Goal: Task Accomplishment & Management: Use online tool/utility

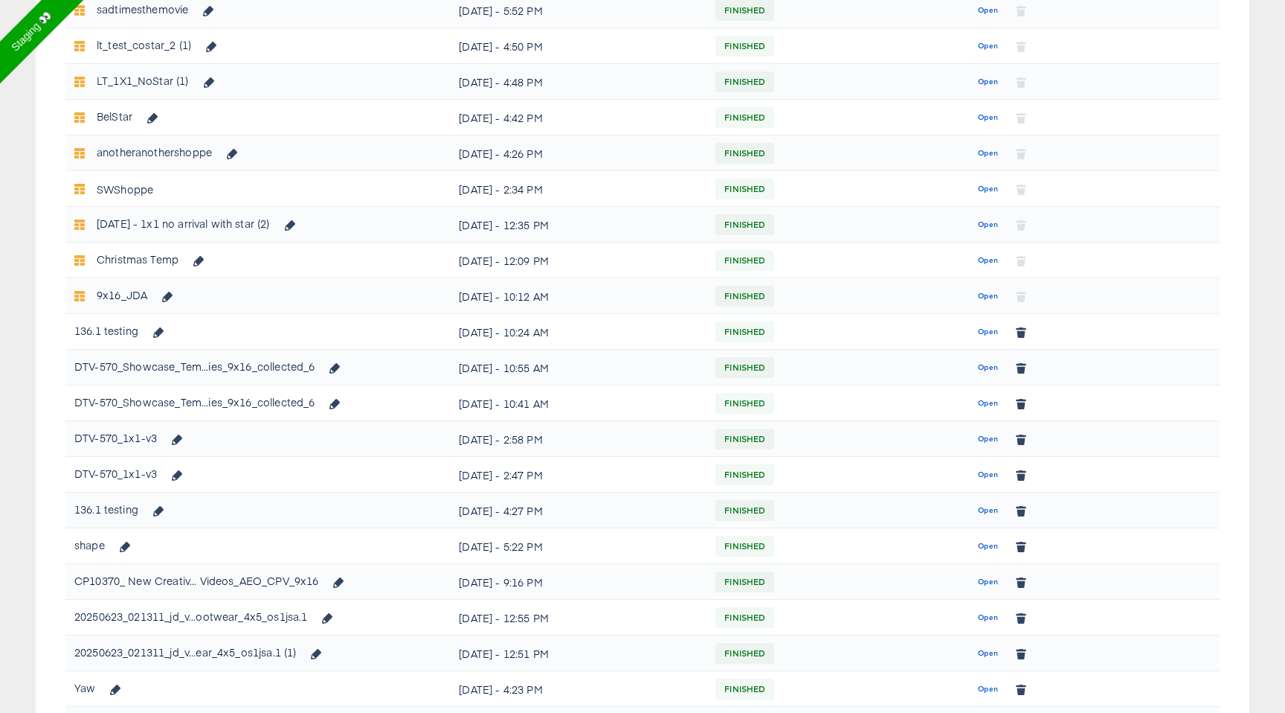
scroll to position [559, 0]
click at [986, 396] on span "Open" at bounding box center [988, 401] width 20 height 13
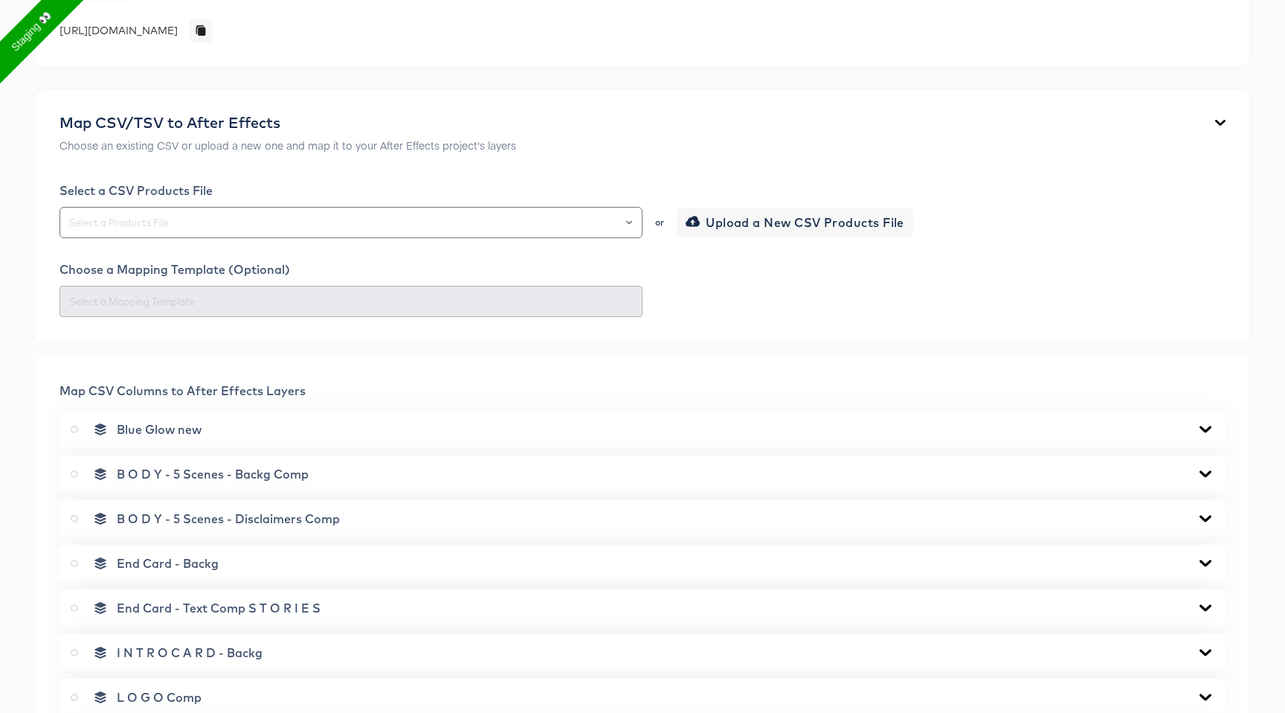
scroll to position [256, 0]
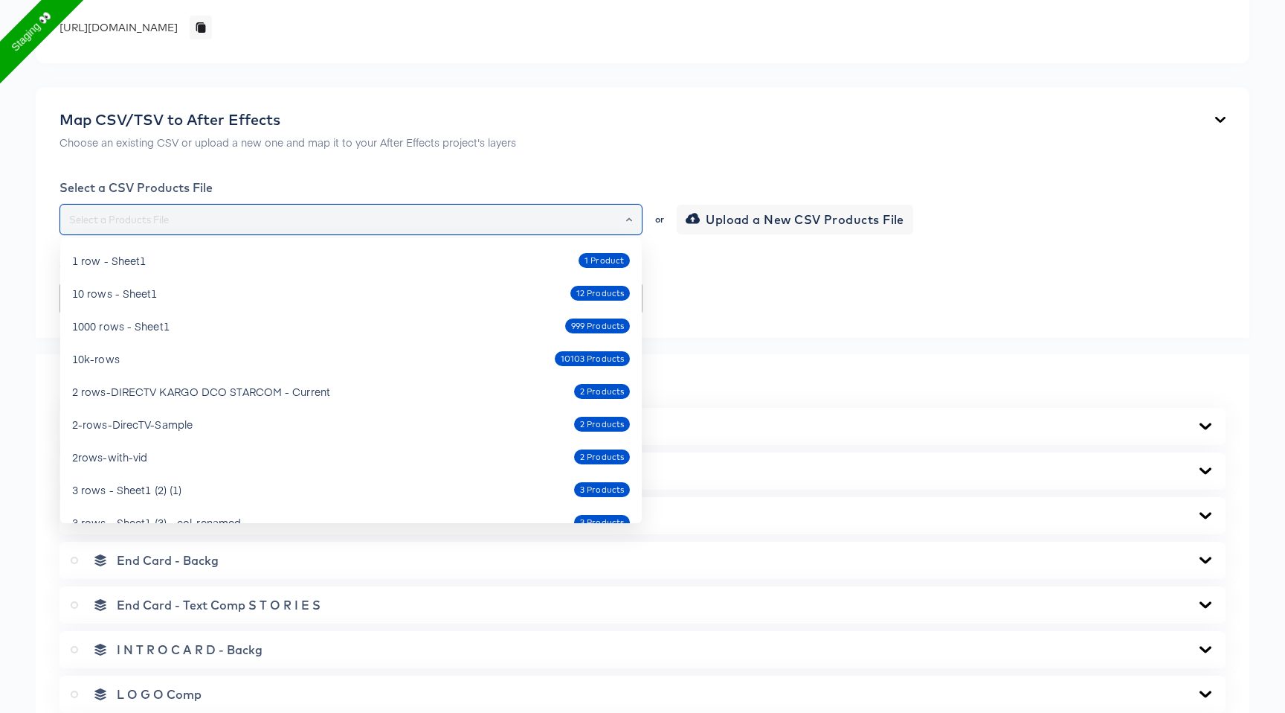
click at [565, 224] on input "text" at bounding box center [351, 219] width 570 height 17
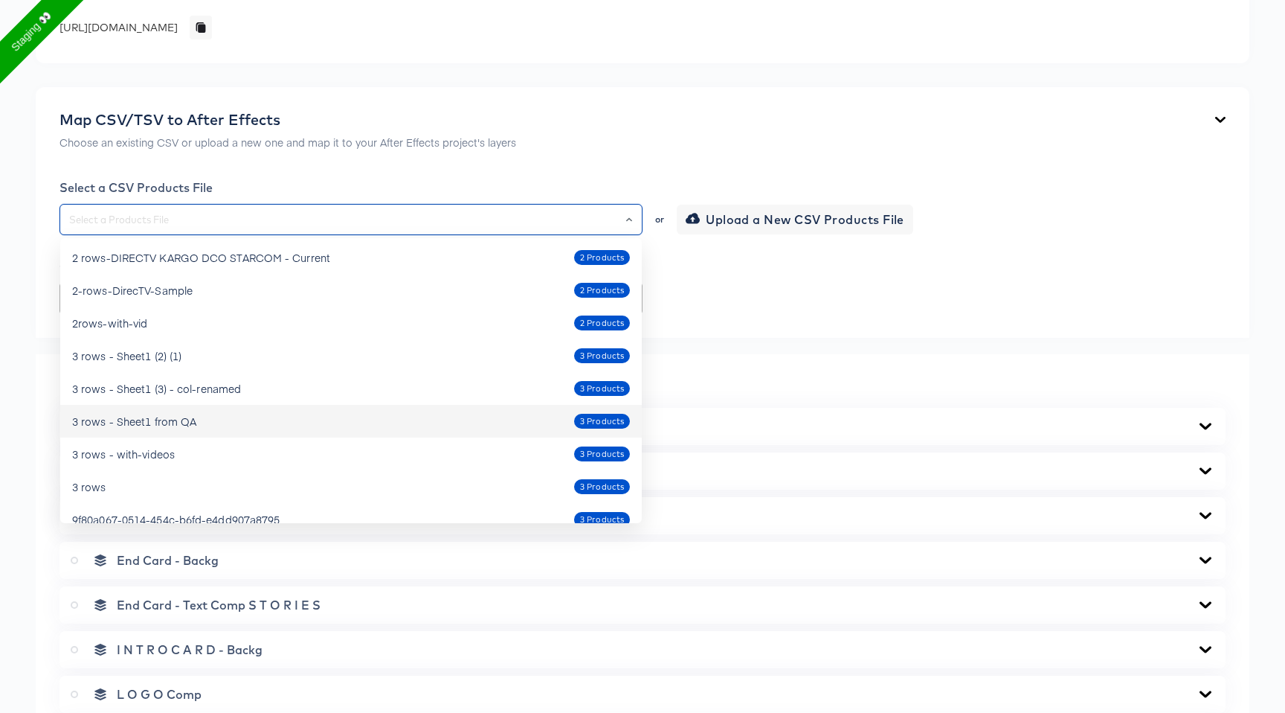
scroll to position [137, 0]
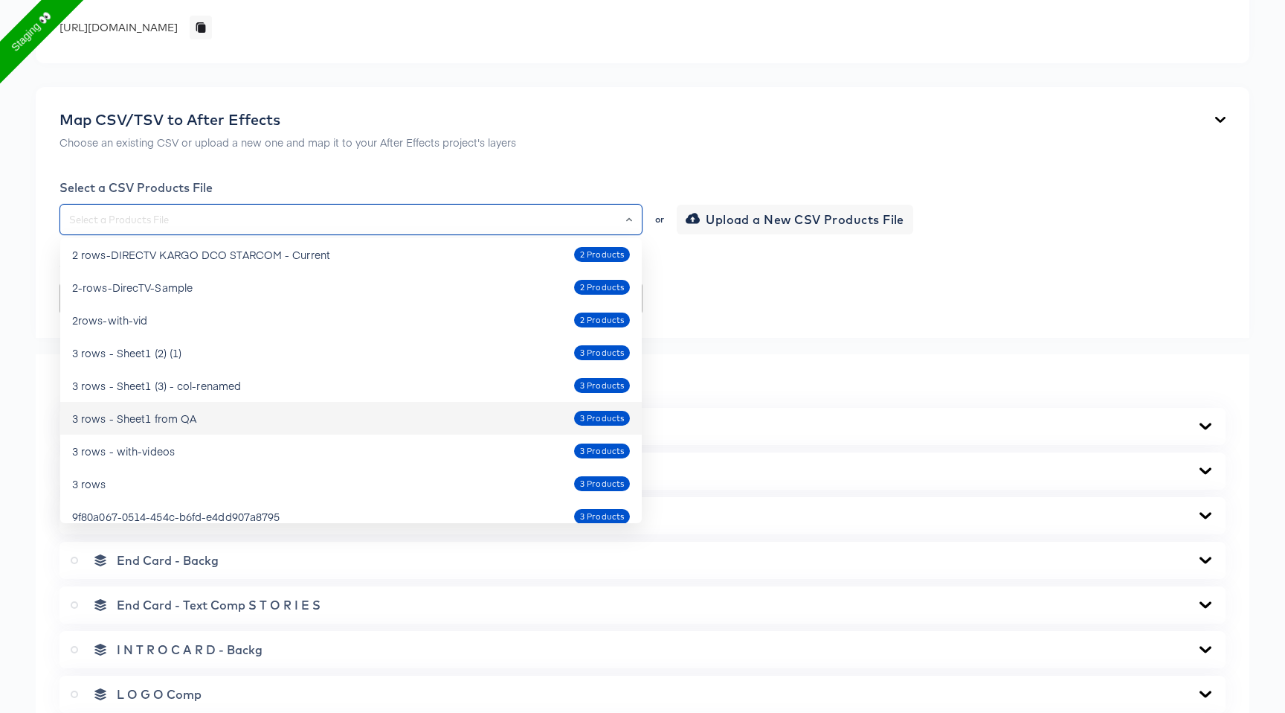
click at [460, 405] on li "3 rows - Sheet1 from QA 3 Products" at bounding box center [351, 418] width 582 height 33
type input "3 rows - Sheet1 from QA"
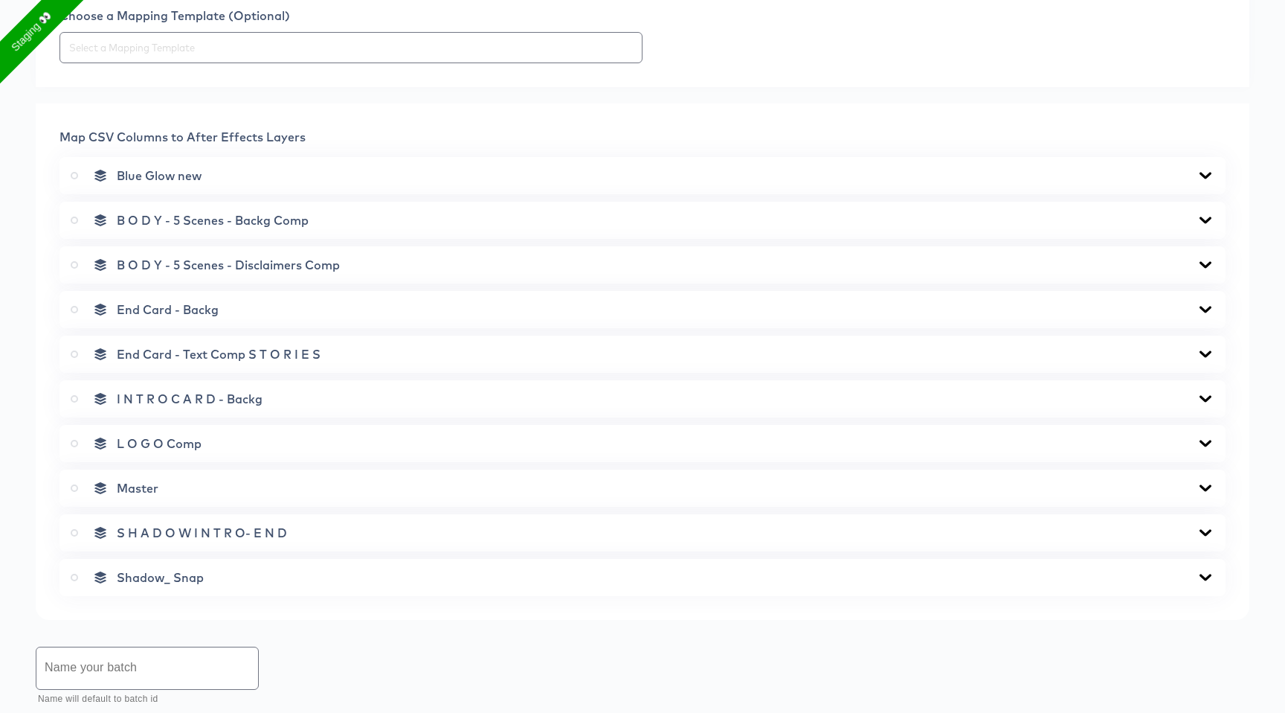
scroll to position [499, 0]
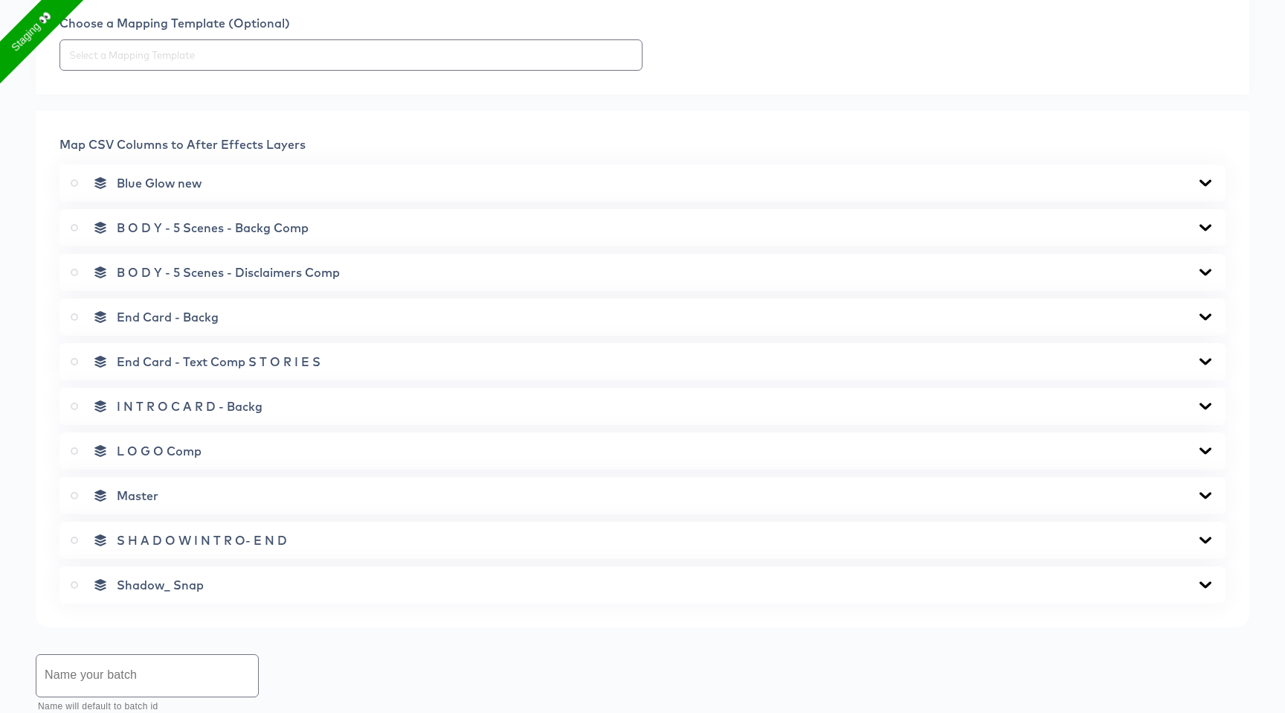
click at [76, 492] on icon at bounding box center [74, 495] width 7 height 7
click at [0, 0] on input "radio" at bounding box center [0, 0] width 0 height 0
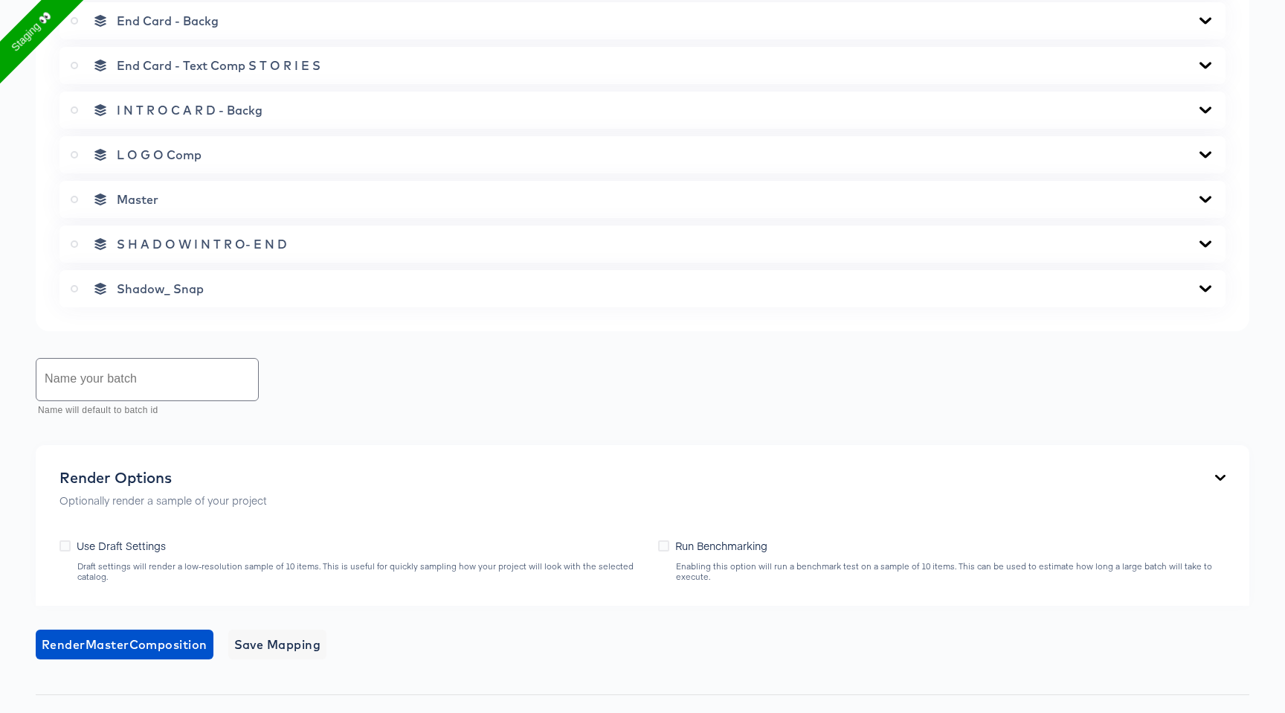
scroll to position [906, 0]
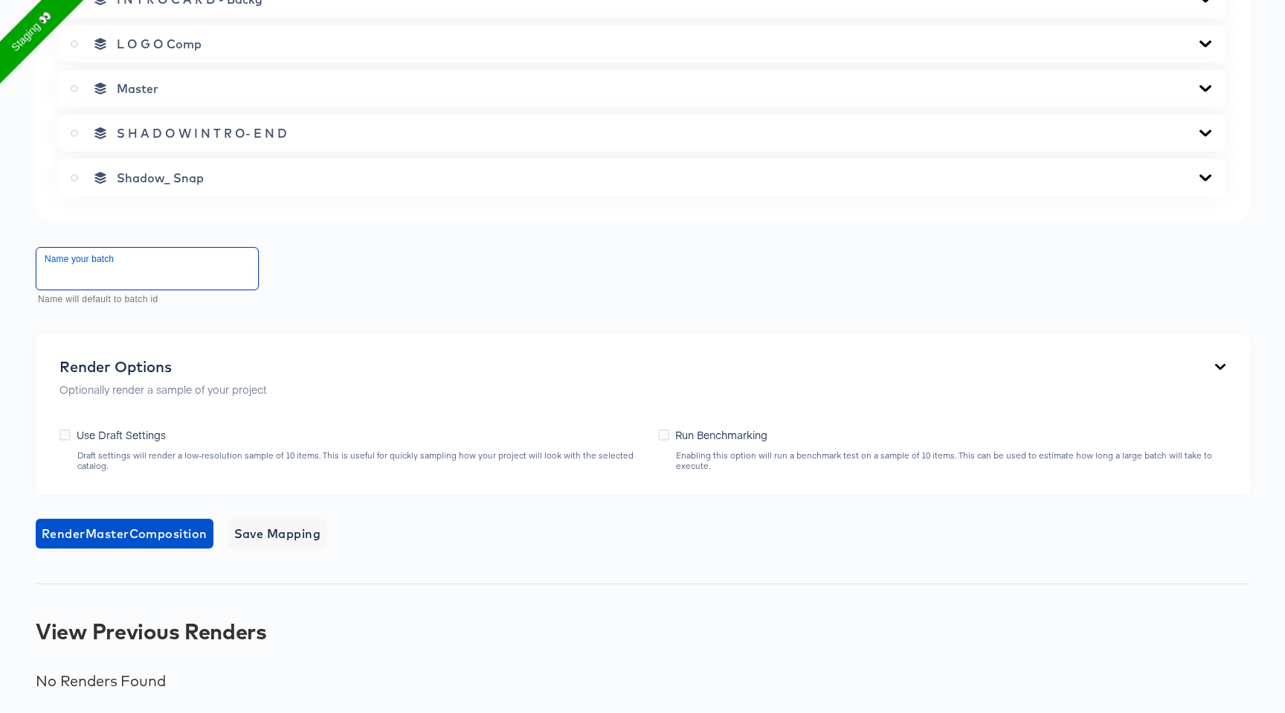
click at [147, 277] on input "text" at bounding box center [147, 269] width 222 height 42
type input "[PERSON_NAME] testing"
click at [132, 530] on span "Render Master Composition" at bounding box center [125, 533] width 166 height 21
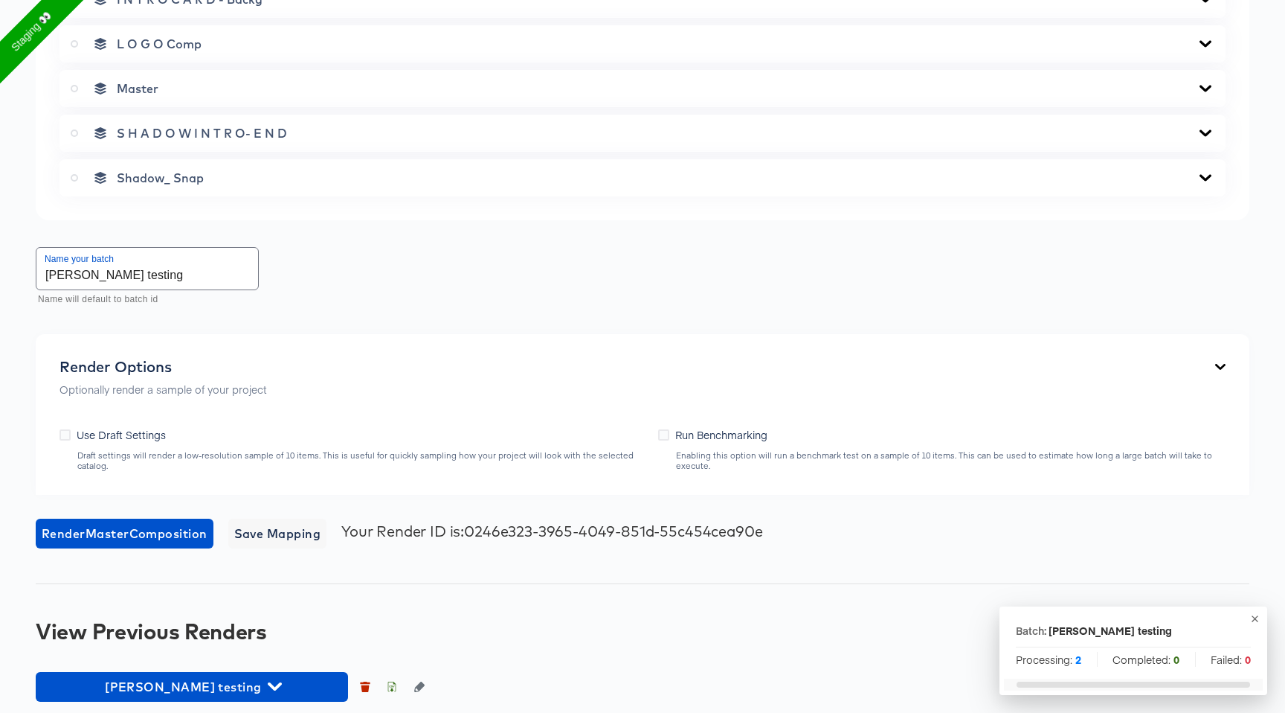
scroll to position [918, 0]
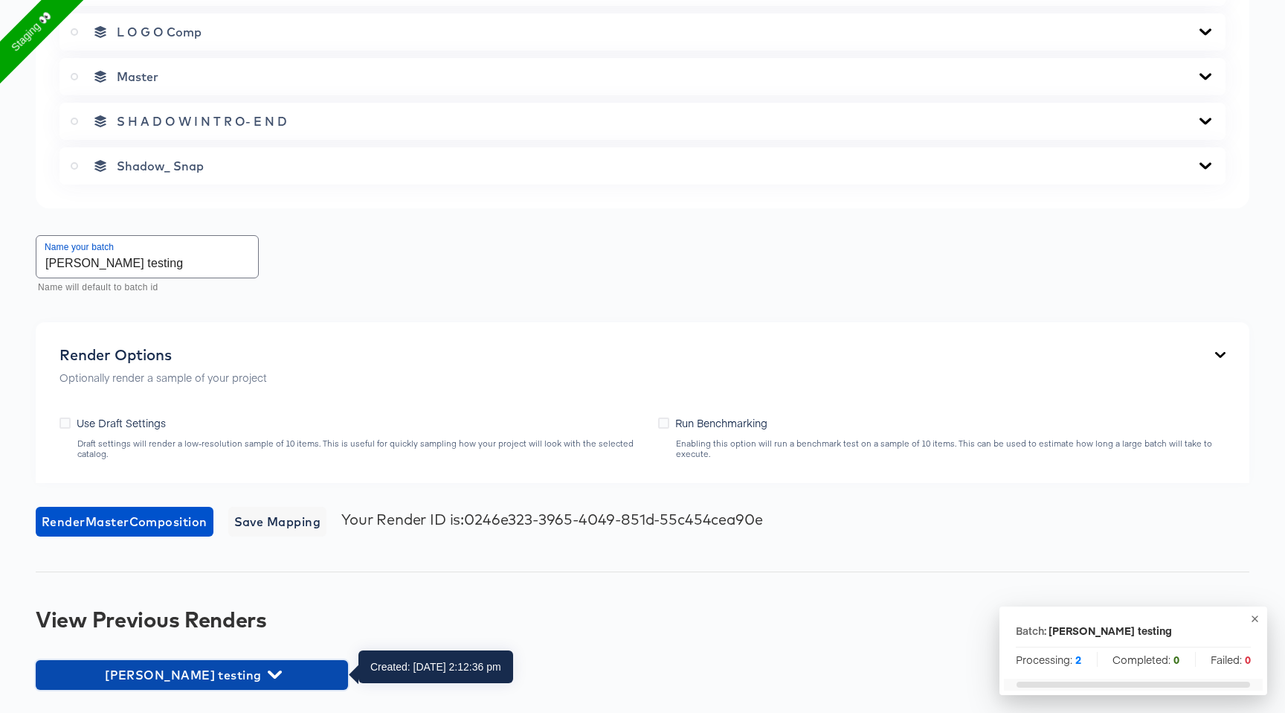
click at [252, 670] on span "[PERSON_NAME] testing" at bounding box center [192, 674] width 298 height 21
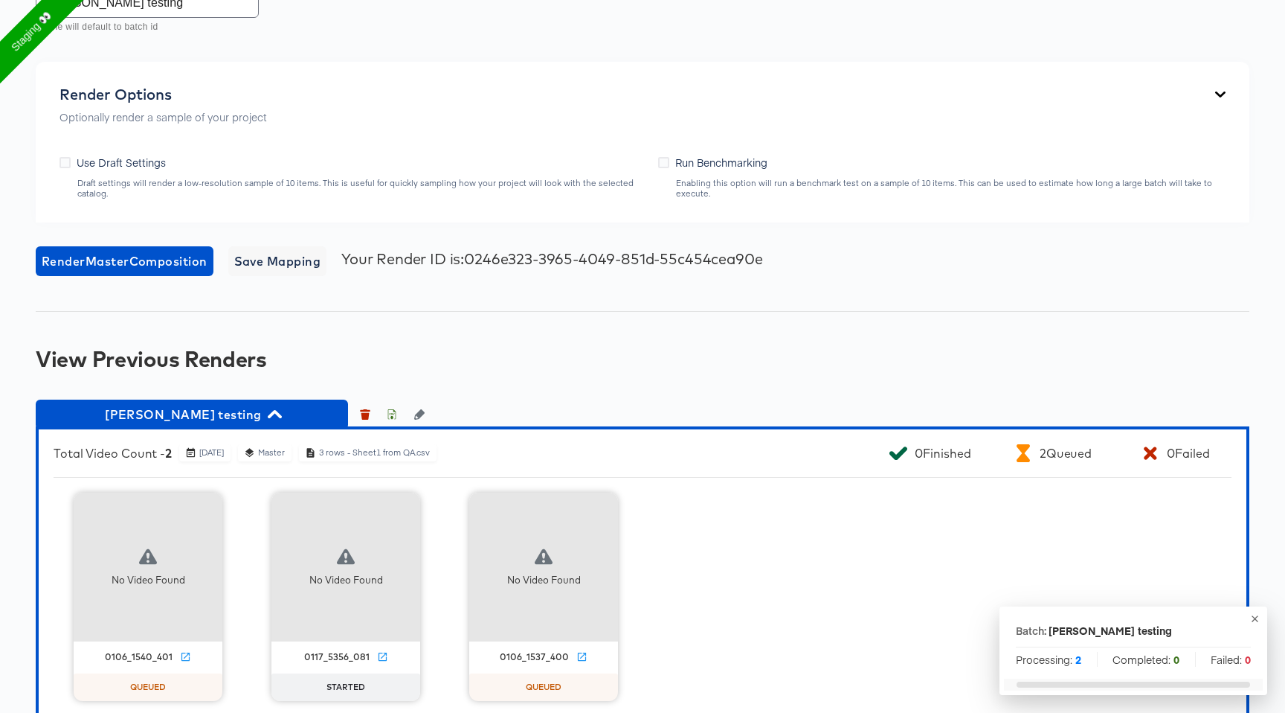
scroll to position [1207, 0]
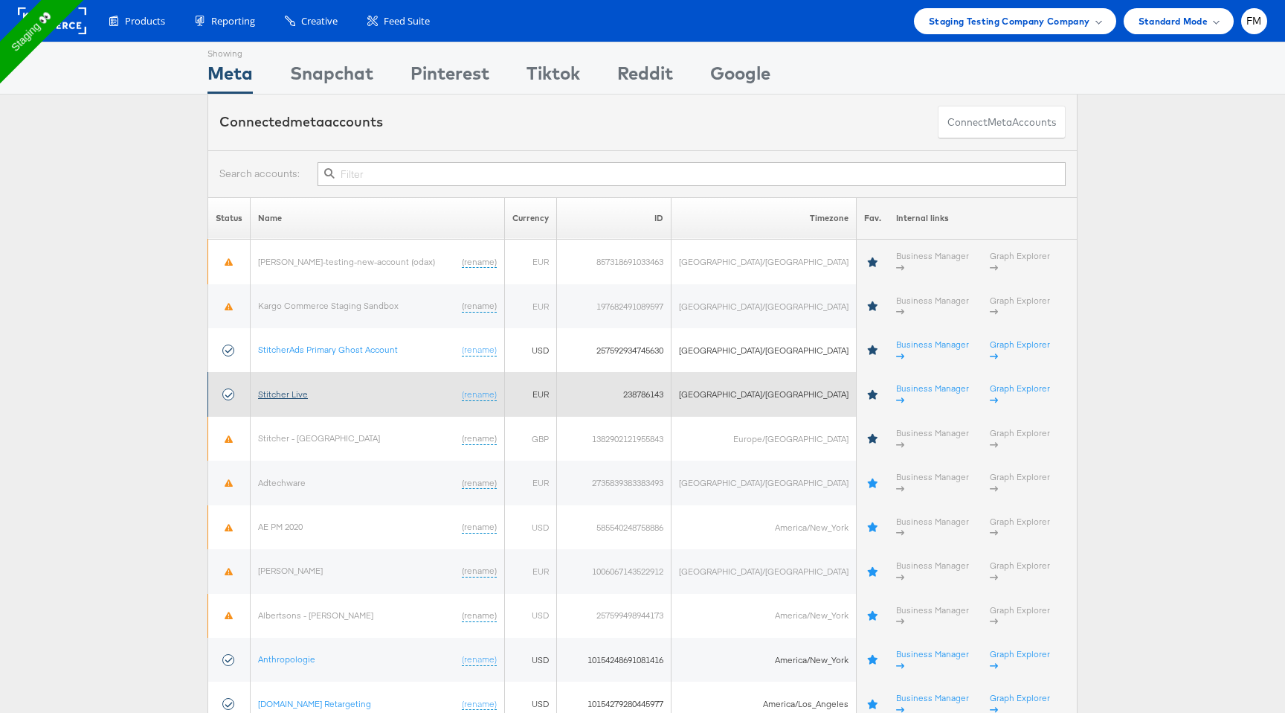
click at [281, 388] on link "Stitcher Live" at bounding box center [283, 393] width 50 height 11
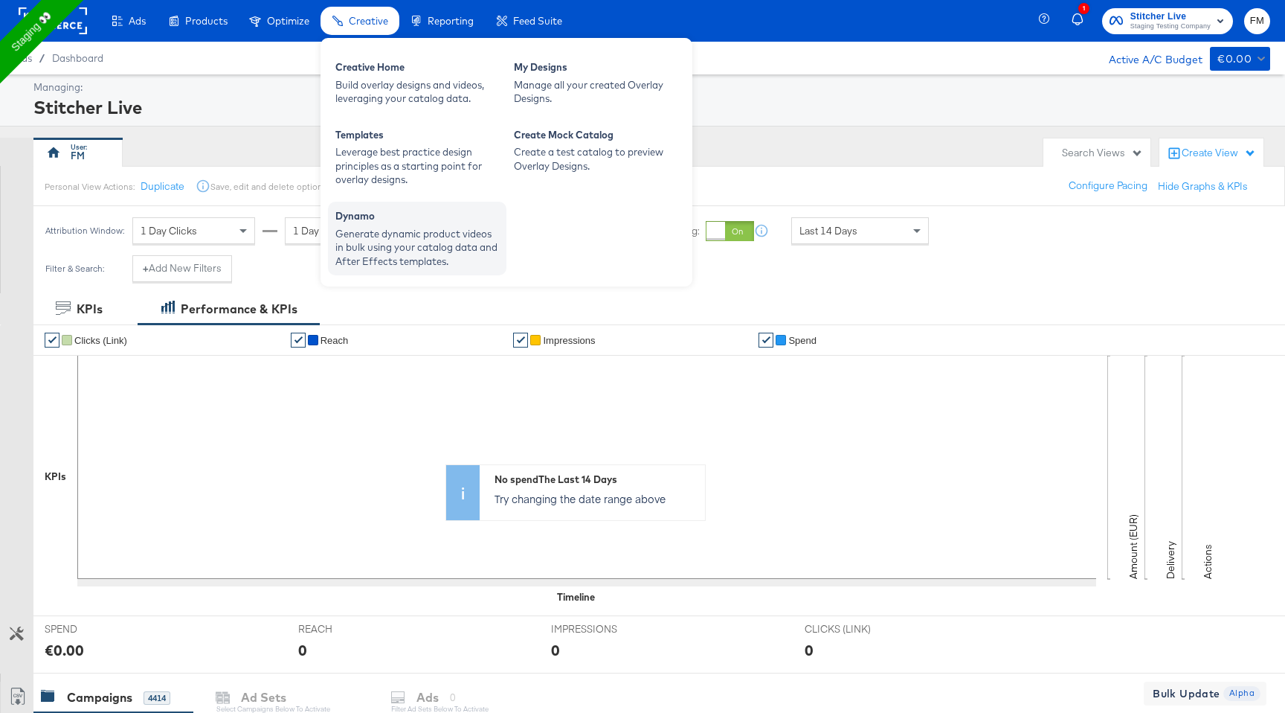
click at [387, 220] on div "Dynamo" at bounding box center [417, 218] width 164 height 18
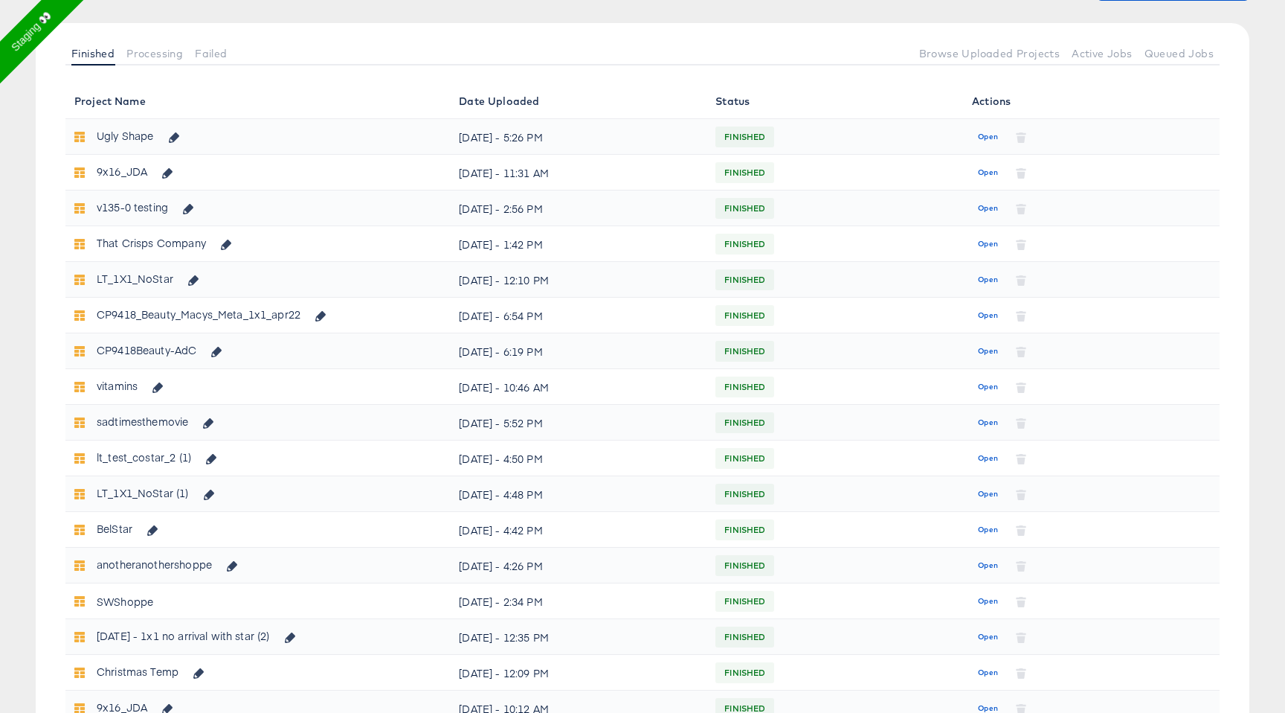
scroll to position [161, 0]
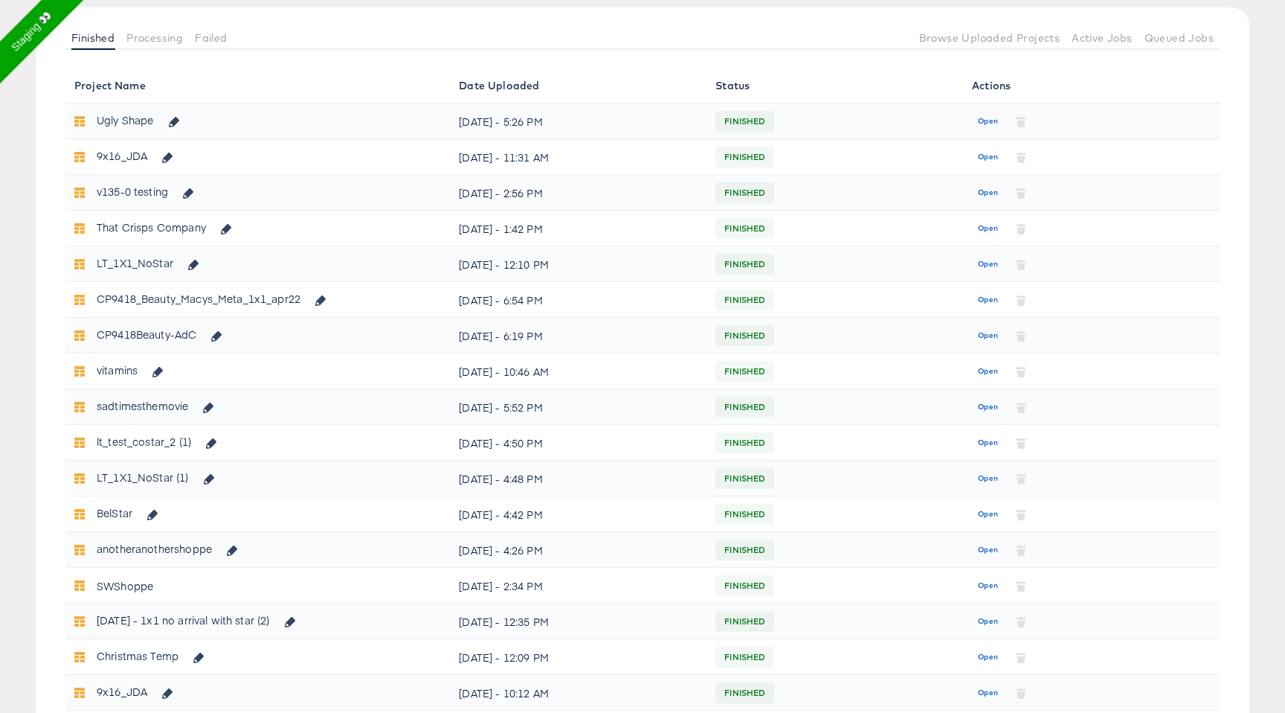
click at [152, 443] on div "lt_test_costar_2 (1)" at bounding box center [161, 441] width 129 height 25
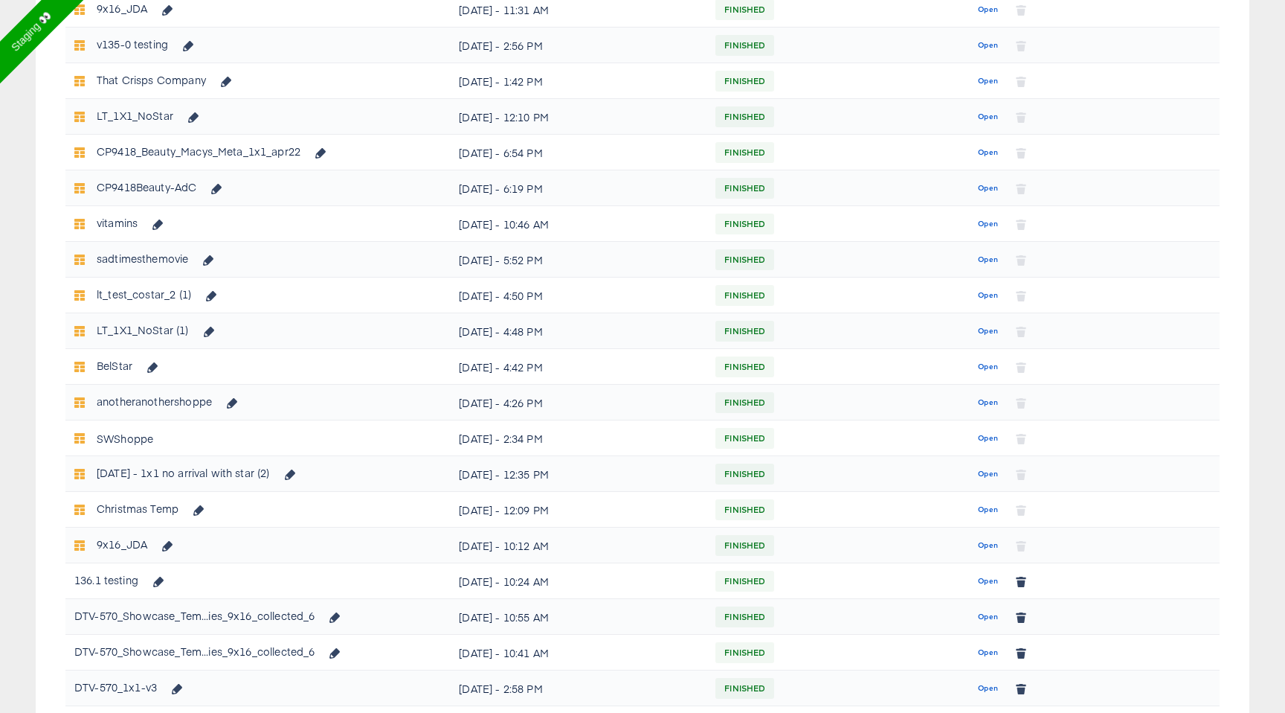
scroll to position [318, 0]
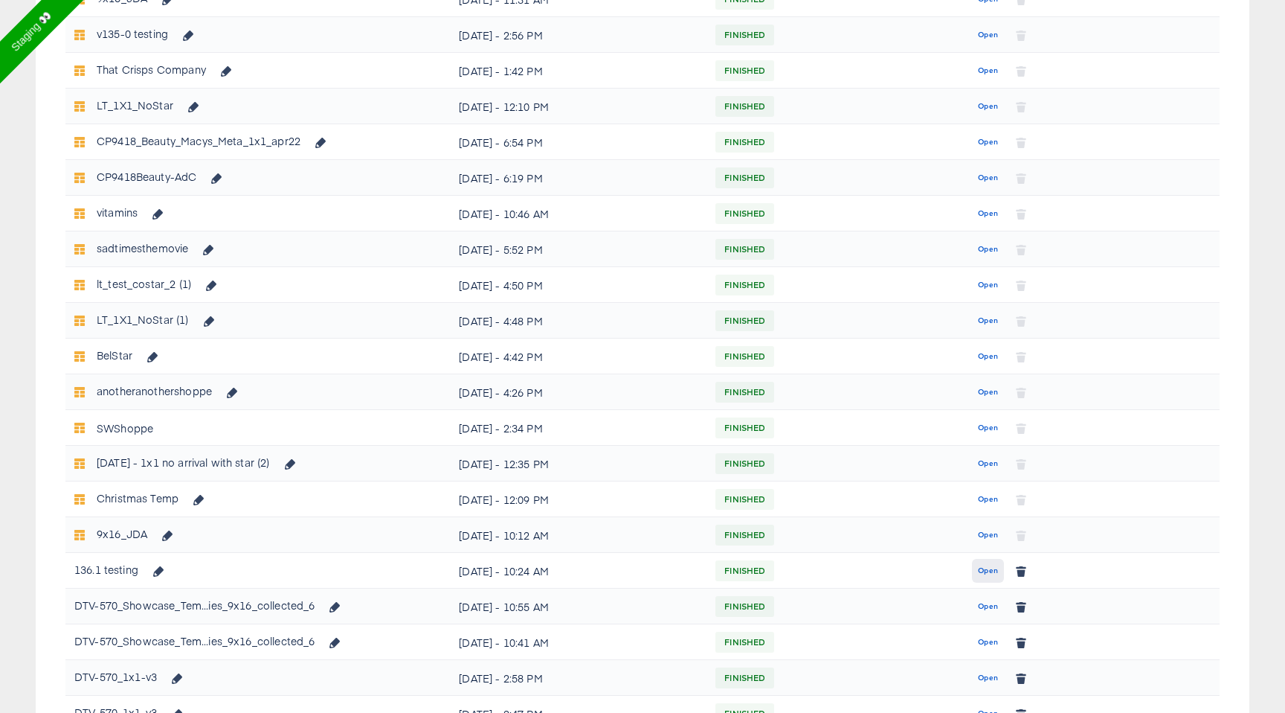
click at [987, 562] on button "Open" at bounding box center [988, 571] width 32 height 24
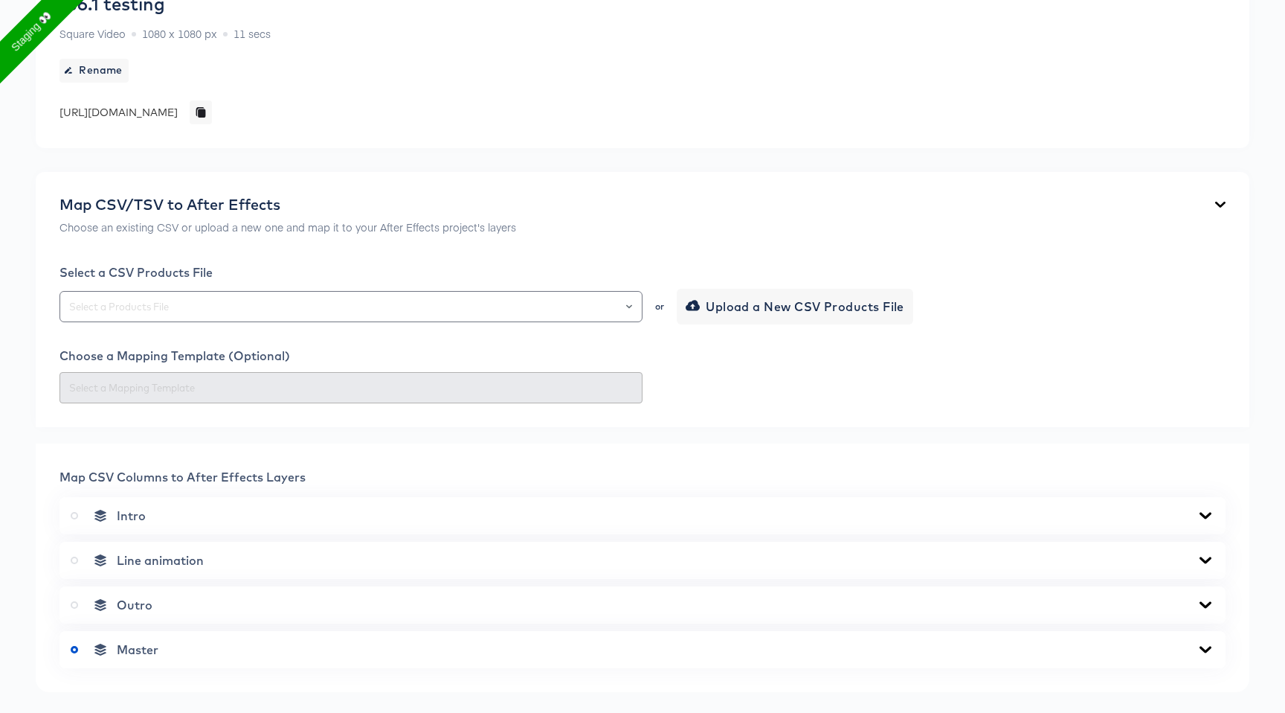
scroll to position [119, 0]
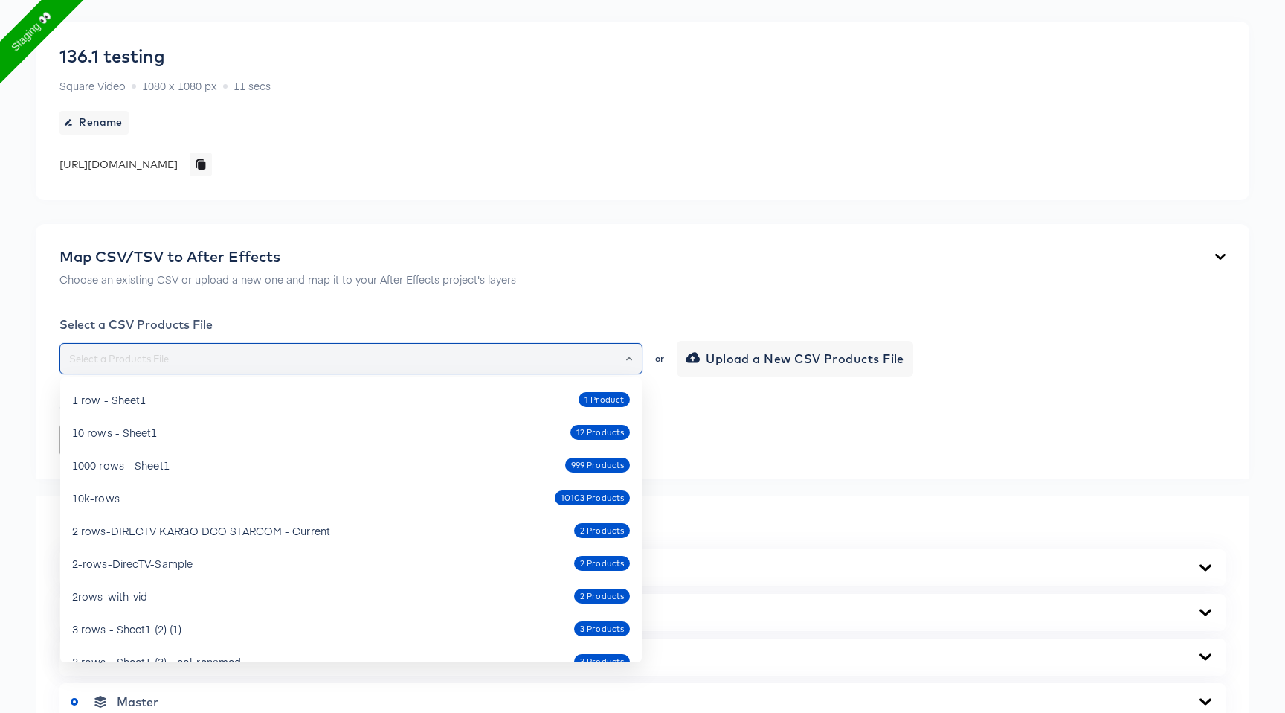
click at [318, 354] on input "text" at bounding box center [351, 358] width 570 height 17
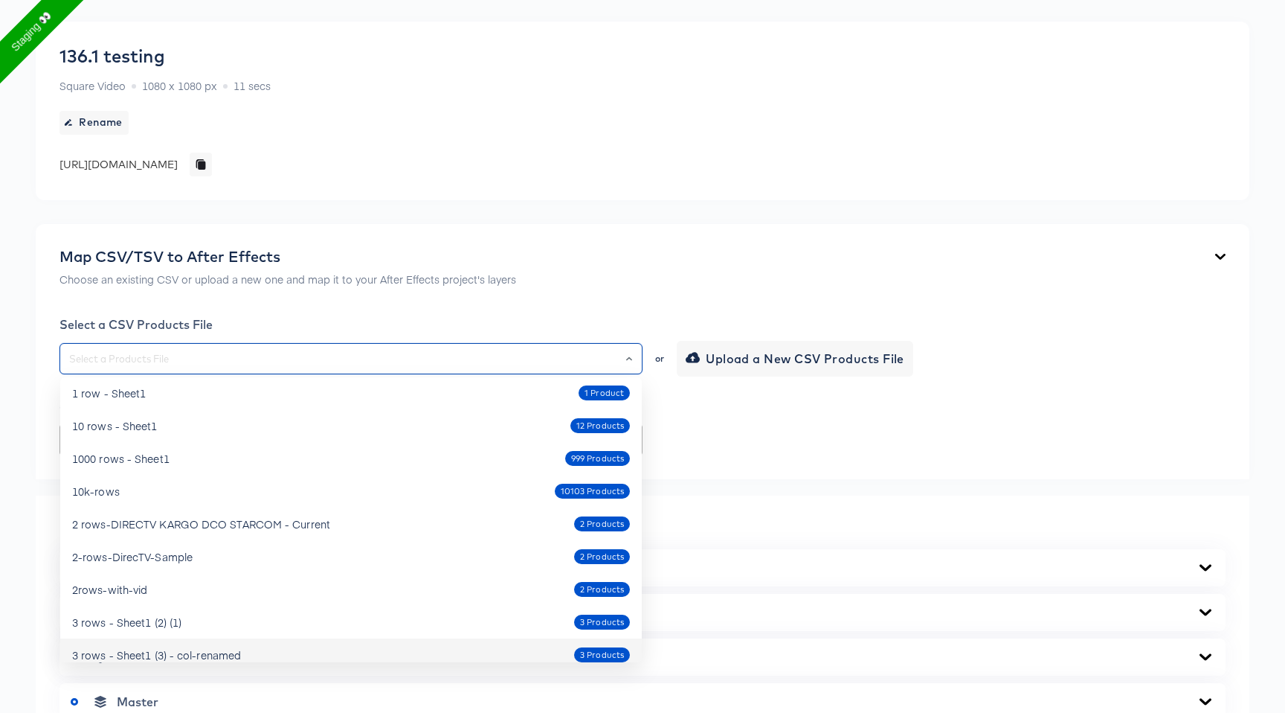
scroll to position [0, 0]
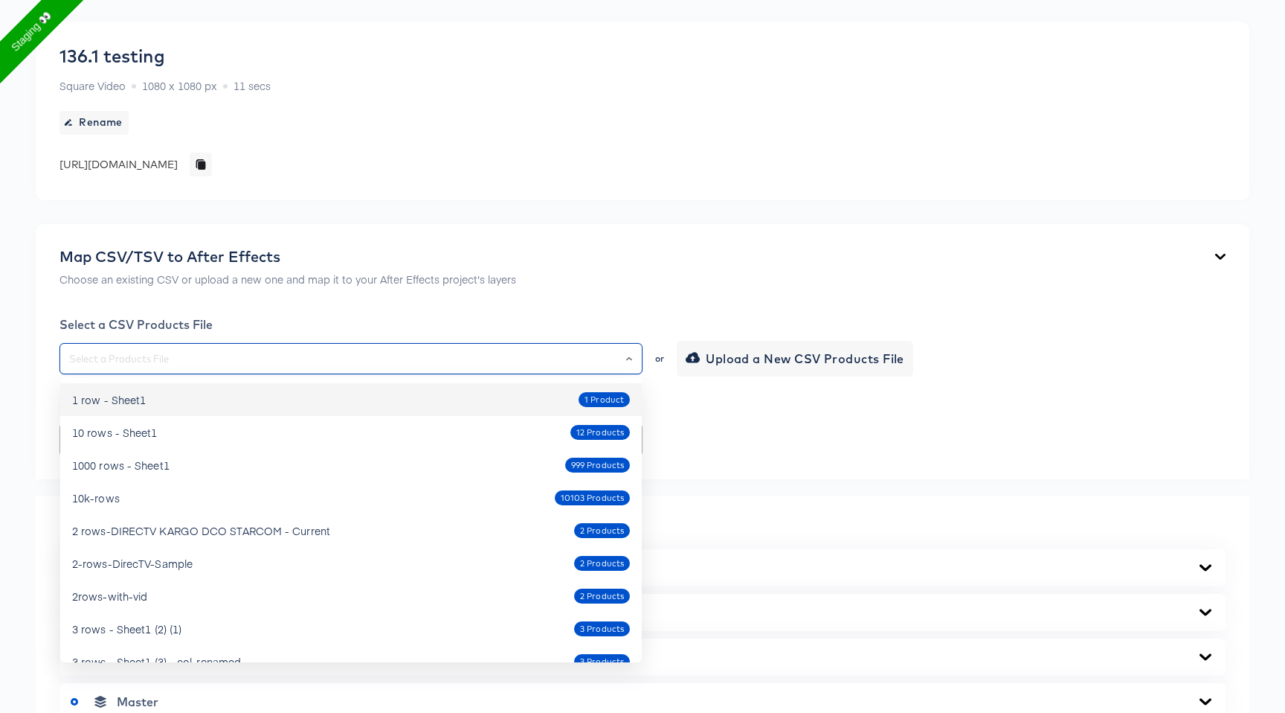
click at [337, 324] on div "Select a CSV Products File" at bounding box center [643, 324] width 1166 height 15
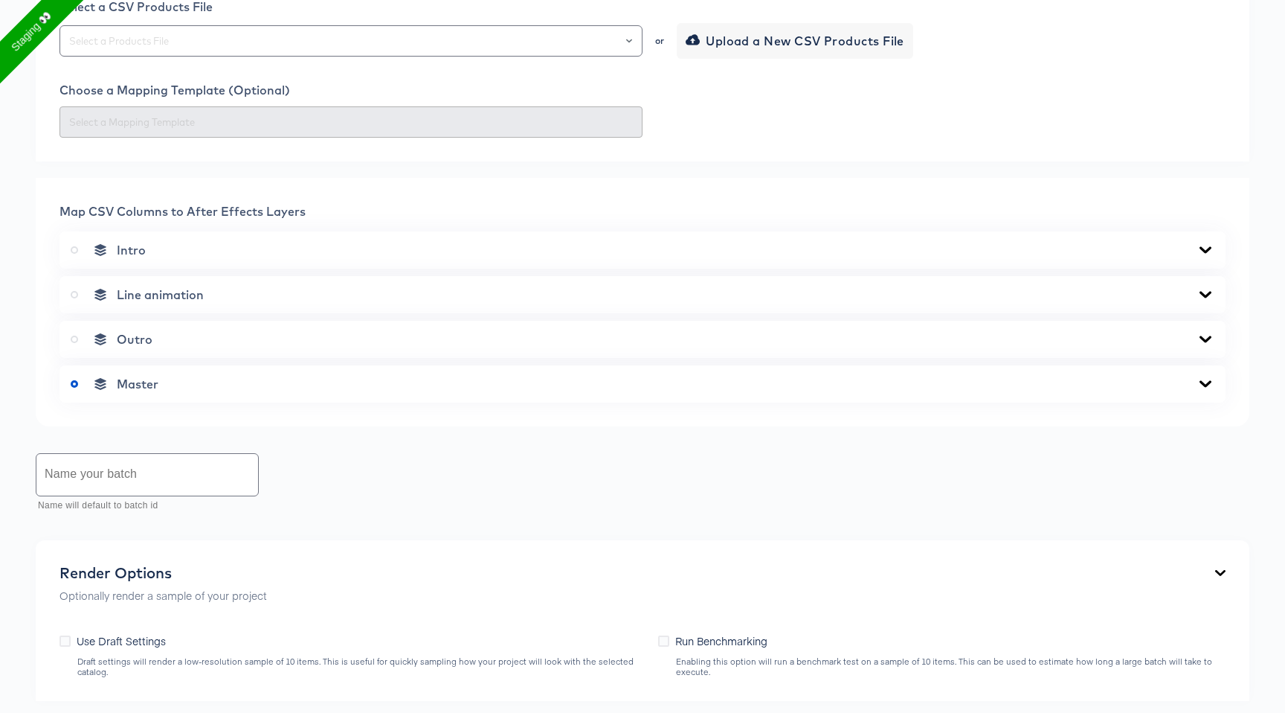
scroll to position [655, 0]
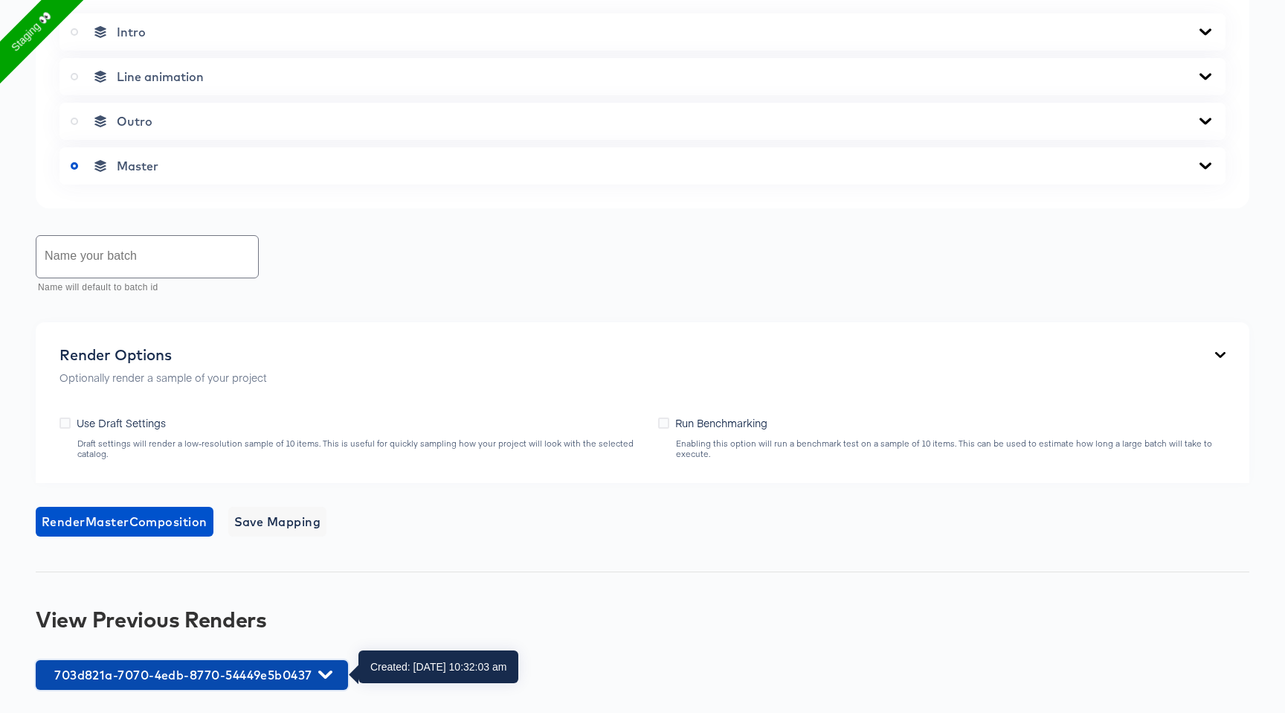
click at [223, 681] on span "703d821a-7070-4edb-8770-54449e5b0437" at bounding box center [192, 674] width 298 height 21
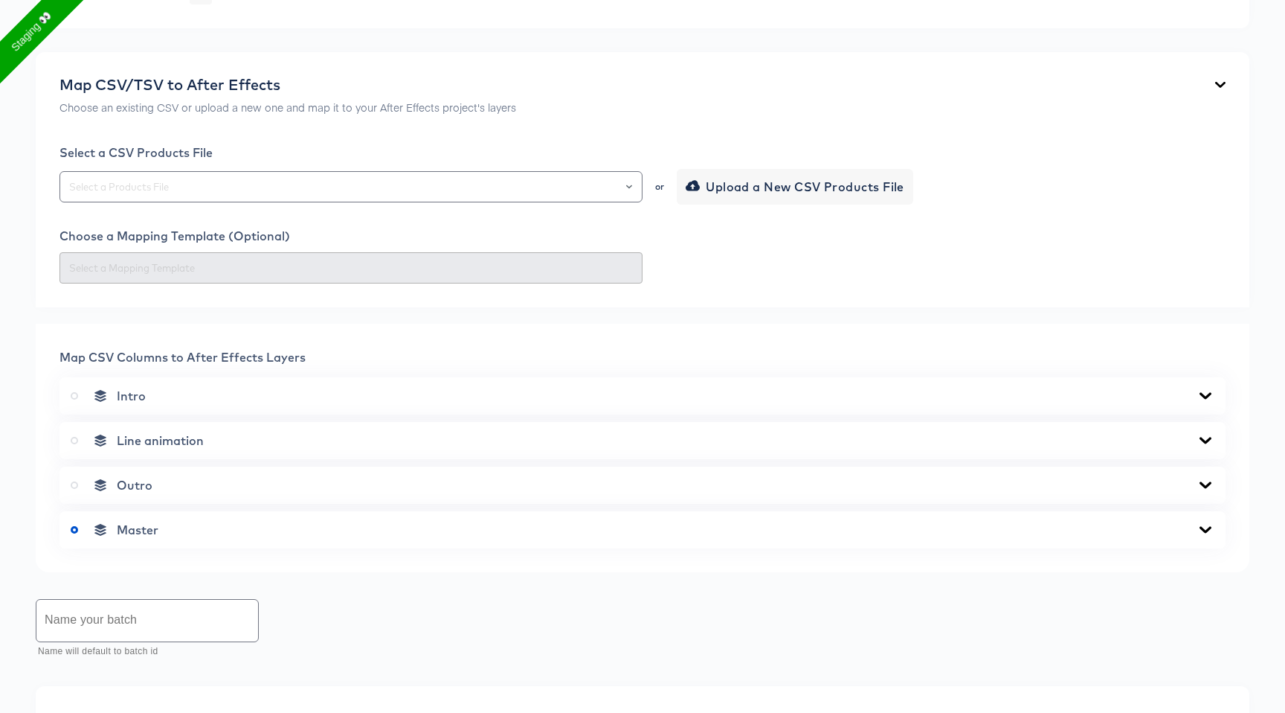
scroll to position [239, 0]
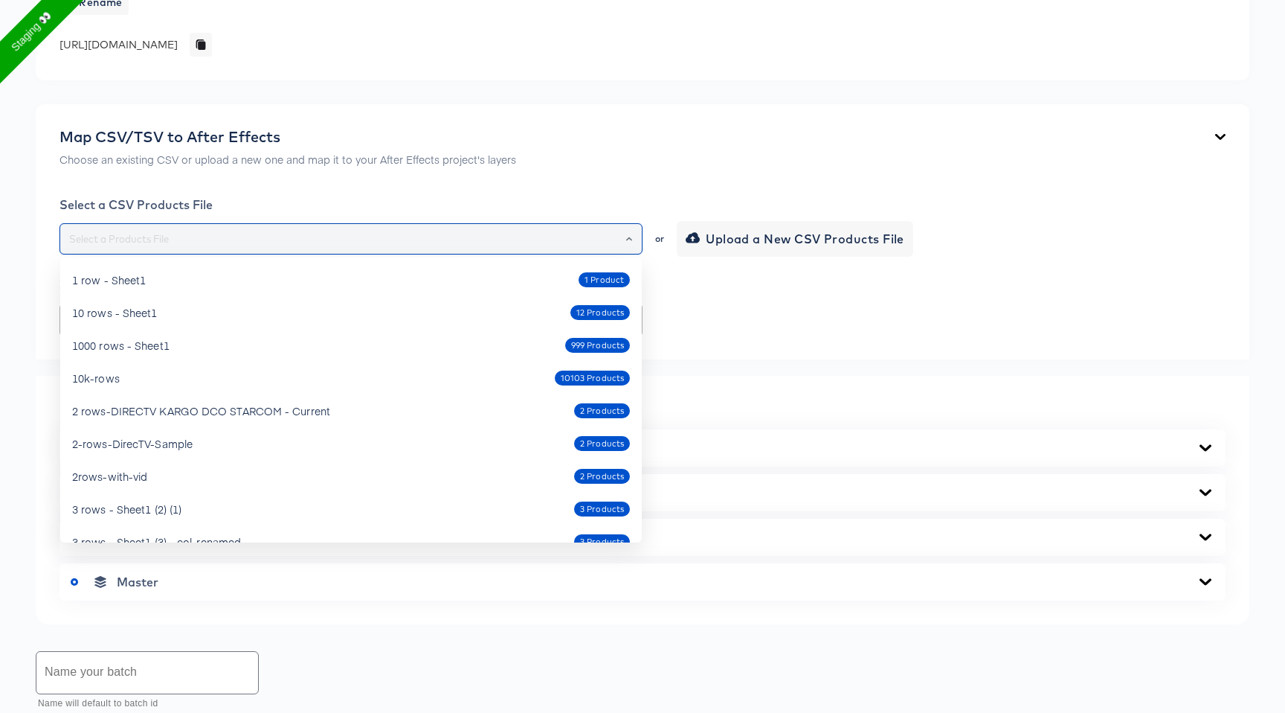
click at [314, 234] on input "text" at bounding box center [351, 239] width 570 height 17
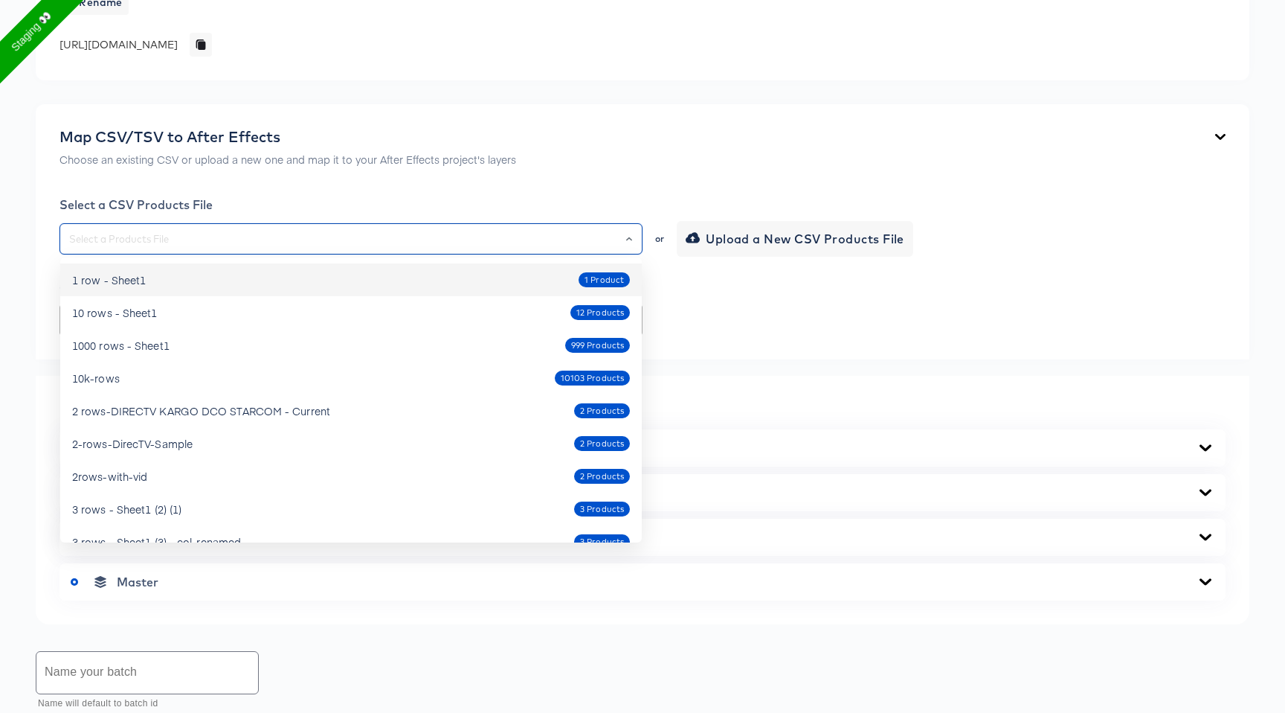
click at [299, 287] on div "1 row - Sheet1 1 Product" at bounding box center [351, 280] width 558 height 24
type input "1 row - Sheet1"
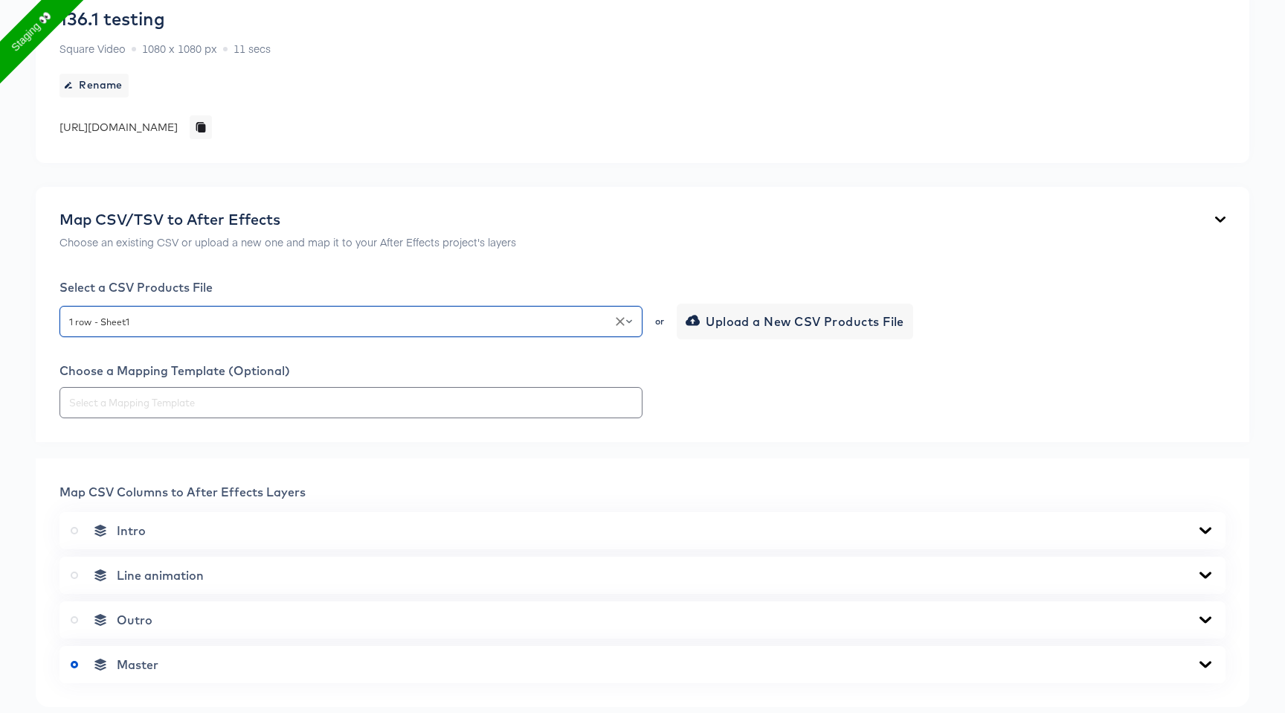
scroll to position [495, 0]
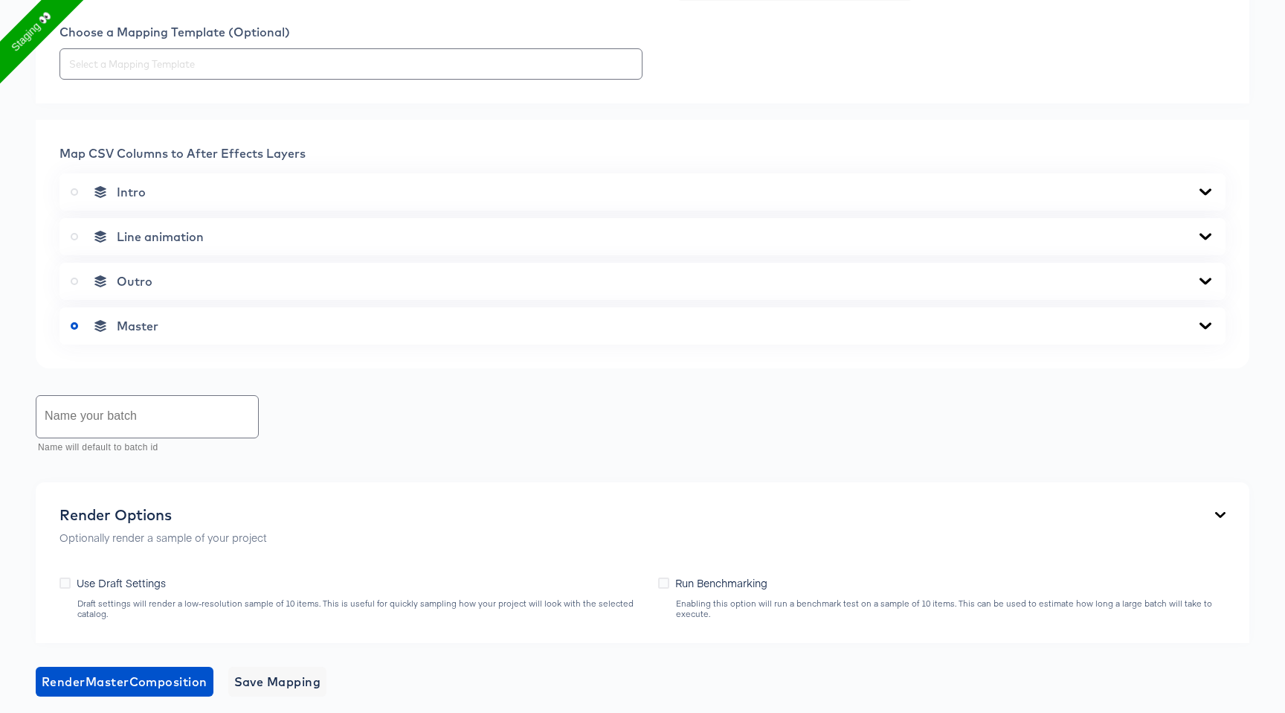
click at [272, 321] on div "Master" at bounding box center [643, 325] width 1144 height 15
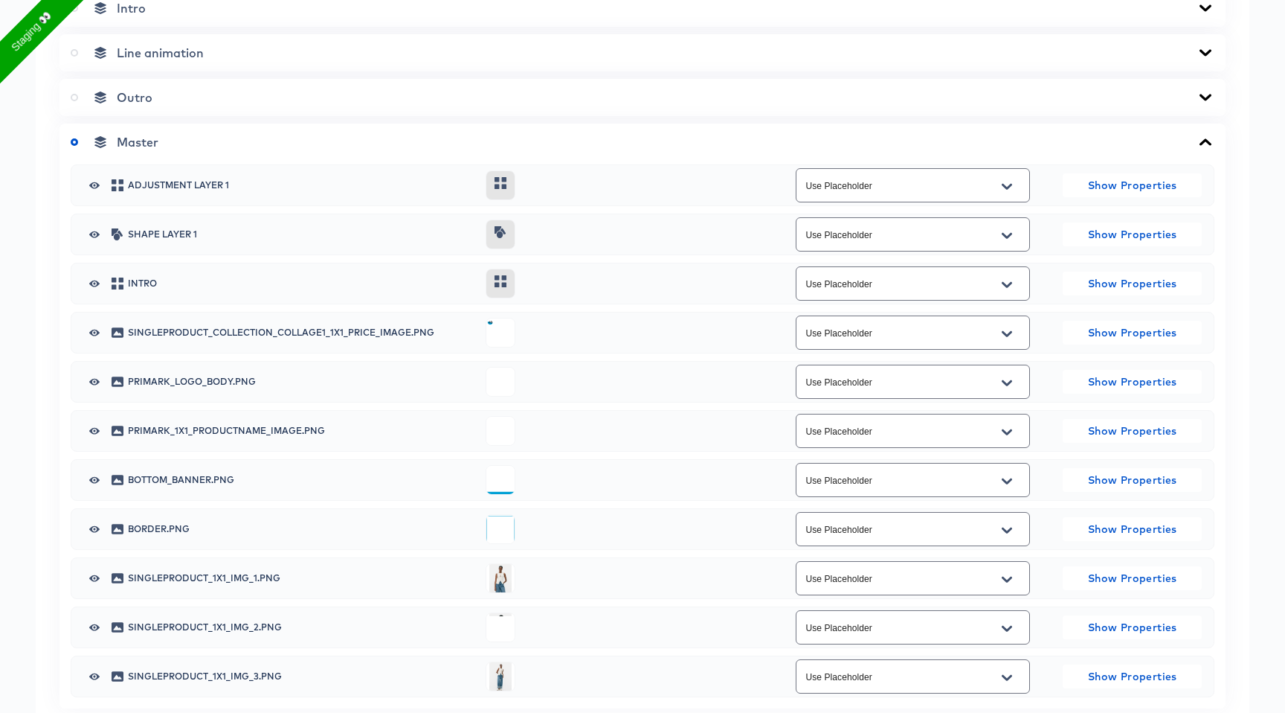
scroll to position [680, 0]
click at [92, 230] on icon "button" at bounding box center [94, 233] width 10 height 7
click at [1004, 575] on icon "Open" at bounding box center [1007, 578] width 10 height 6
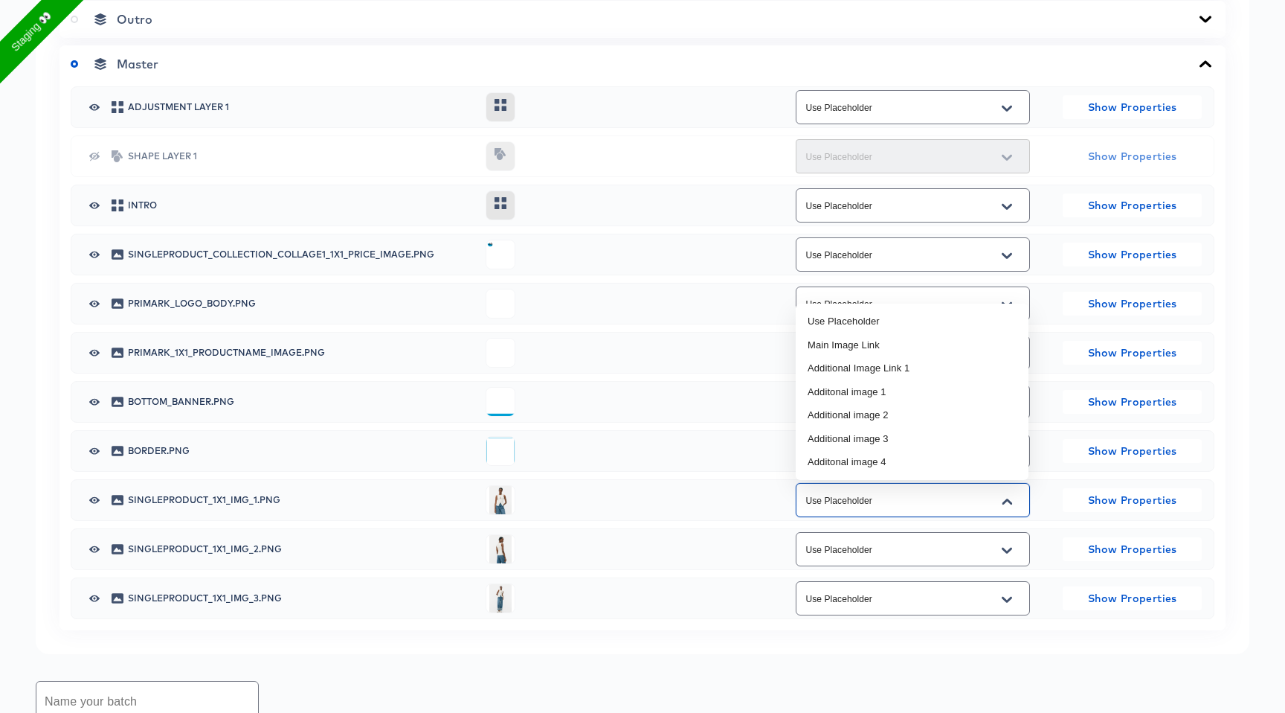
scroll to position [761, 0]
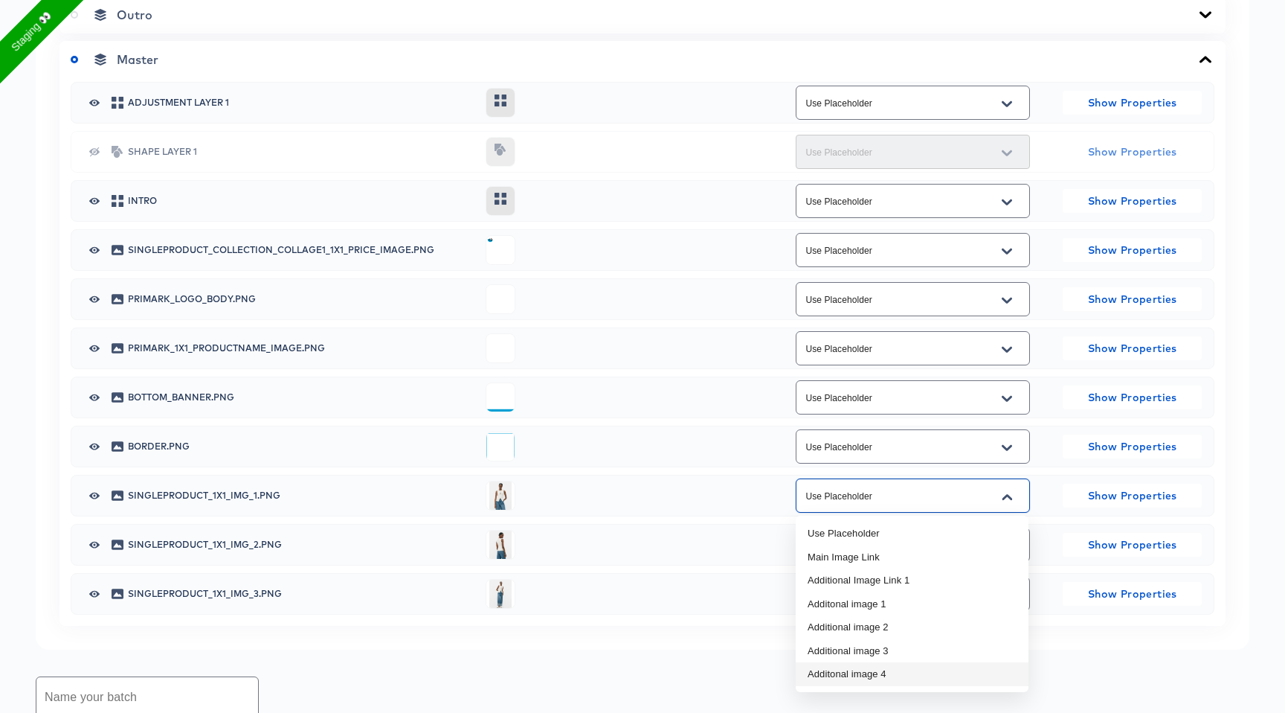
click at [908, 665] on li "Additonal image 4" at bounding box center [912, 674] width 233 height 24
type input "Additonal image 4"
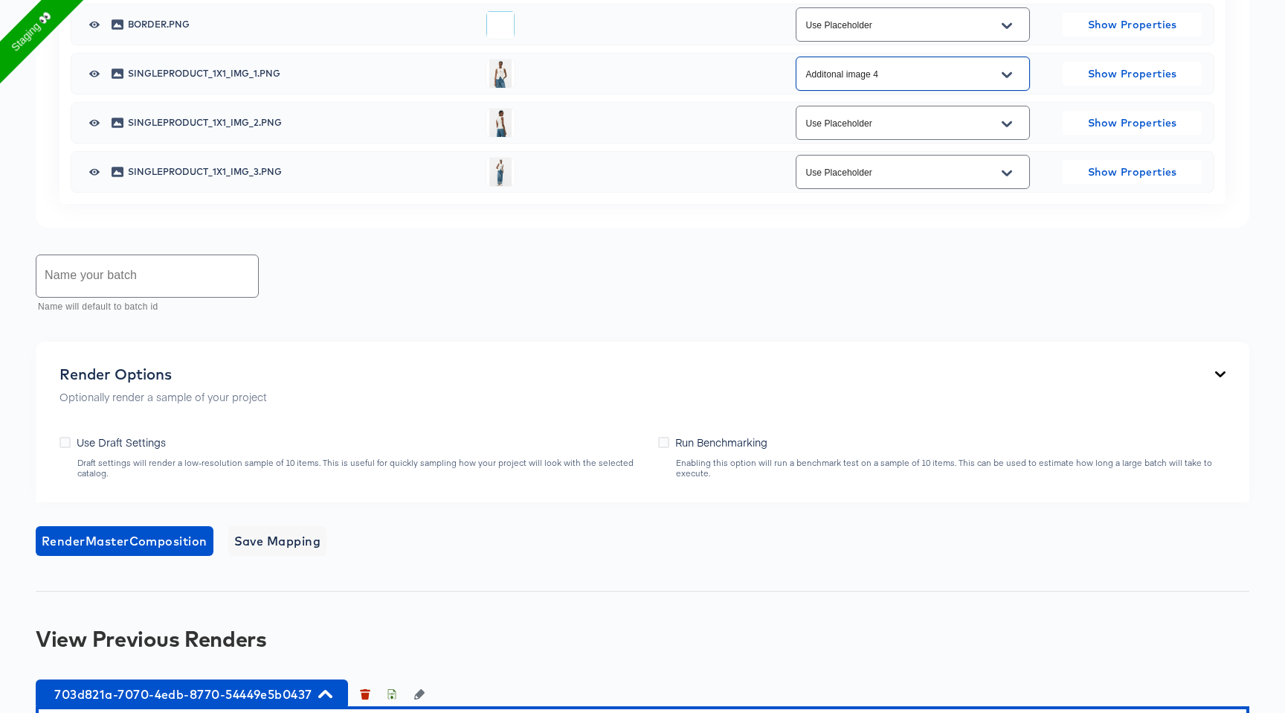
scroll to position [1166, 0]
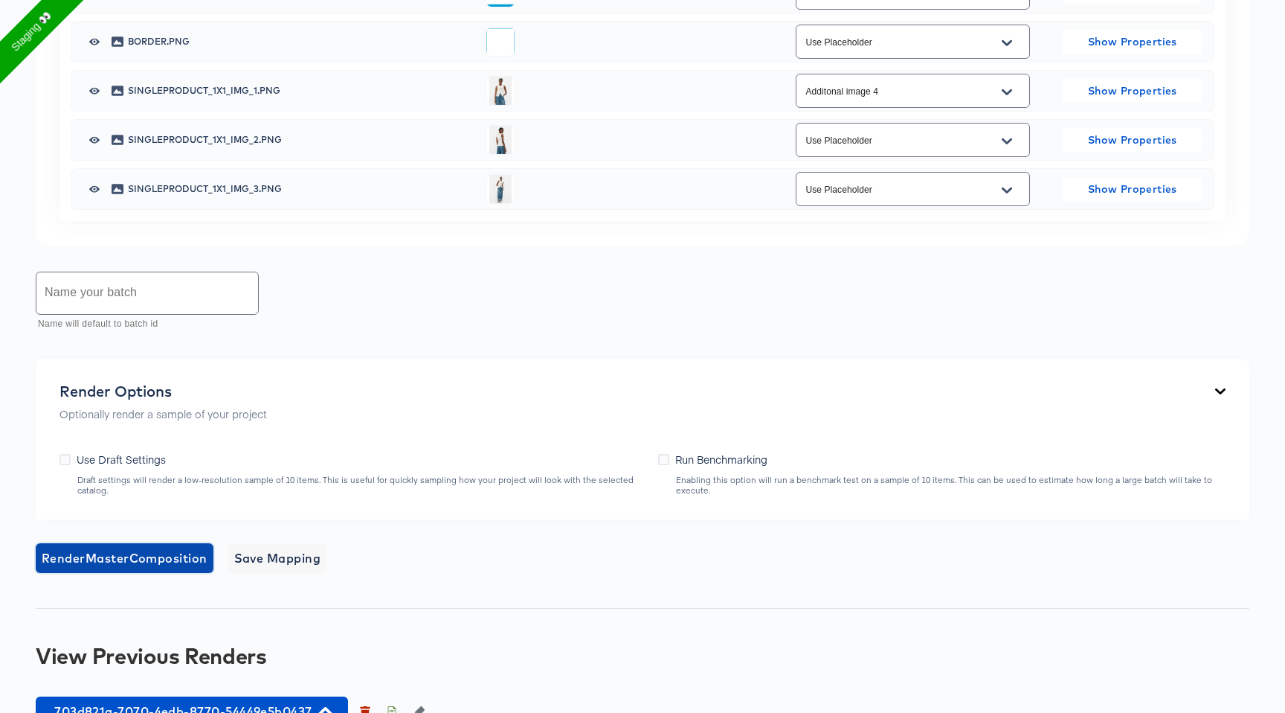
click at [164, 562] on span "Render Master Composition" at bounding box center [125, 558] width 166 height 21
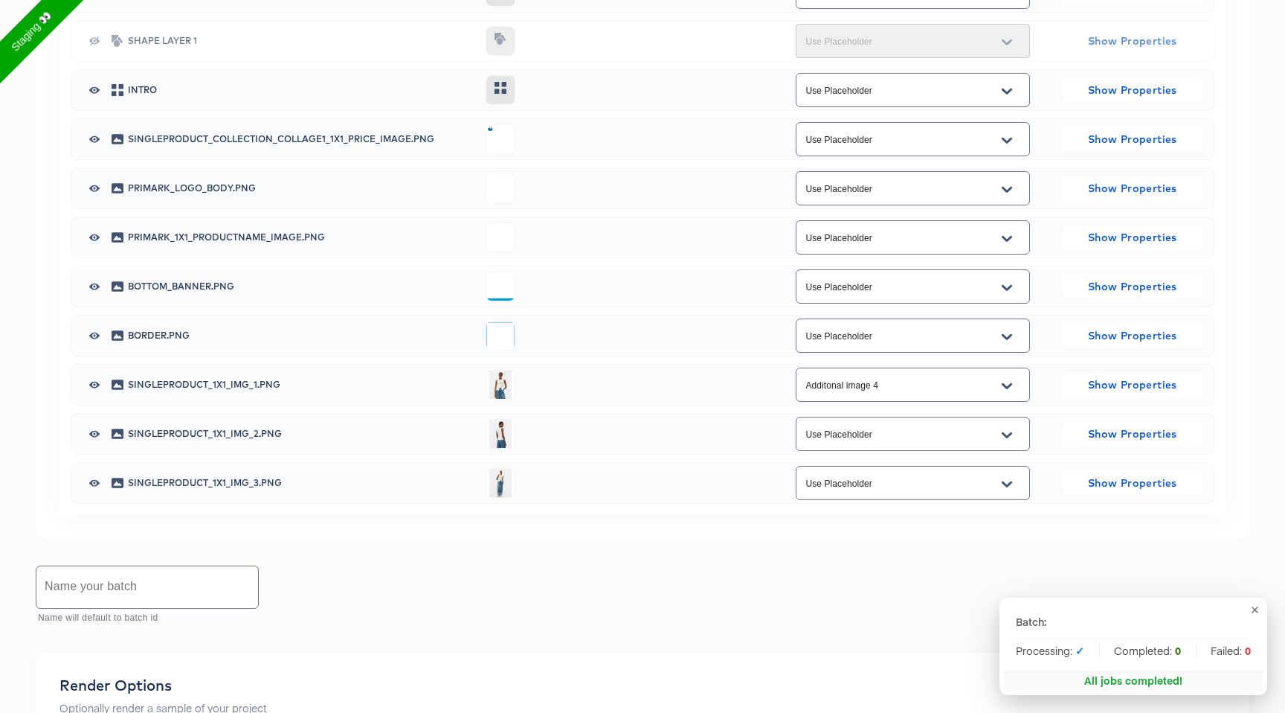
scroll to position [1536, 0]
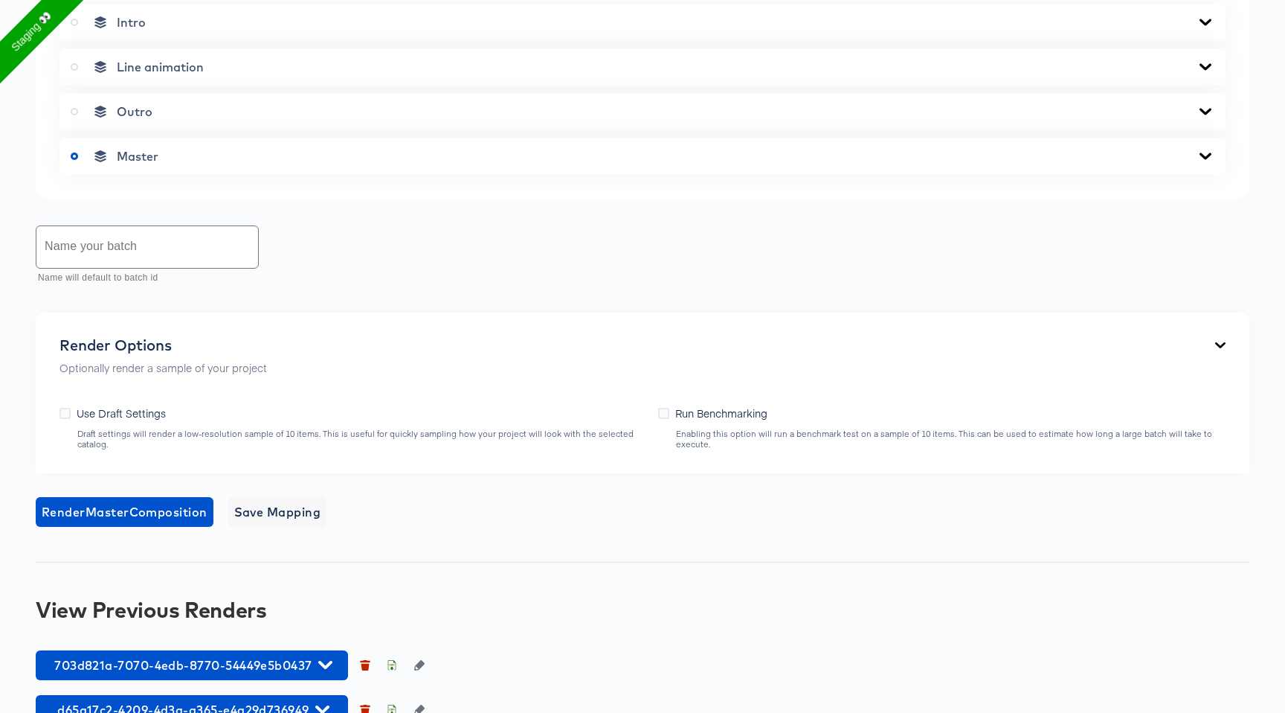
scroll to position [695, 0]
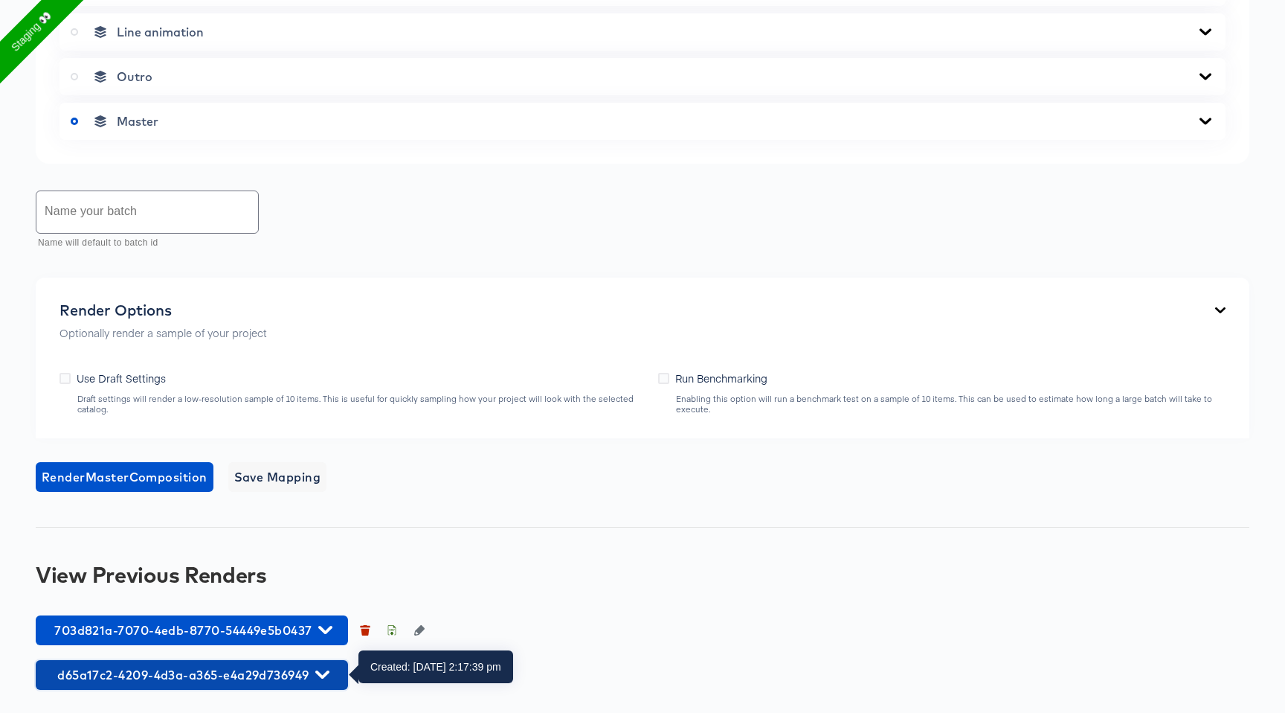
click at [313, 664] on span "d65a17c2-4209-4d3a-a365-e4a29d736949" at bounding box center [192, 674] width 298 height 21
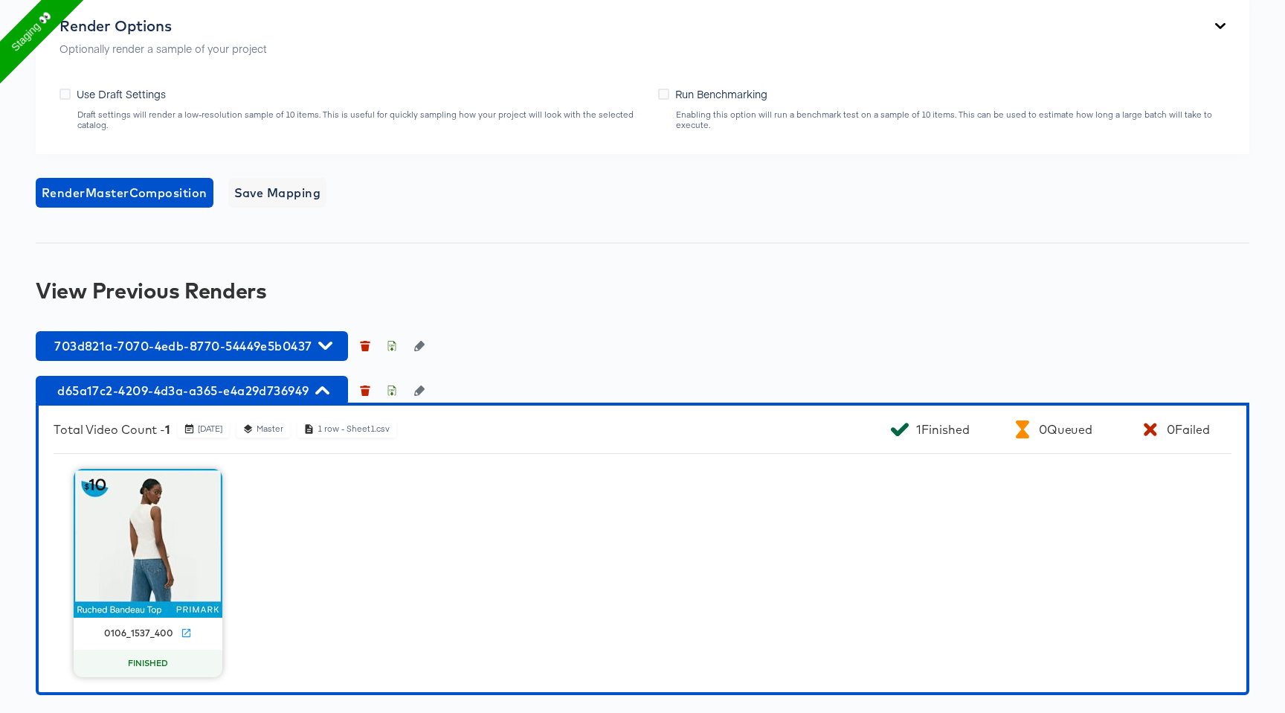
scroll to position [984, 0]
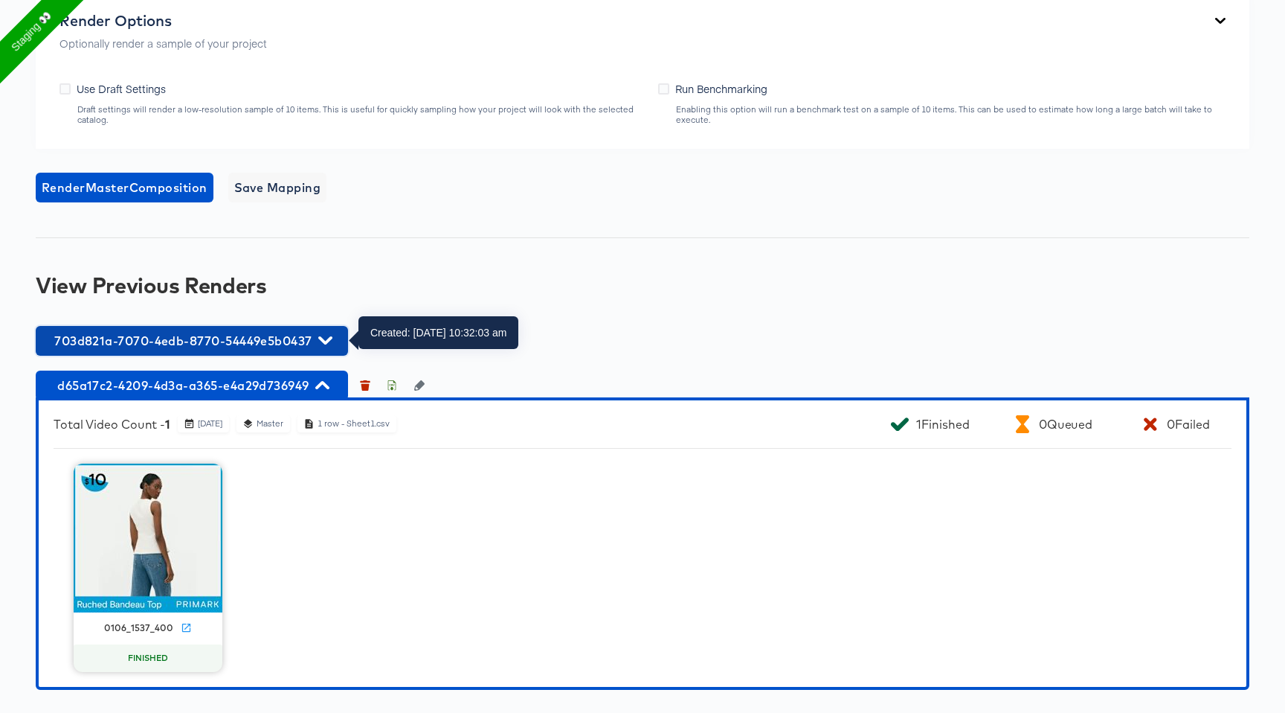
click at [301, 350] on span "703d821a-7070-4edb-8770-54449e5b0437" at bounding box center [192, 340] width 298 height 21
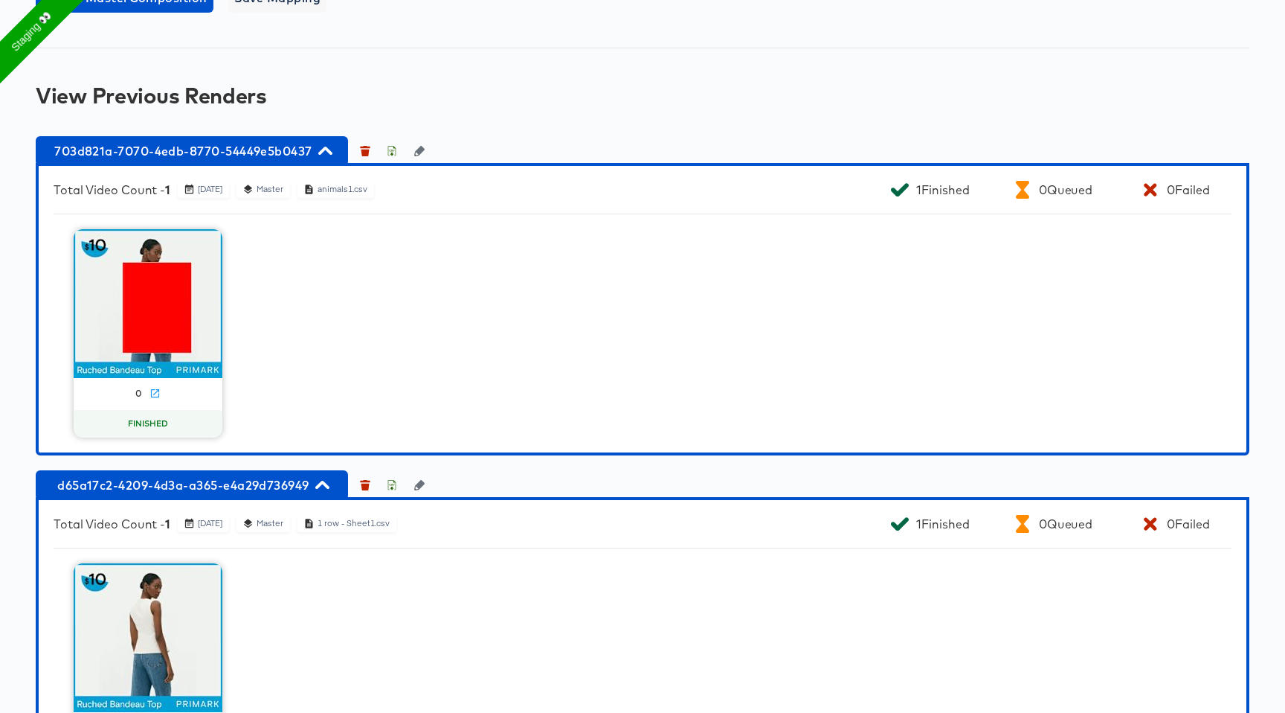
scroll to position [1274, 0]
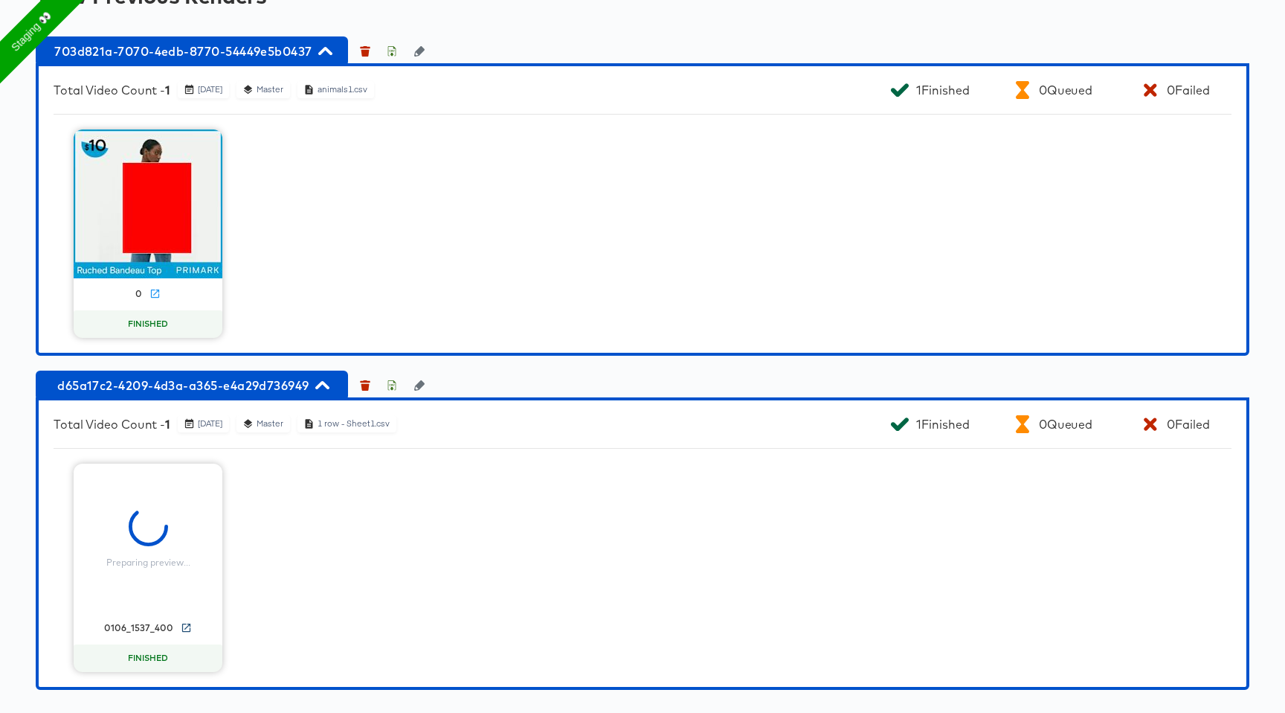
click at [184, 624] on icon at bounding box center [186, 627] width 11 height 11
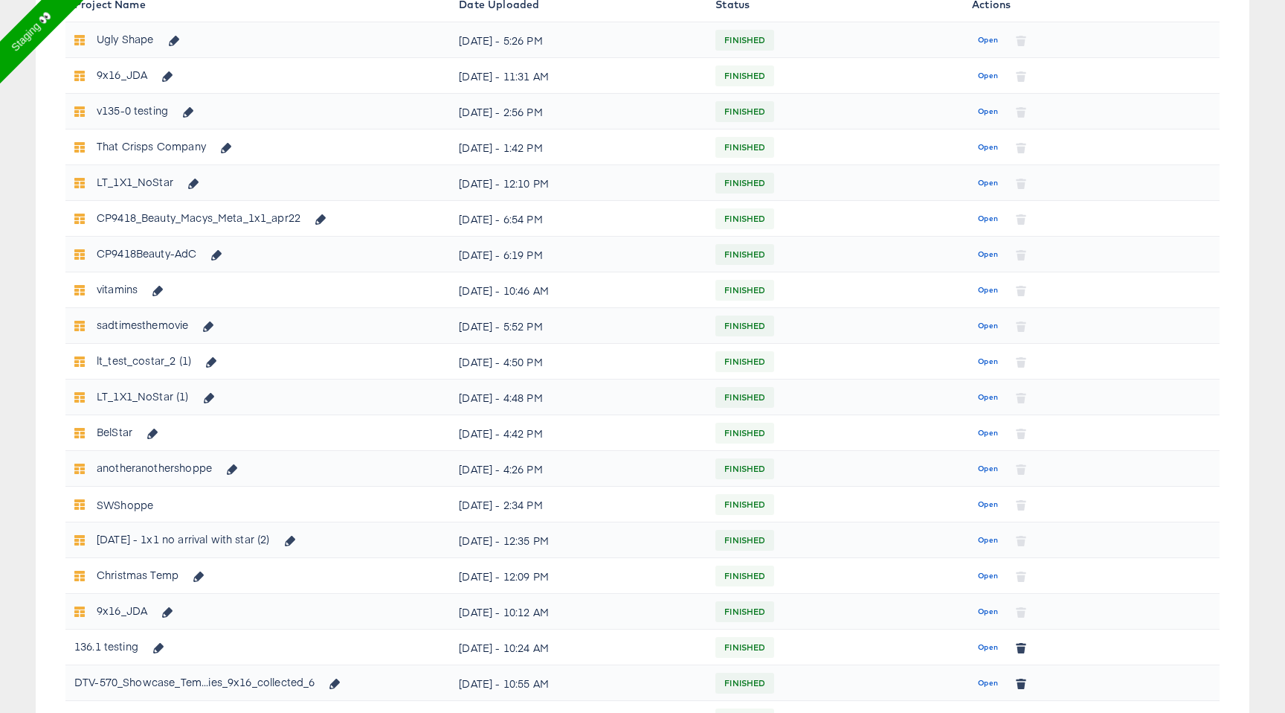
scroll to position [243, 0]
click at [983, 646] on span "Open" at bounding box center [988, 646] width 20 height 13
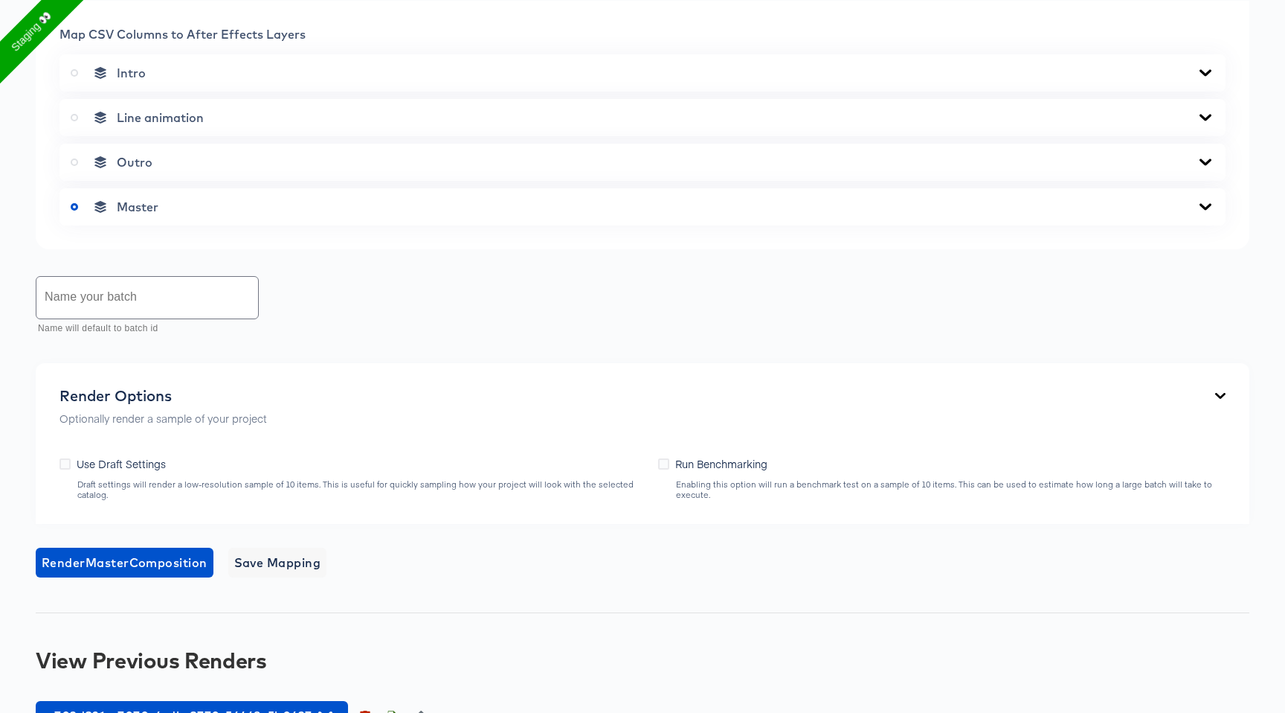
scroll to position [695, 0]
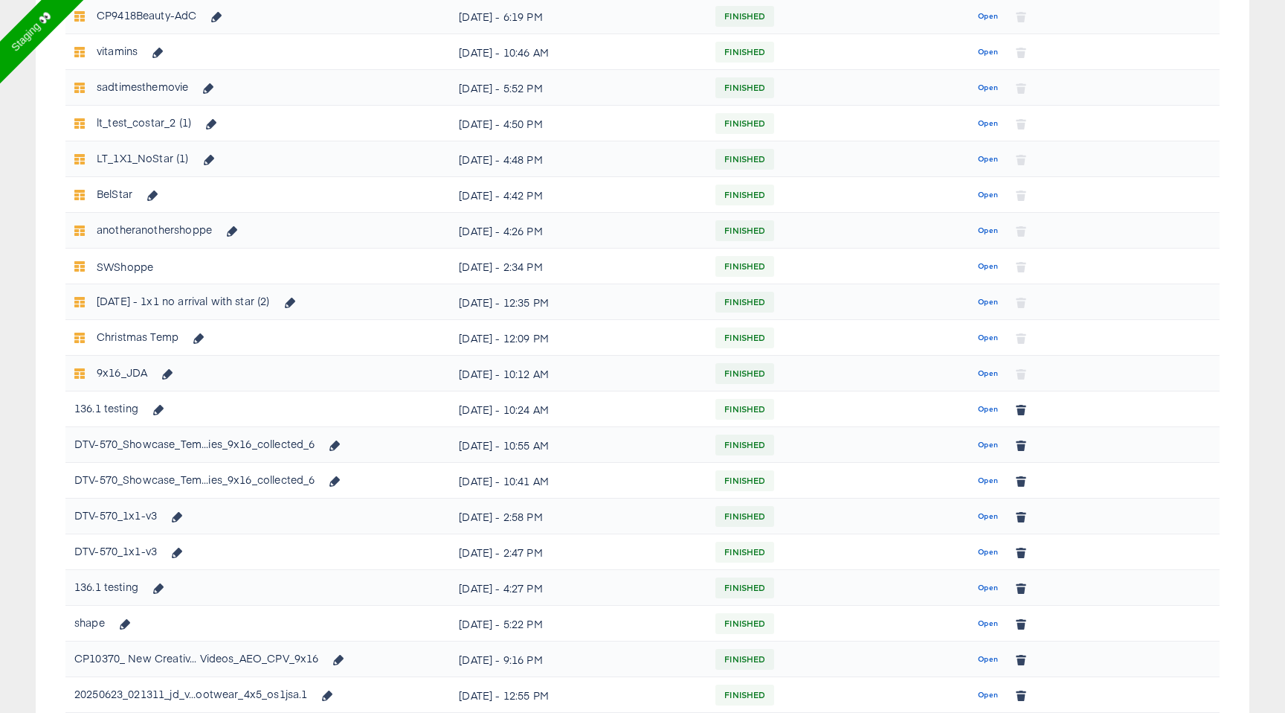
scroll to position [496, 0]
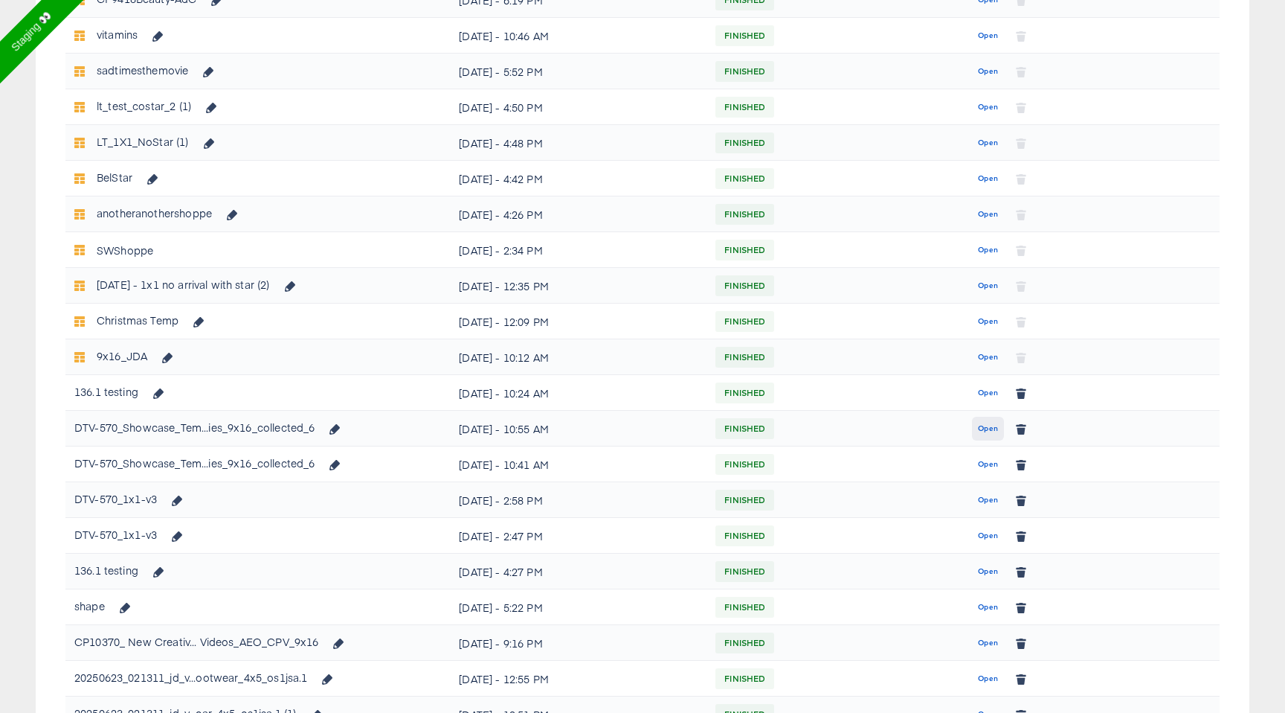
click at [989, 423] on span "Open" at bounding box center [988, 428] width 20 height 13
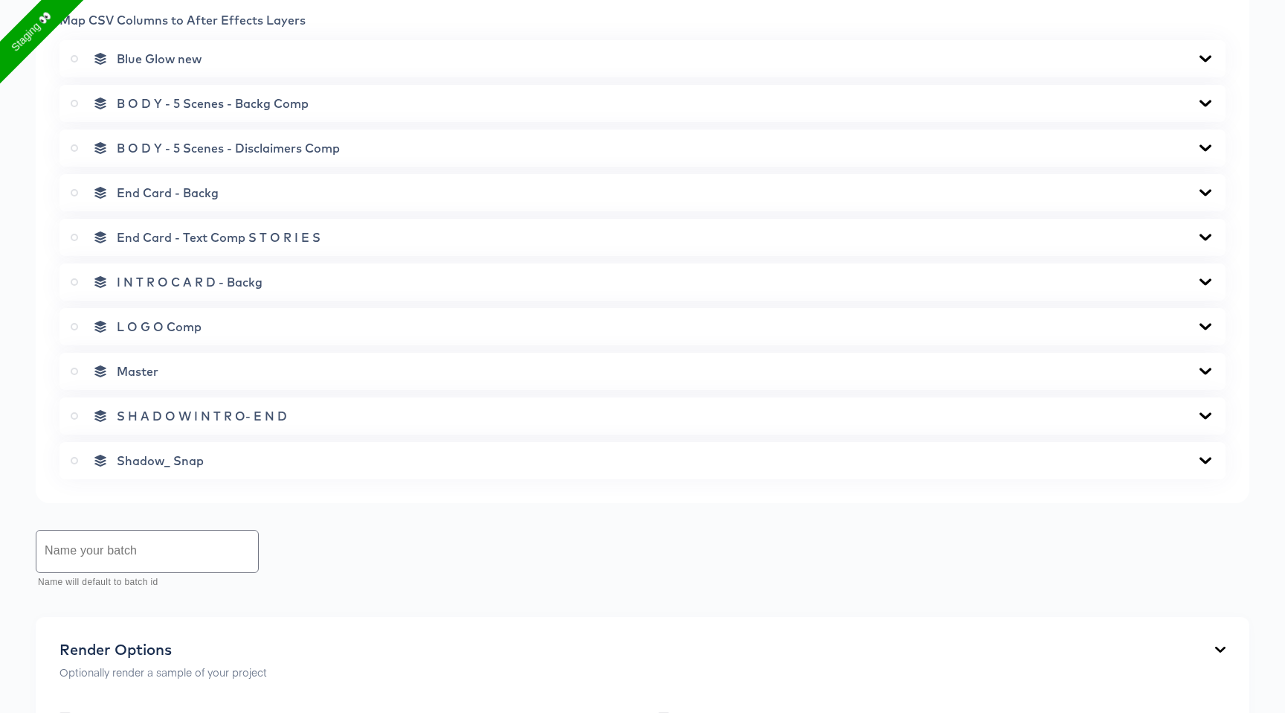
scroll to position [918, 0]
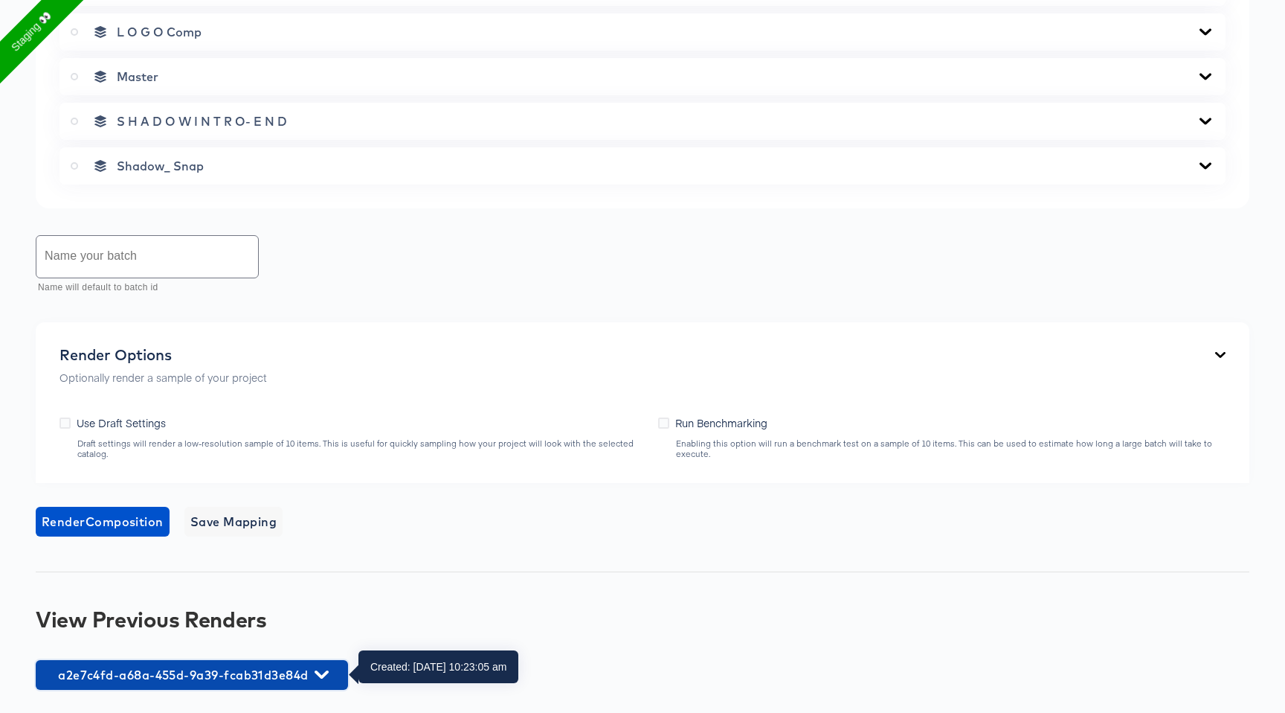
click at [321, 682] on span "a2e7c4fd-a68a-455d-9a39-fcab31d3e84d" at bounding box center [192, 674] width 298 height 21
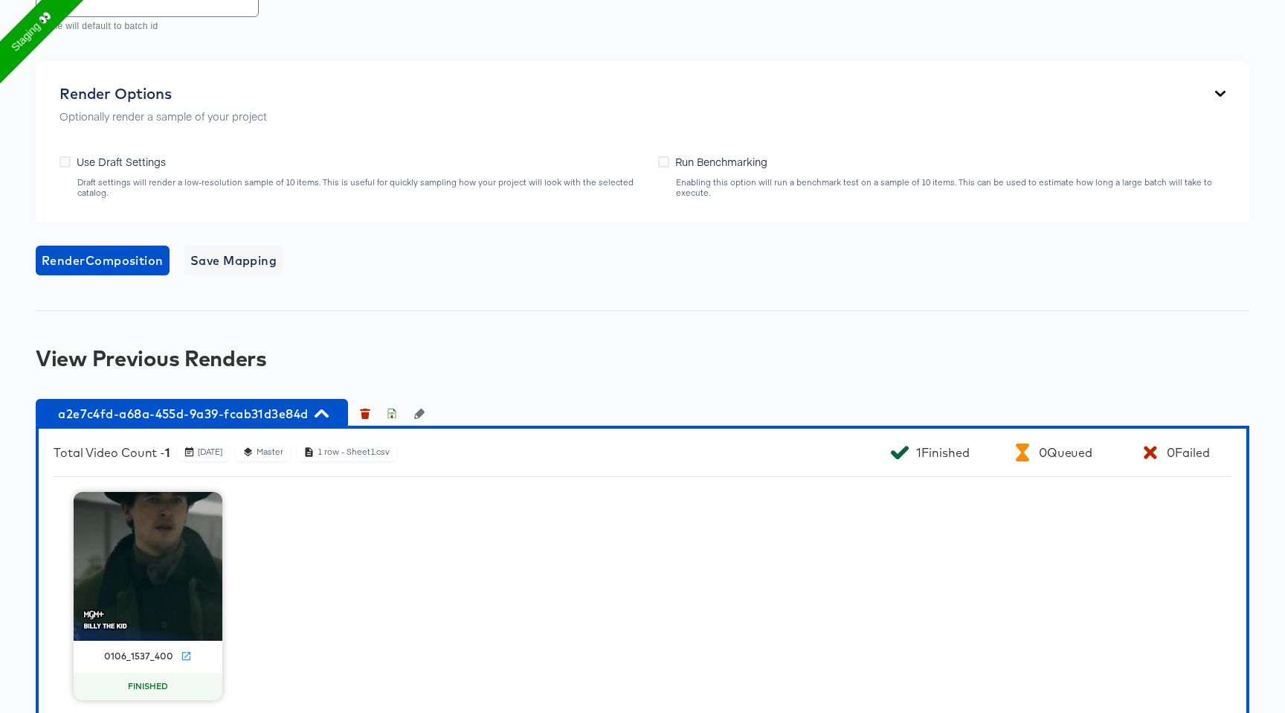
scroll to position [1207, 0]
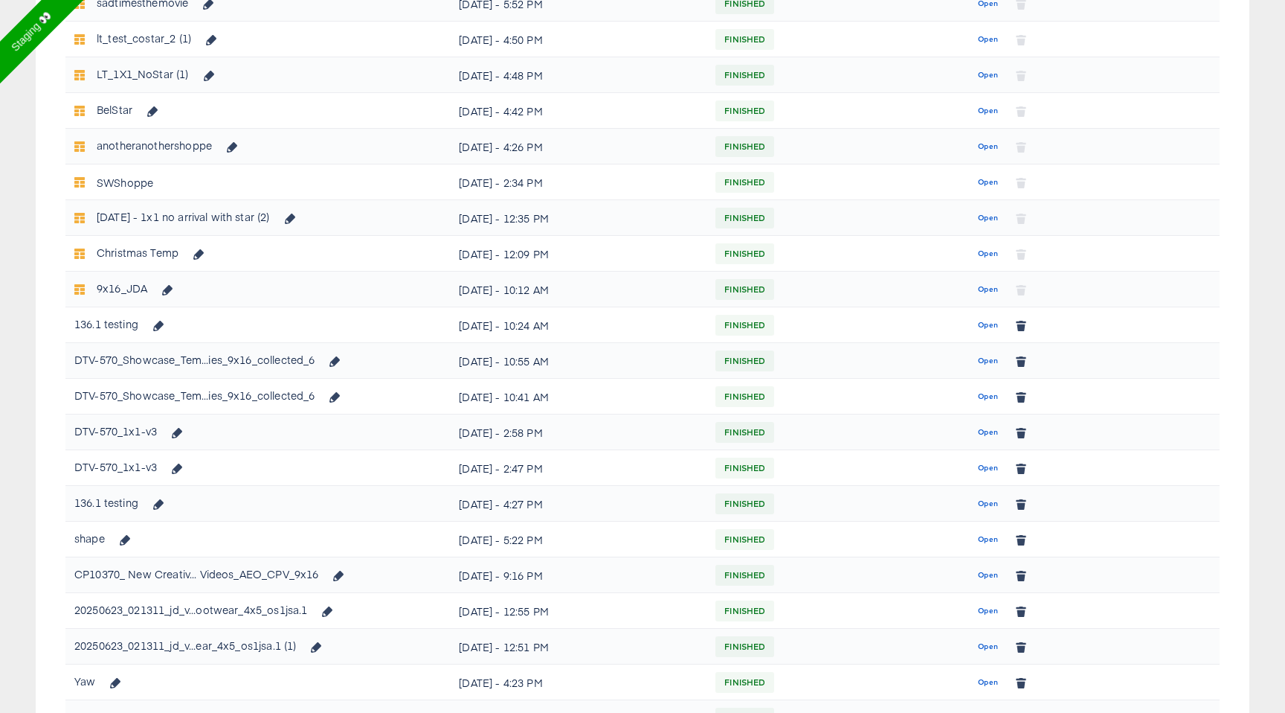
scroll to position [566, 0]
click at [976, 390] on button "Open" at bounding box center [988, 394] width 32 height 24
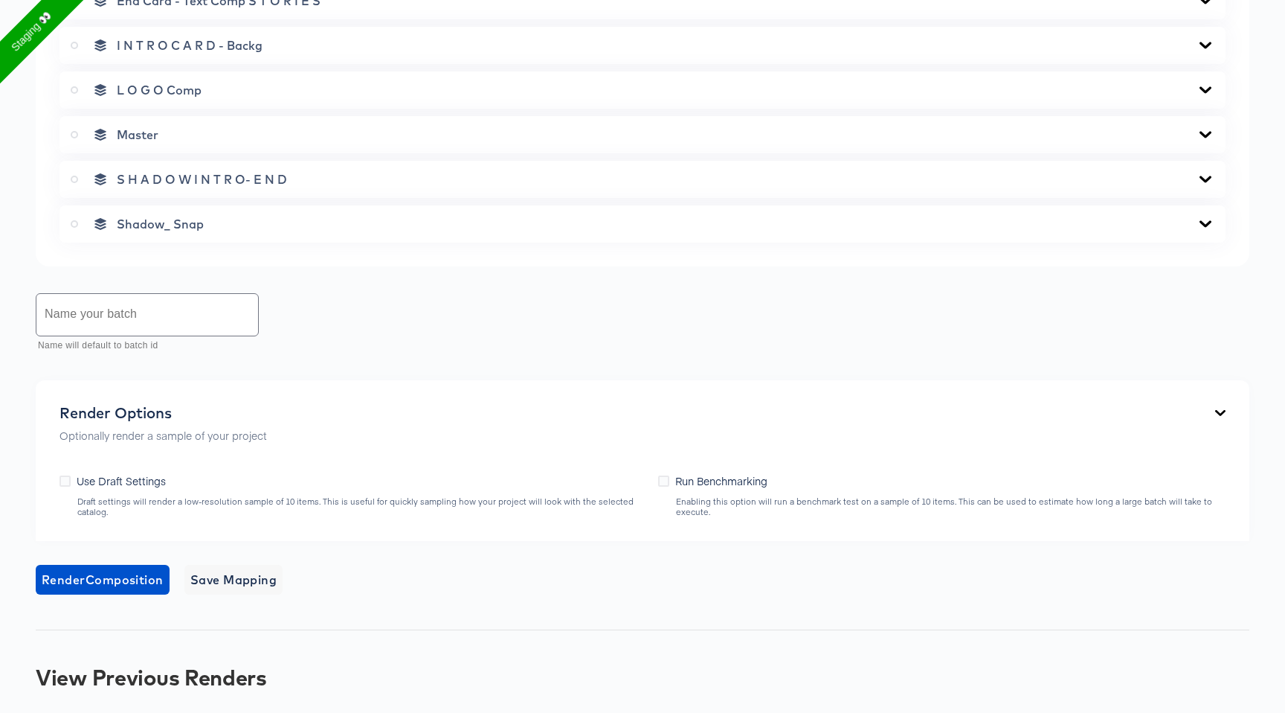
scroll to position [918, 0]
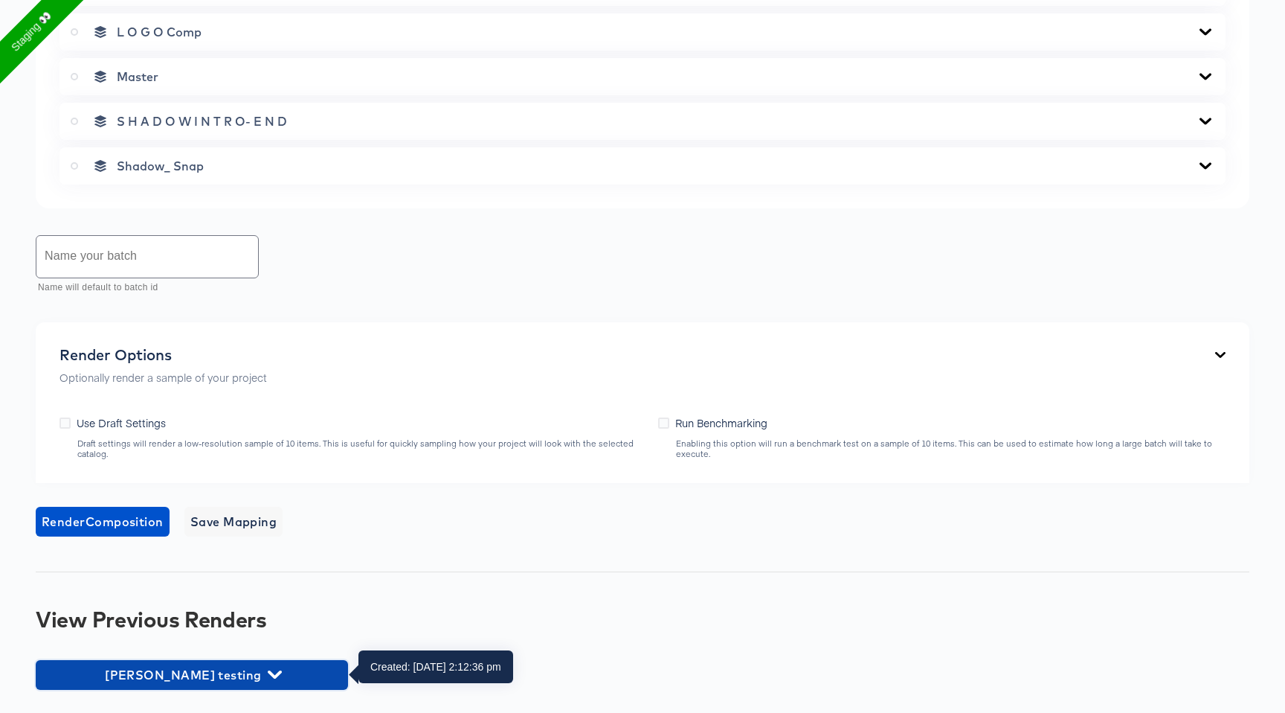
click at [202, 670] on span "fran testing" at bounding box center [192, 674] width 298 height 21
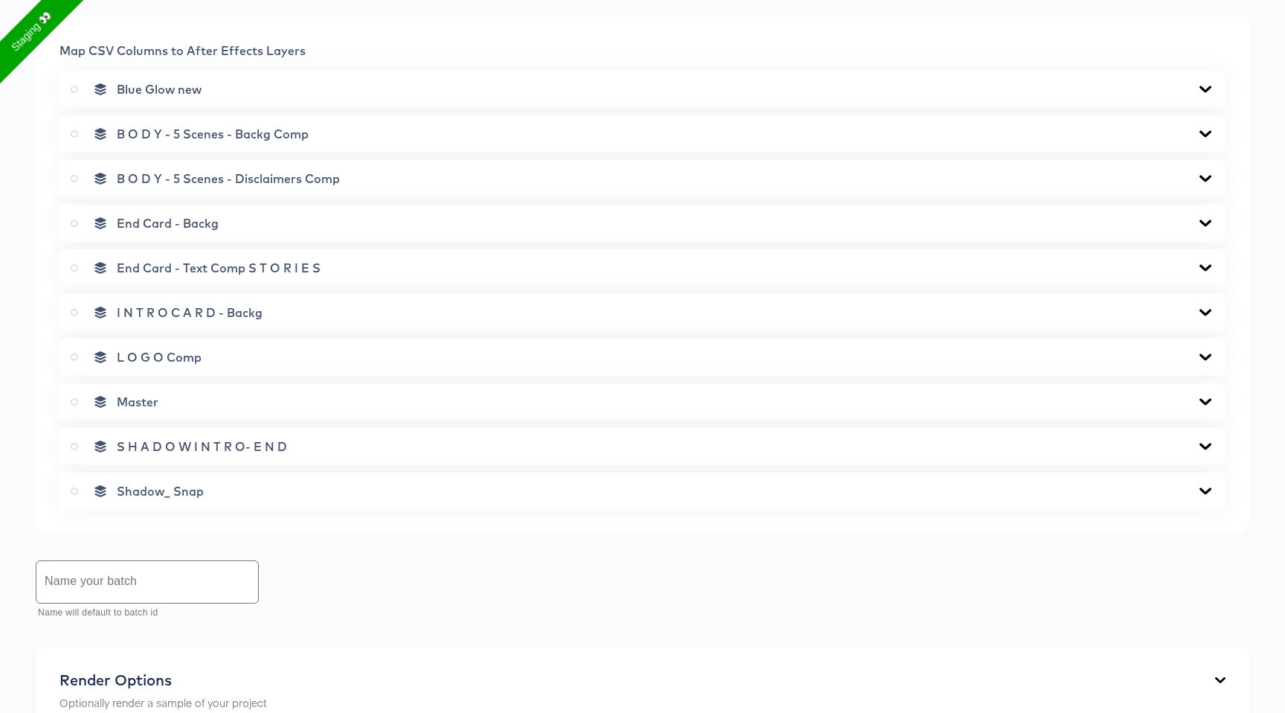
scroll to position [1207, 0]
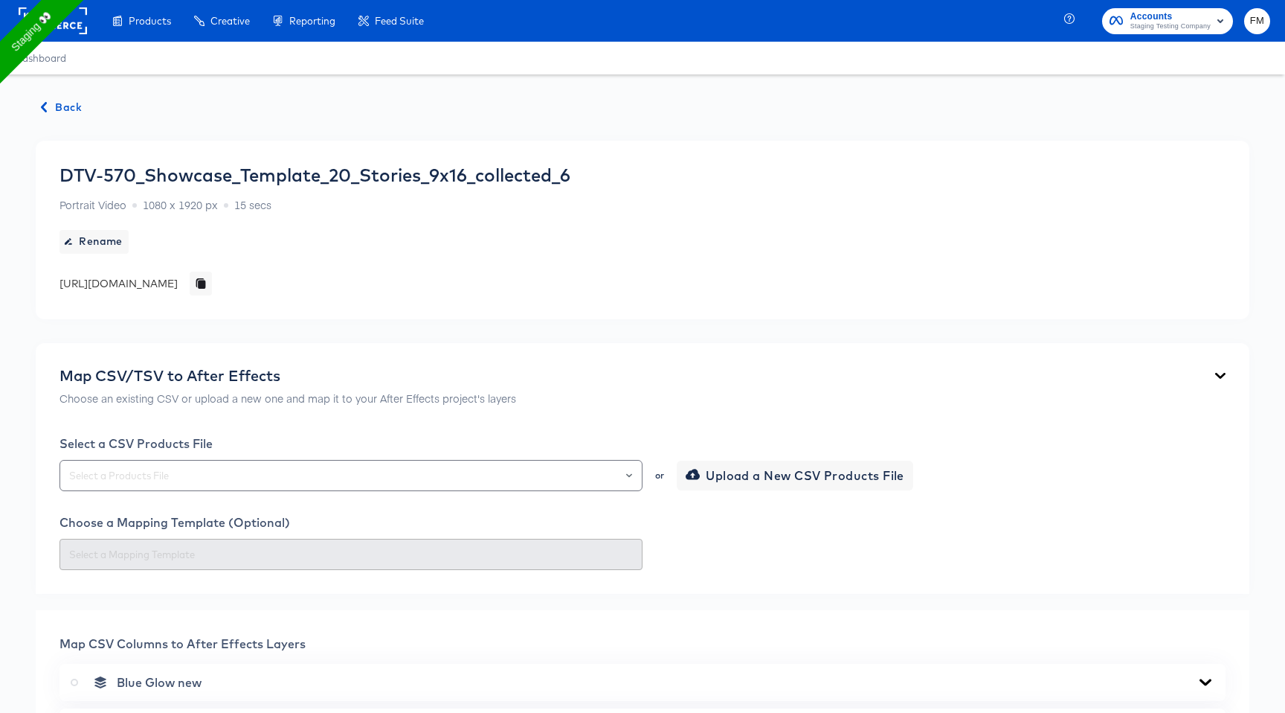
click at [62, 105] on span "Back" at bounding box center [62, 107] width 40 height 19
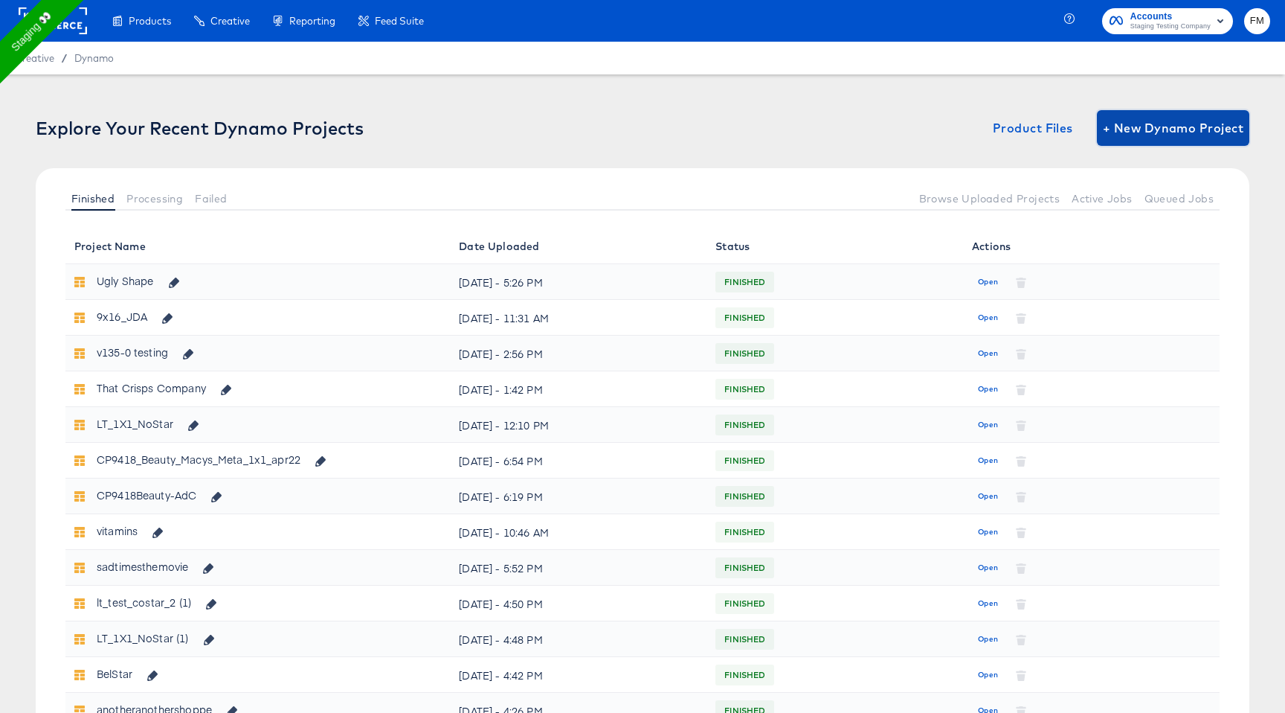
click at [1110, 126] on span "+ New Dynamo Project" at bounding box center [1173, 128] width 141 height 21
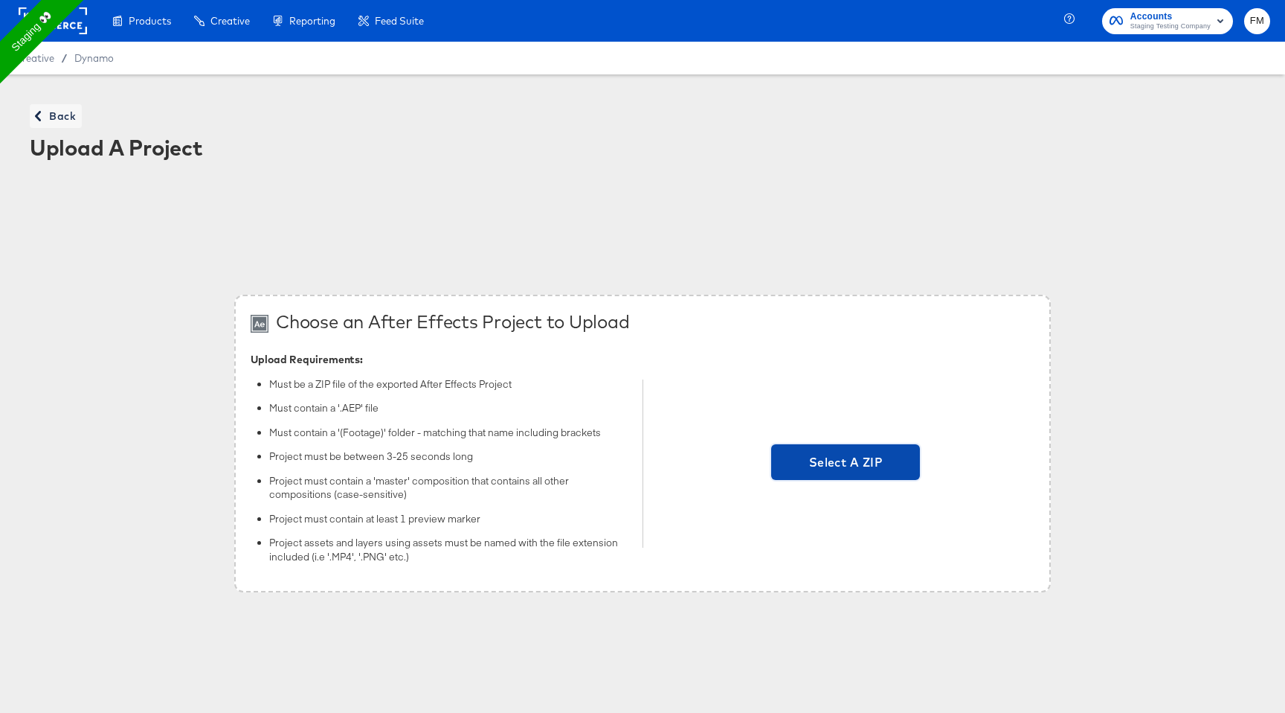
click at [870, 458] on span "Select A ZIP" at bounding box center [845, 462] width 137 height 21
click at [846, 463] on input "Select A ZIP" at bounding box center [846, 463] width 0 height 0
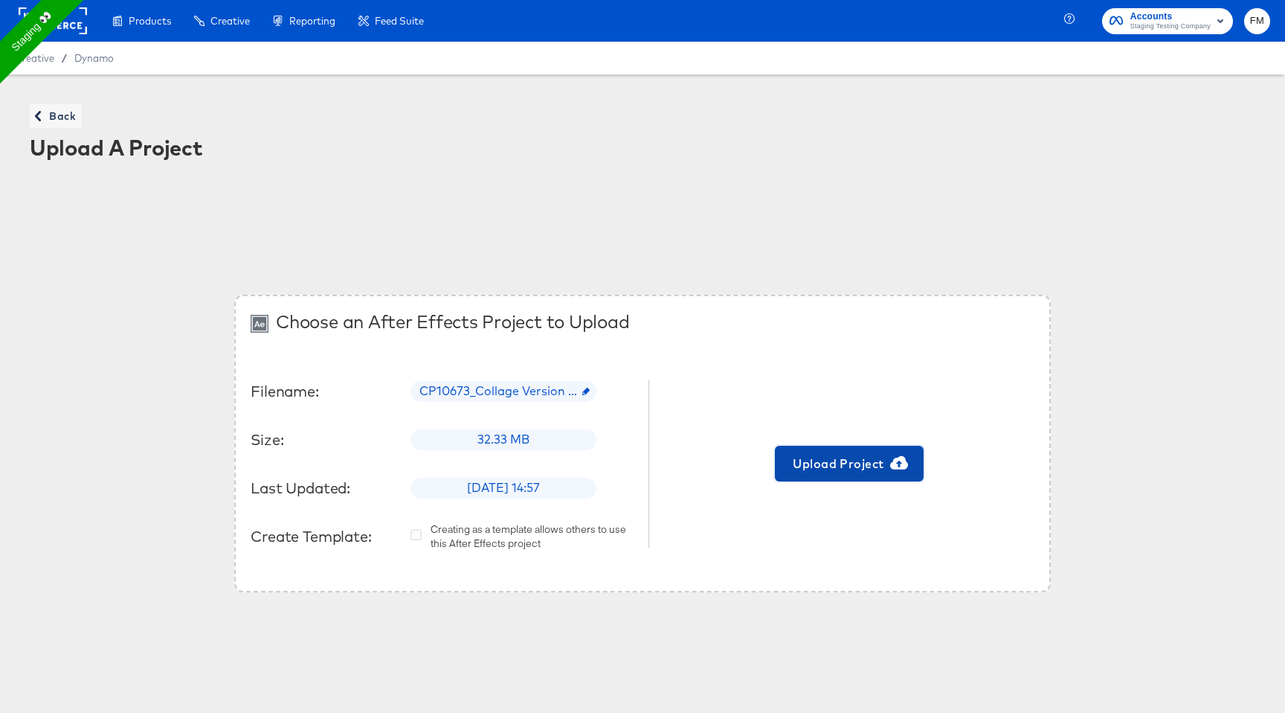
click at [891, 466] on icon "button" at bounding box center [899, 462] width 18 height 13
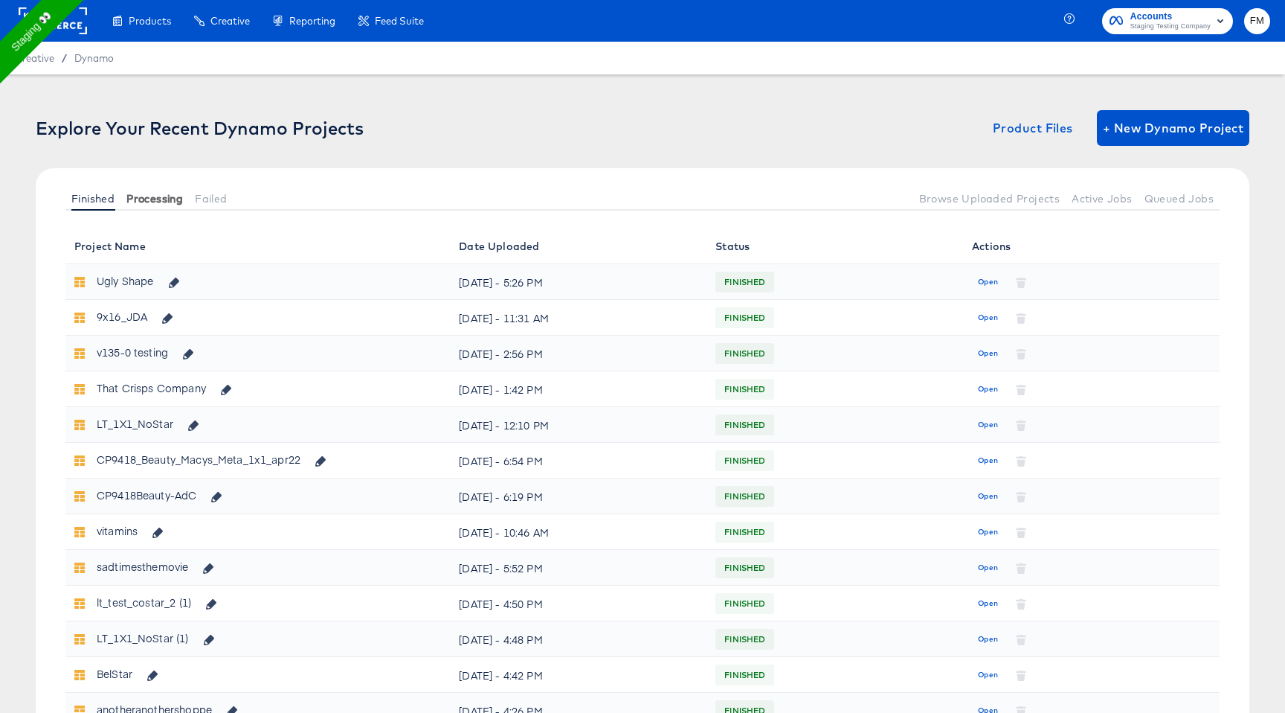
click at [164, 199] on span "Processing" at bounding box center [154, 199] width 57 height 12
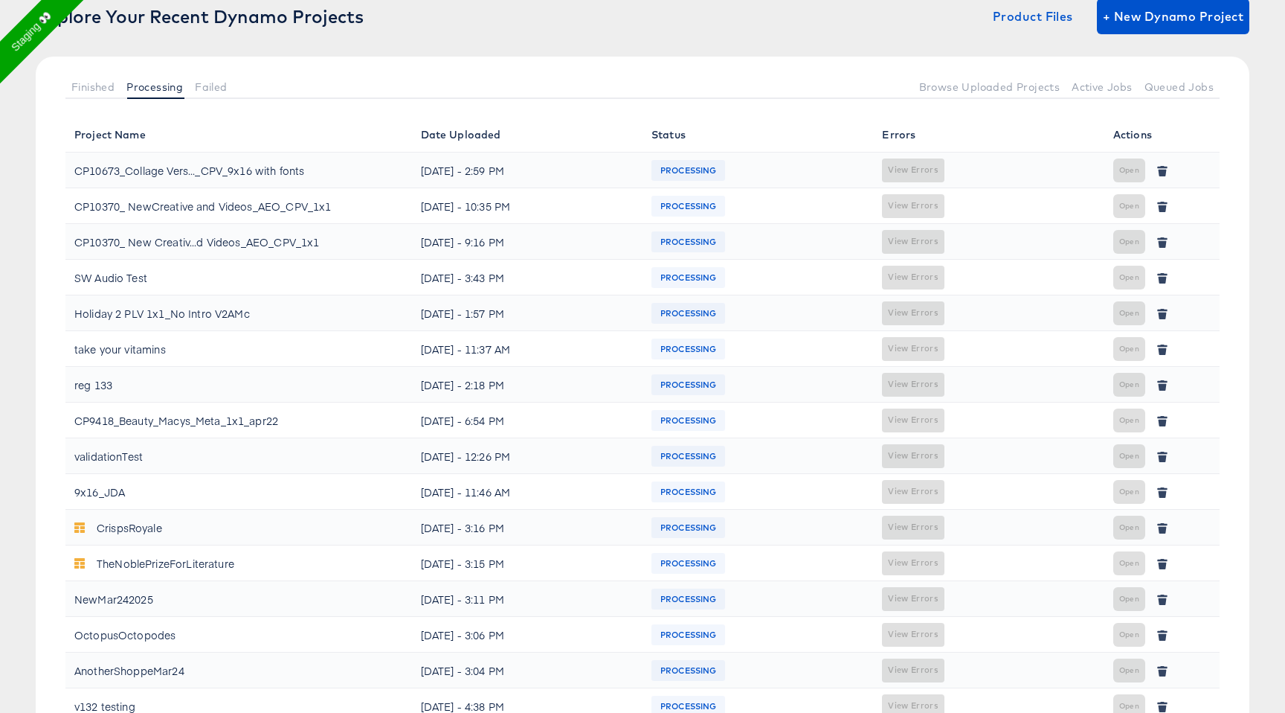
scroll to position [125, 0]
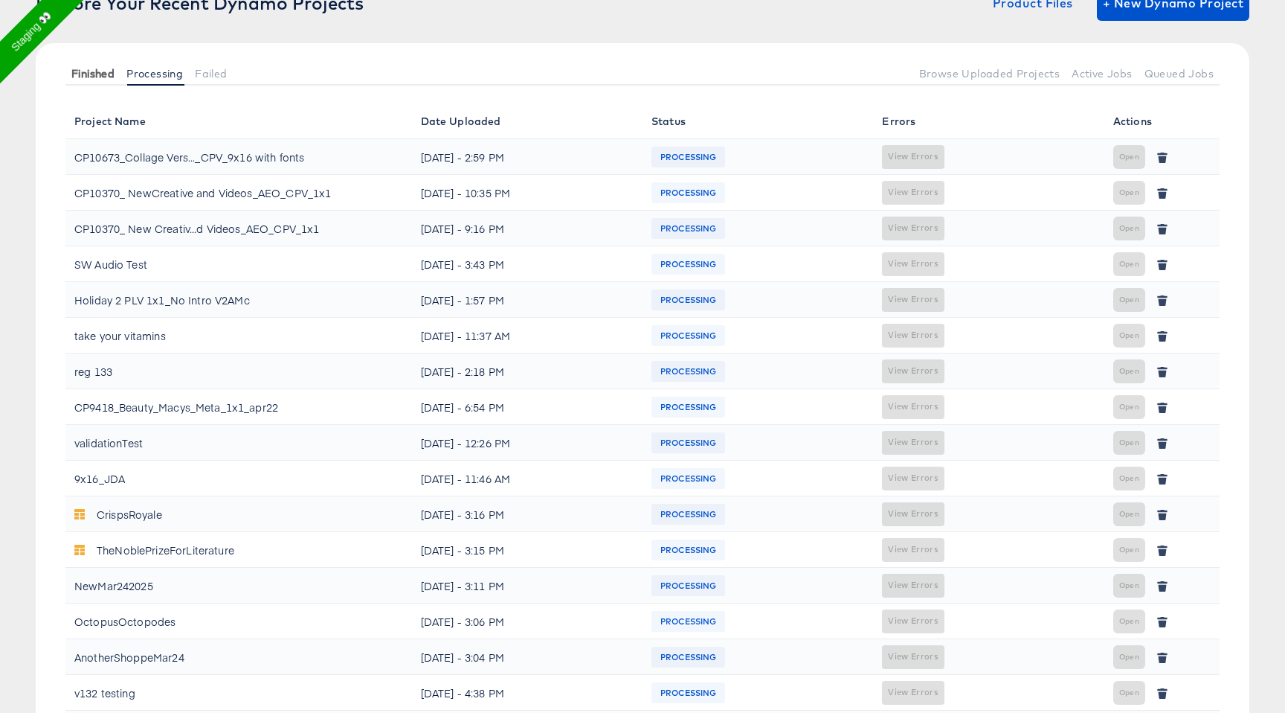
click at [75, 74] on span "Finished" at bounding box center [92, 74] width 43 height 12
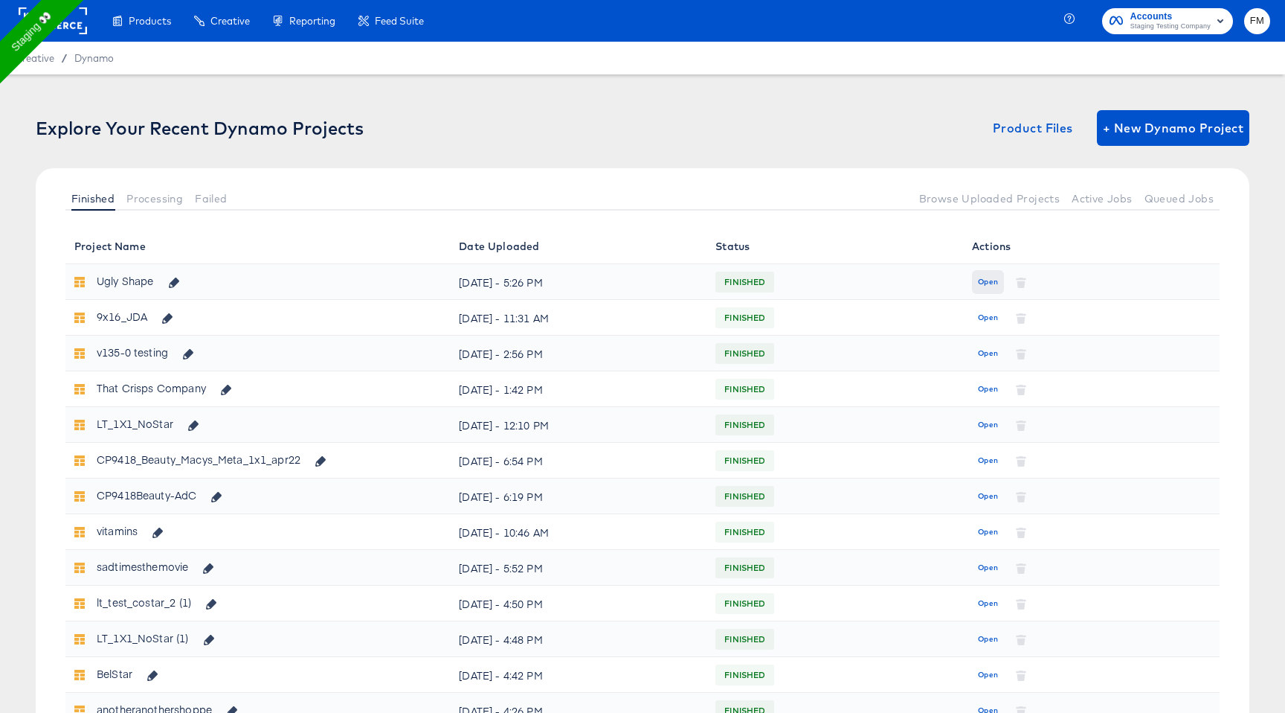
click at [983, 280] on span "Open" at bounding box center [988, 281] width 20 height 13
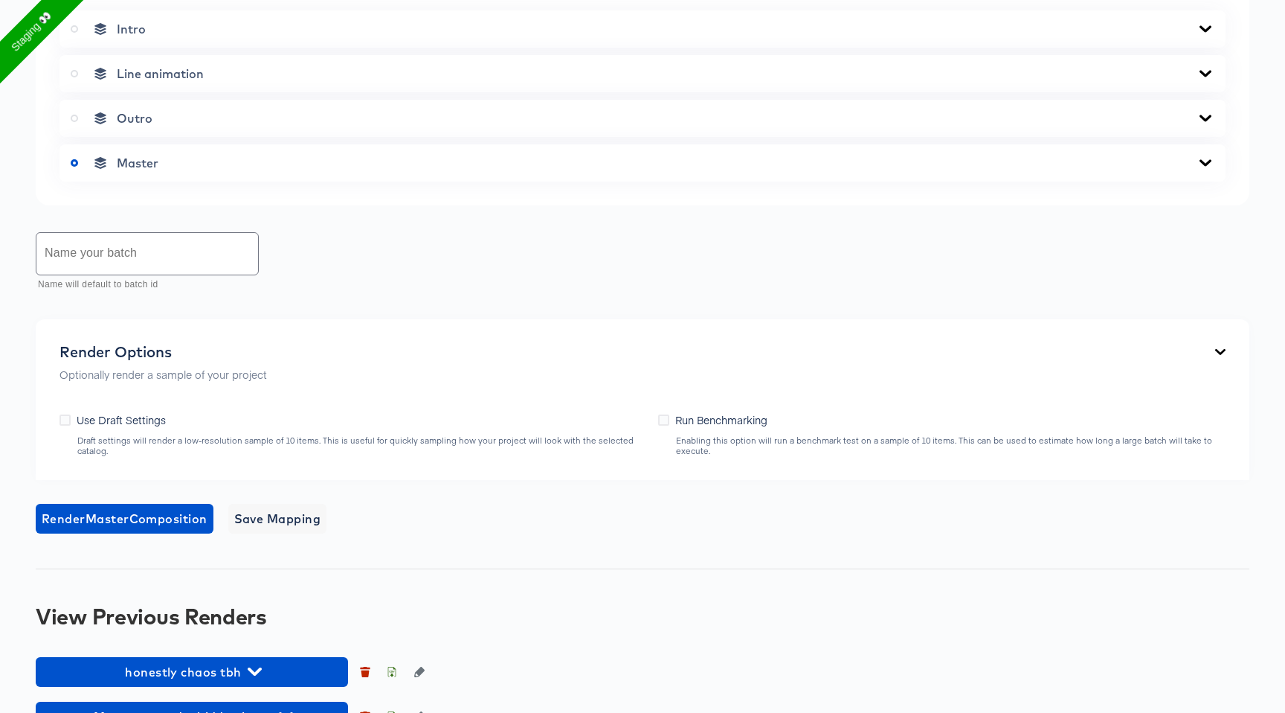
scroll to position [981, 0]
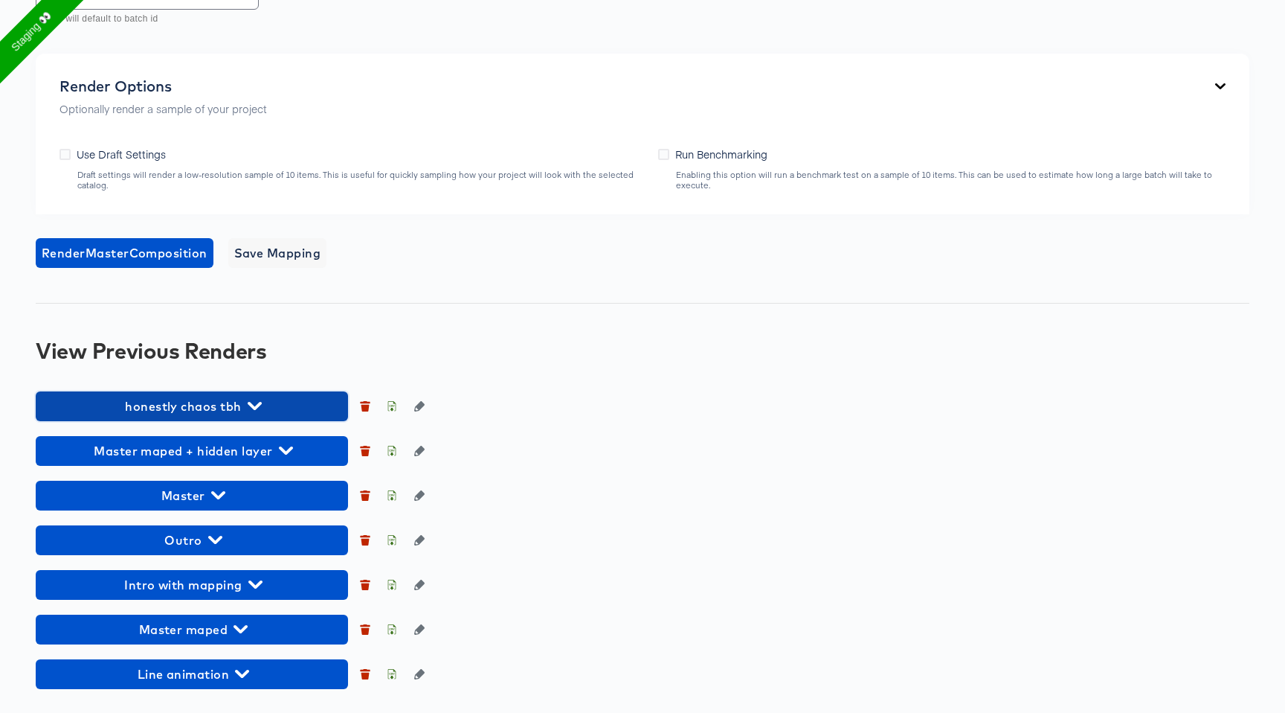
click at [212, 417] on span "honestly chaos tbh" at bounding box center [192, 406] width 298 height 21
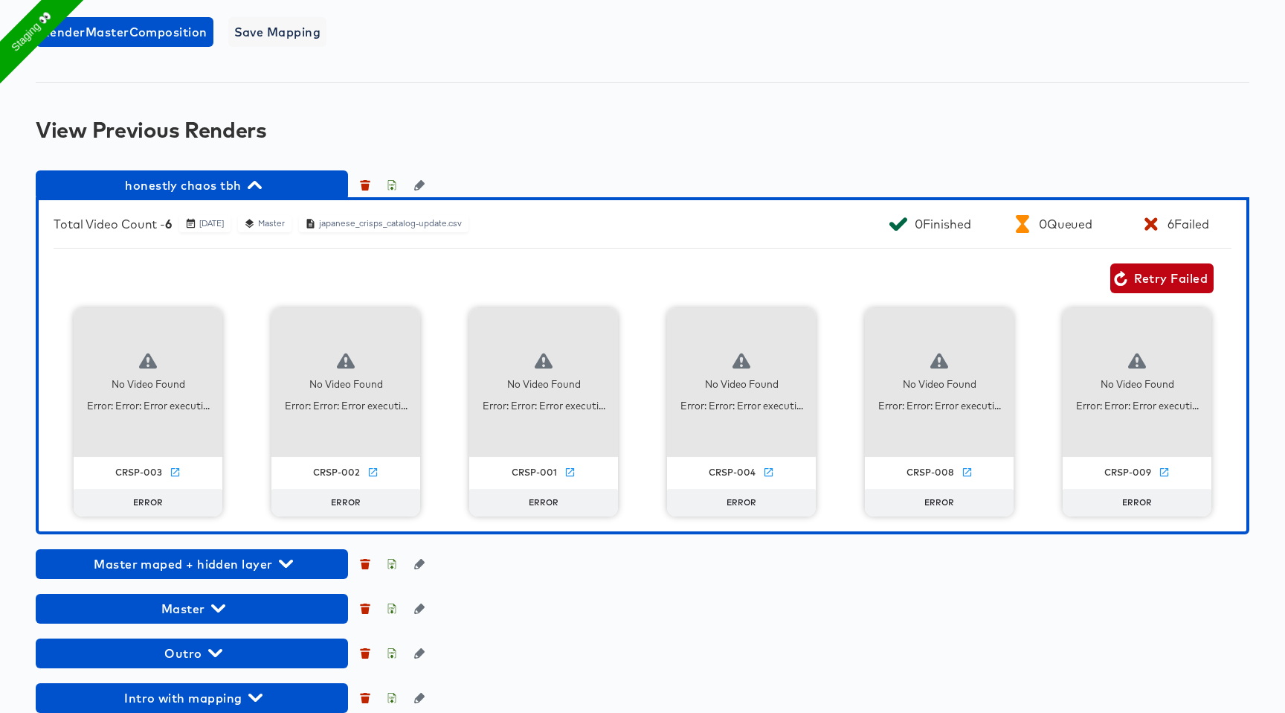
scroll to position [1145, 0]
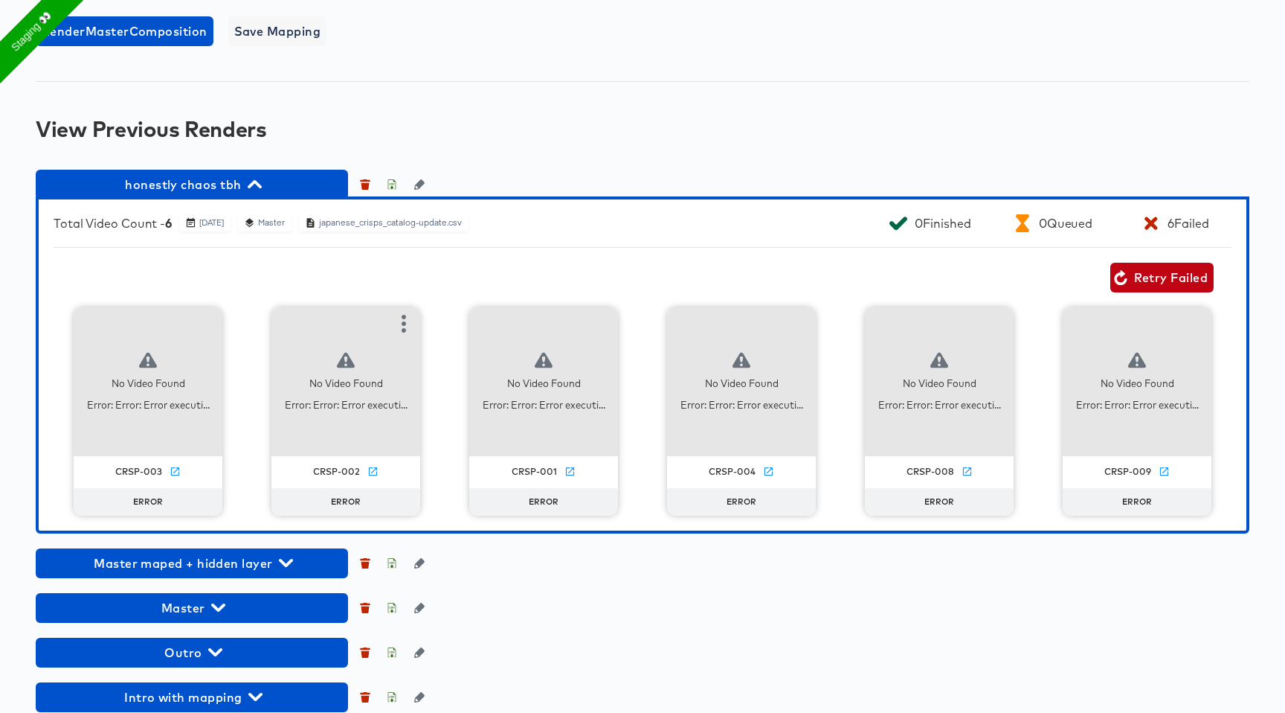
click at [352, 508] on span "ERROR" at bounding box center [346, 502] width 42 height 12
click at [341, 368] on icon at bounding box center [346, 361] width 18 height 16
click at [397, 333] on icon "button" at bounding box center [404, 324] width 18 height 18
click at [453, 292] on div "Retry Failed" at bounding box center [634, 278] width 1160 height 30
click at [347, 508] on span "ERROR" at bounding box center [346, 502] width 42 height 12
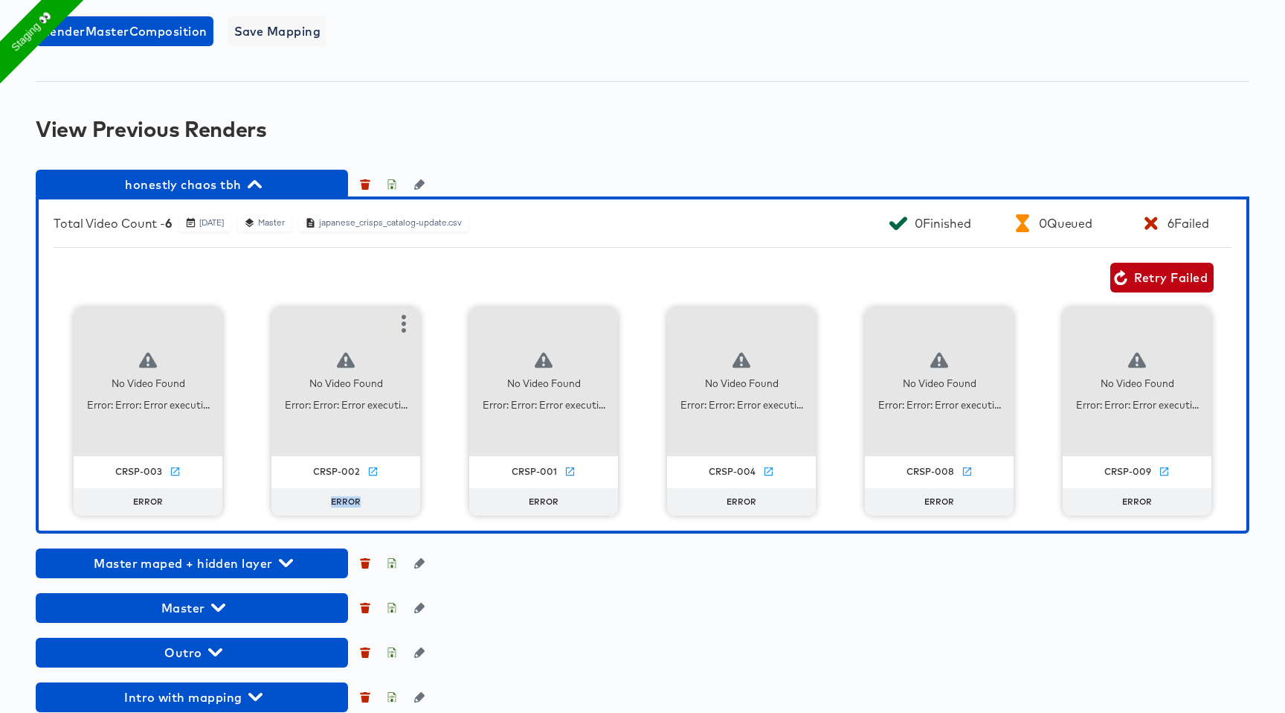
click at [347, 508] on span "ERROR" at bounding box center [346, 502] width 42 height 12
click at [935, 508] on span "ERROR" at bounding box center [940, 502] width 42 height 12
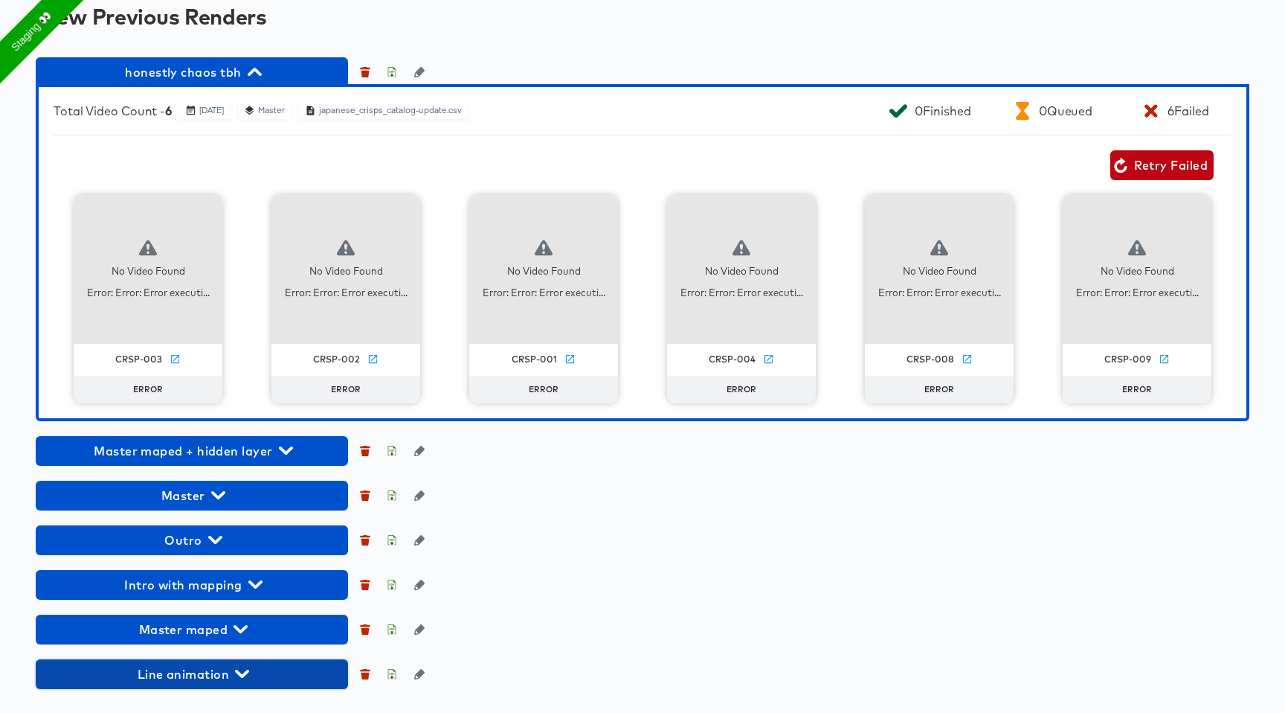
click at [258, 668] on span "Line animation" at bounding box center [192, 674] width 298 height 21
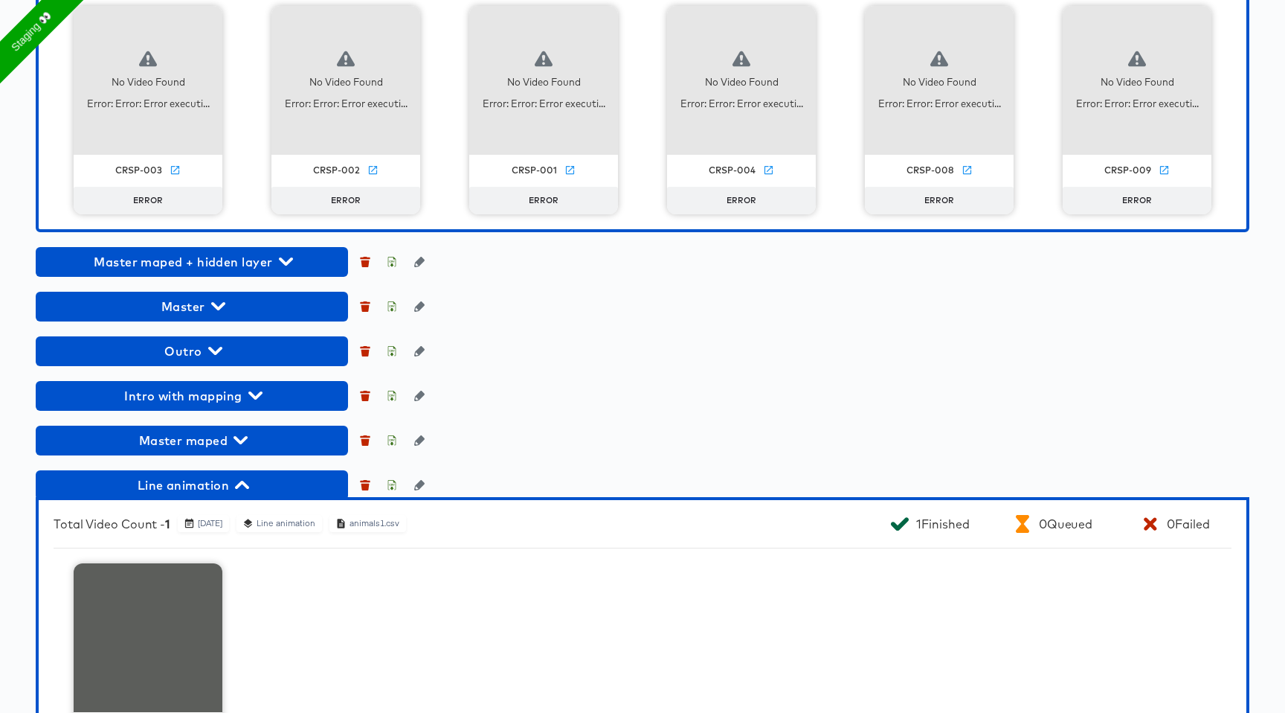
scroll to position [1653, 0]
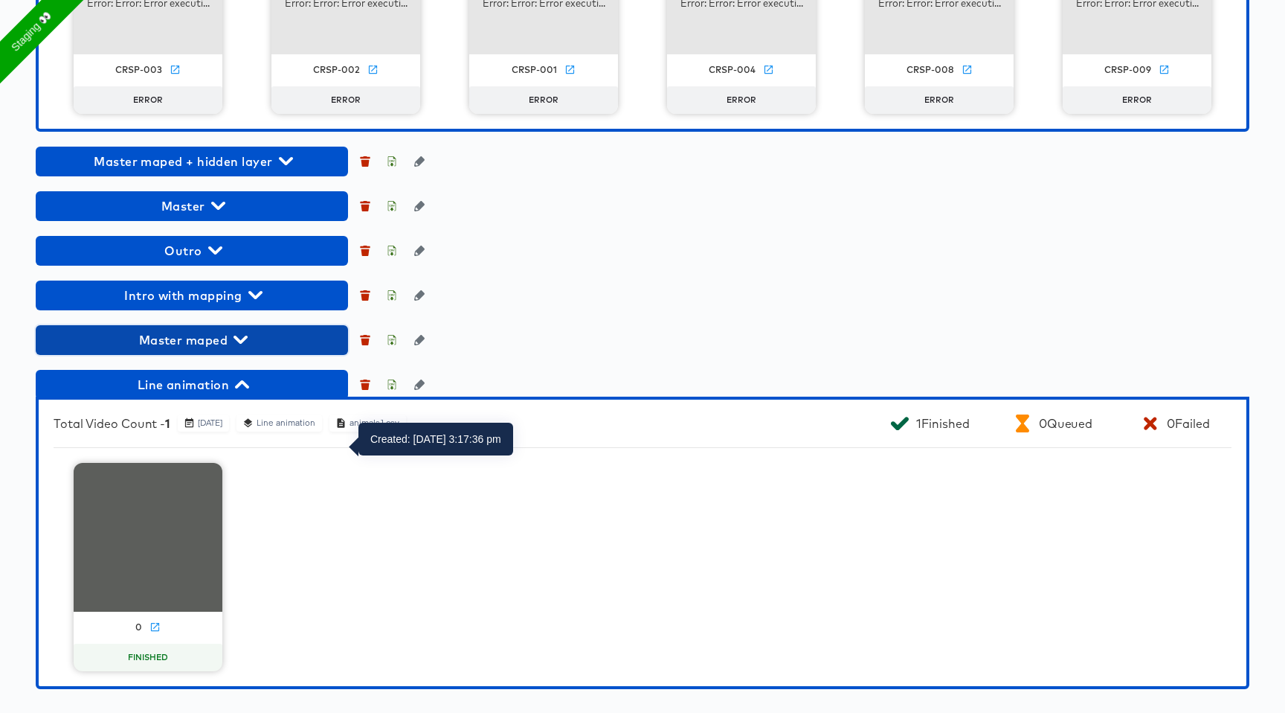
click at [227, 346] on span "Master maped" at bounding box center [192, 340] width 298 height 21
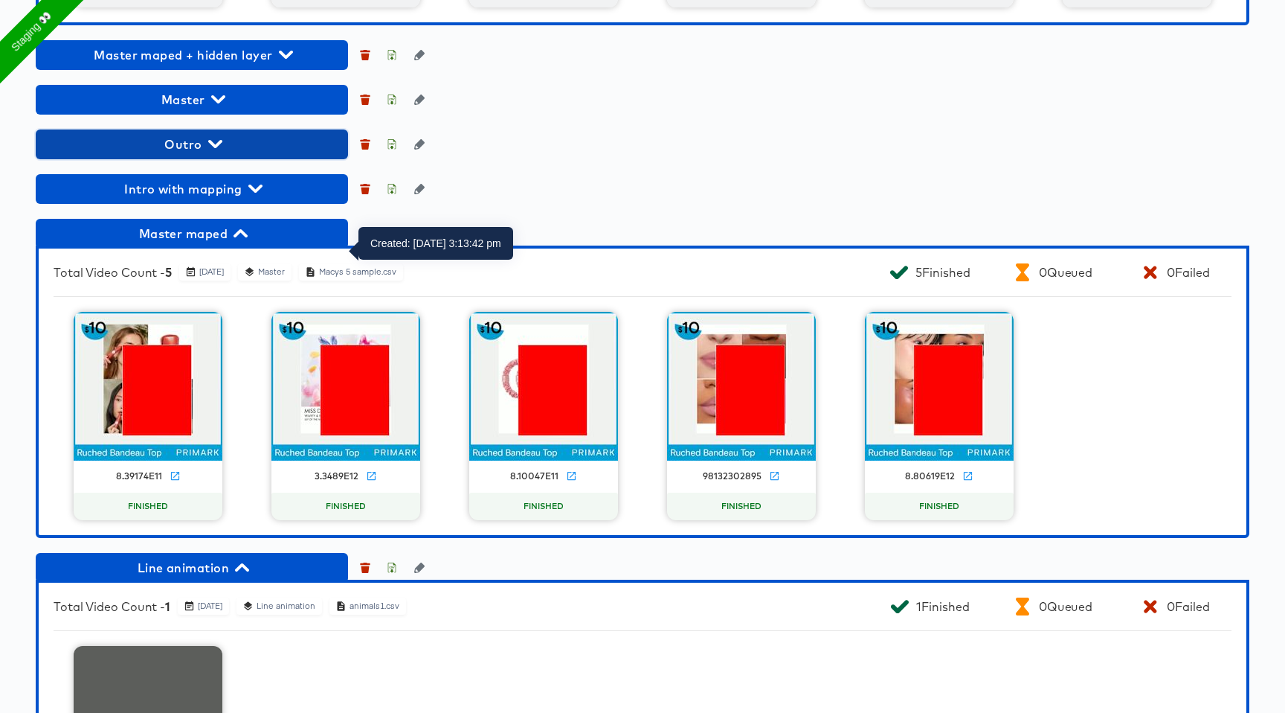
click at [241, 159] on button "Outro" at bounding box center [192, 144] width 312 height 30
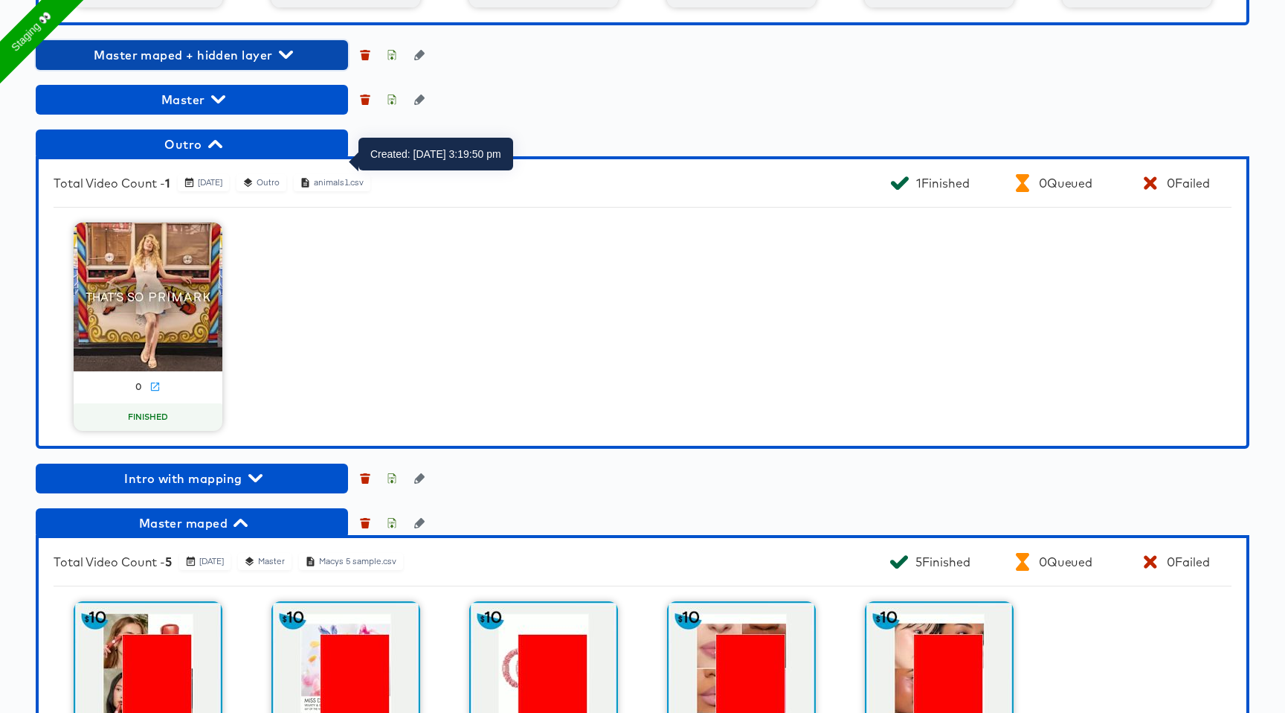
click at [219, 65] on span "Master maped + hidden layer" at bounding box center [192, 55] width 298 height 21
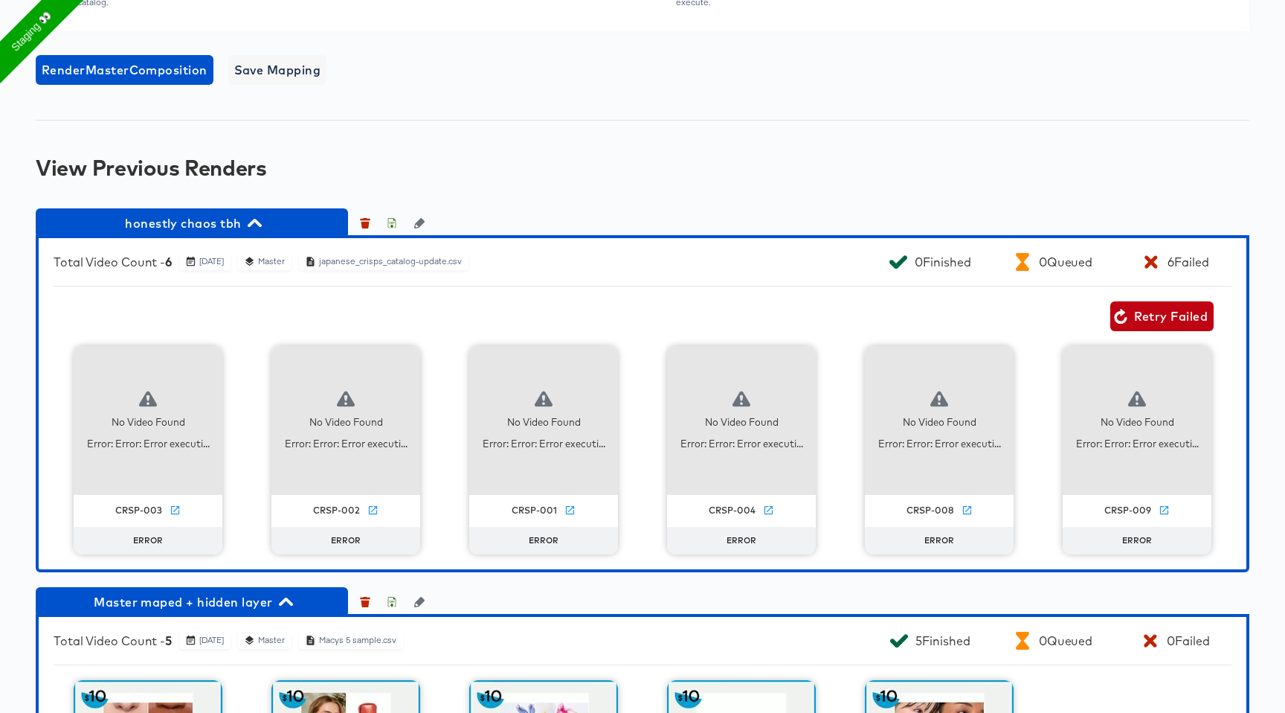
scroll to position [1108, 0]
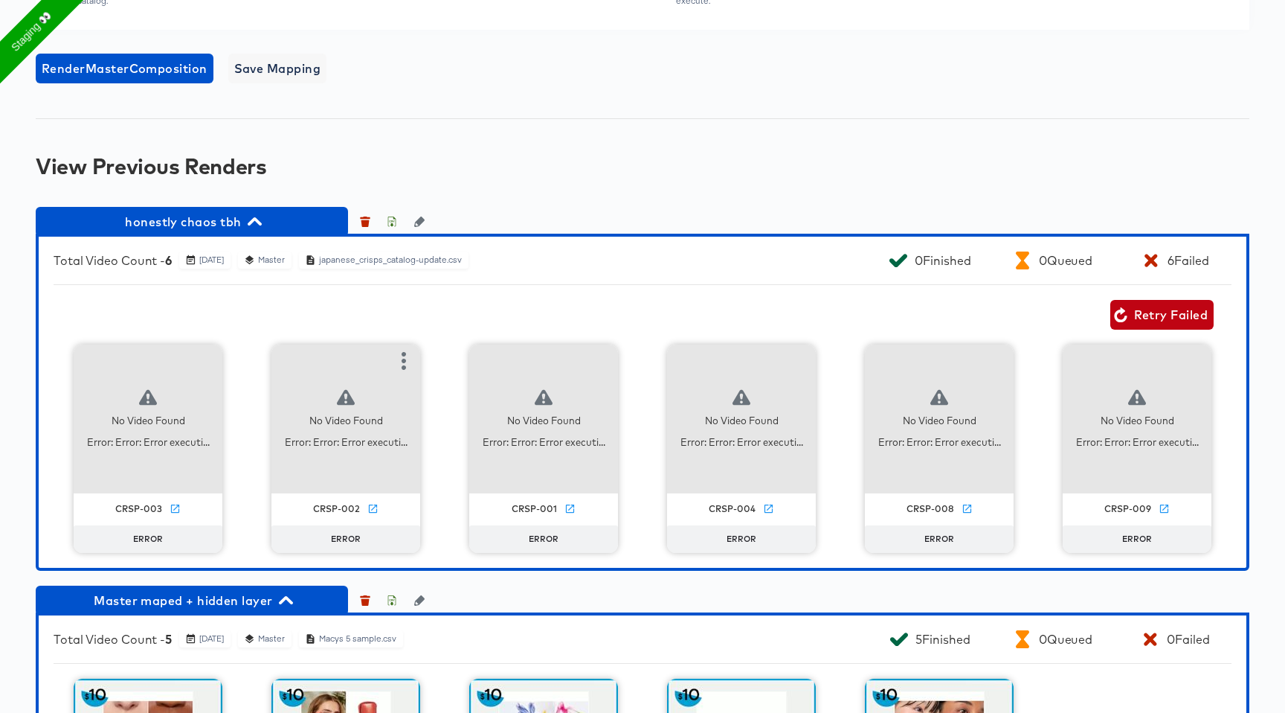
click at [343, 428] on div "No Video Found" at bounding box center [346, 421] width 74 height 14
click at [1149, 325] on span "Retry Failed" at bounding box center [1162, 314] width 91 height 21
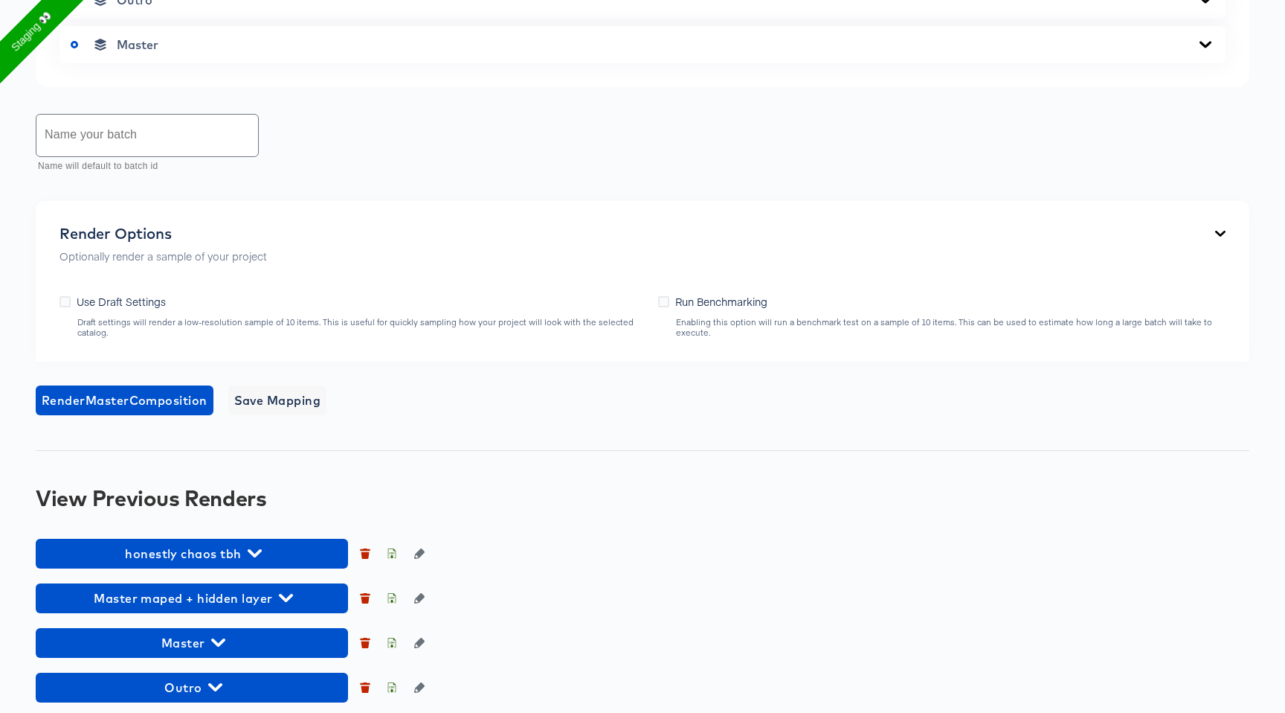
scroll to position [1025, 0]
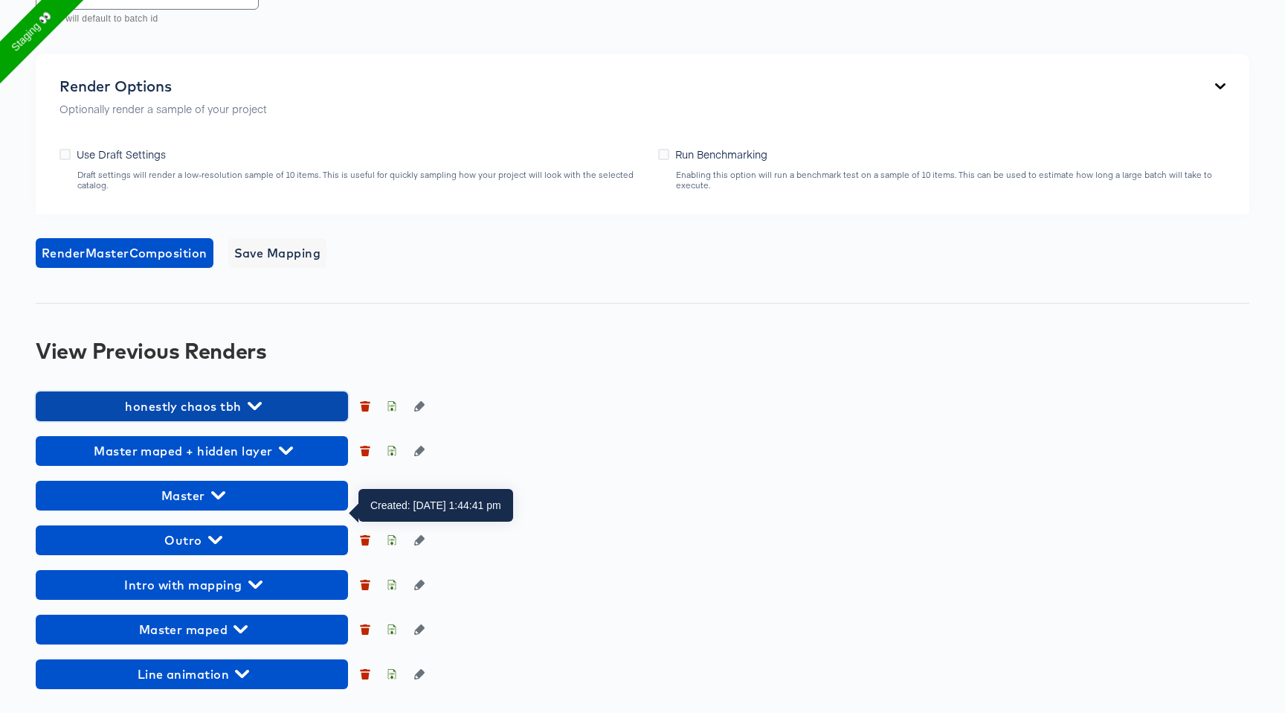
click at [272, 408] on span "honestly chaos tbh" at bounding box center [192, 406] width 298 height 21
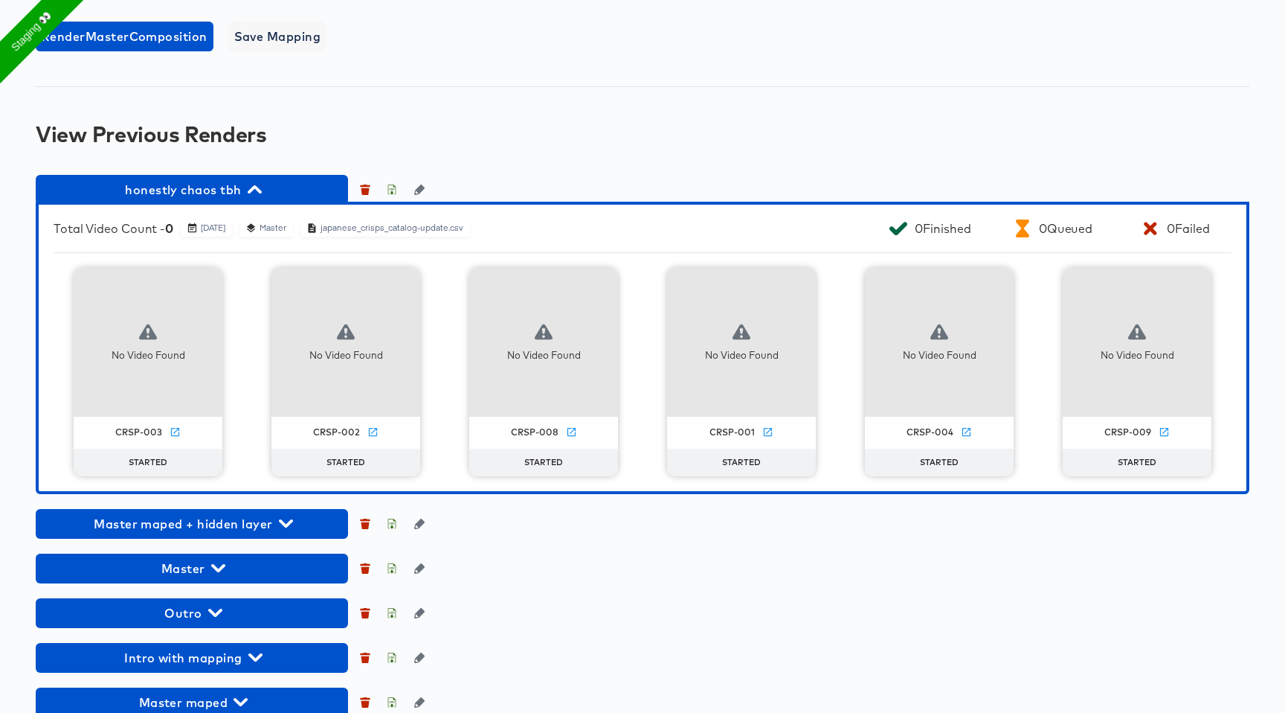
scroll to position [1136, 0]
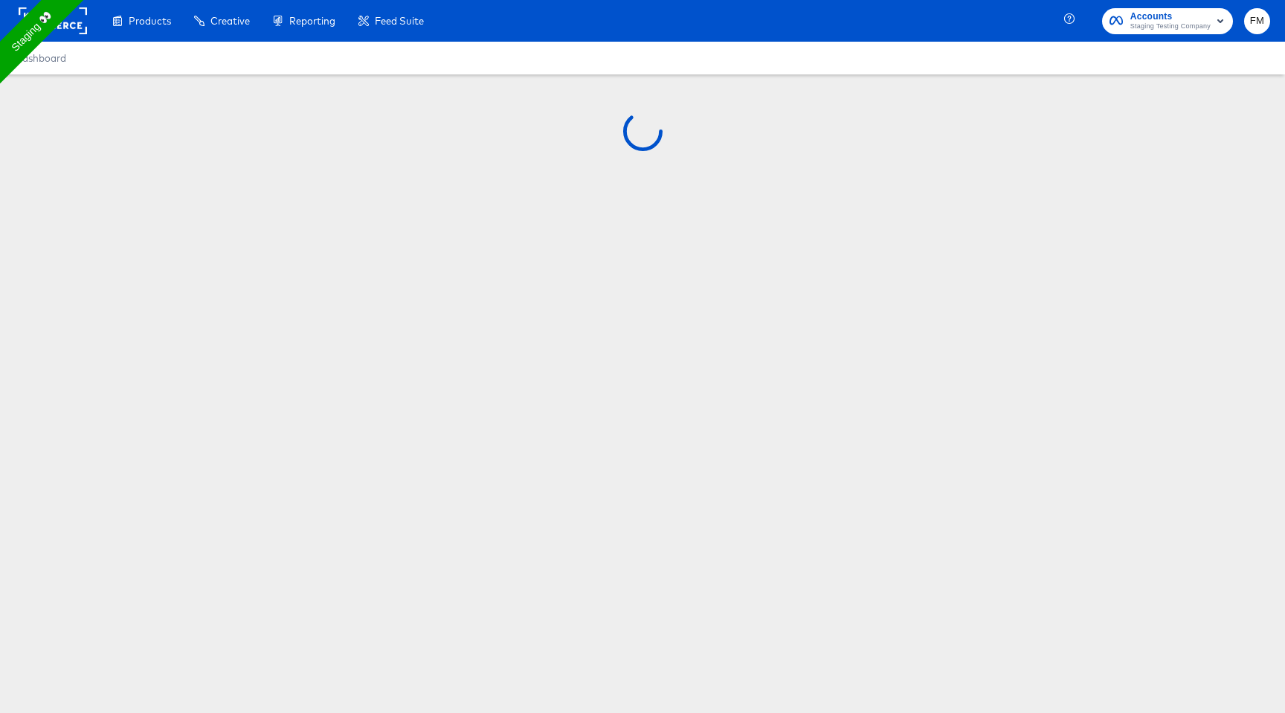
scroll to position [822, 0]
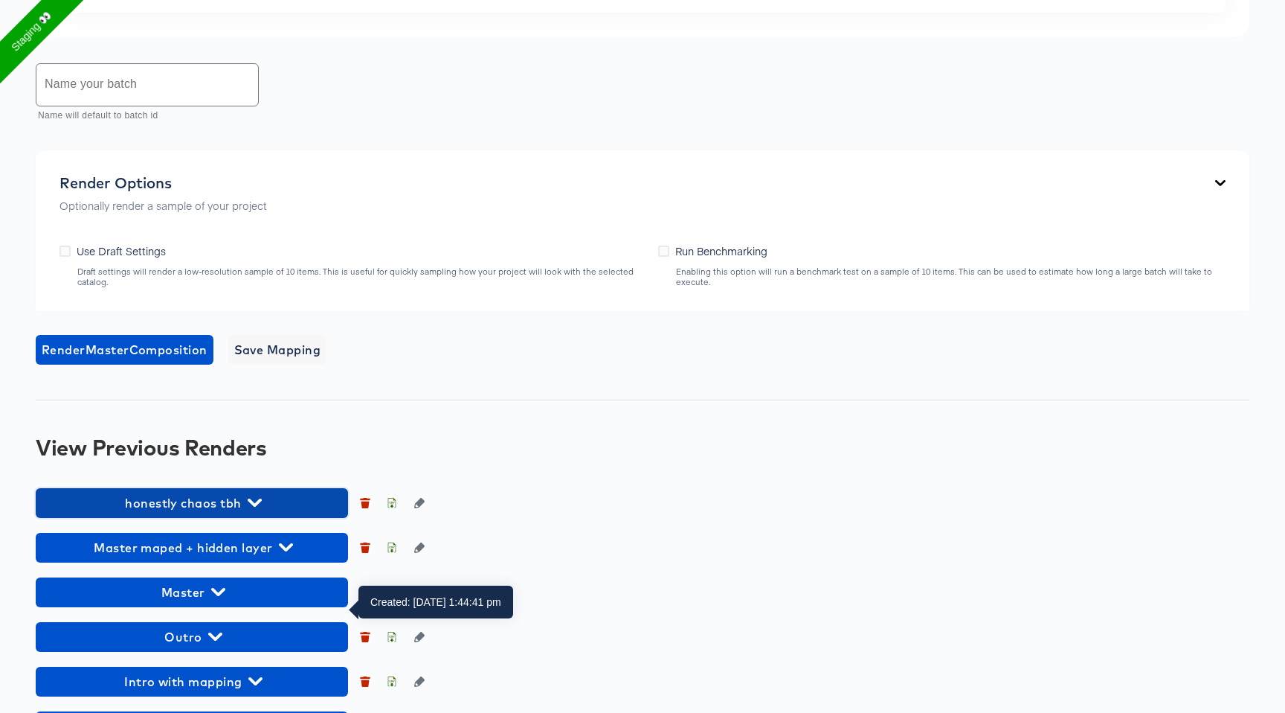
click at [235, 513] on span "honestly chaos tbh" at bounding box center [192, 502] width 298 height 21
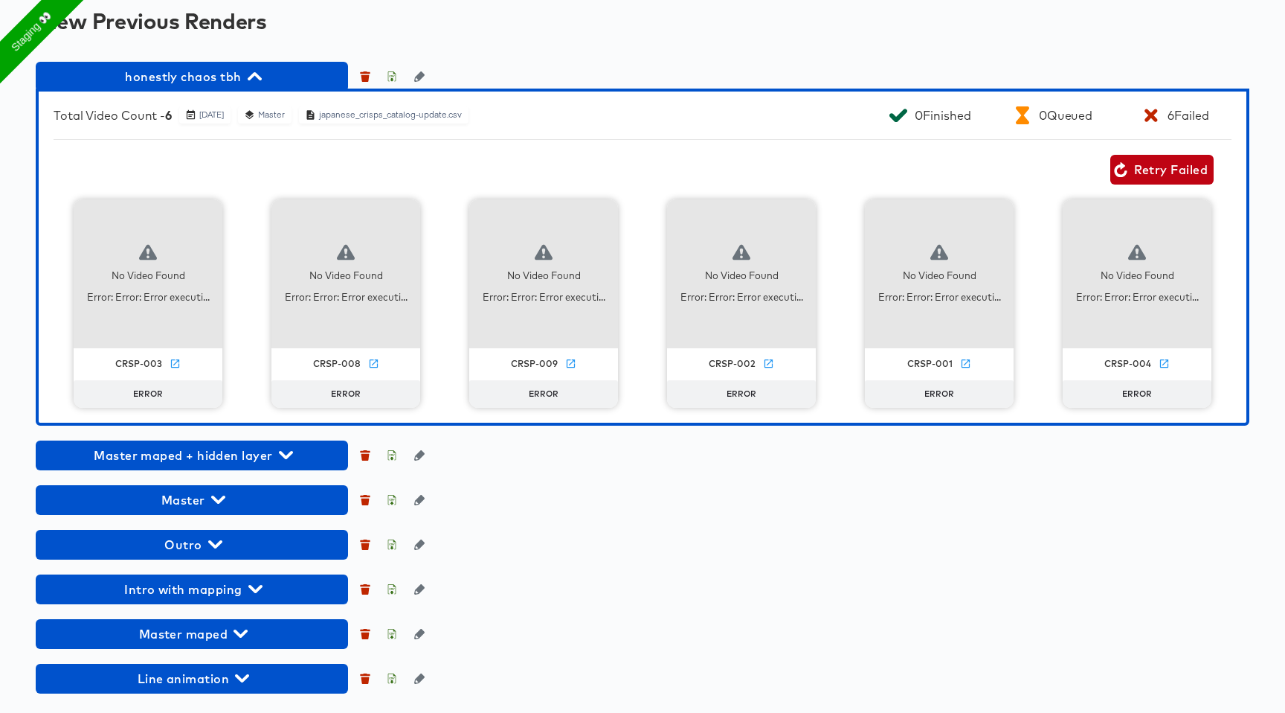
scroll to position [1250, 0]
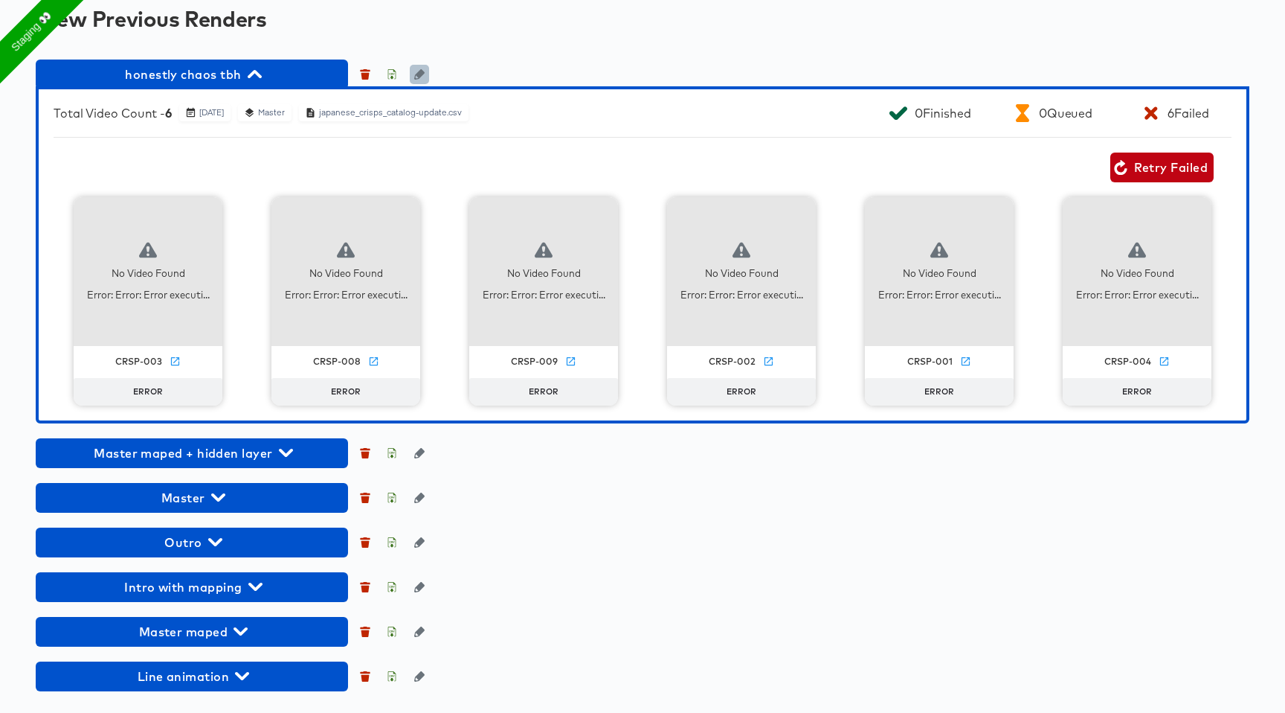
click at [419, 84] on button "button" at bounding box center [419, 74] width 19 height 19
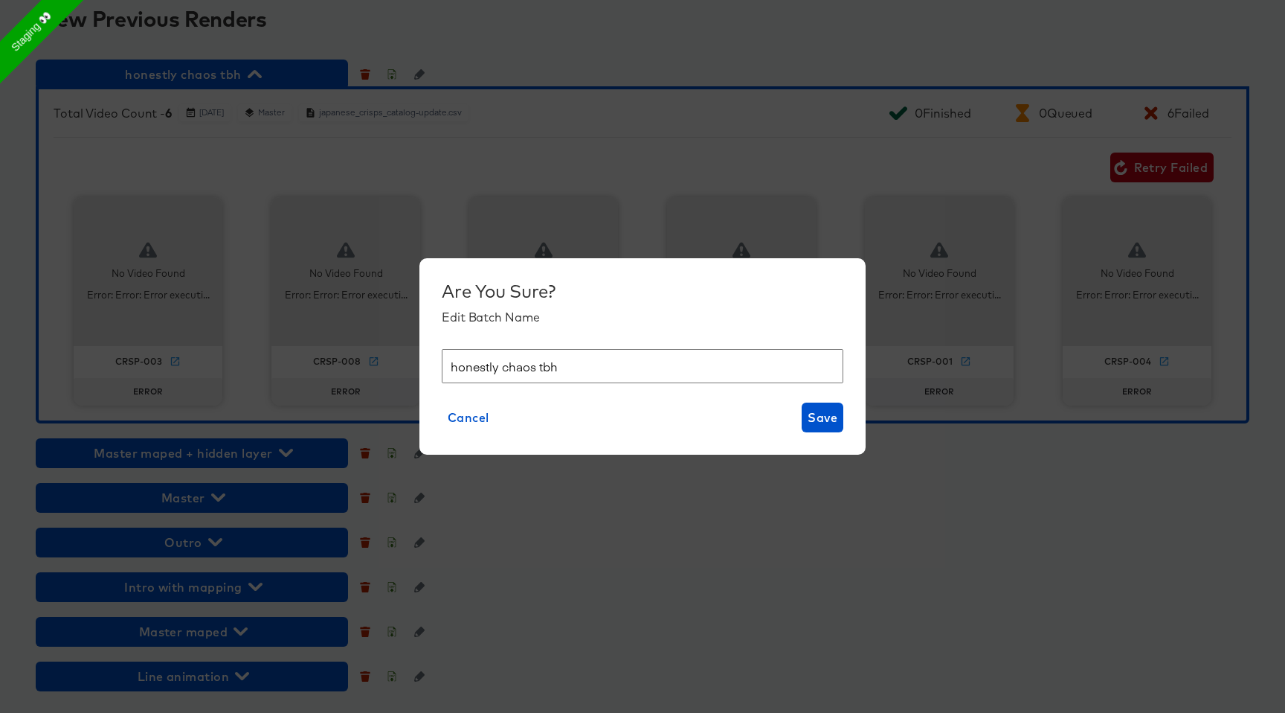
click at [500, 365] on input "honestly chaos tbh" at bounding box center [643, 366] width 402 height 35
type input "Z"
type input "Show errors"
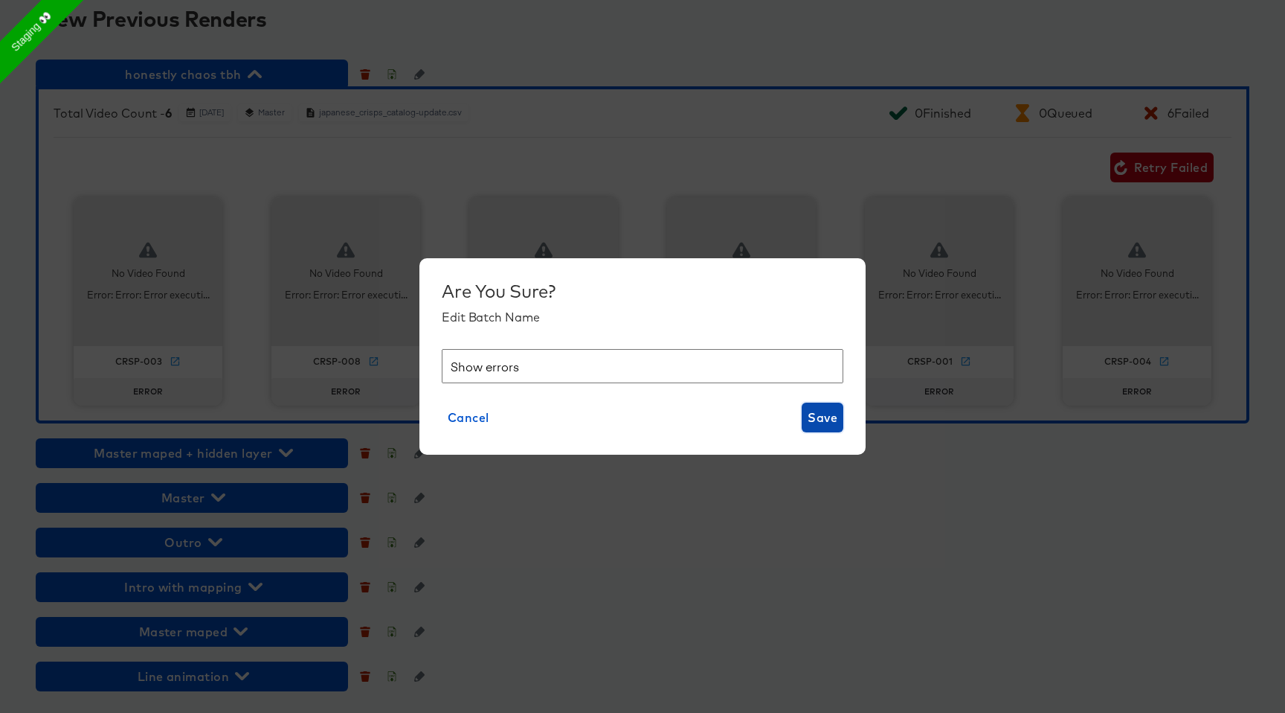
click at [818, 407] on span "Save" at bounding box center [823, 417] width 30 height 21
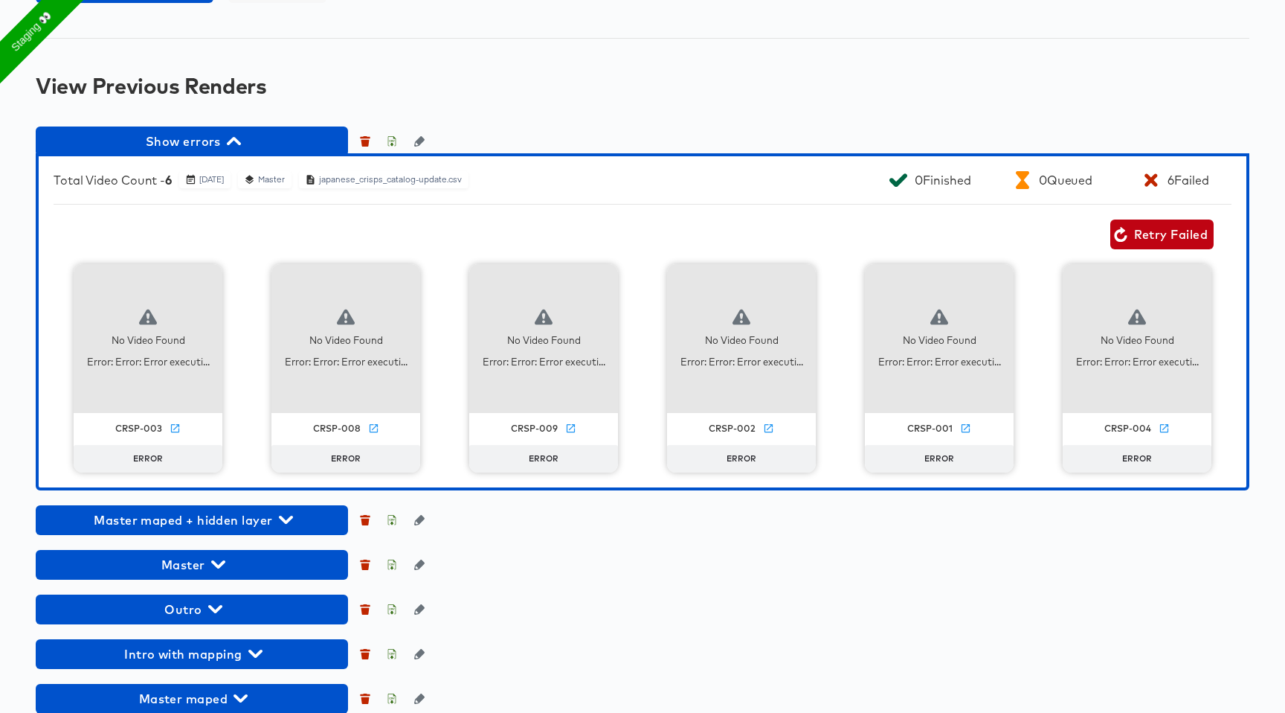
scroll to position [1181, 0]
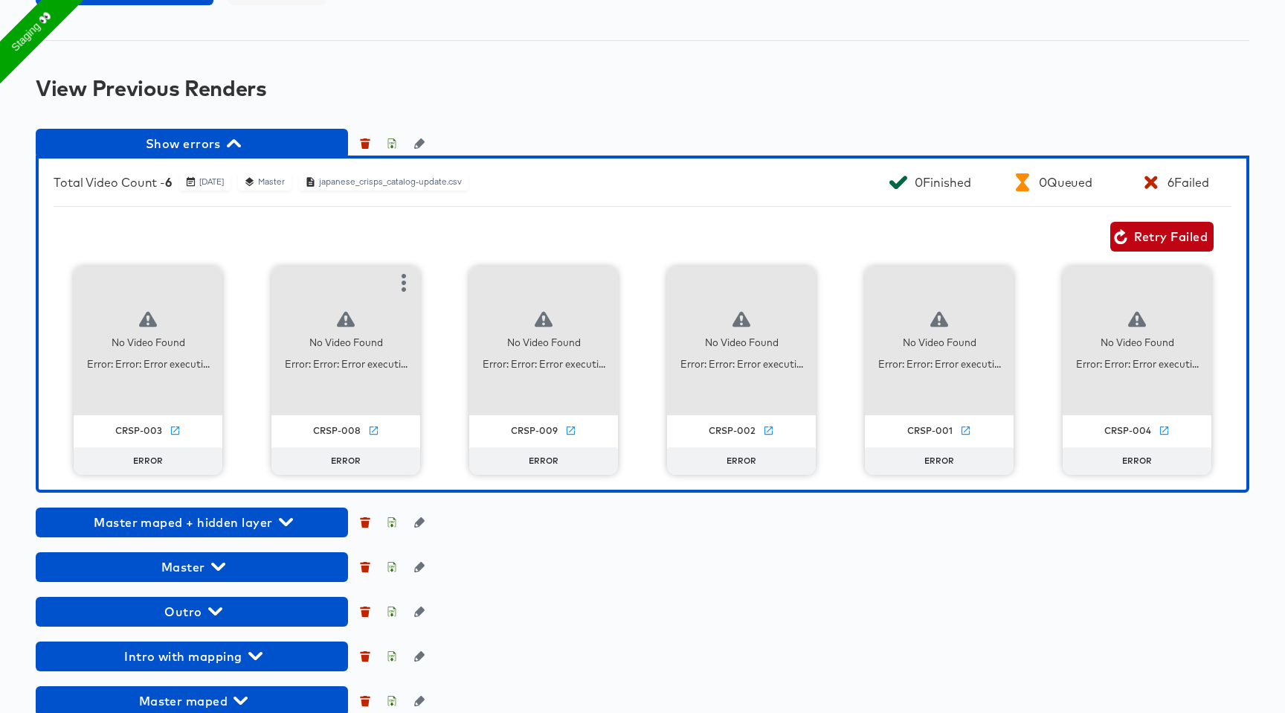
click at [347, 415] on div "No Video Found Error: Error: Error executi..." at bounding box center [346, 340] width 149 height 149
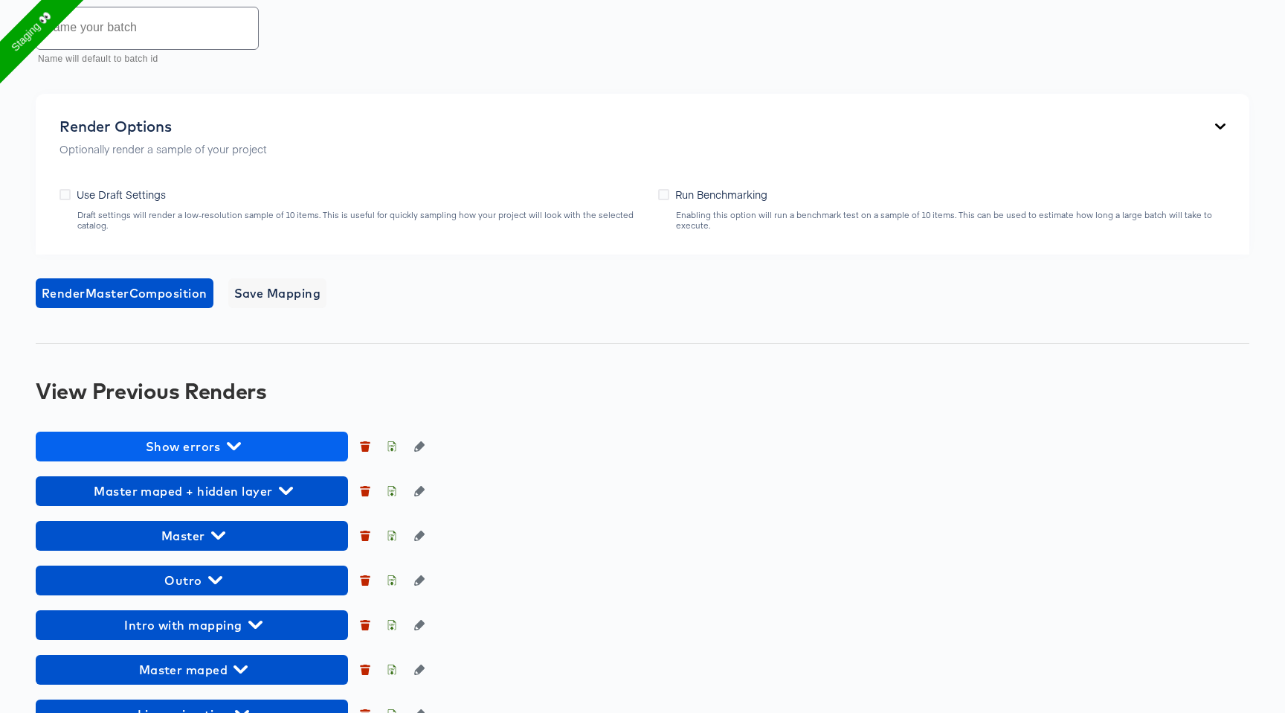
scroll to position [880, 0]
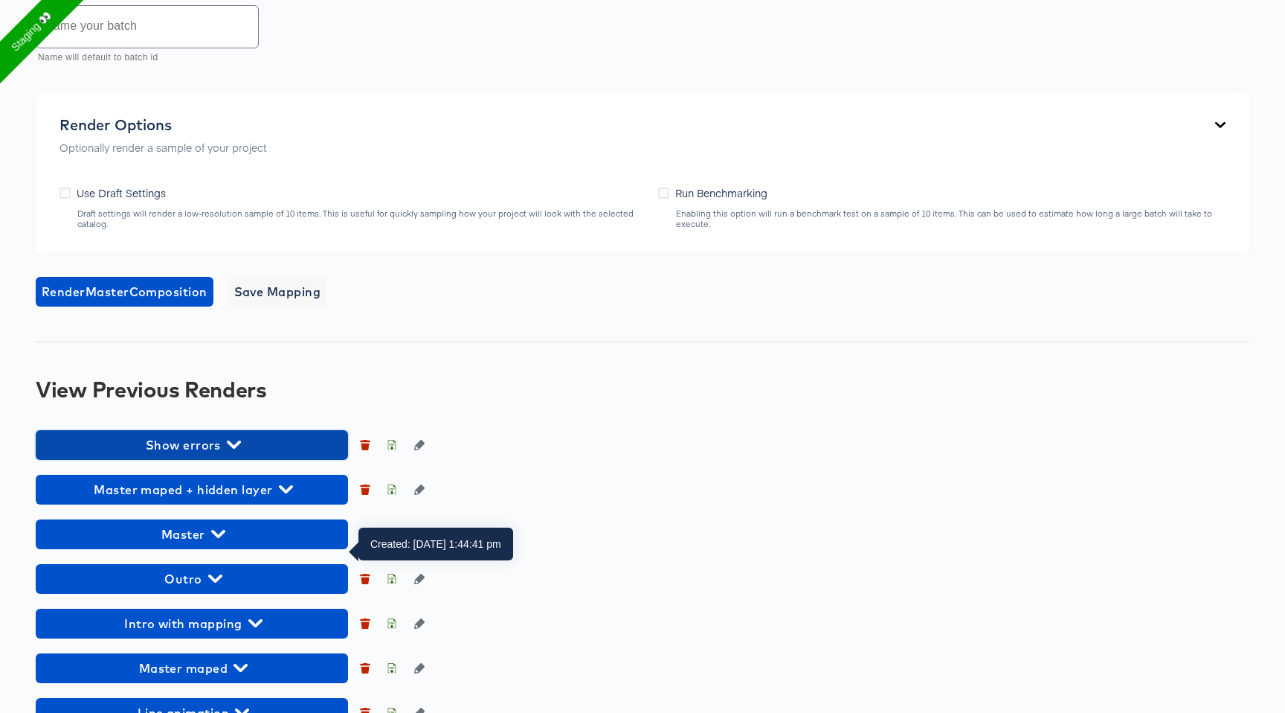
click at [199, 455] on span "Show errors" at bounding box center [192, 444] width 298 height 21
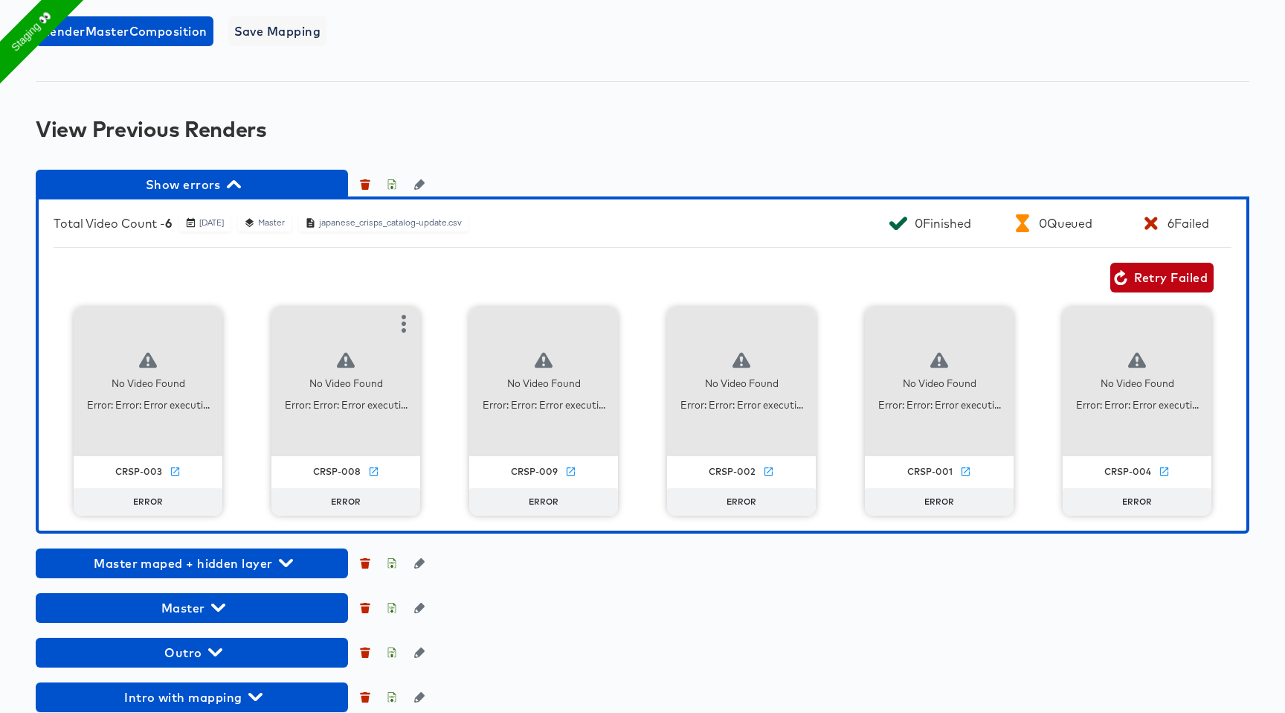
scroll to position [1155, 0]
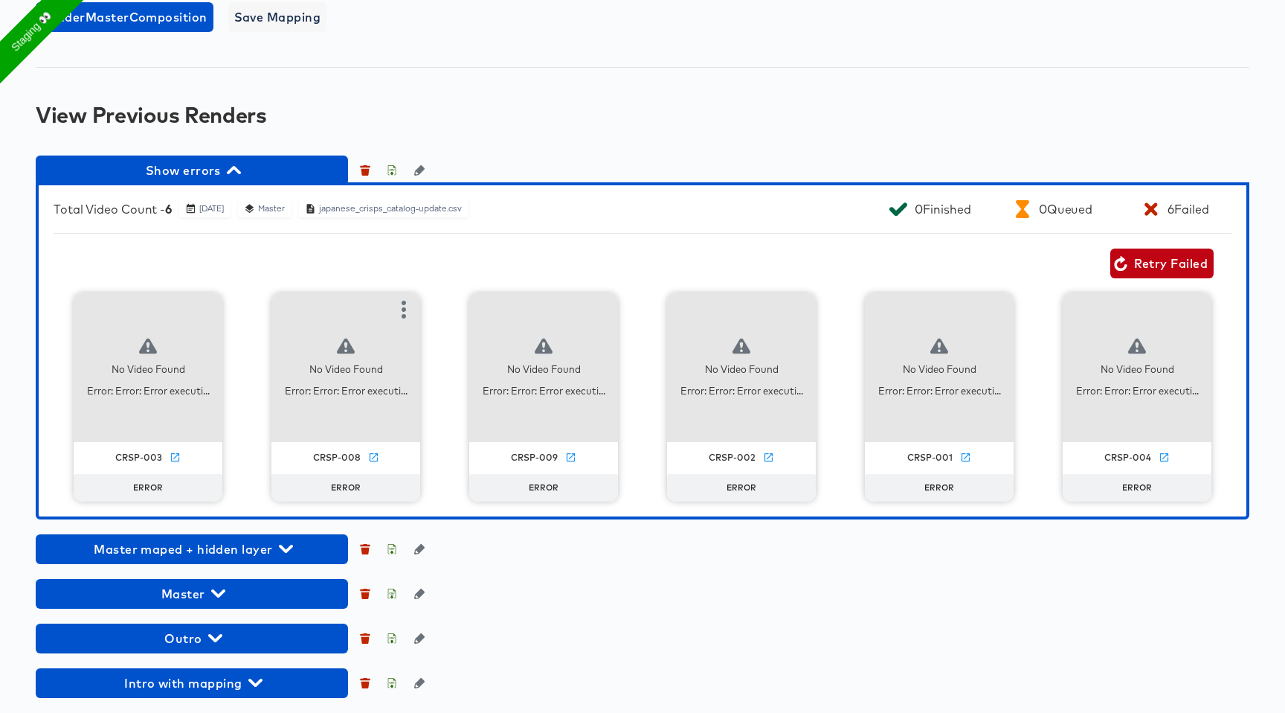
click at [346, 355] on icon at bounding box center [346, 346] width 18 height 18
click at [350, 354] on icon at bounding box center [346, 346] width 18 height 16
click at [153, 354] on icon at bounding box center [148, 346] width 18 height 16
click at [1006, 324] on button "button" at bounding box center [998, 310] width 30 height 30
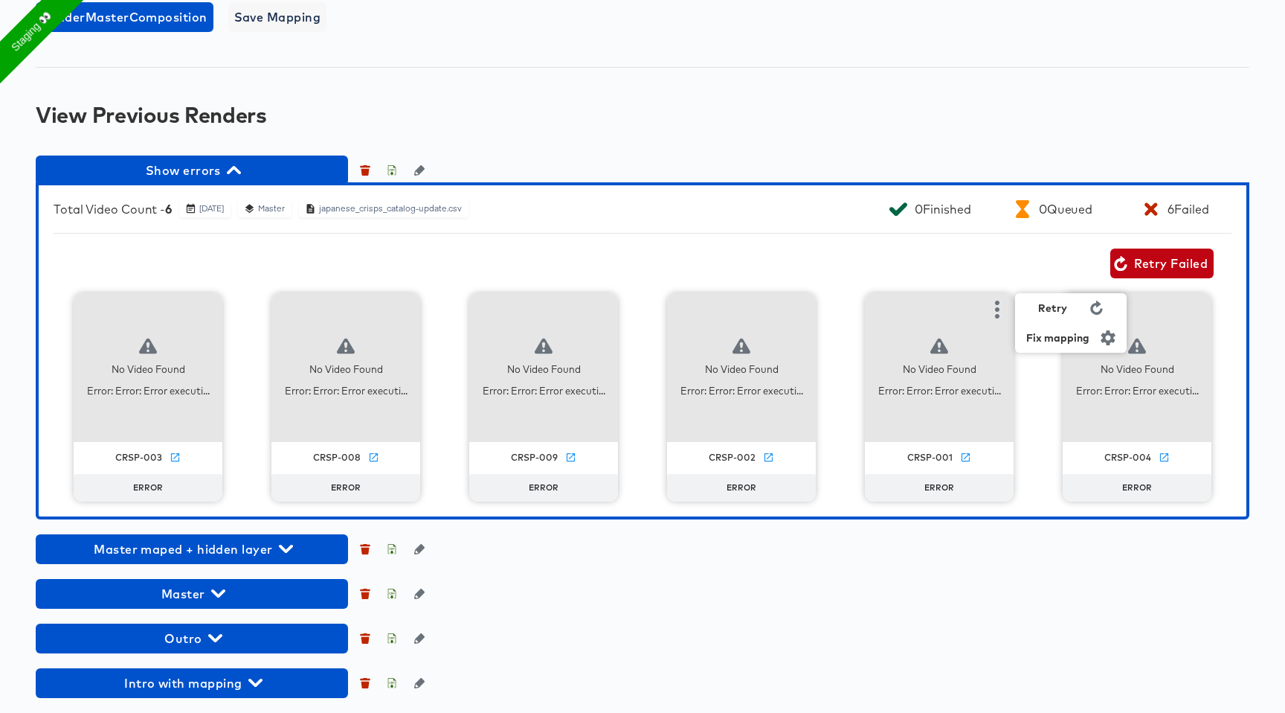
click at [963, 442] on div "No Video Found Error: Error: Error executi..." at bounding box center [939, 367] width 149 height 149
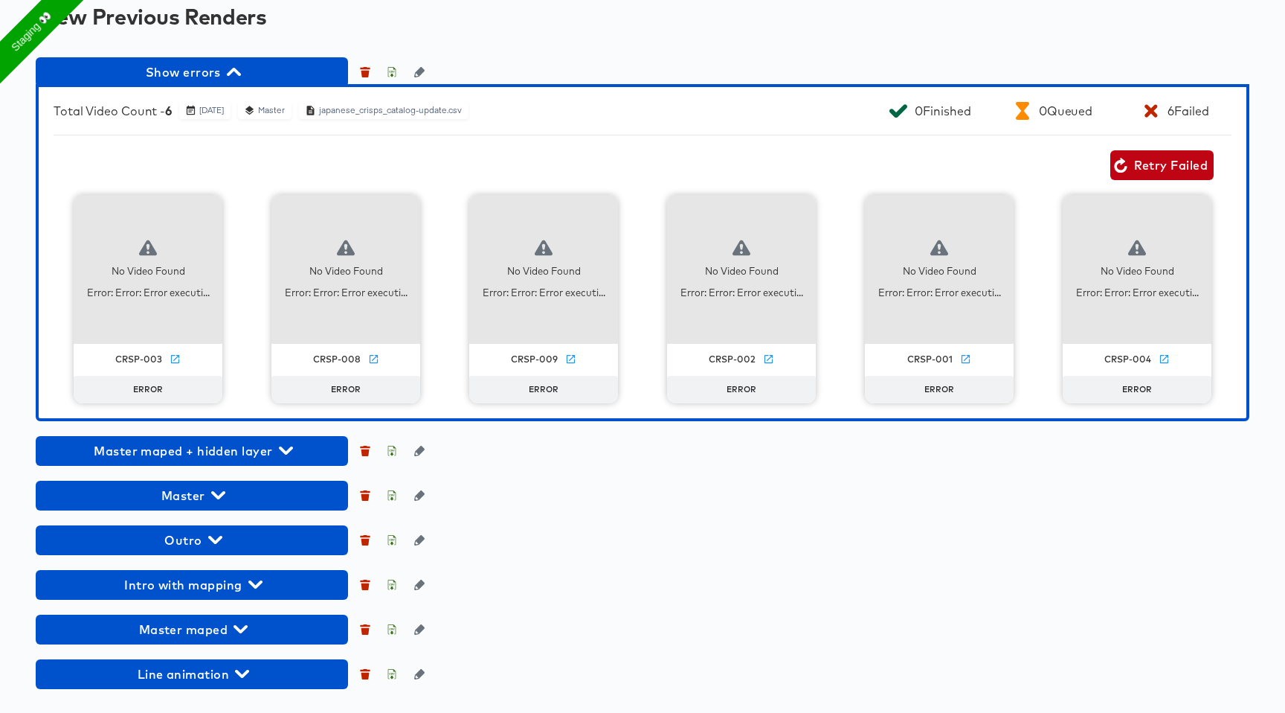
scroll to position [1263, 0]
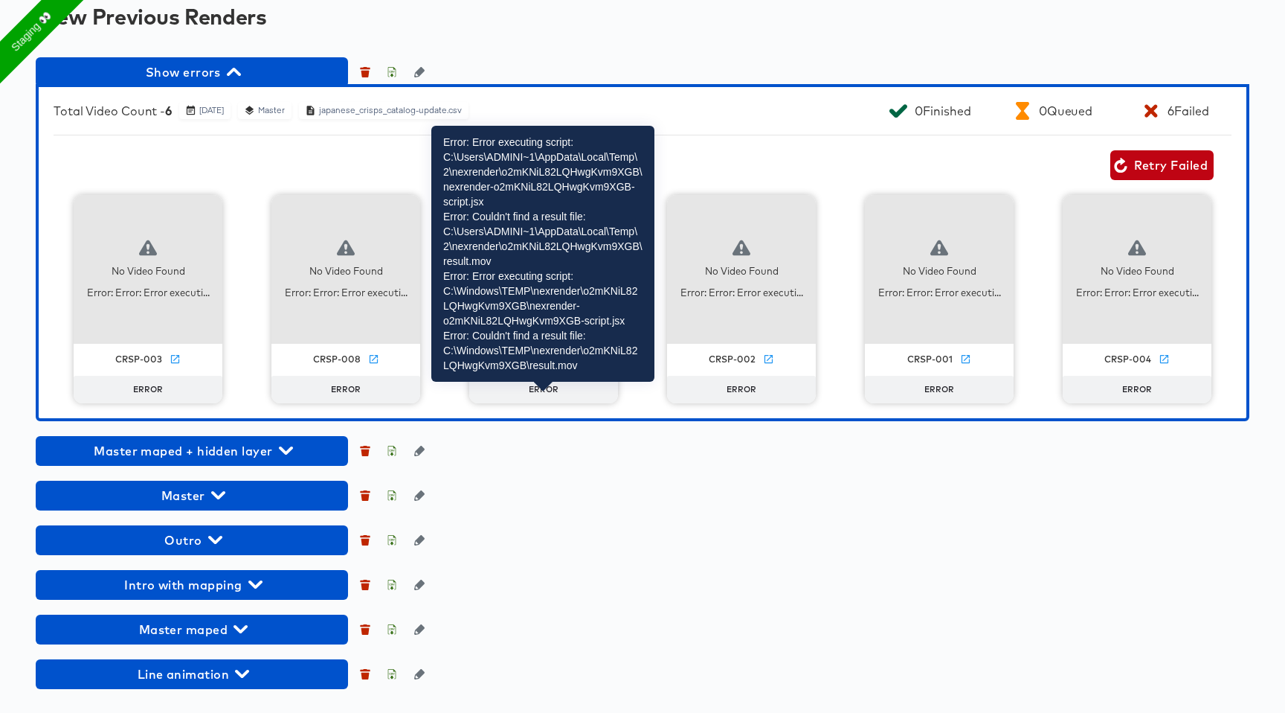
click at [548, 300] on div "Error: Error: Error executi..." at bounding box center [544, 293] width 123 height 14
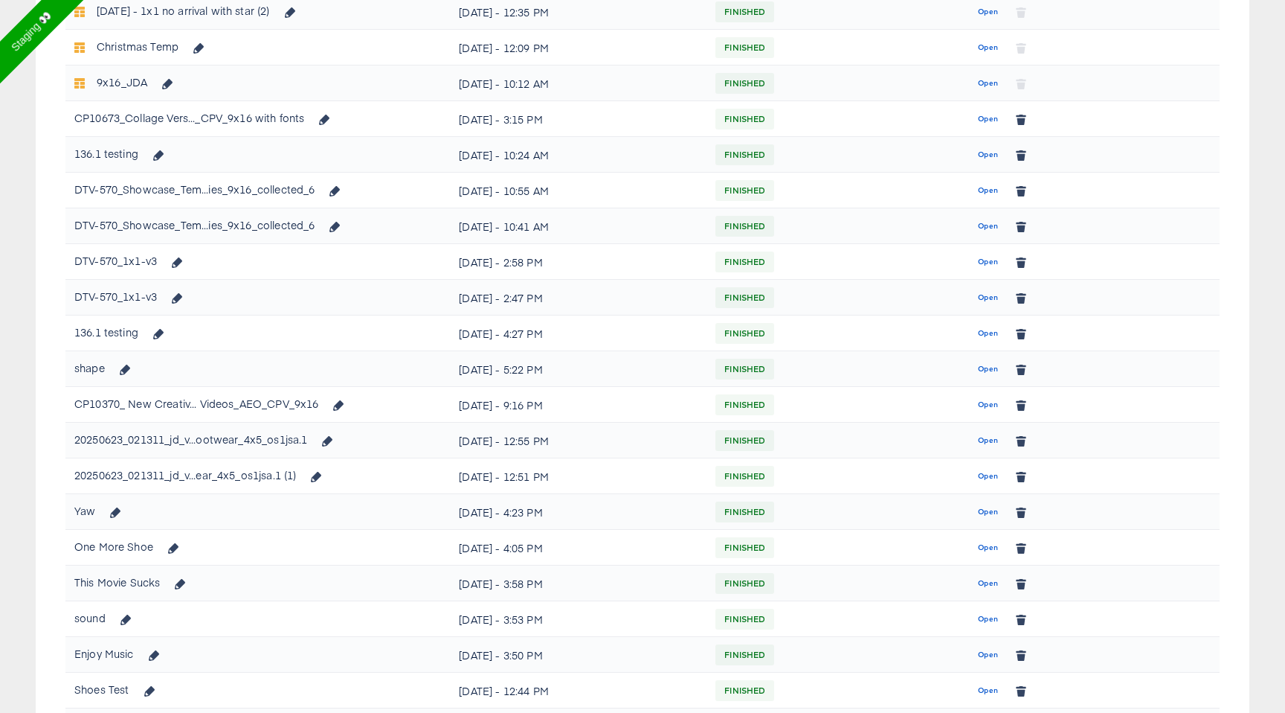
scroll to position [771, 0]
click at [110, 152] on div "136.1 testing" at bounding box center [123, 153] width 98 height 25
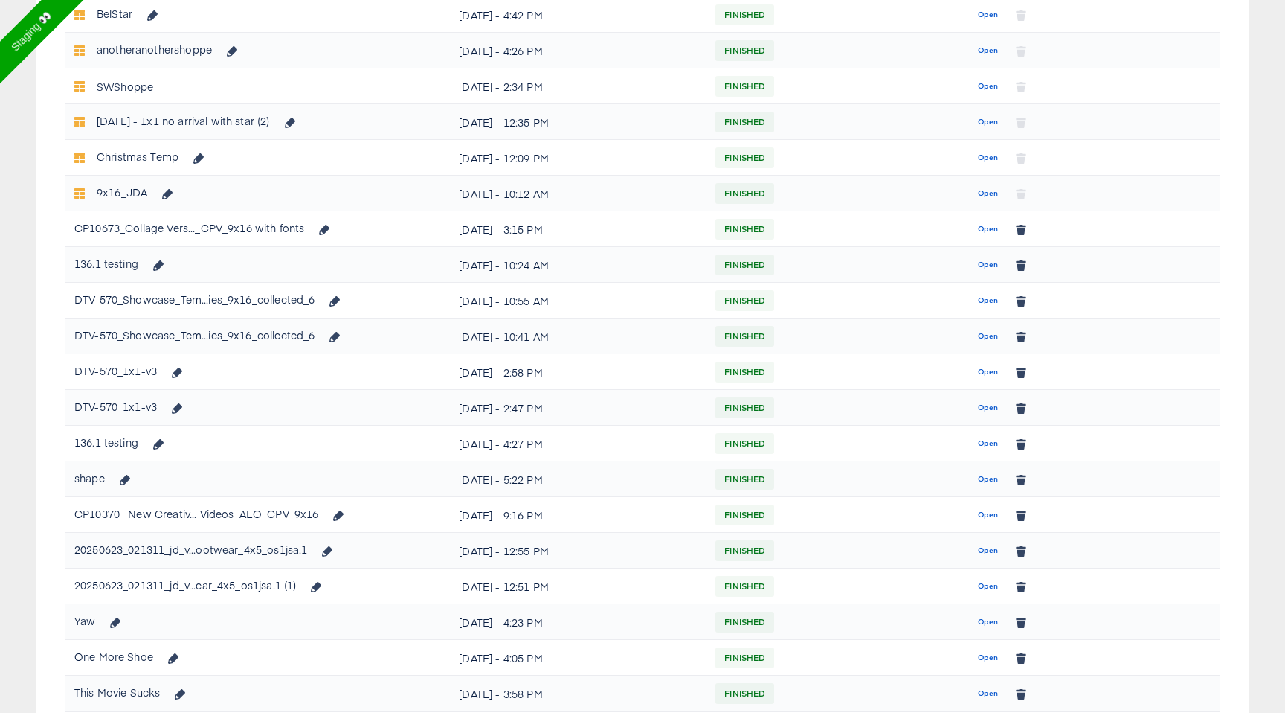
scroll to position [655, 0]
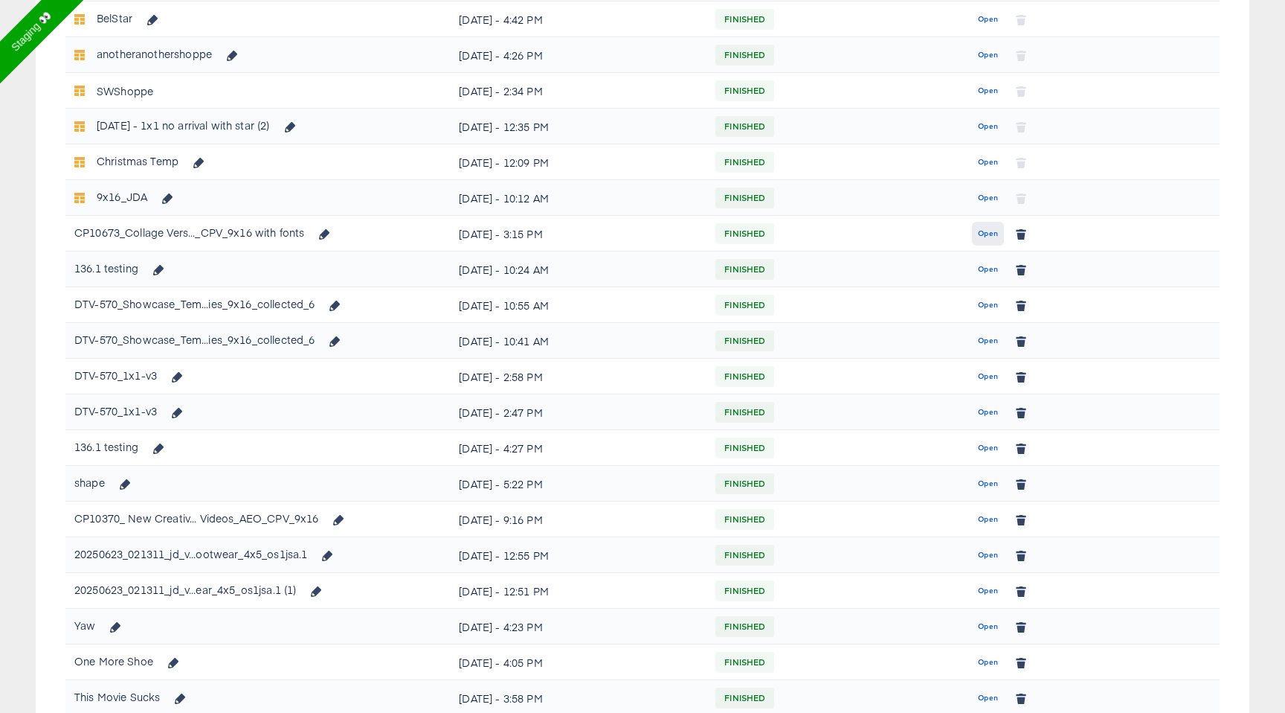
click at [998, 231] on span "Open" at bounding box center [988, 233] width 20 height 13
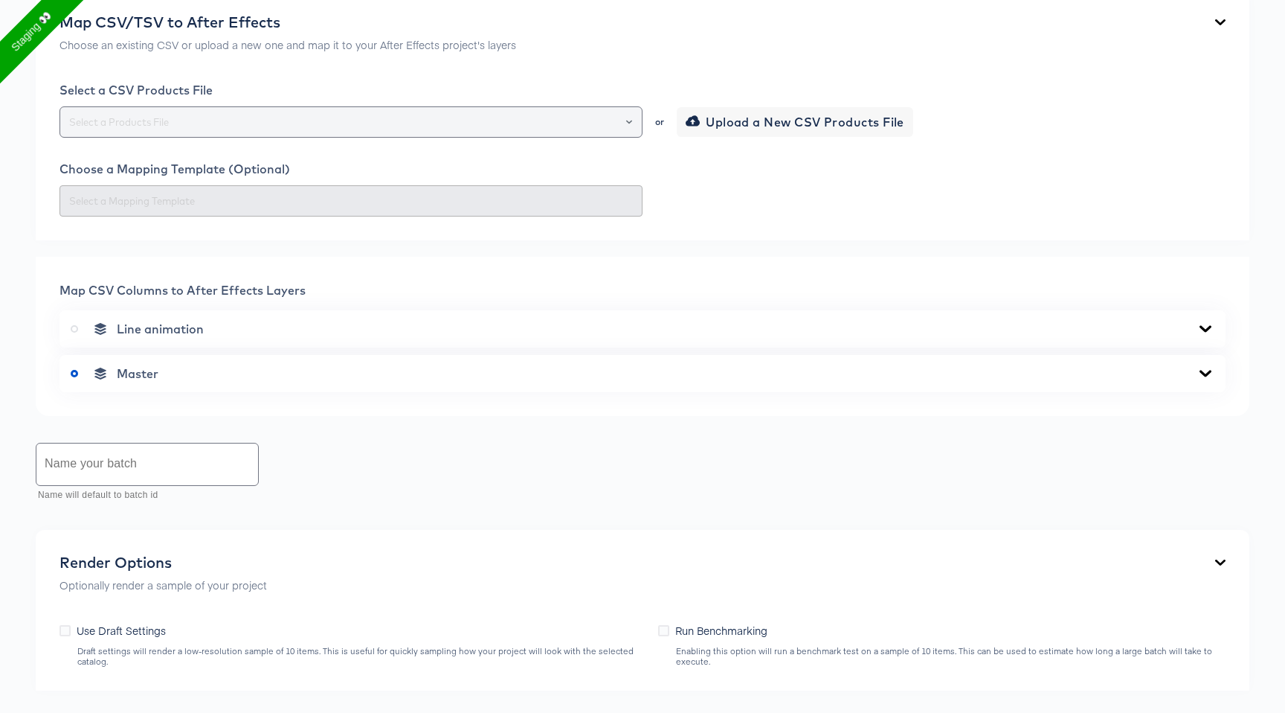
scroll to position [354, 0]
click at [379, 133] on div at bounding box center [351, 121] width 583 height 31
click at [634, 119] on div at bounding box center [622, 121] width 25 height 21
click at [630, 121] on icon "Open" at bounding box center [629, 121] width 6 height 4
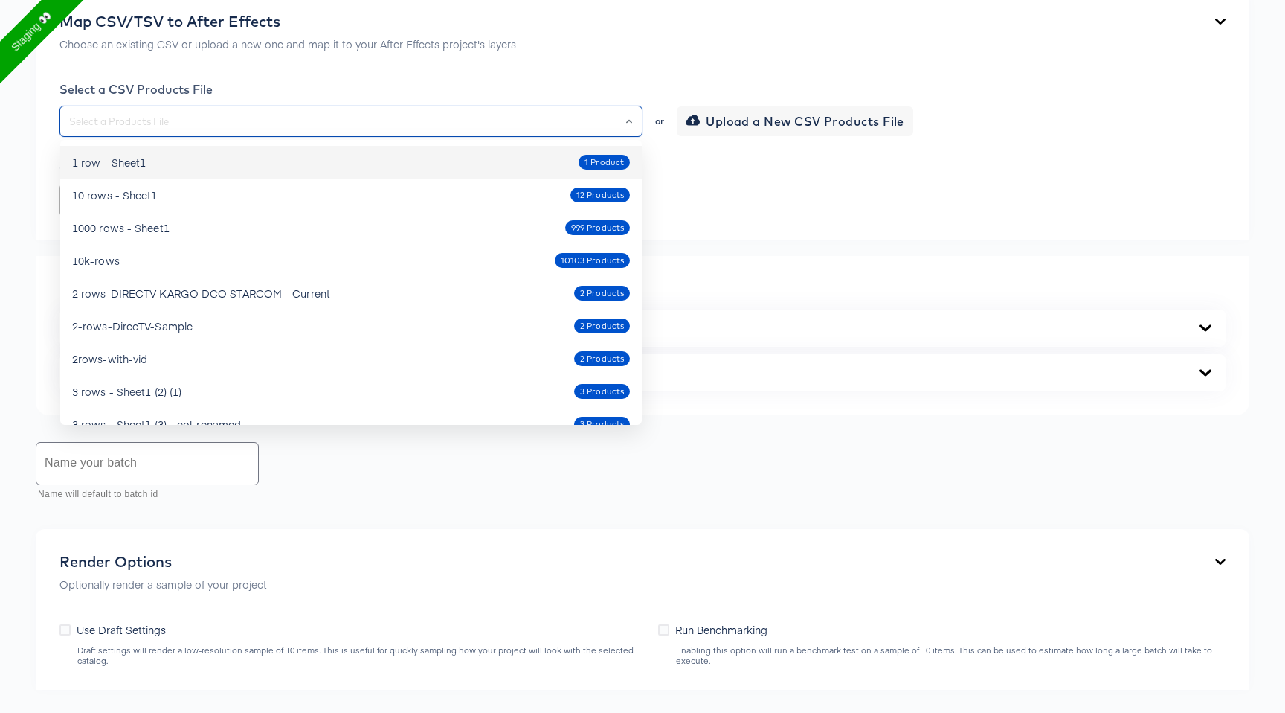
click at [478, 168] on div "1 row - Sheet1 1 Product" at bounding box center [351, 162] width 558 height 24
type input "1 row - Sheet1"
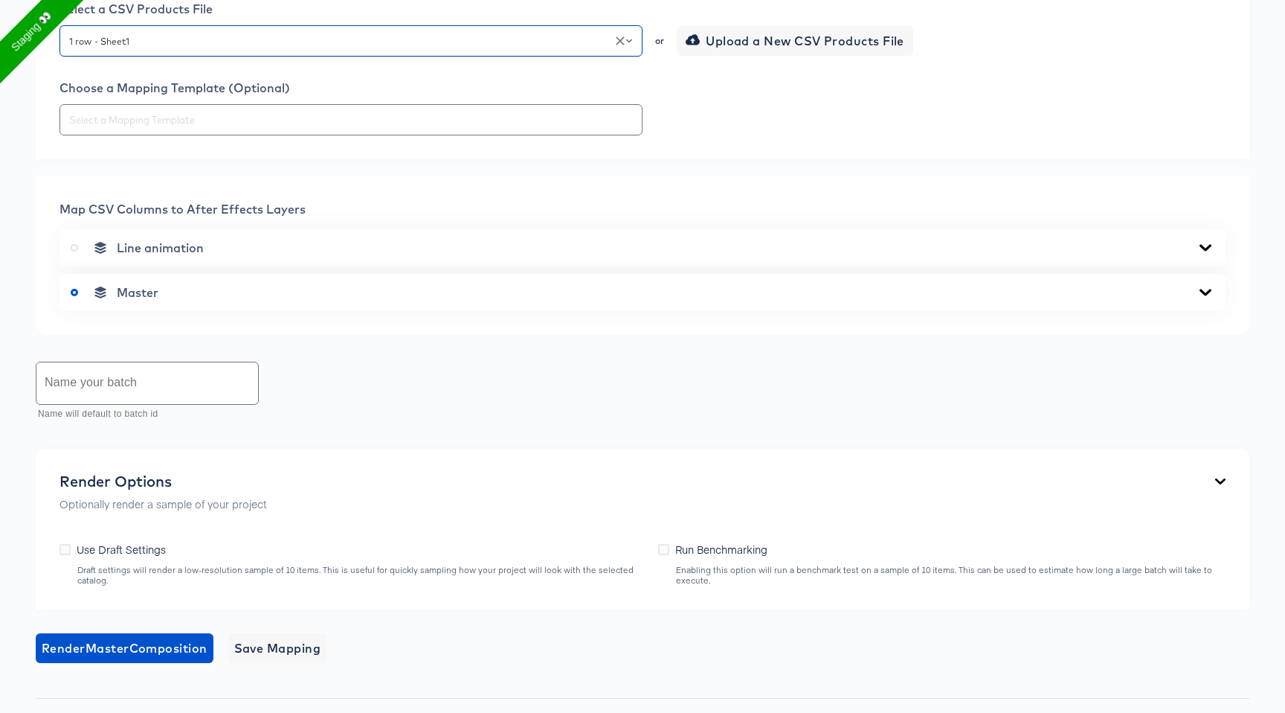
scroll to position [549, 0]
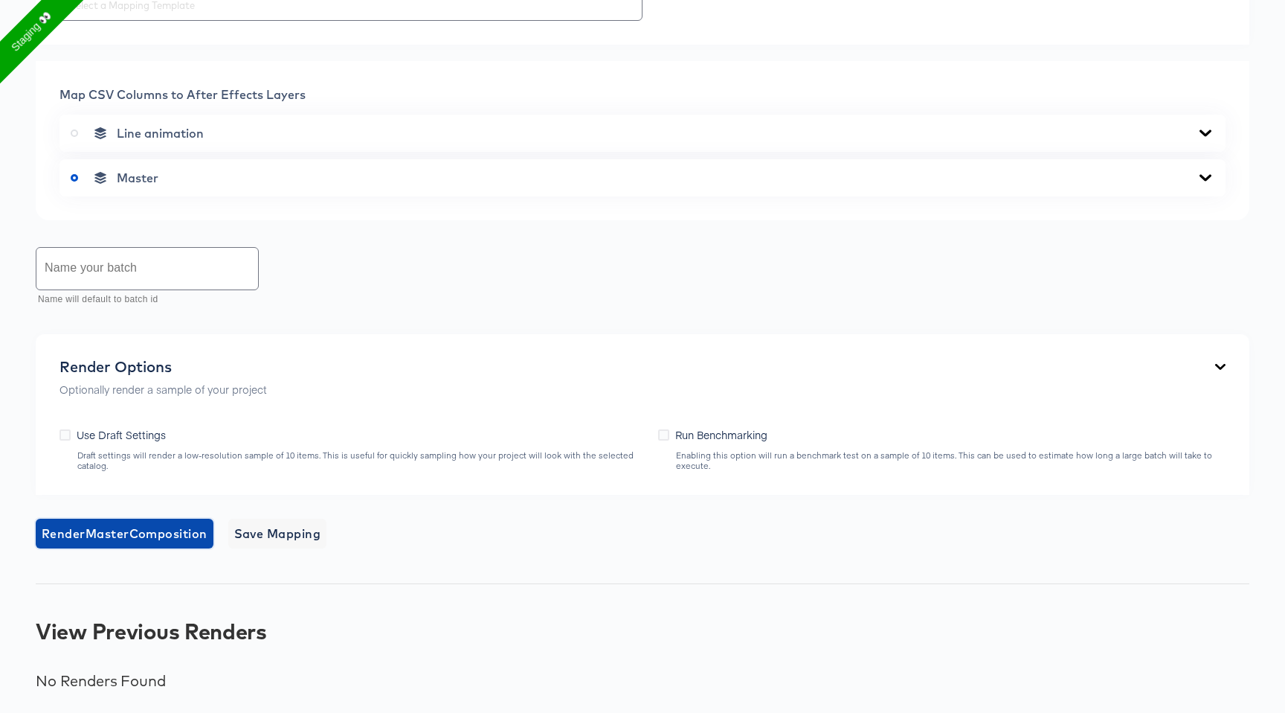
click at [182, 526] on span "Render Master Composition" at bounding box center [125, 533] width 166 height 21
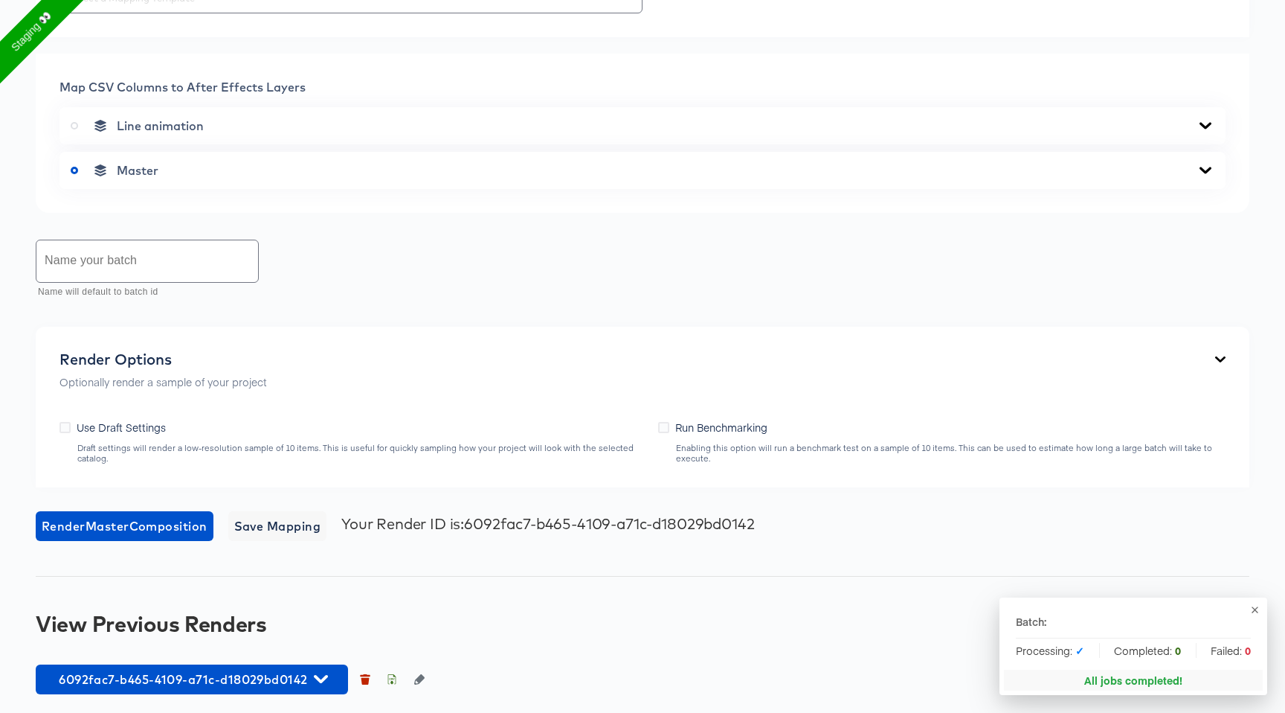
scroll to position [559, 0]
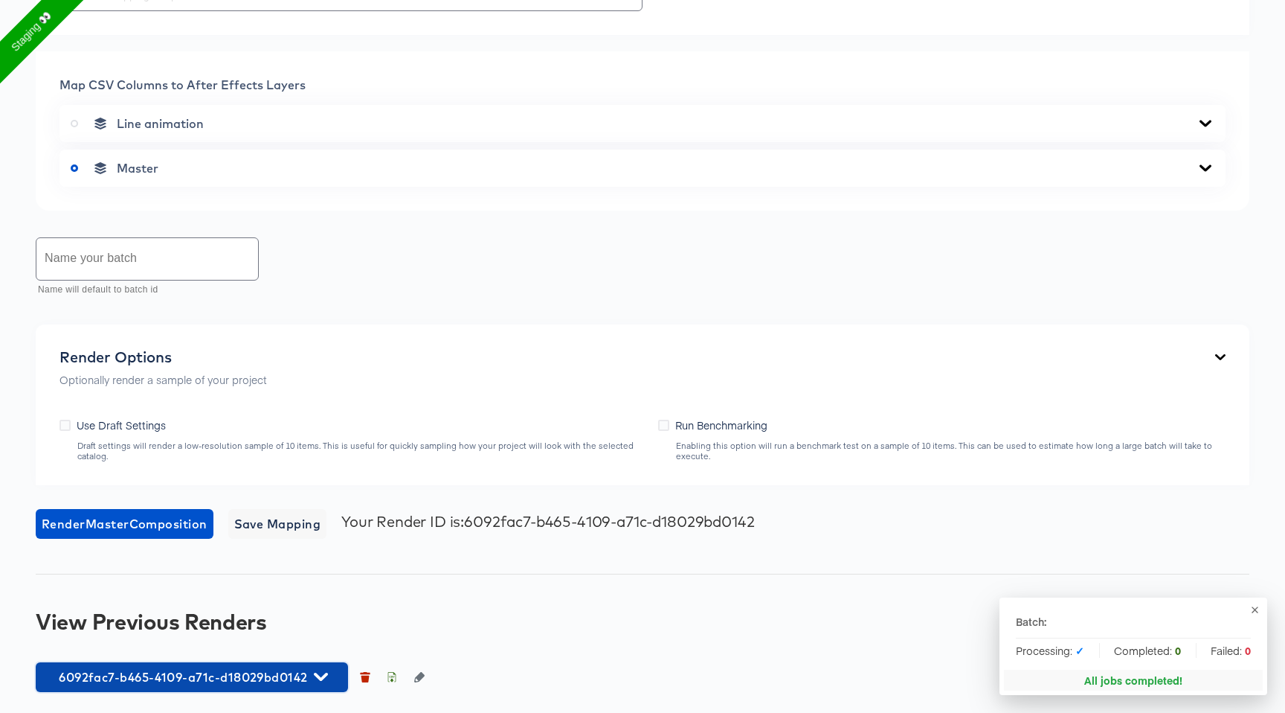
click at [324, 675] on icon "button" at bounding box center [321, 676] width 14 height 8
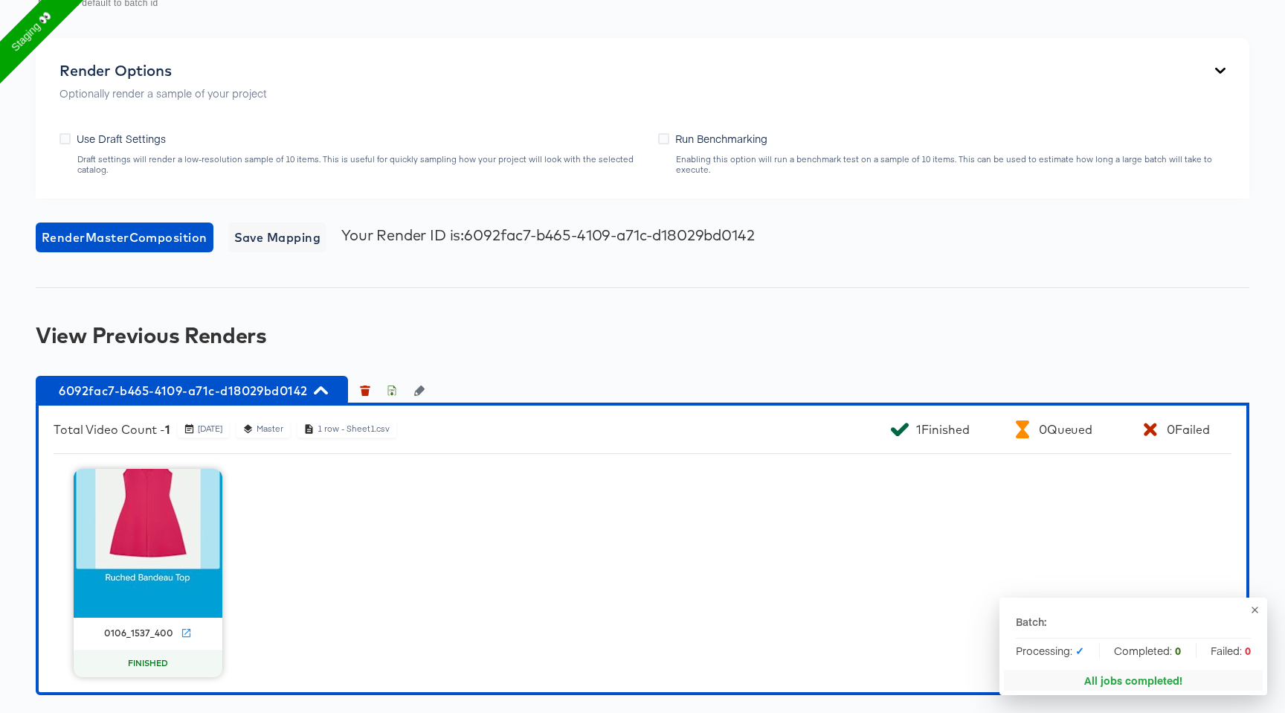
scroll to position [850, 0]
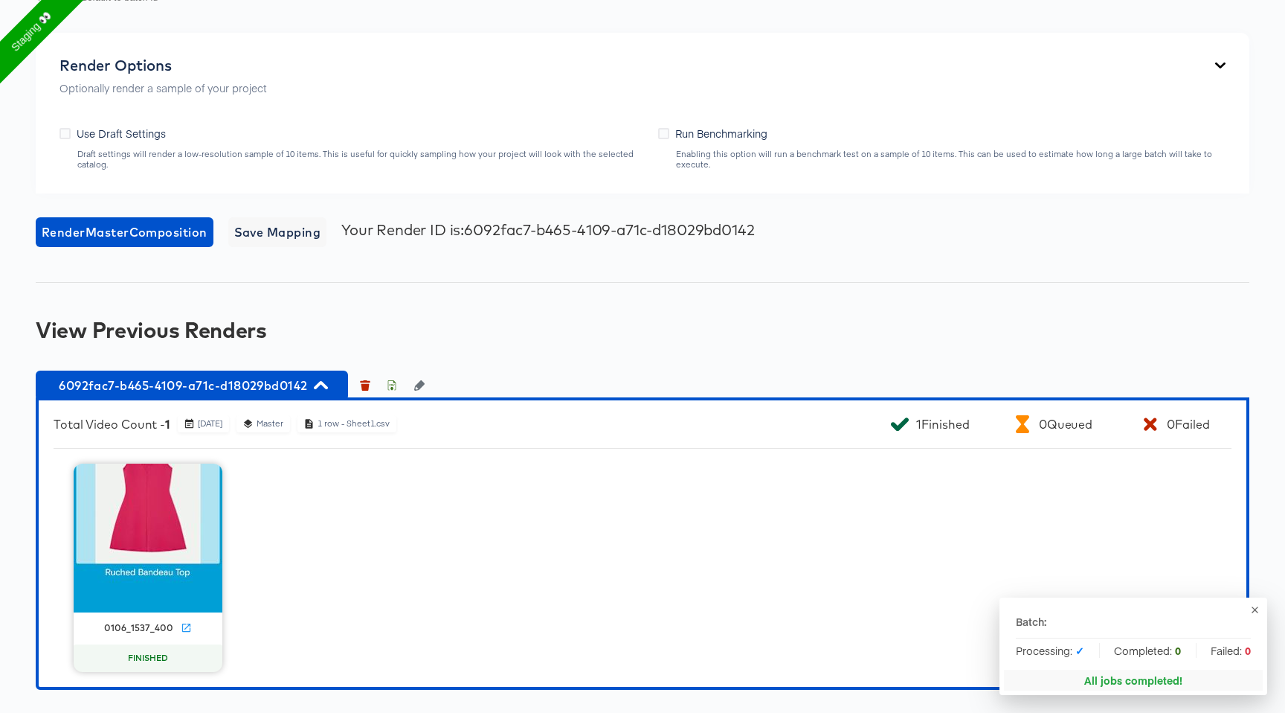
click at [362, 424] on div "1 row - Sheet1.csv" at bounding box center [354, 423] width 74 height 11
click at [391, 384] on icon "button" at bounding box center [392, 387] width 5 height 7
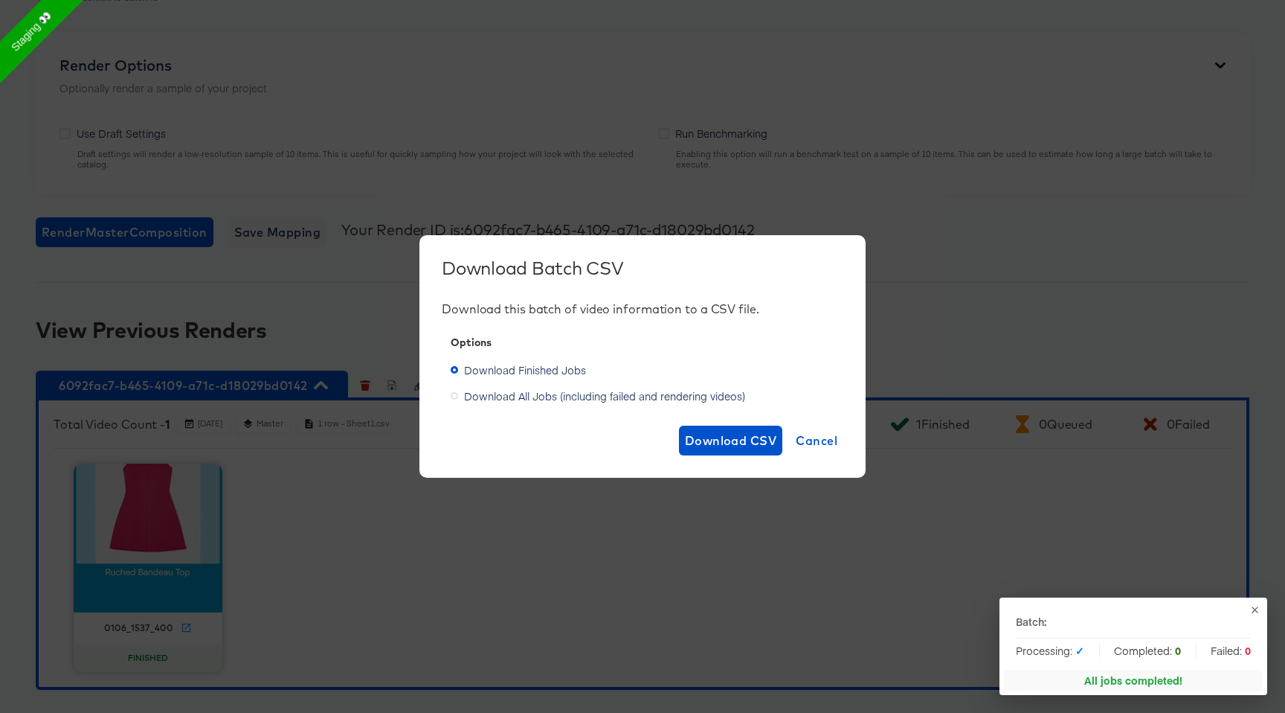
click at [1131, 589] on div "Download Batch CSV Download this batch of video information to a CSV file. Opti…" at bounding box center [642, 356] width 1285 height 713
click at [1157, 614] on div "Batch:" at bounding box center [1133, 621] width 235 height 15
click at [824, 443] on span "Cancel" at bounding box center [817, 440] width 42 height 21
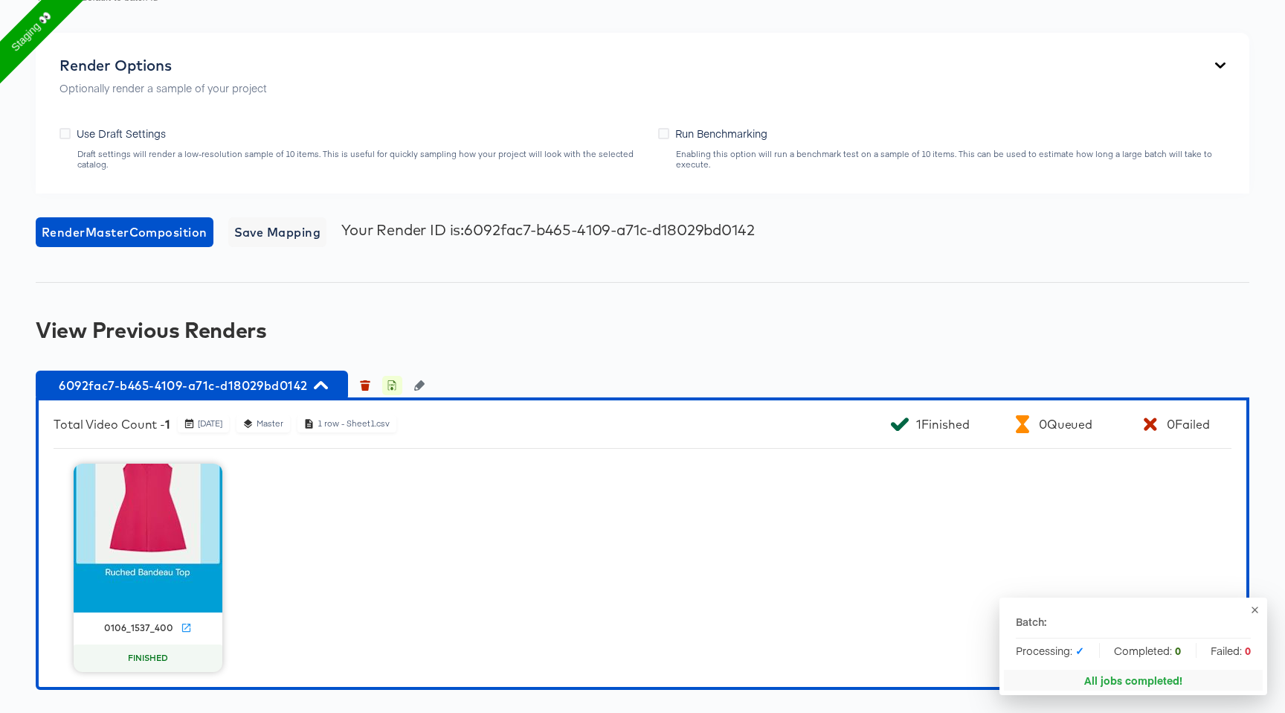
click at [393, 389] on icon "button" at bounding box center [392, 385] width 10 height 10
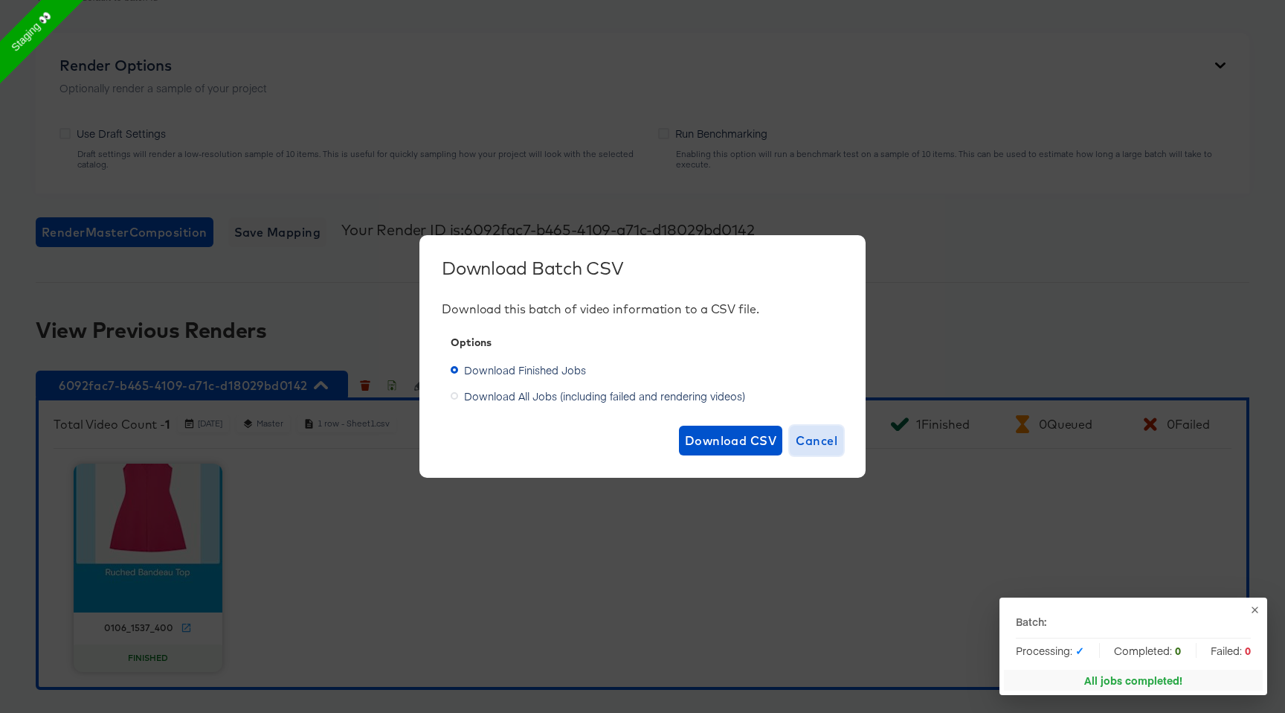
click at [824, 442] on span "Cancel" at bounding box center [817, 440] width 42 height 21
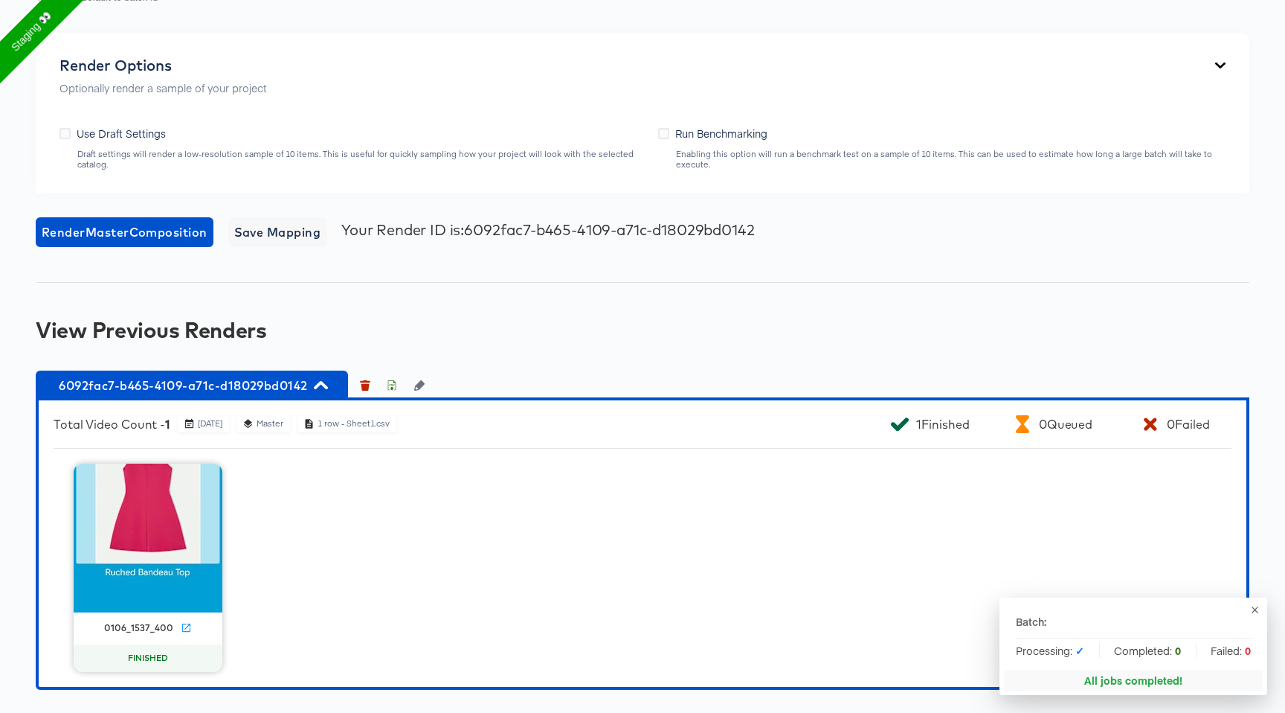
scroll to position [0, 0]
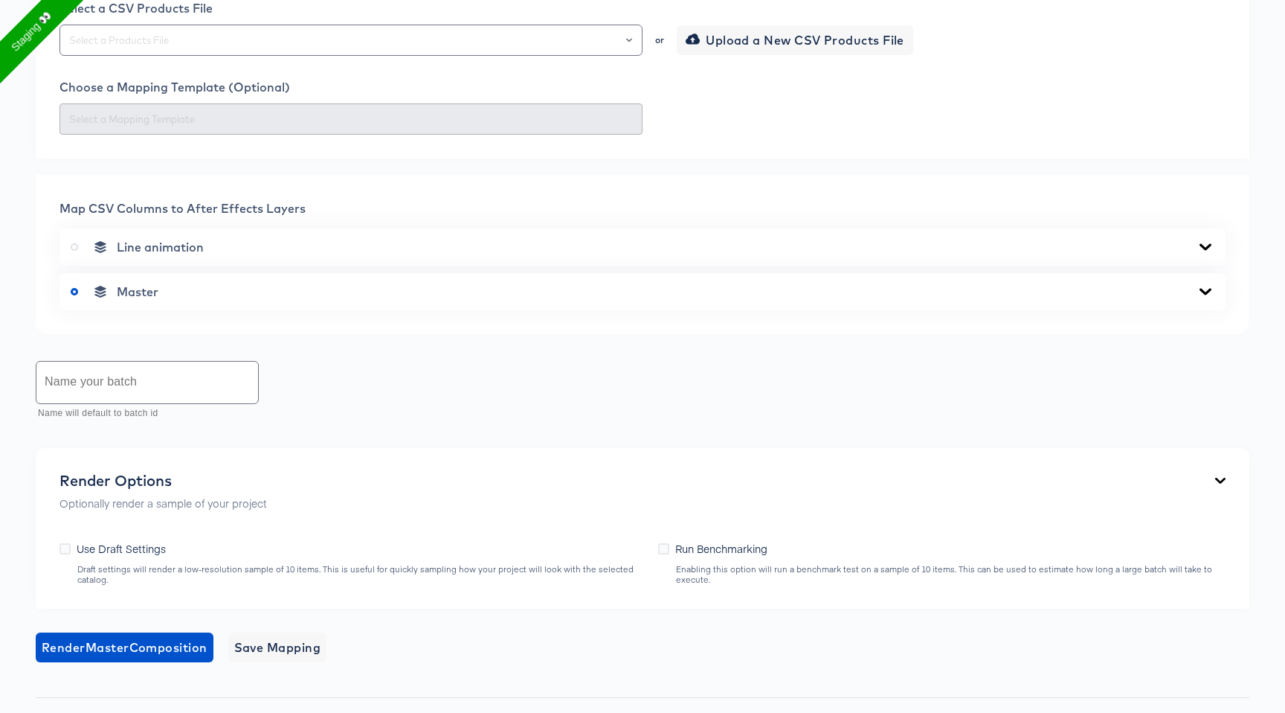
scroll to position [561, 0]
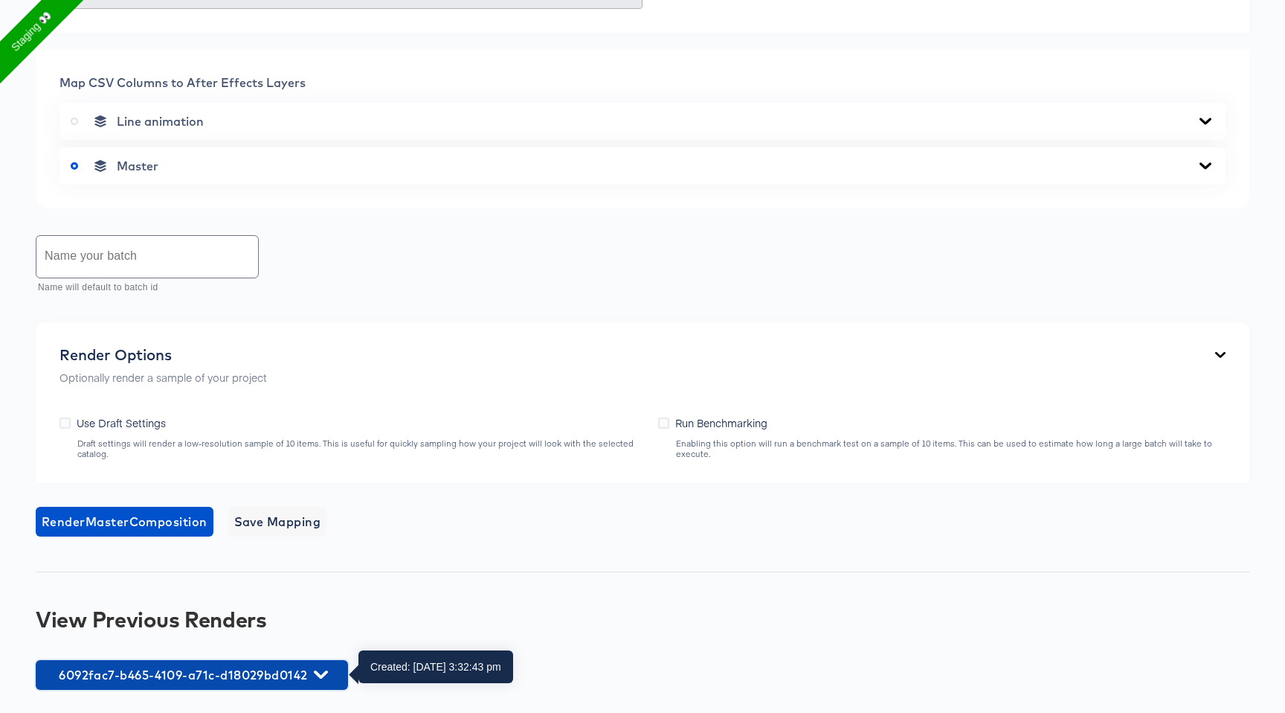
click at [326, 664] on span "6092fac7-b465-4109-a71c-d18029bd0142" at bounding box center [192, 674] width 298 height 21
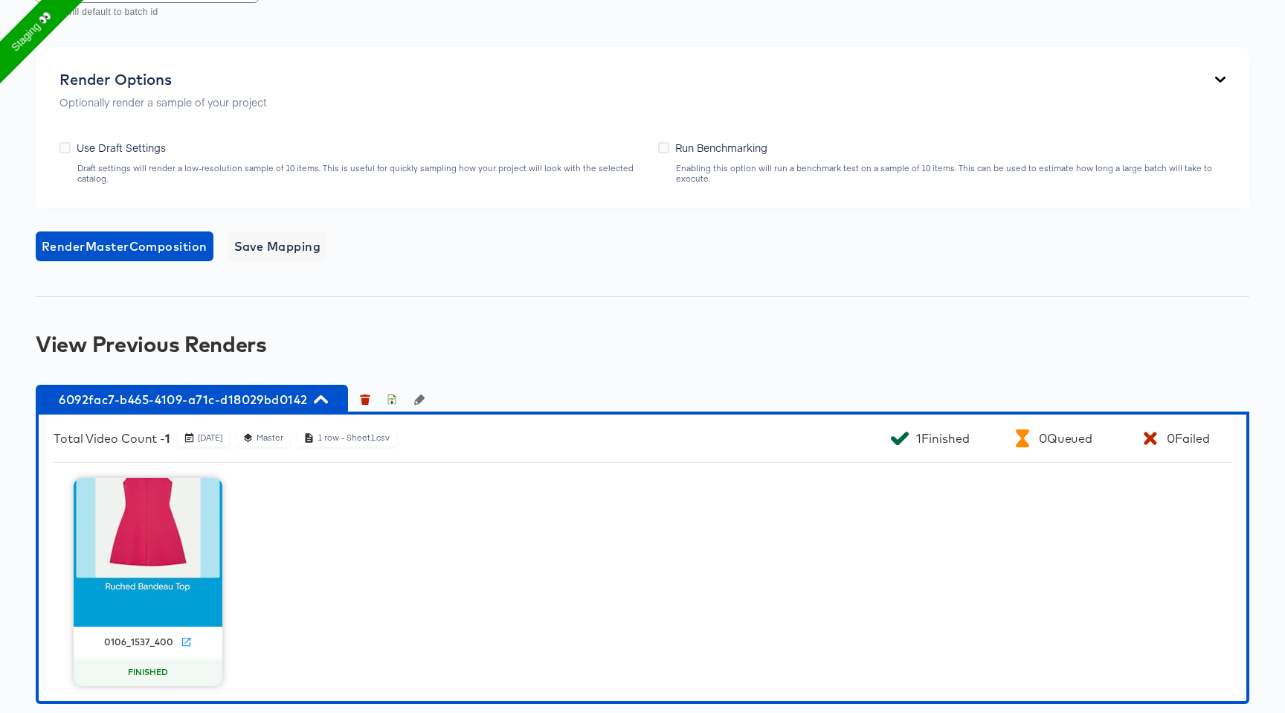
scroll to position [850, 0]
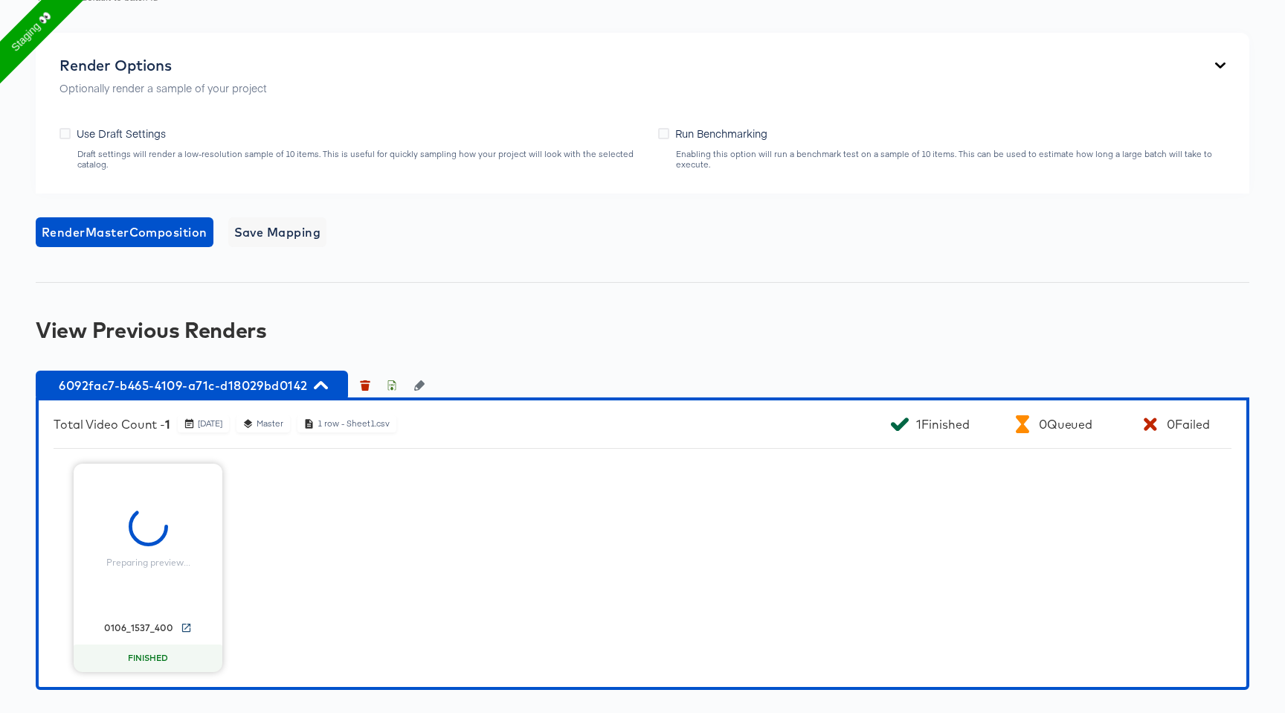
click at [184, 625] on icon at bounding box center [186, 627] width 11 height 11
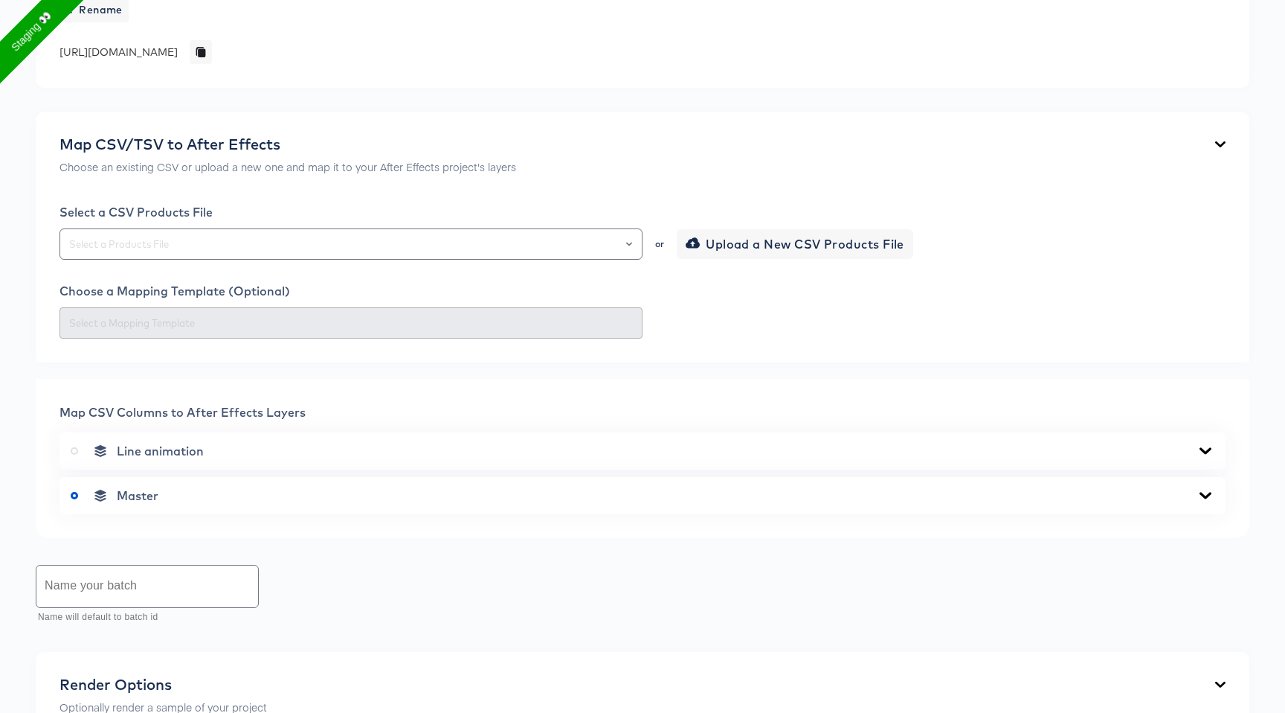
scroll to position [0, 0]
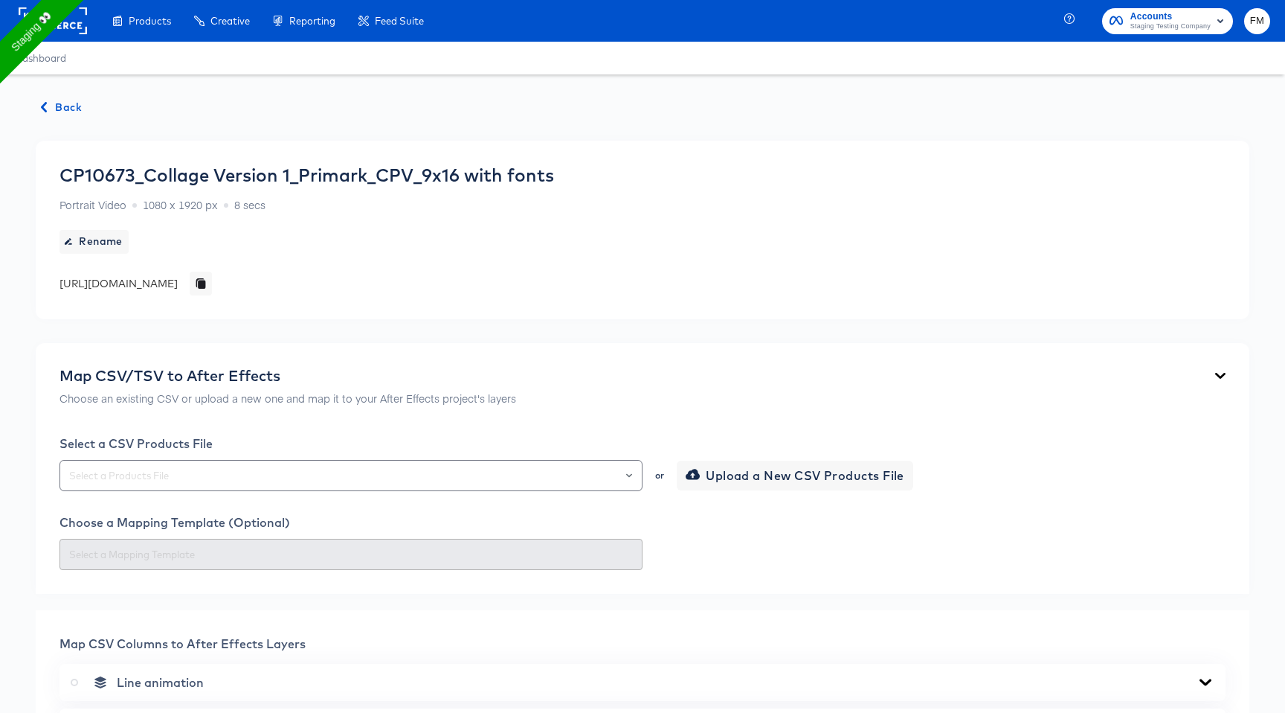
click at [54, 103] on span "Back" at bounding box center [62, 107] width 40 height 19
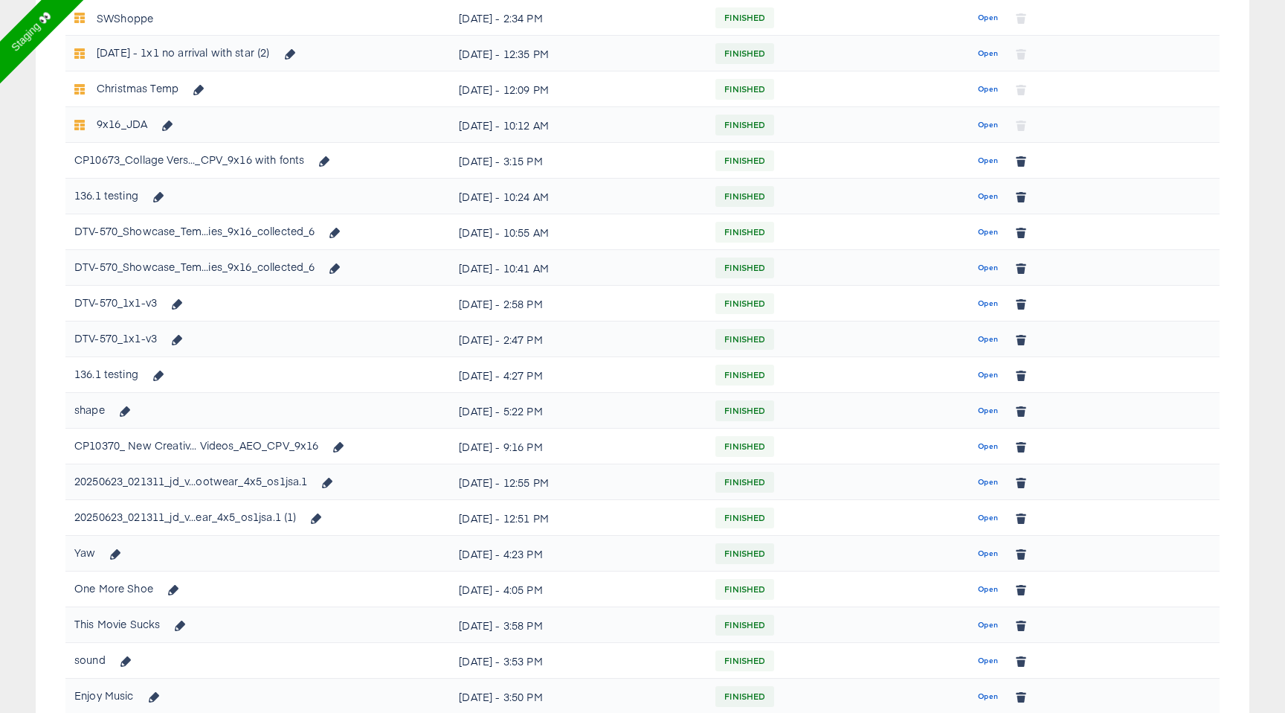
scroll to position [643, 0]
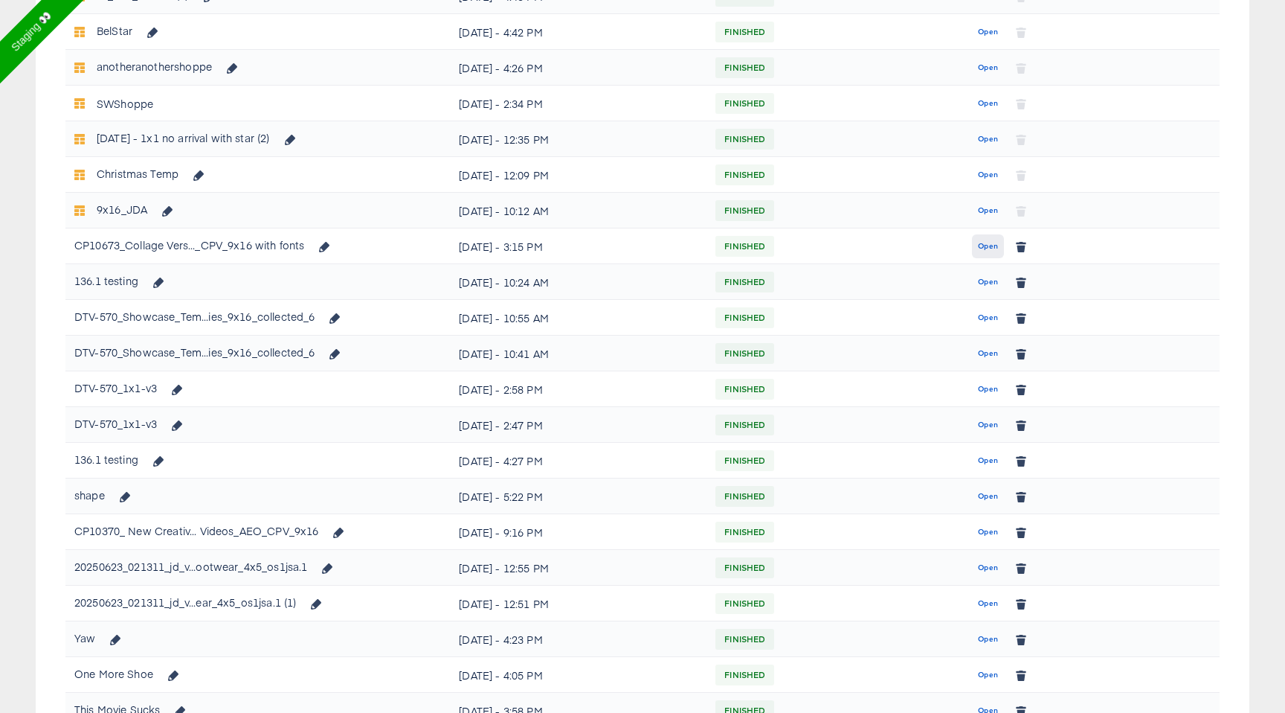
click at [984, 245] on span "Open" at bounding box center [988, 246] width 20 height 13
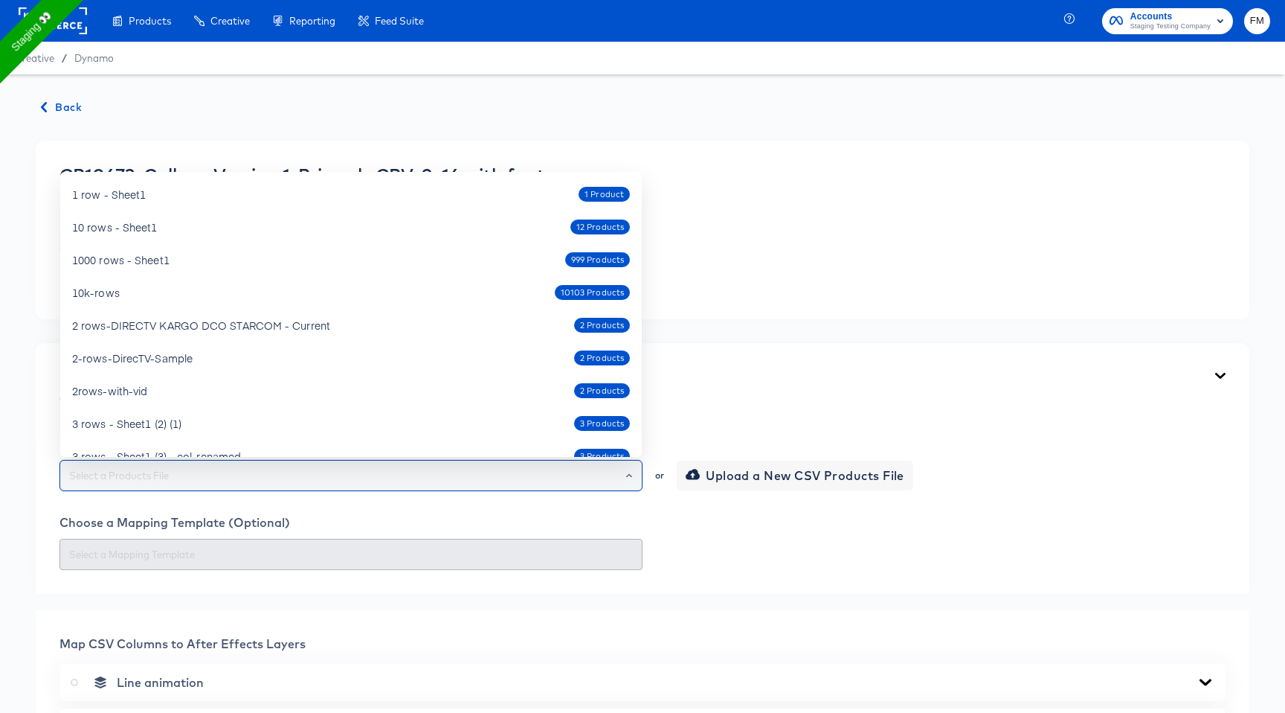
click at [300, 479] on input "text" at bounding box center [351, 475] width 570 height 17
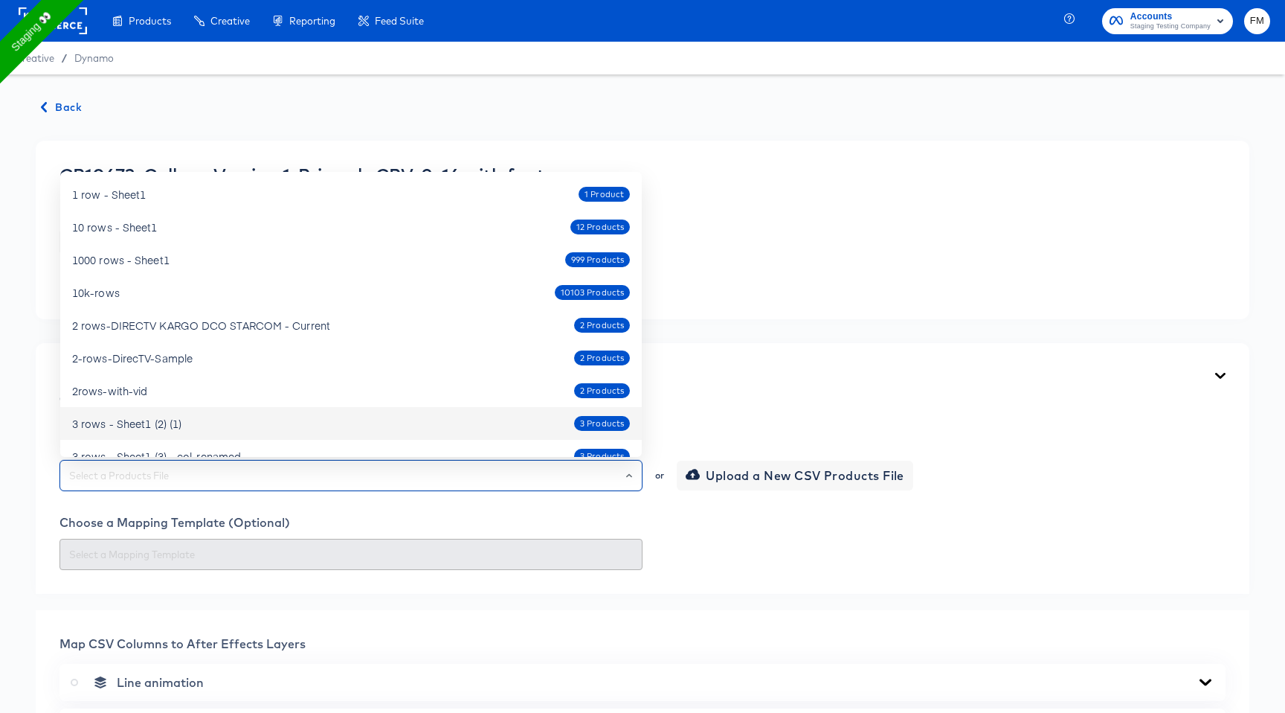
click at [274, 426] on div "3 rows - Sheet1 (2) (1) 3 Products" at bounding box center [351, 423] width 558 height 24
type input "3 rows - Sheet1 (2) (1)"
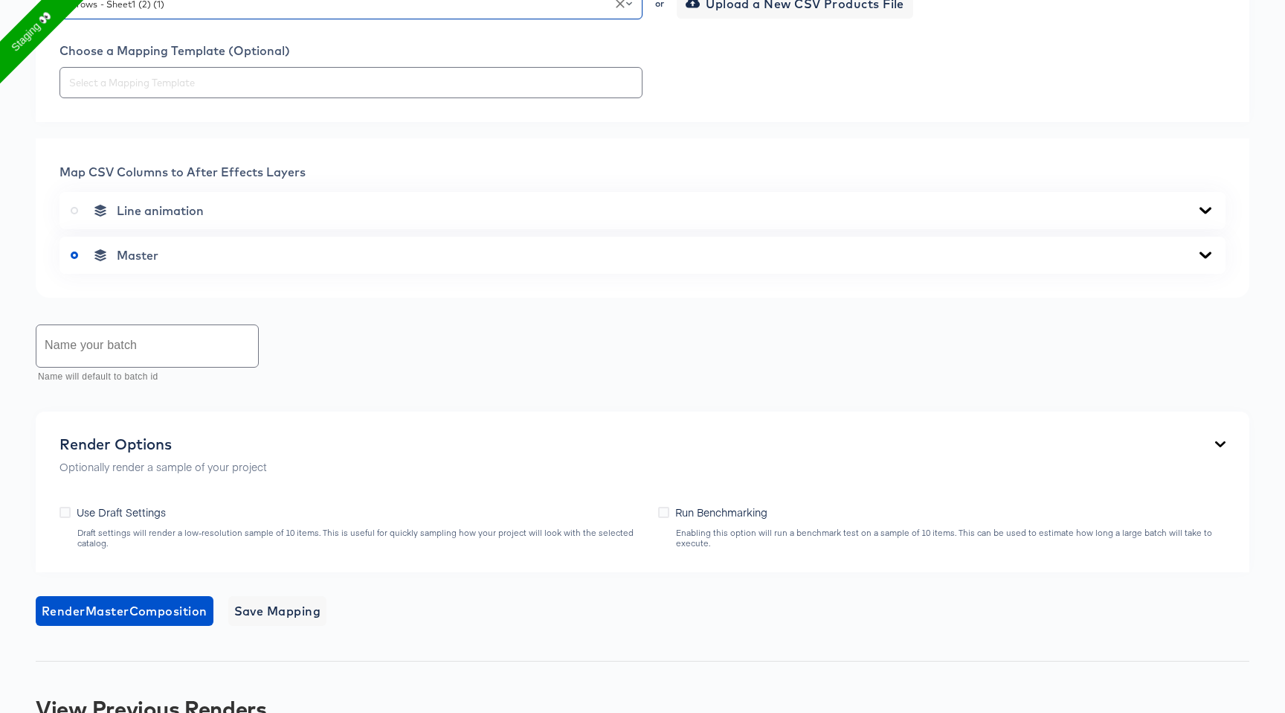
scroll to position [561, 0]
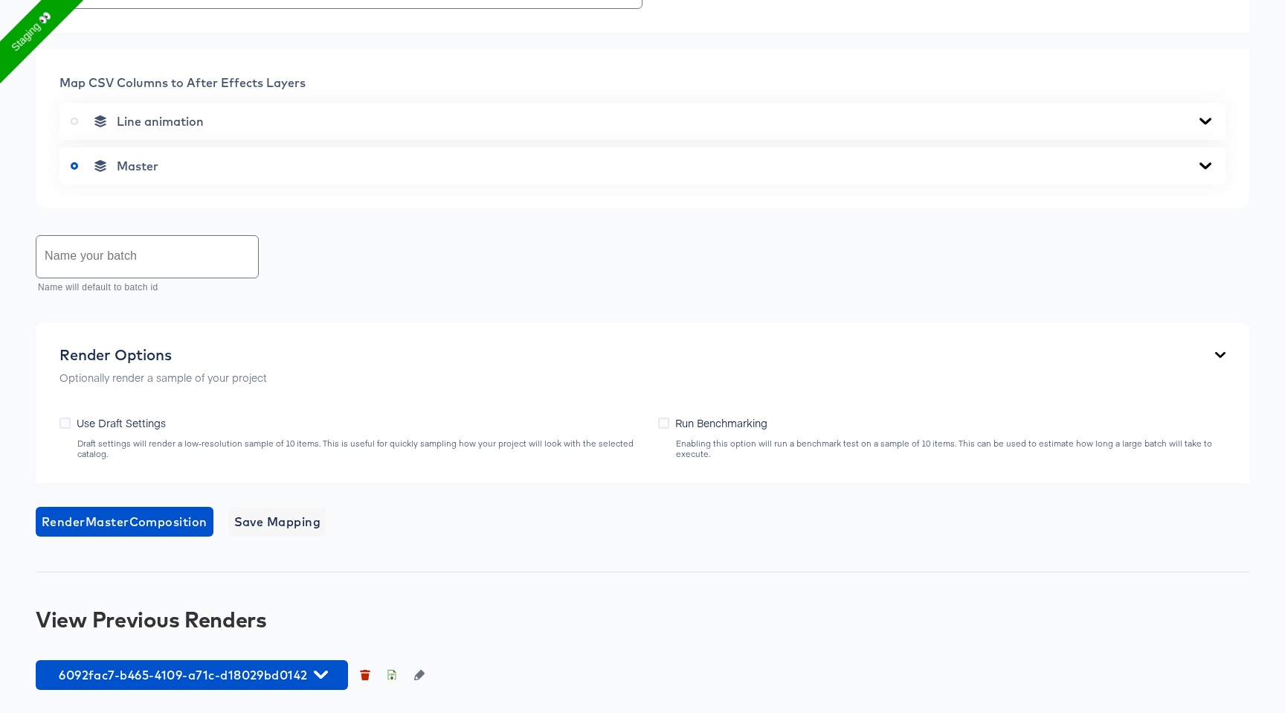
click at [182, 265] on input "text" at bounding box center [147, 257] width 222 height 42
type input "count test"
click at [178, 523] on span "Render Master Composition" at bounding box center [125, 521] width 166 height 21
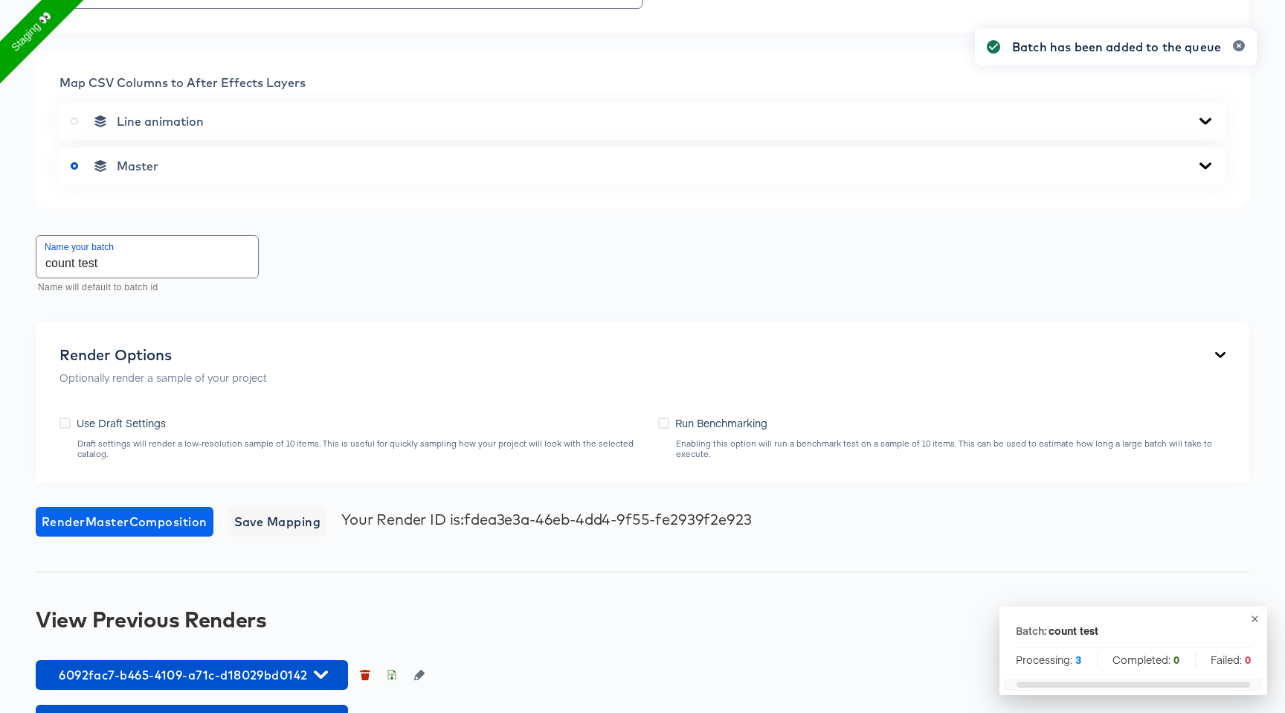
scroll to position [606, 0]
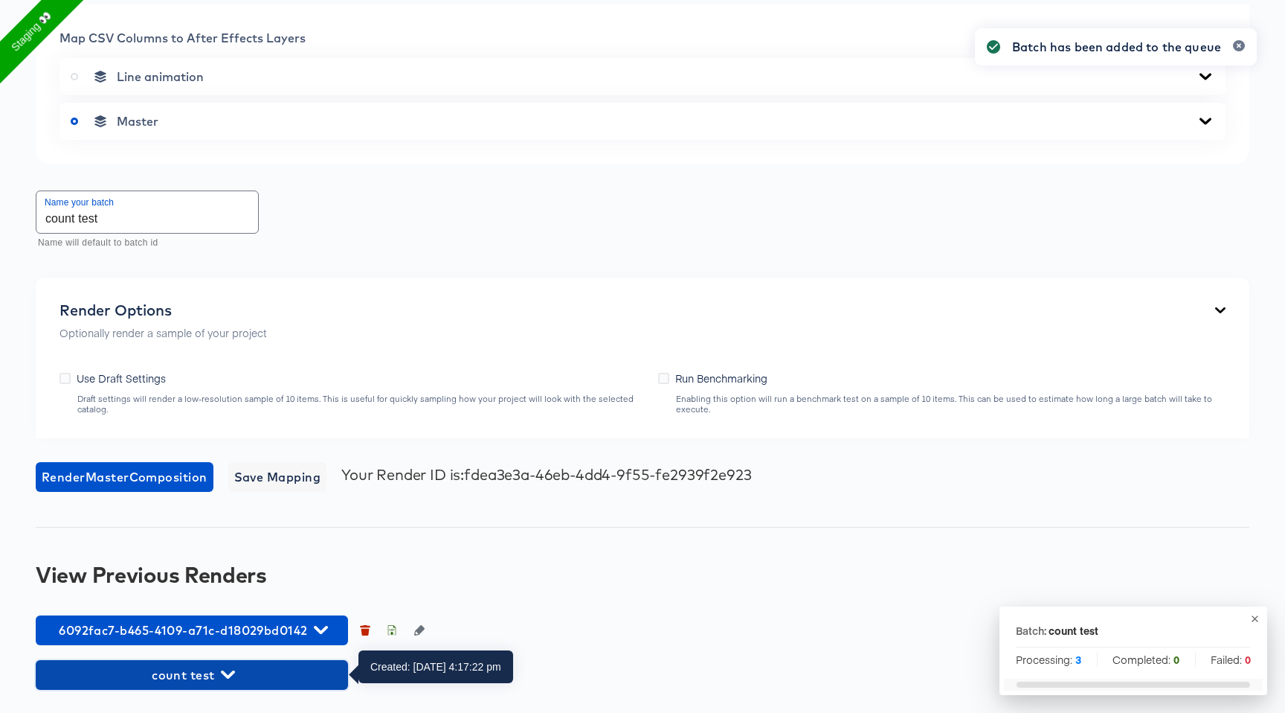
click at [237, 676] on span "count test" at bounding box center [192, 674] width 298 height 21
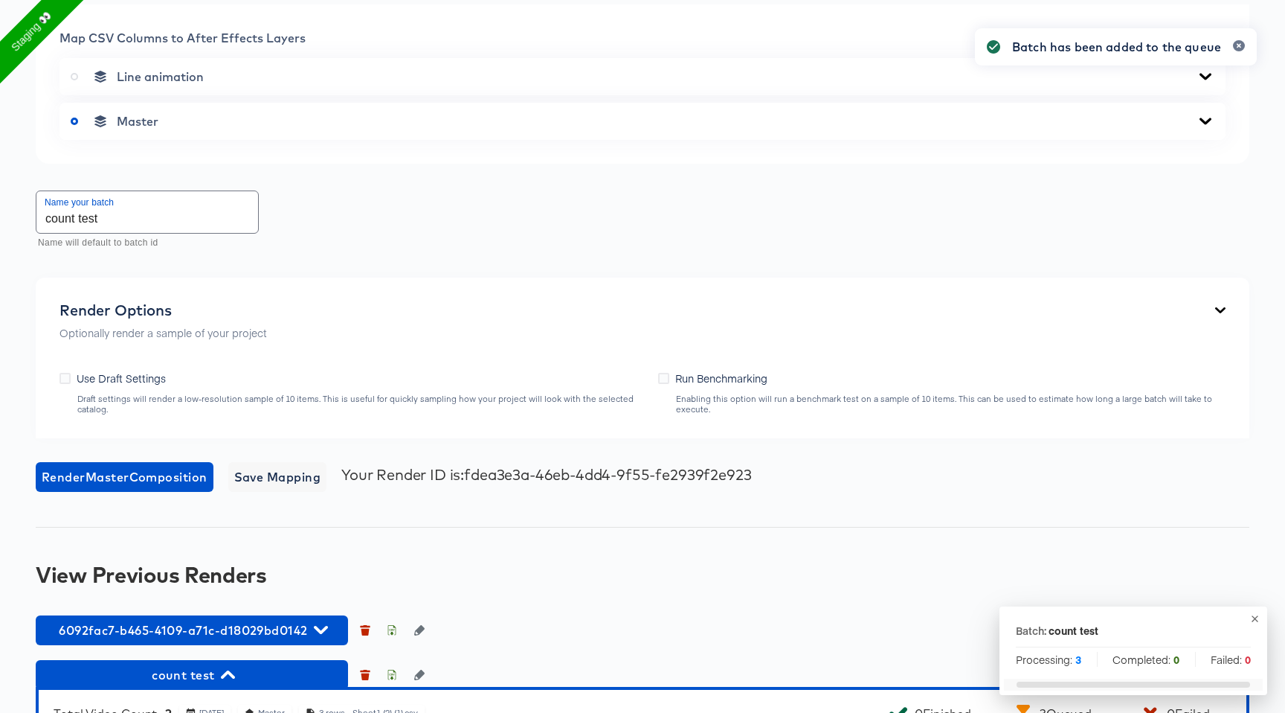
scroll to position [895, 0]
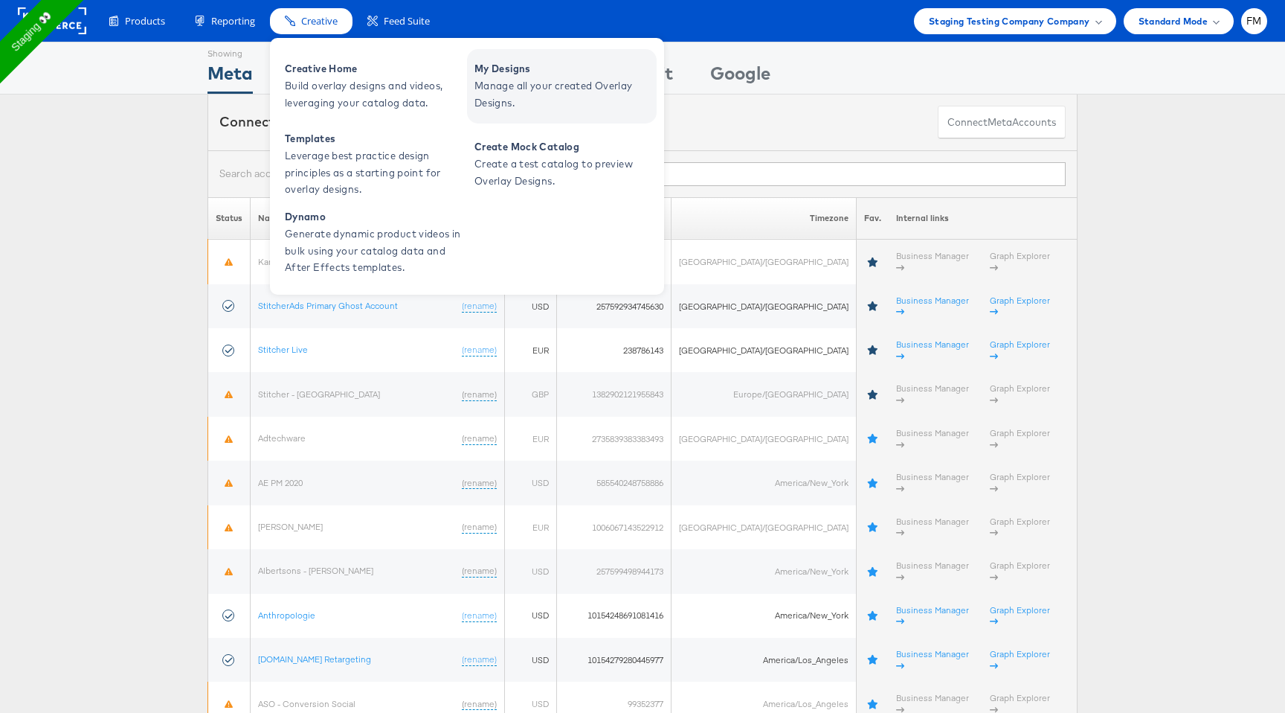
click at [506, 100] on span "Manage all your created Overlay Designs." at bounding box center [564, 94] width 179 height 34
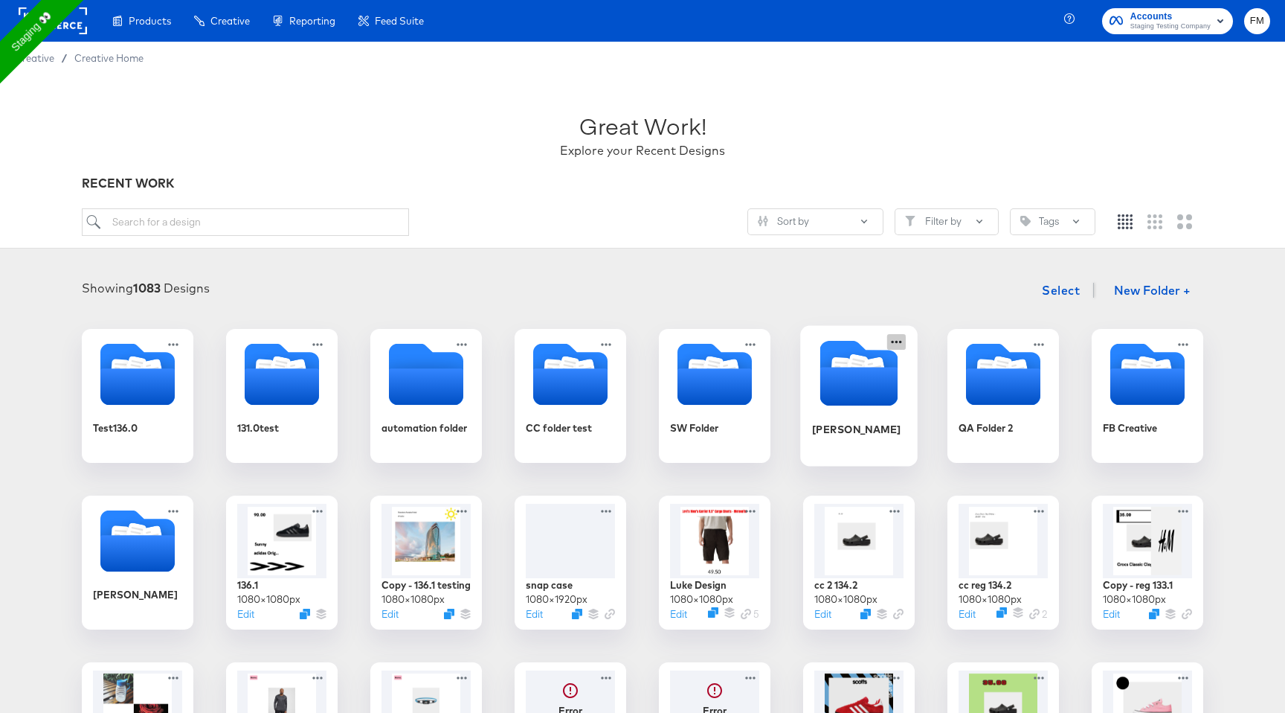
click at [893, 342] on icon at bounding box center [896, 342] width 19 height 16
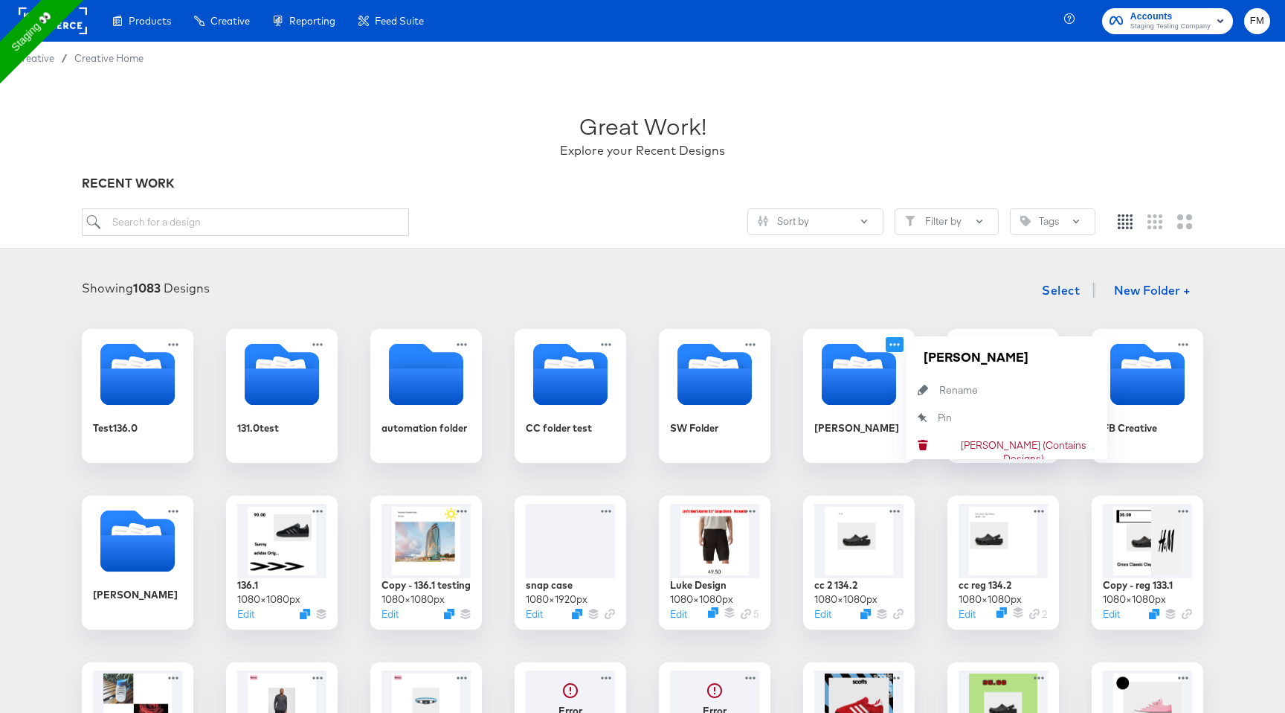
click at [1011, 472] on div "Test136.0 131.0test automation folder CC folder test SW Folder [PERSON_NAME] [P…" at bounding box center [643, 646] width 1256 height 634
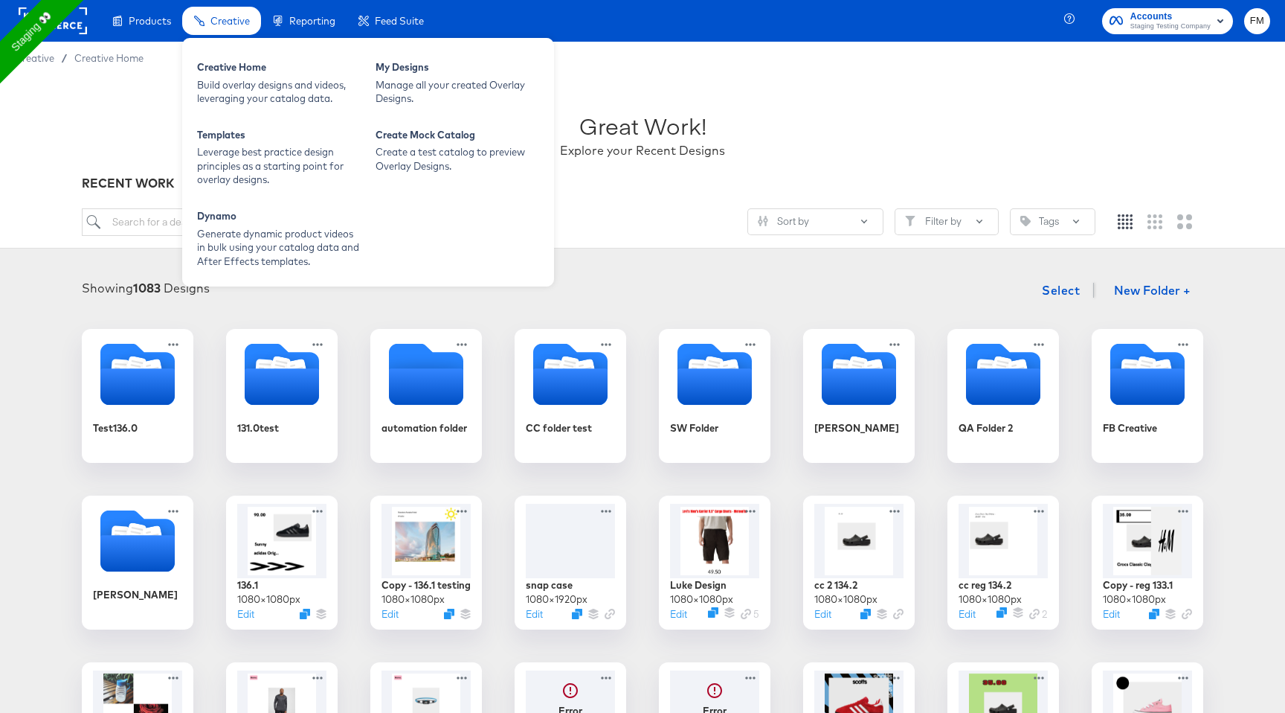
click at [237, 19] on span "Creative" at bounding box center [230, 21] width 39 height 12
click at [466, 89] on div "Manage all your created Overlay Designs." at bounding box center [458, 92] width 164 height 28
click at [241, 225] on div "Dynamo" at bounding box center [279, 218] width 164 height 18
click at [254, 218] on div "Dynamo" at bounding box center [279, 218] width 164 height 18
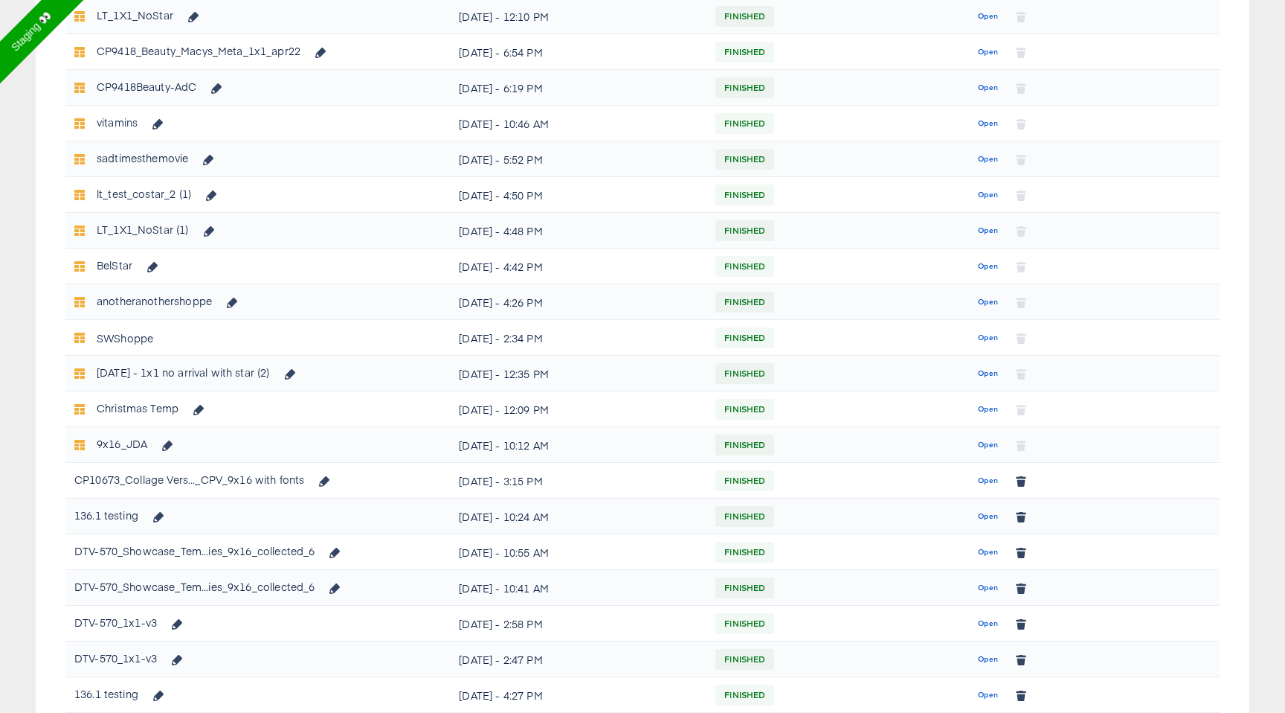
scroll to position [414, 0]
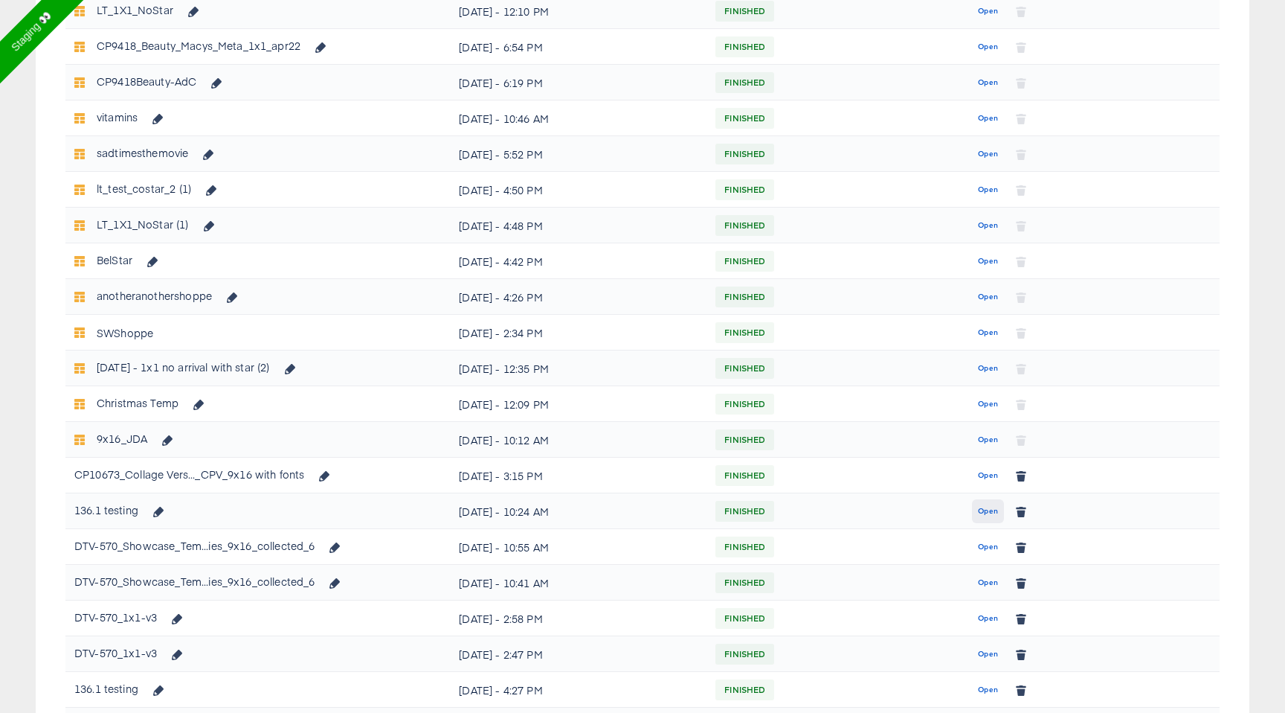
click at [987, 507] on span "Open" at bounding box center [988, 510] width 20 height 13
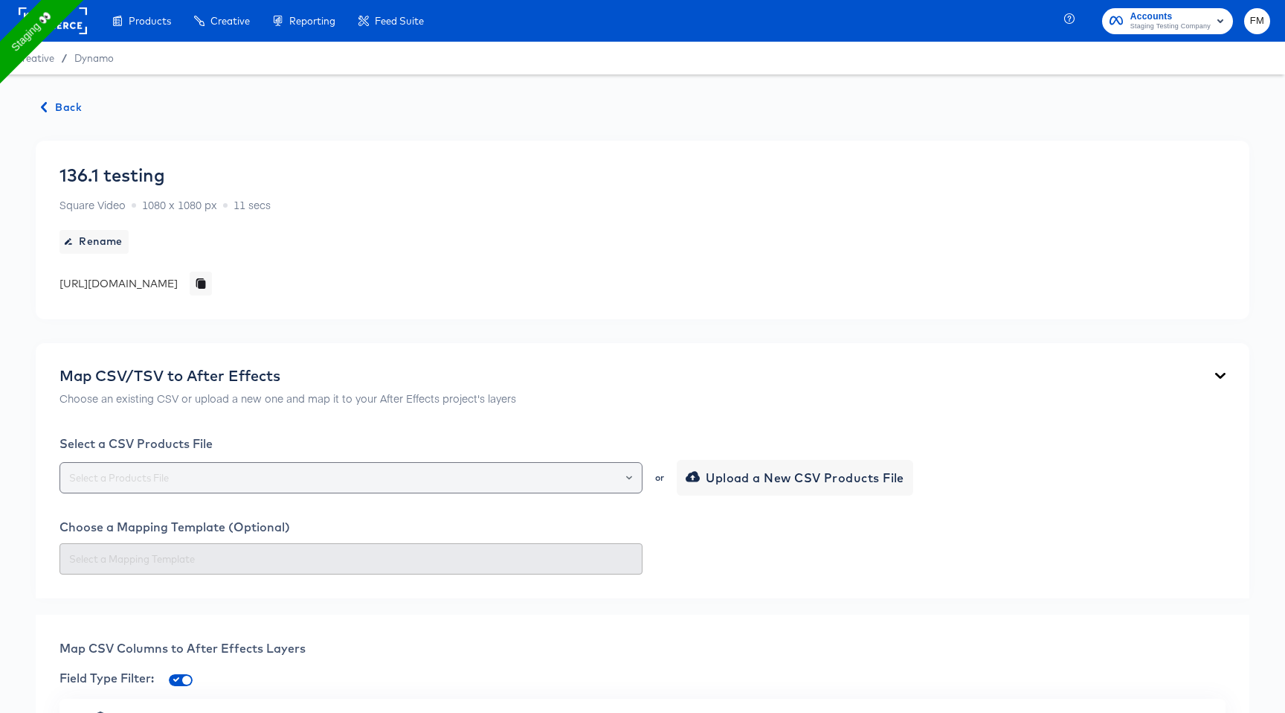
click at [613, 472] on div at bounding box center [622, 477] width 25 height 21
click at [622, 475] on div at bounding box center [622, 477] width 25 height 21
click at [628, 475] on icon "Open" at bounding box center [629, 478] width 6 height 6
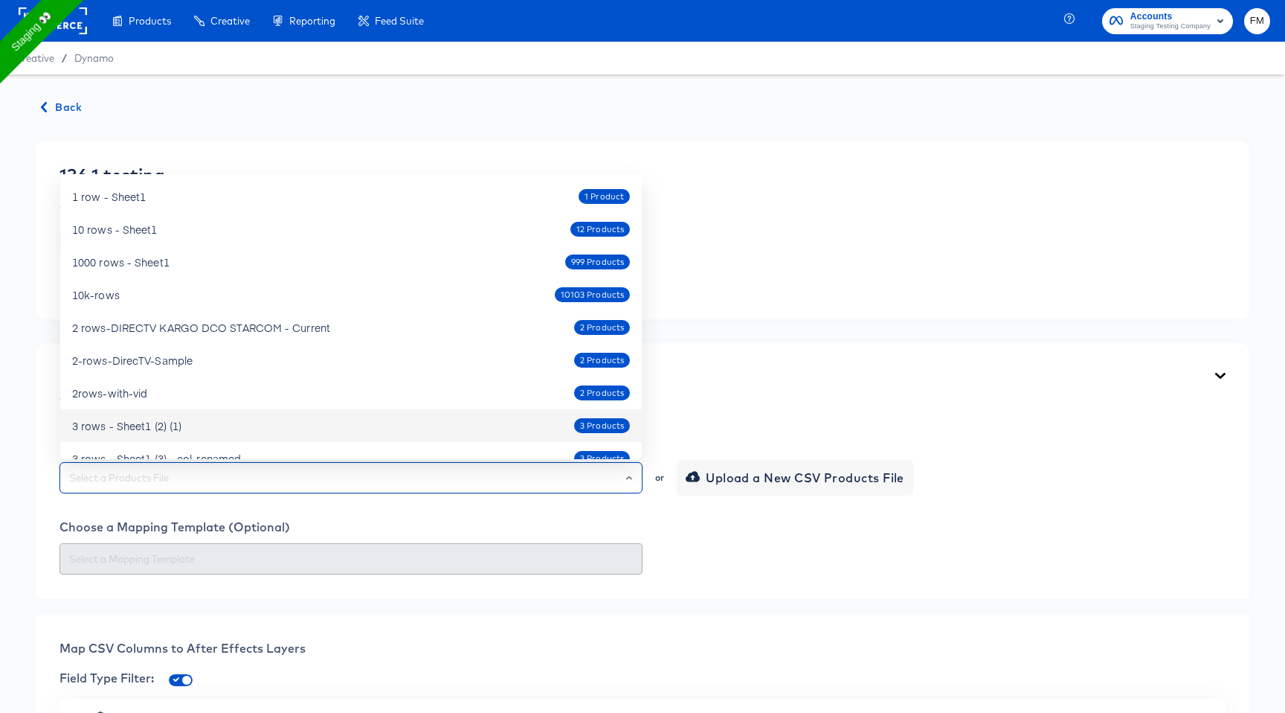
click at [298, 420] on div "3 rows - Sheet1 (2) (1) 3 Products" at bounding box center [351, 426] width 558 height 24
type input "3 rows - Sheet1 (2) (1)"
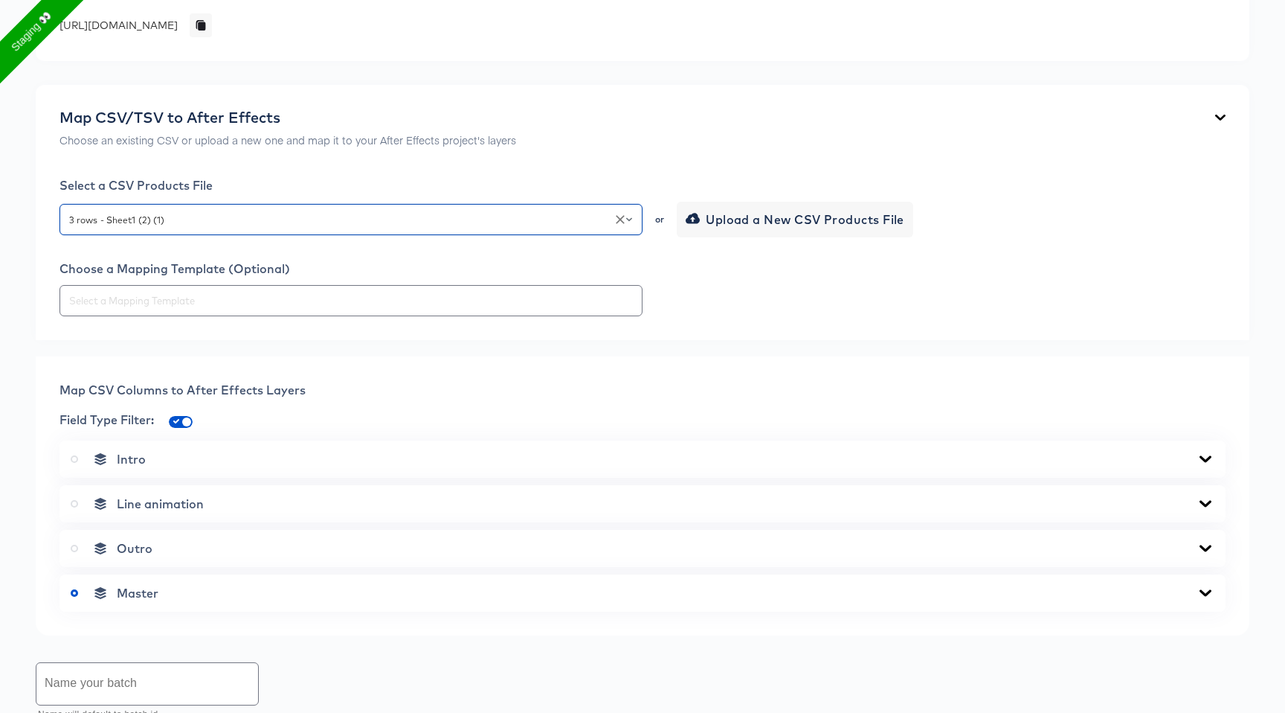
scroll to position [319, 0]
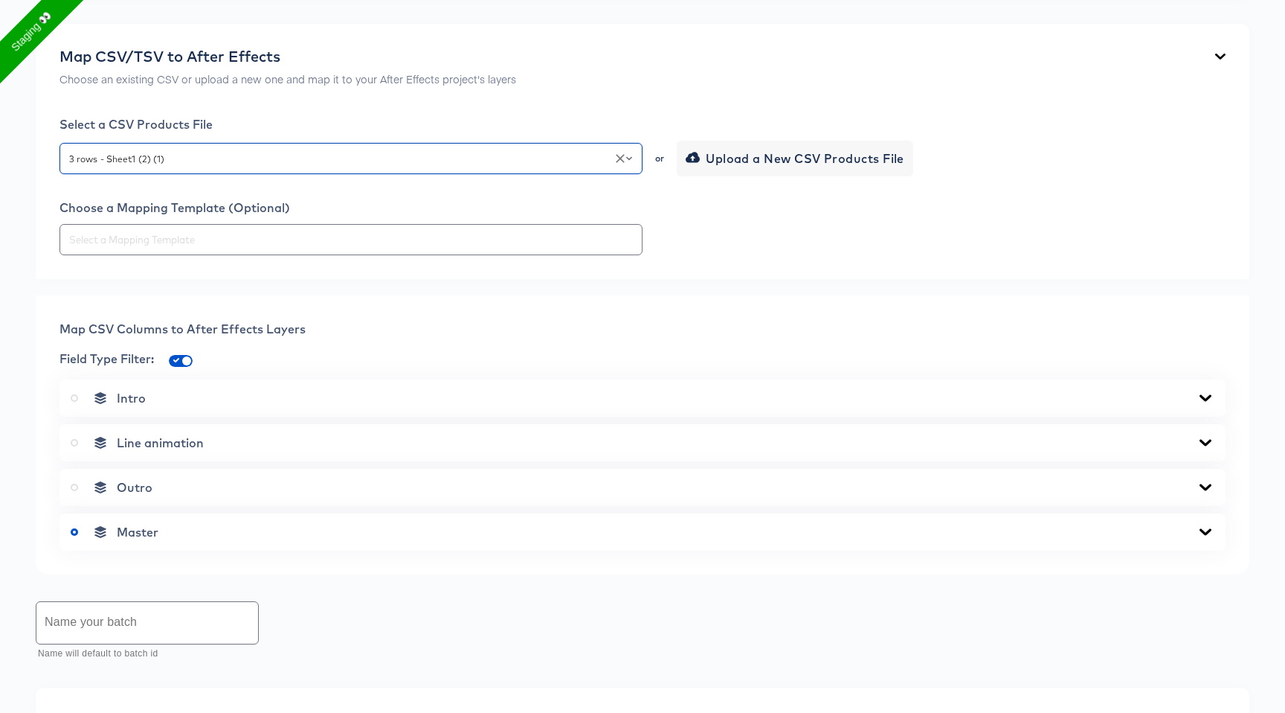
click at [1192, 529] on div "Master" at bounding box center [643, 531] width 1144 height 15
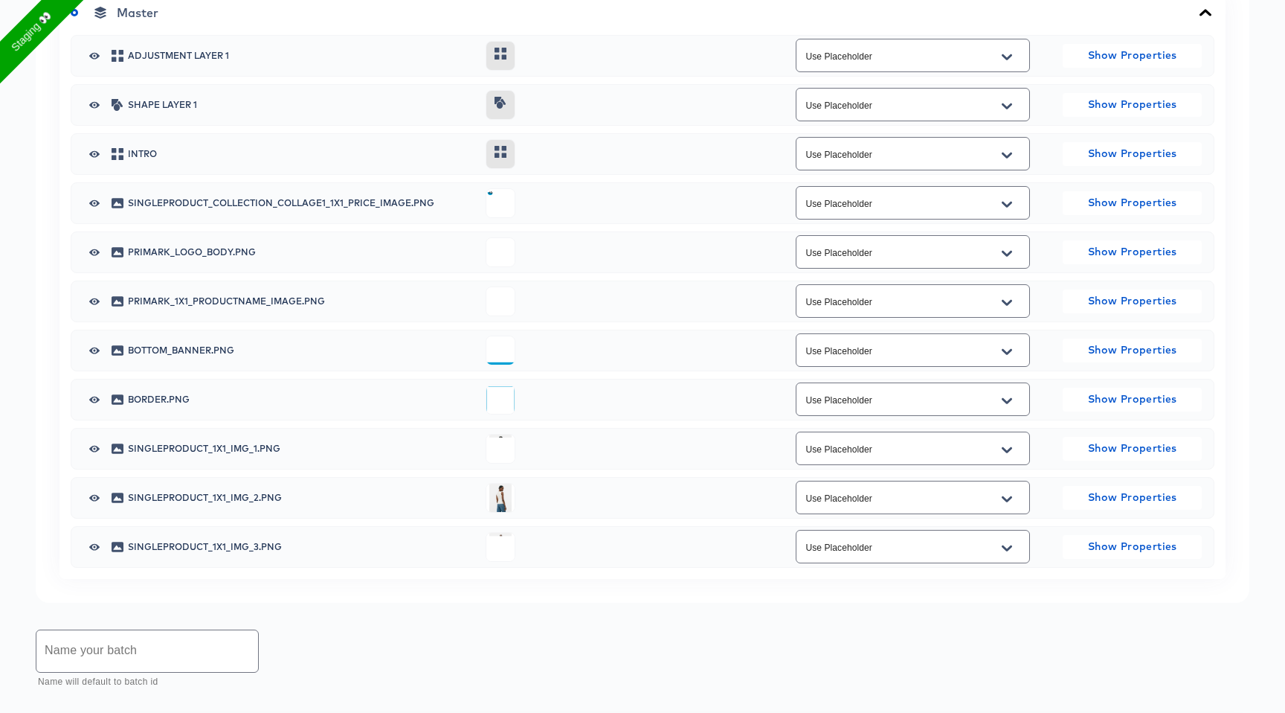
scroll to position [849, 0]
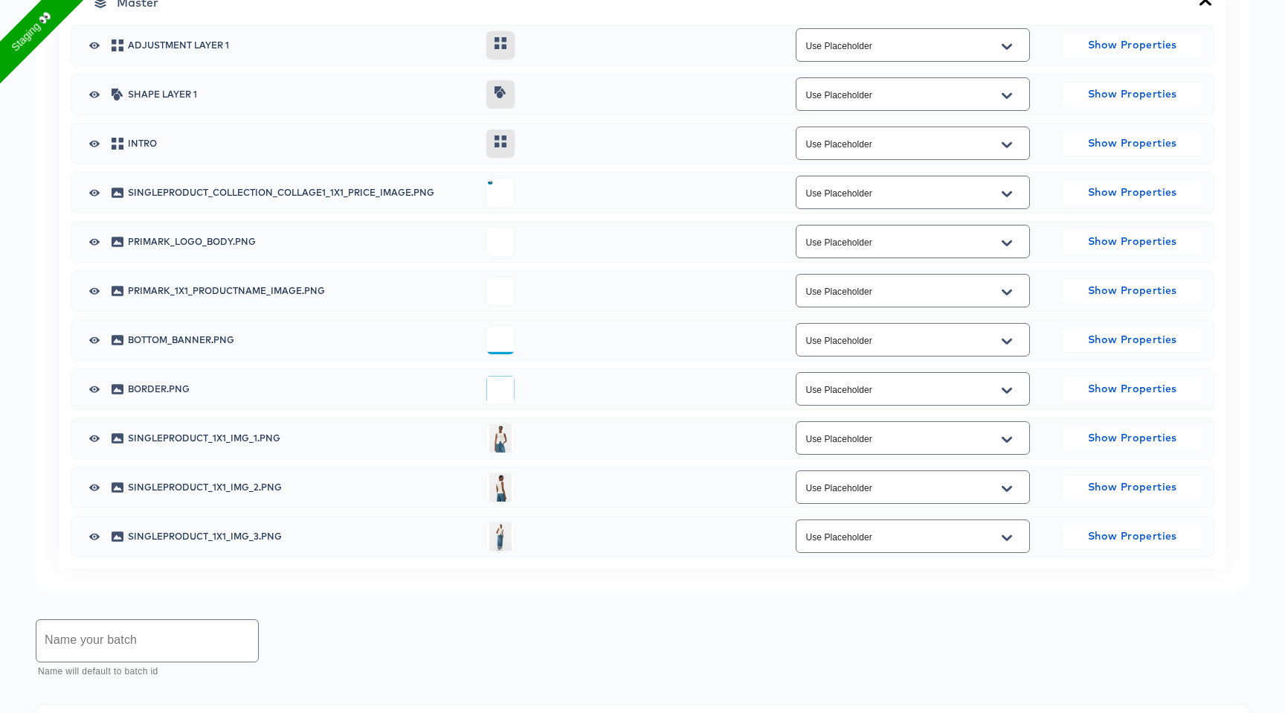
click at [1007, 442] on icon "Open" at bounding box center [1007, 439] width 10 height 6
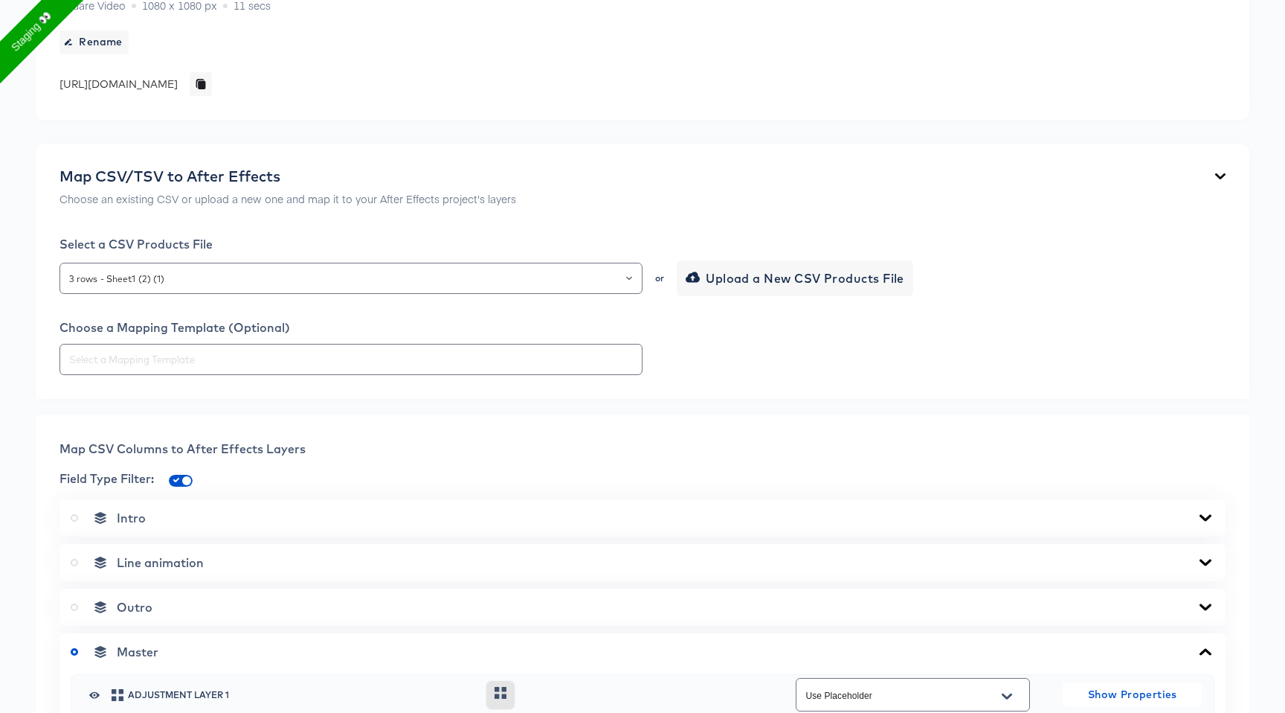
scroll to position [200, 0]
click at [184, 482] on input "checkbox" at bounding box center [187, 483] width 36 height 12
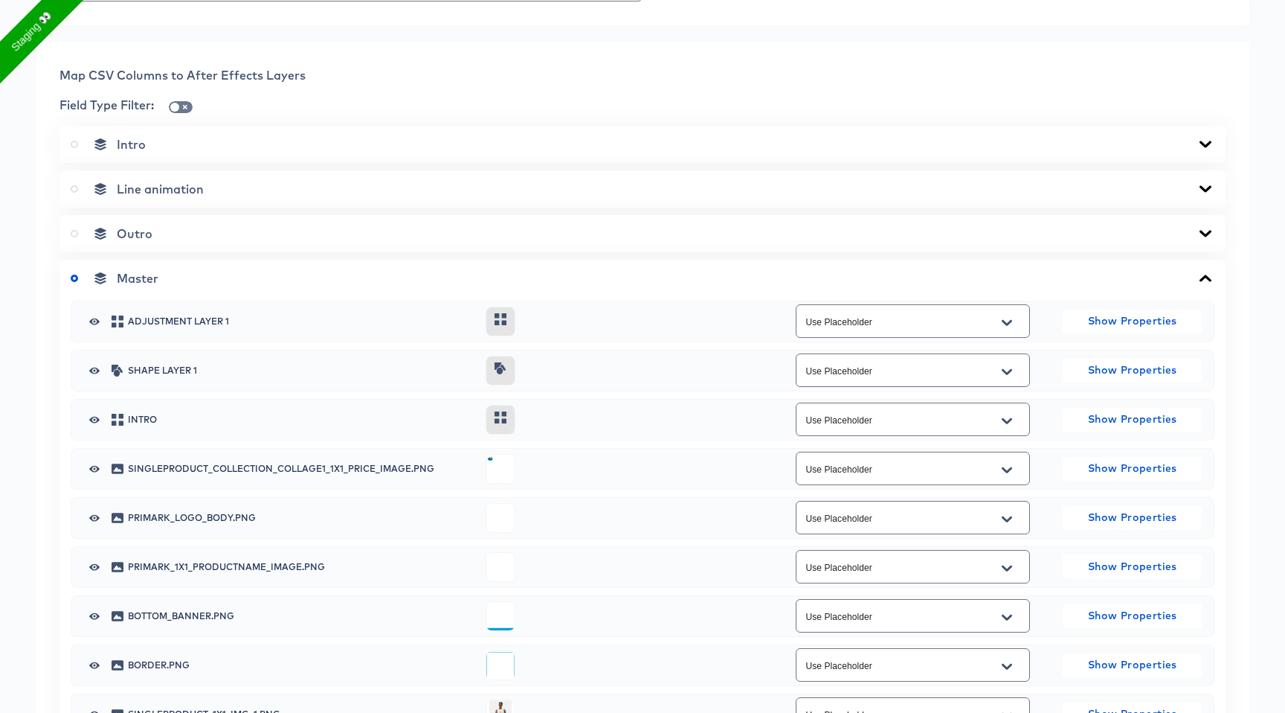
scroll to position [579, 0]
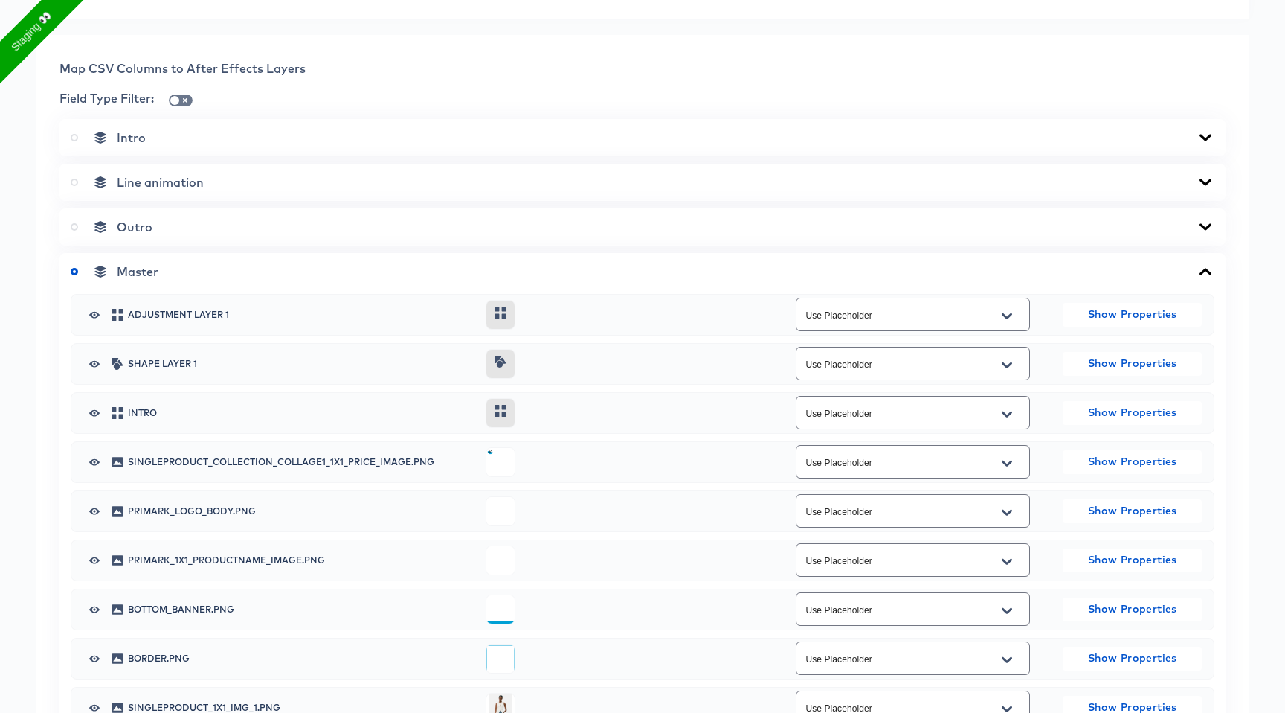
click at [1004, 323] on button "Open" at bounding box center [1007, 316] width 22 height 24
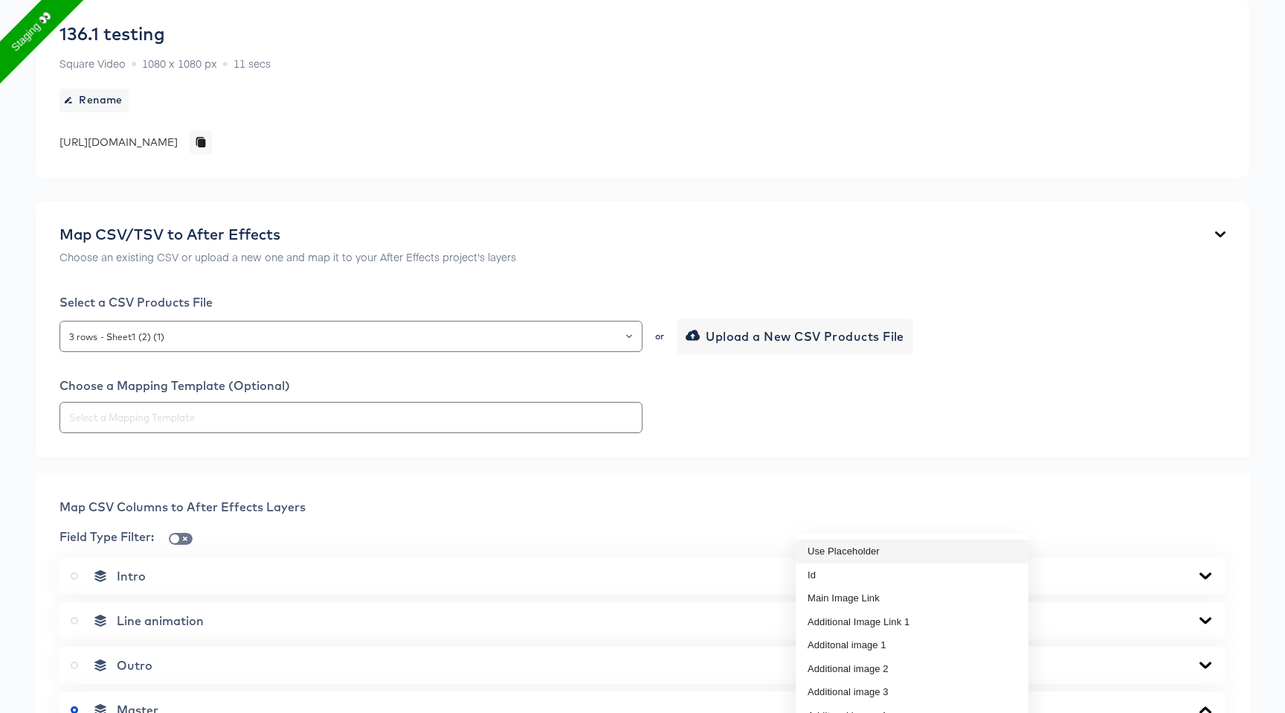
scroll to position [146, 0]
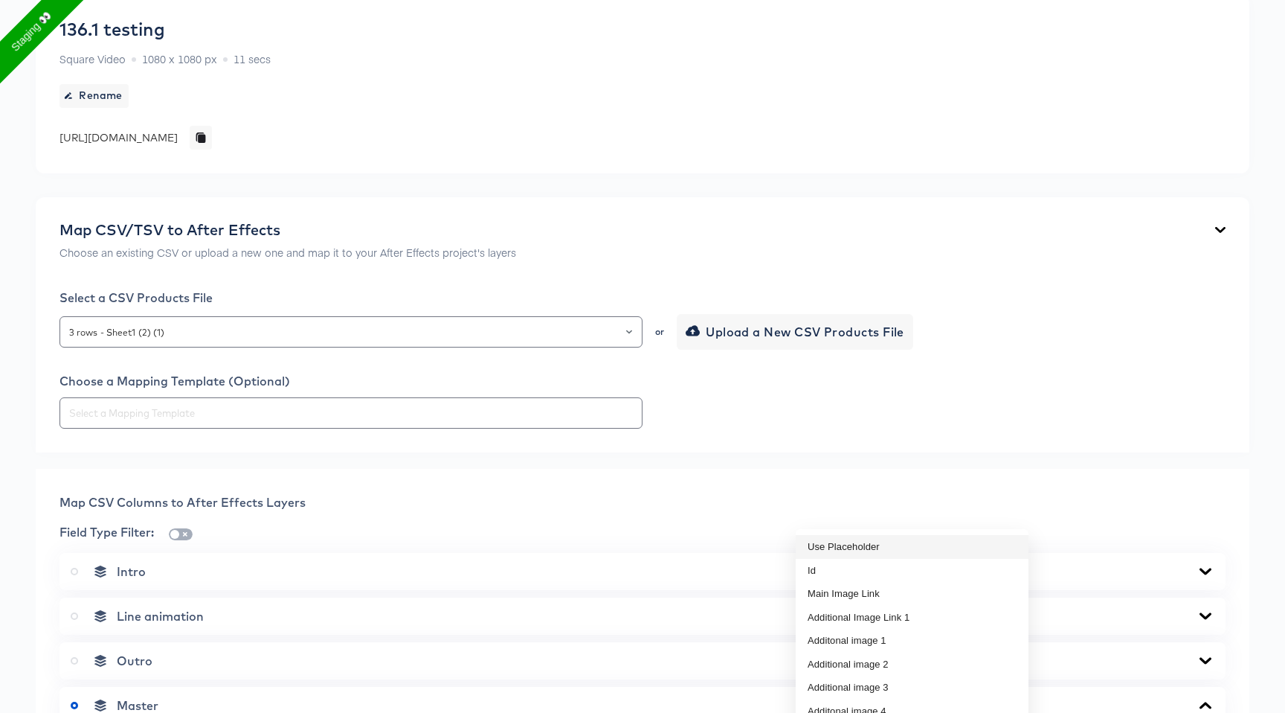
click at [184, 534] on input "checkbox" at bounding box center [175, 537] width 36 height 12
click at [184, 534] on input "checkbox" at bounding box center [187, 537] width 36 height 12
click at [184, 534] on input "checkbox" at bounding box center [175, 537] width 36 height 12
checkbox input "true"
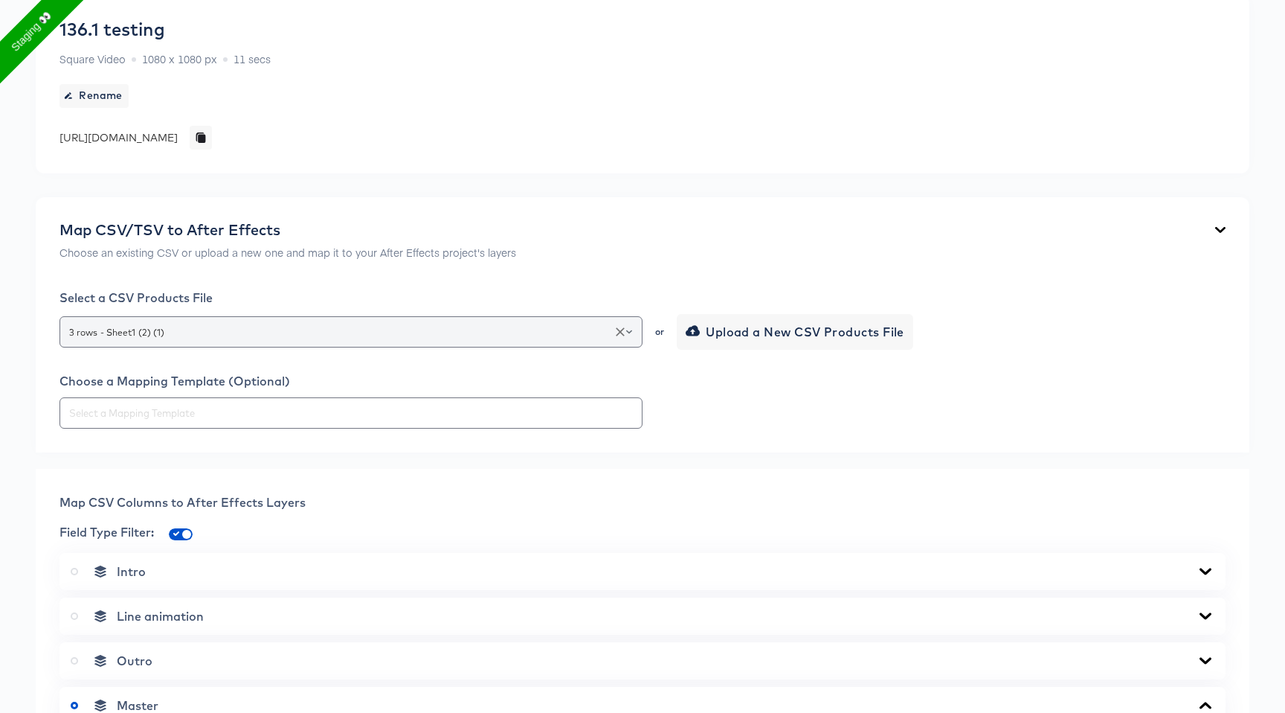
click at [260, 341] on div "3 rows - Sheet1 (2) (1)" at bounding box center [351, 331] width 583 height 31
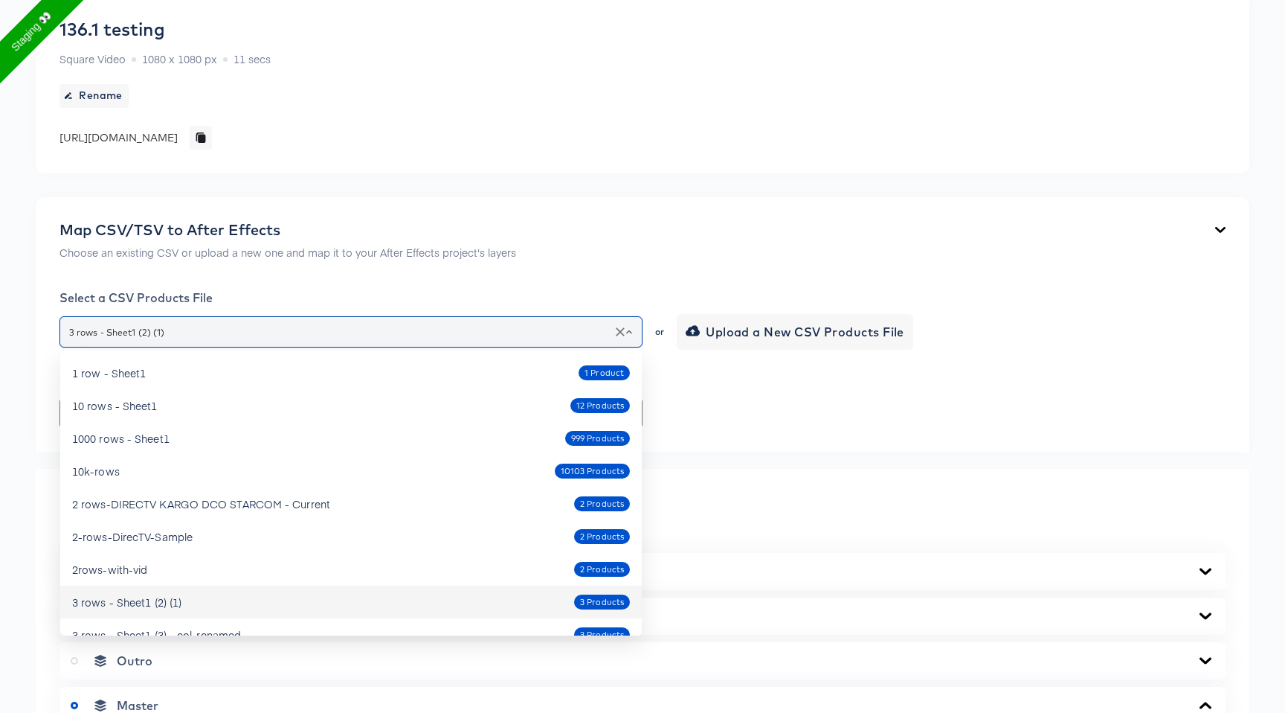
click at [344, 335] on input "3 rows - Sheet1 (2) (1)" at bounding box center [351, 332] width 570 height 17
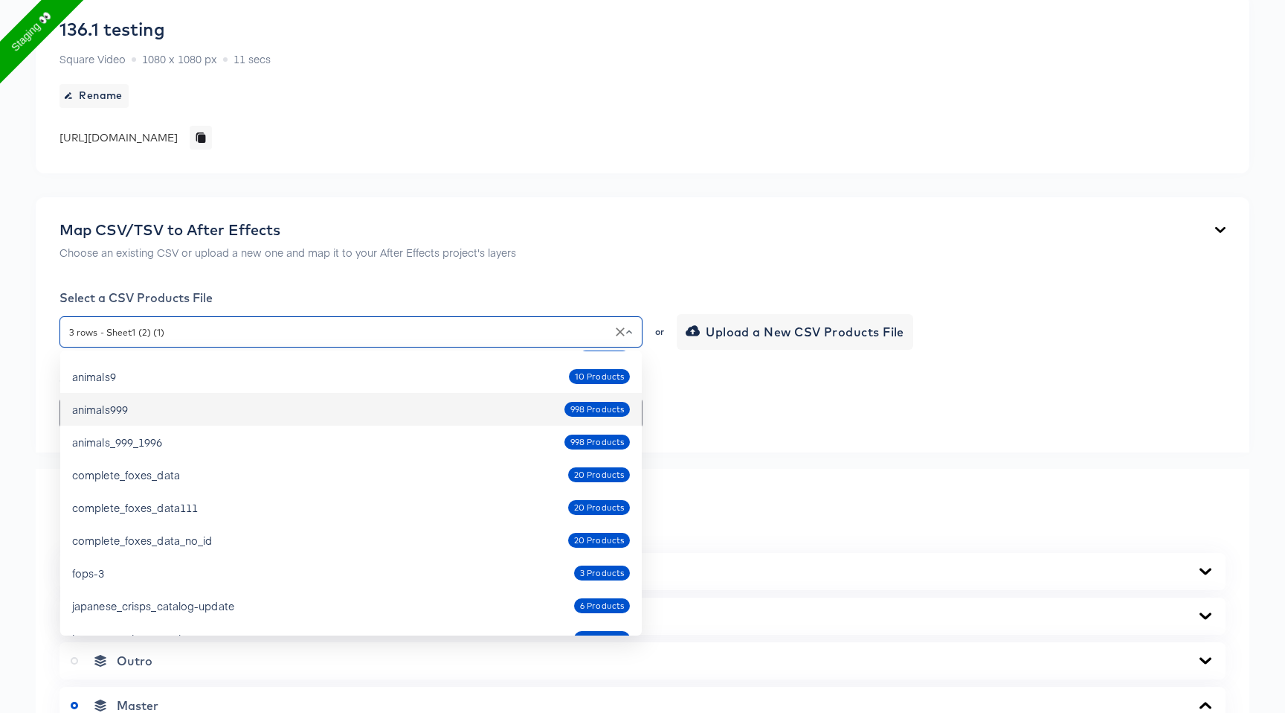
scroll to position [971, 0]
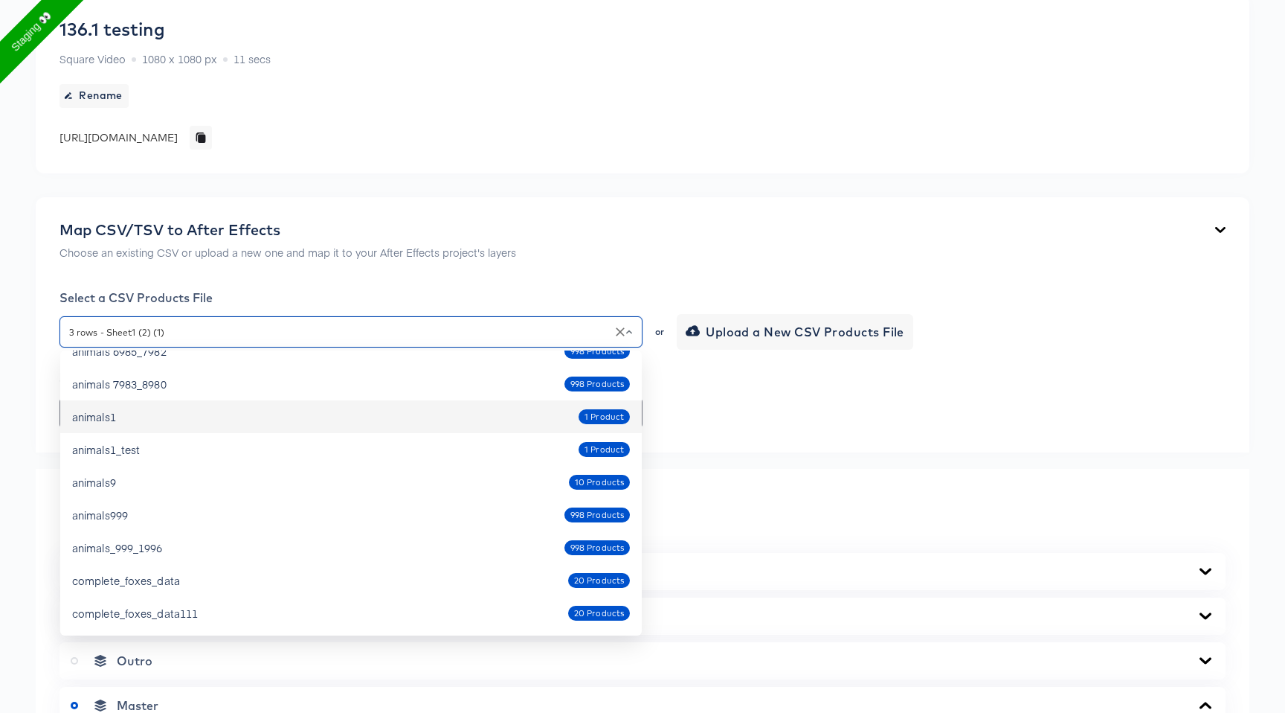
click at [373, 424] on div "animals1 1 Product" at bounding box center [351, 417] width 558 height 24
type input "animals1"
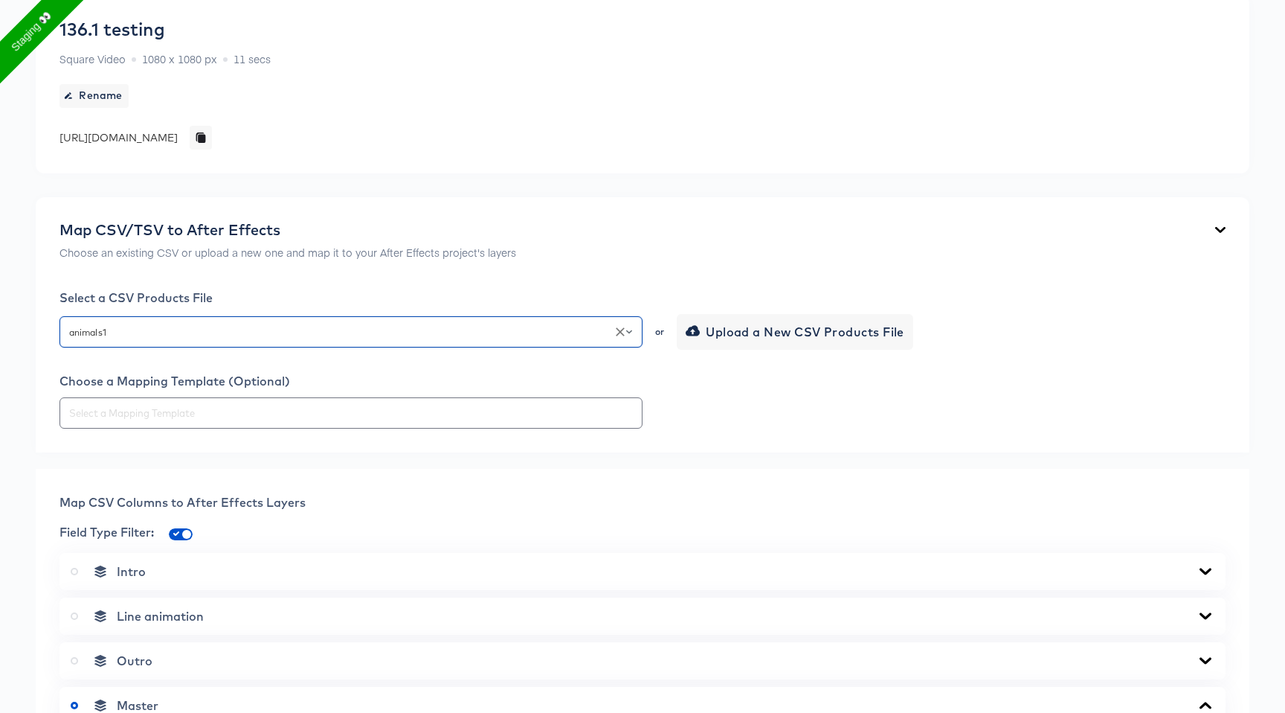
click at [182, 533] on input "checkbox" at bounding box center [187, 537] width 36 height 12
click at [182, 533] on input "checkbox" at bounding box center [175, 537] width 36 height 12
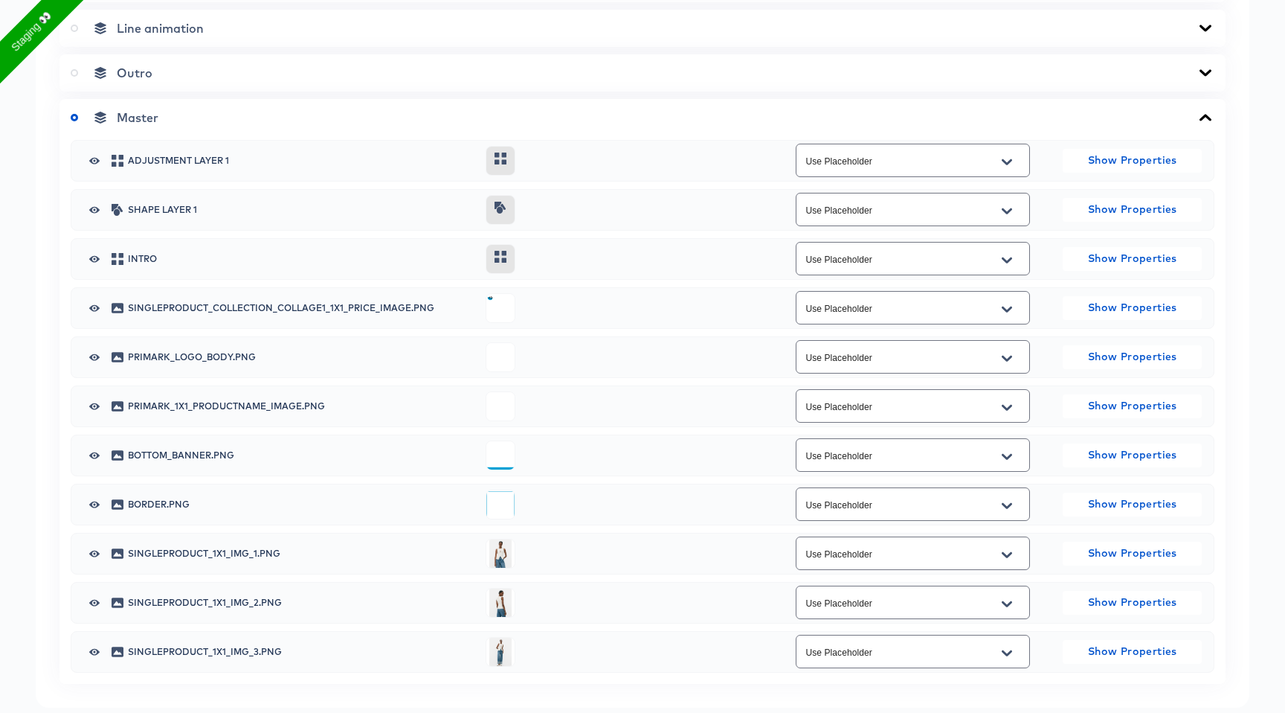
scroll to position [768, 0]
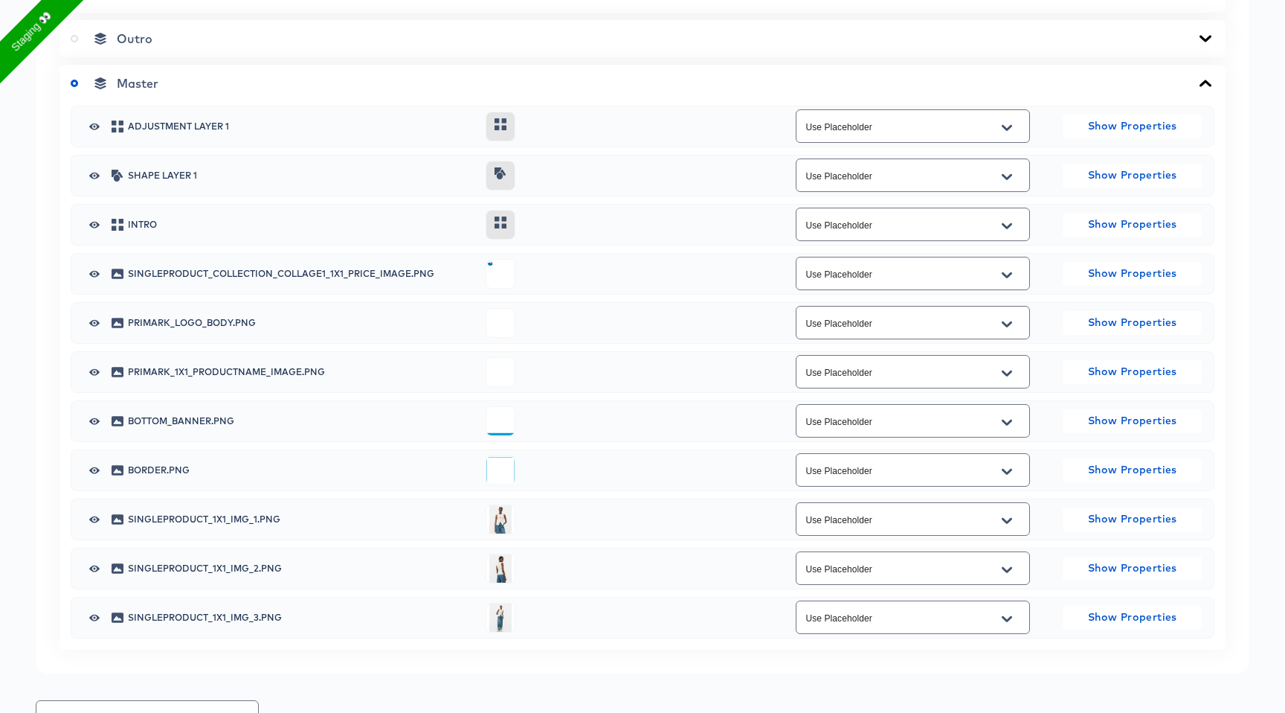
click at [995, 523] on div at bounding box center [1007, 521] width 31 height 24
click at [1009, 521] on icon "Open" at bounding box center [1007, 520] width 10 height 6
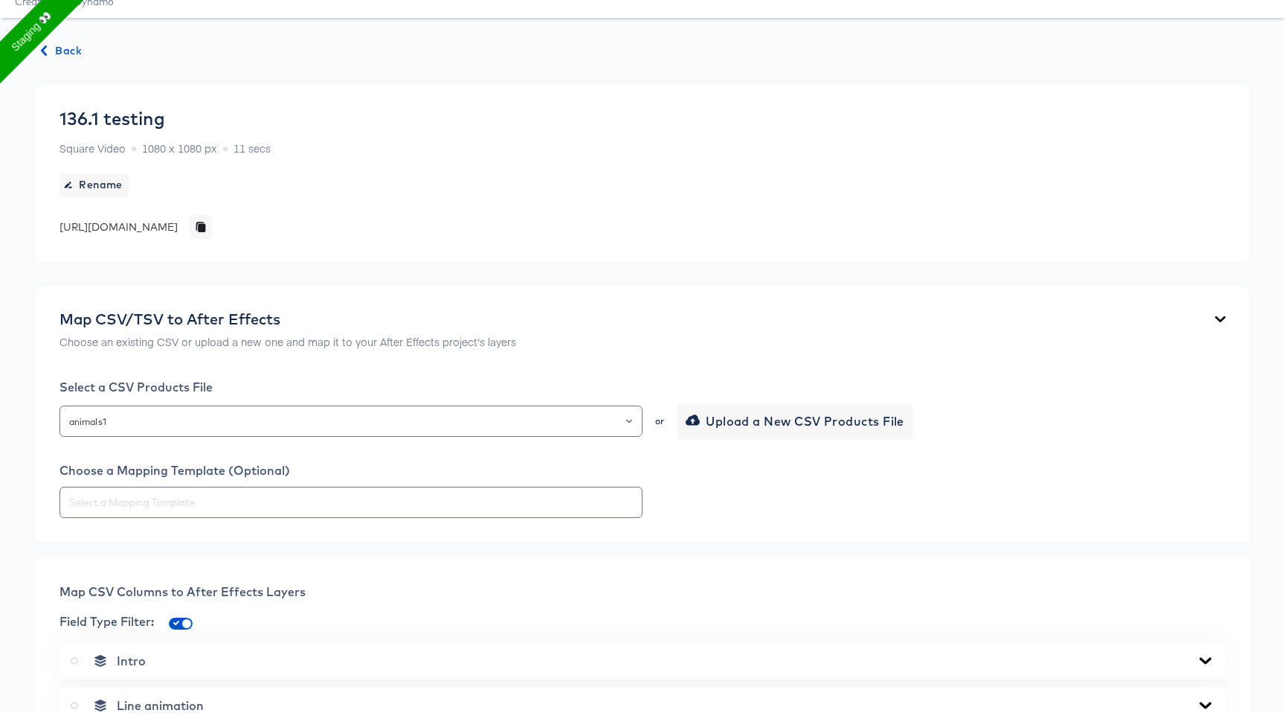
scroll to position [0, 0]
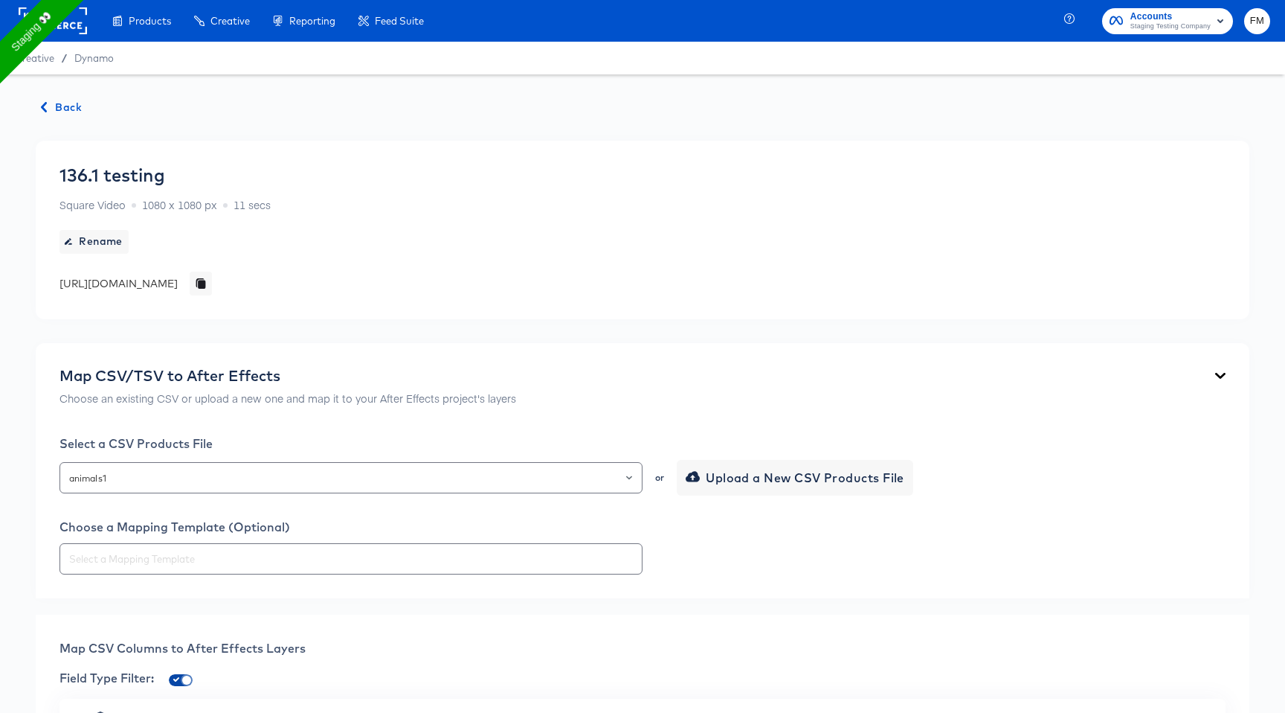
click at [184, 675] on span at bounding box center [187, 680] width 12 height 12
click at [187, 675] on span at bounding box center [187, 680] width 12 height 12
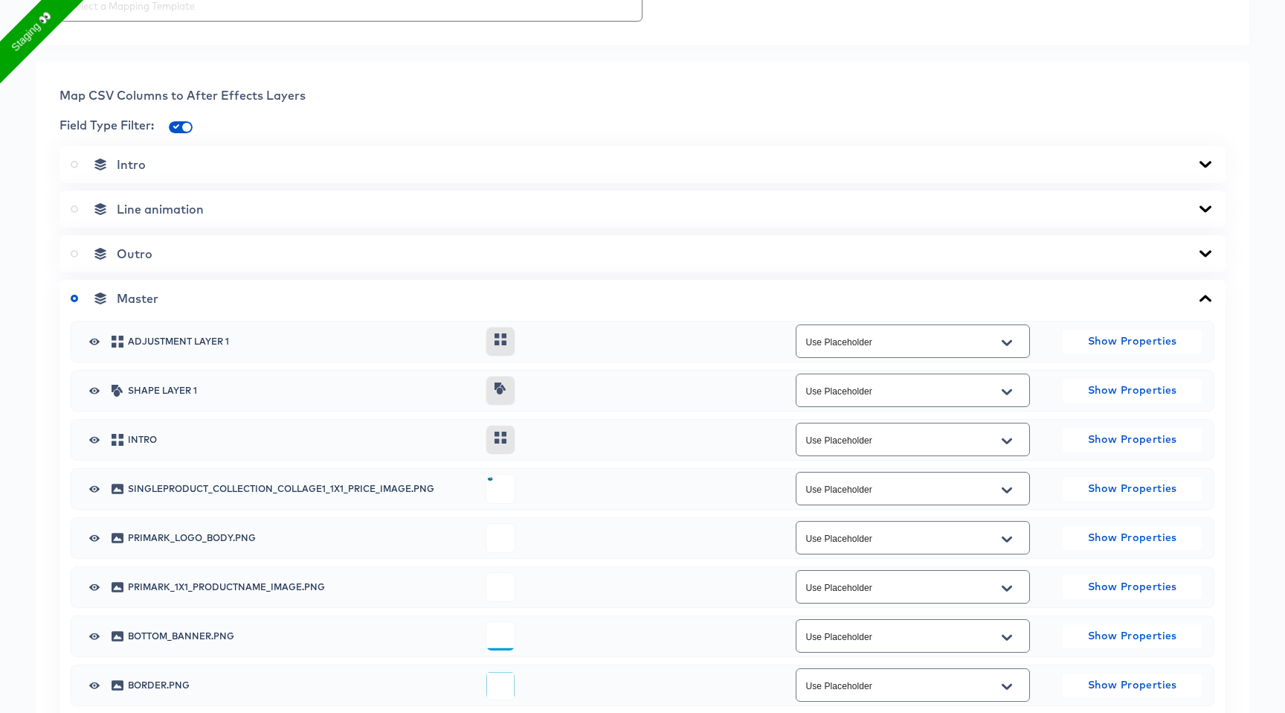
scroll to position [560, 0]
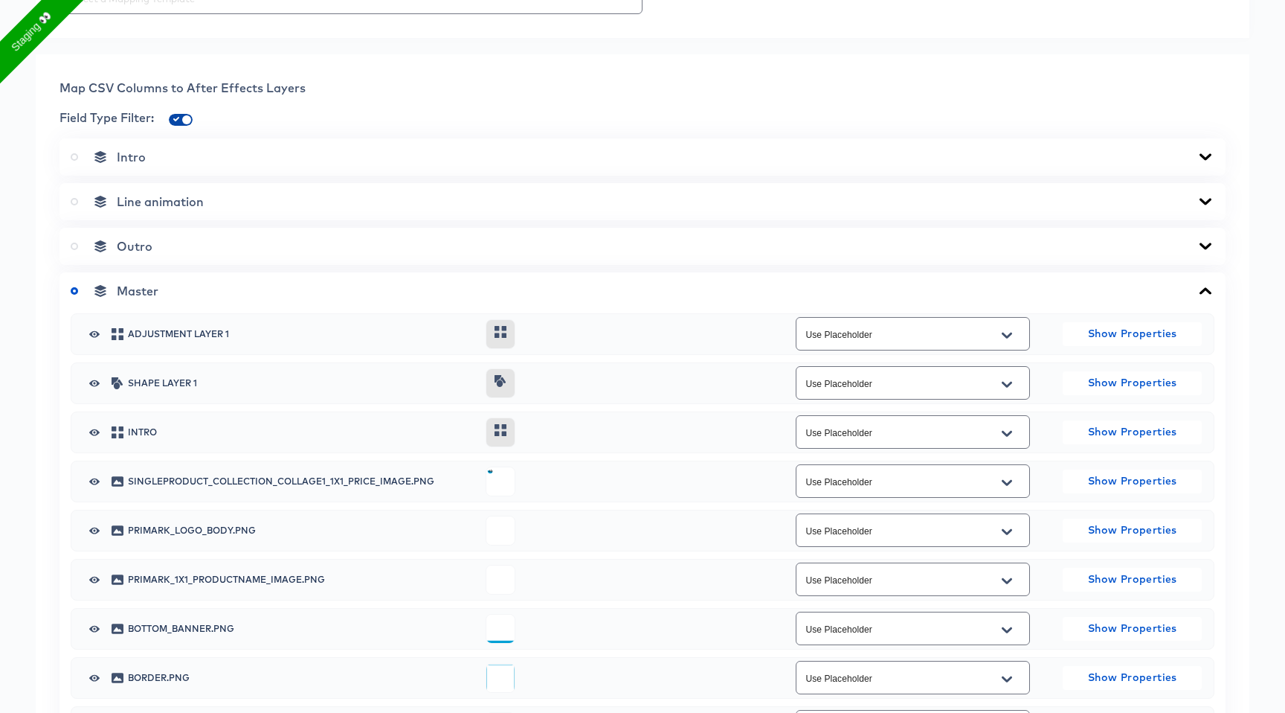
click at [183, 120] on input "checkbox" at bounding box center [187, 123] width 36 height 12
click at [183, 120] on input "checkbox" at bounding box center [175, 123] width 36 height 12
drag, startPoint x: 185, startPoint y: 120, endPoint x: 240, endPoint y: 133, distance: 56.7
click at [185, 120] on input "checkbox" at bounding box center [187, 123] width 36 height 12
click at [954, 341] on input "Use Placeholder" at bounding box center [902, 334] width 198 height 17
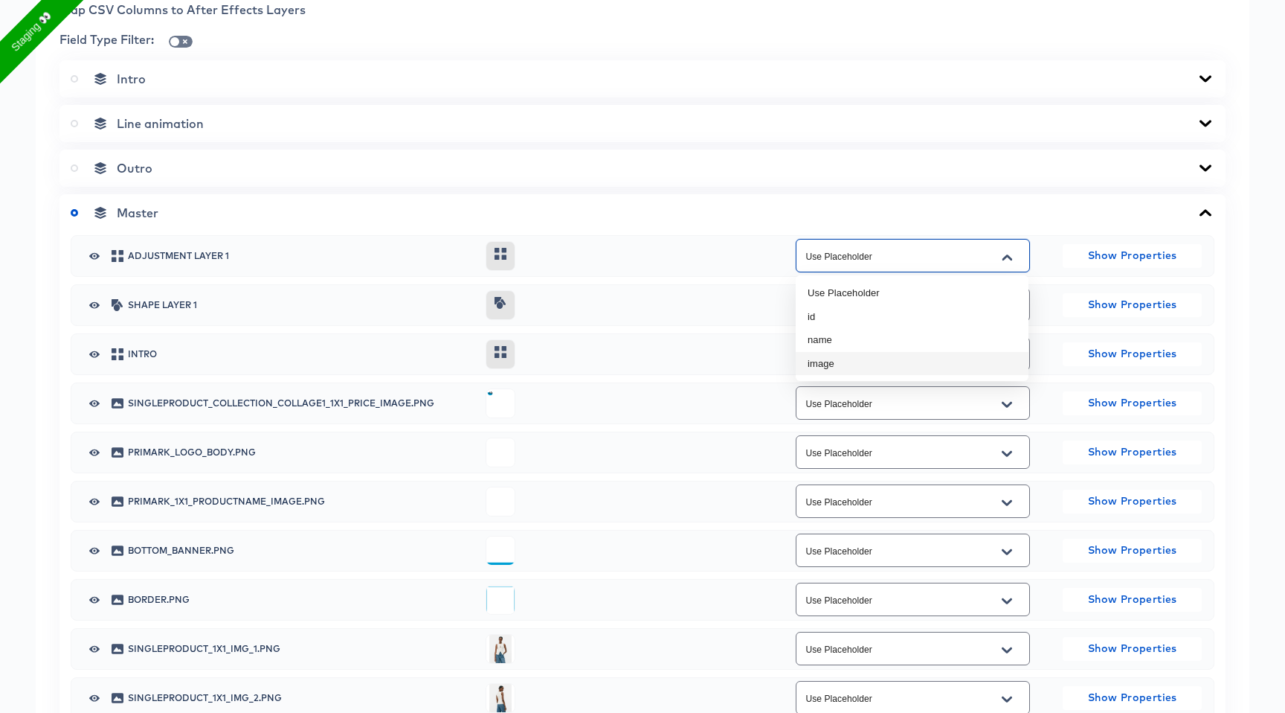
scroll to position [640, 0]
click at [179, 46] on input "checkbox" at bounding box center [175, 43] width 36 height 12
click at [871, 244] on div "Use Placeholder" at bounding box center [913, 253] width 234 height 33
click at [1005, 257] on icon "Open" at bounding box center [1007, 255] width 10 height 6
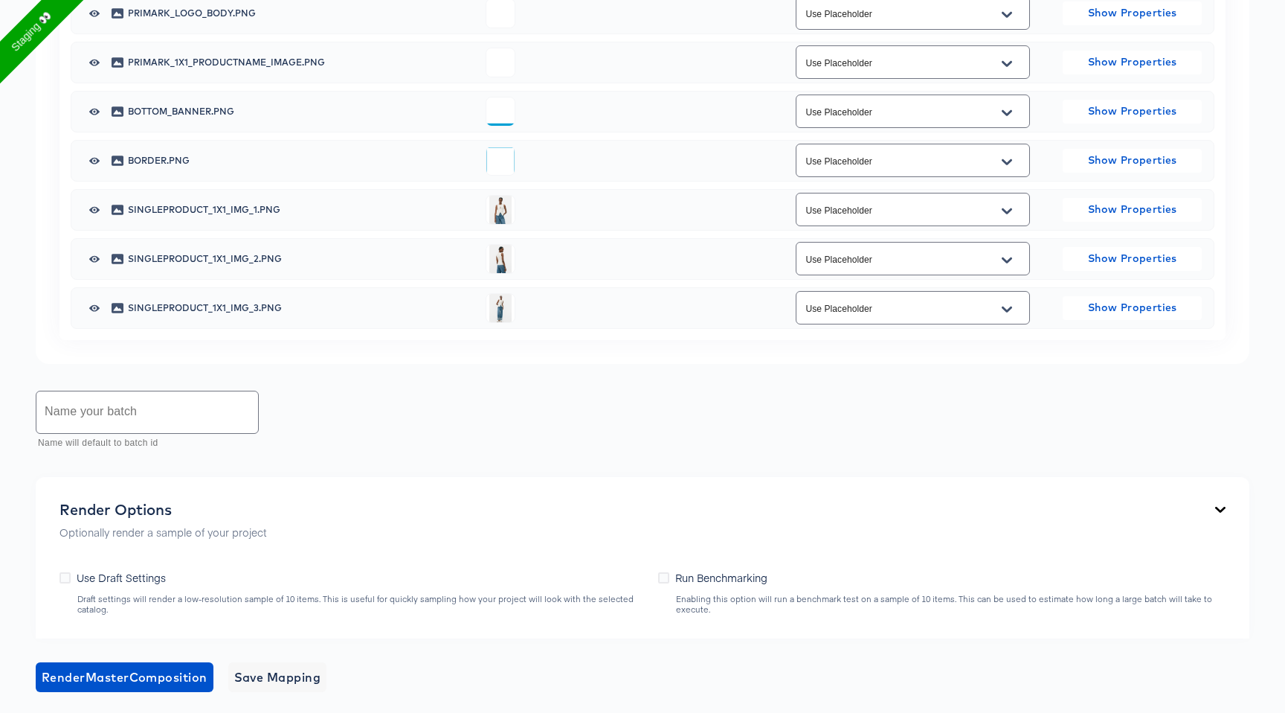
scroll to position [1080, 0]
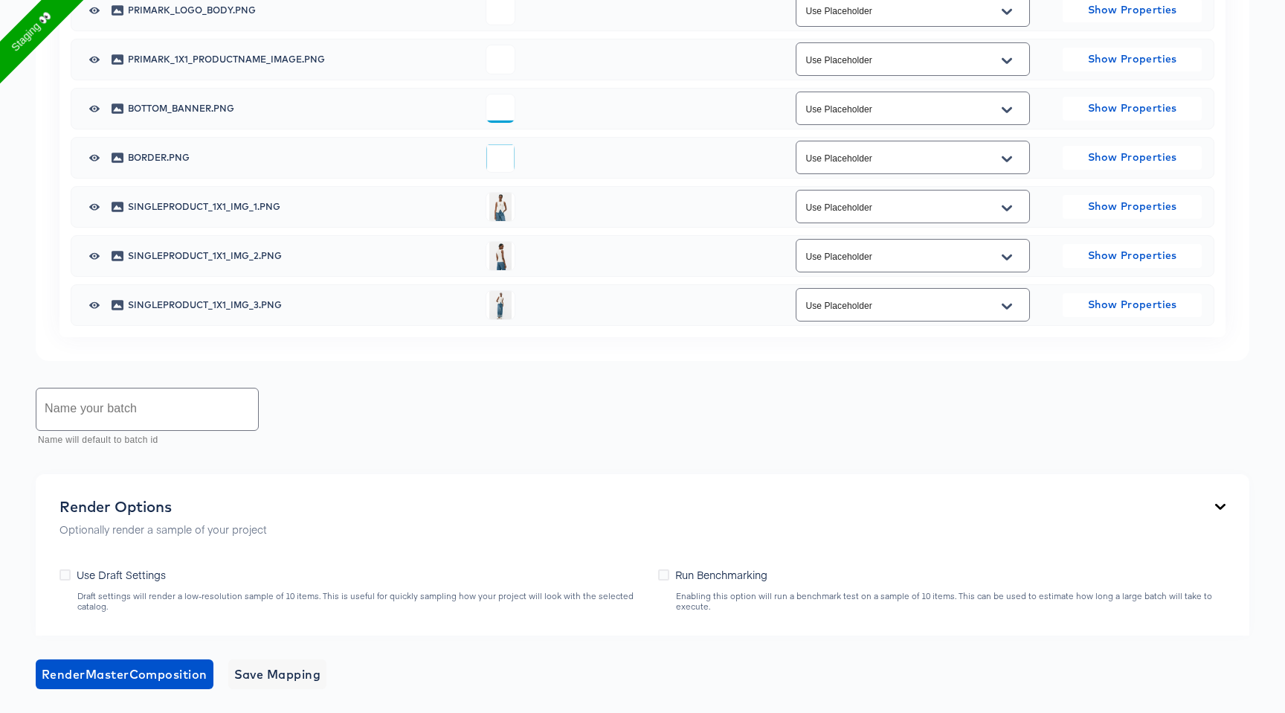
click at [967, 305] on input "Use Placeholder" at bounding box center [902, 305] width 198 height 17
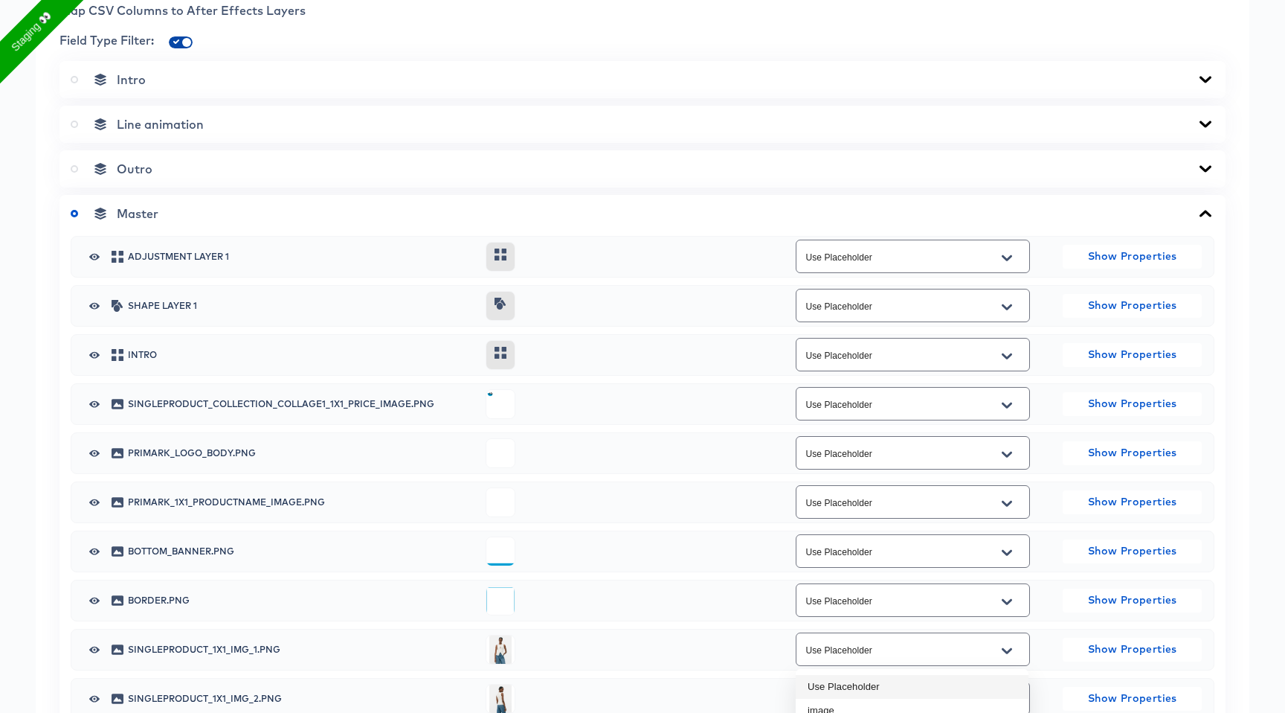
scroll to position [635, 0]
click at [178, 45] on input "checkbox" at bounding box center [187, 48] width 36 height 12
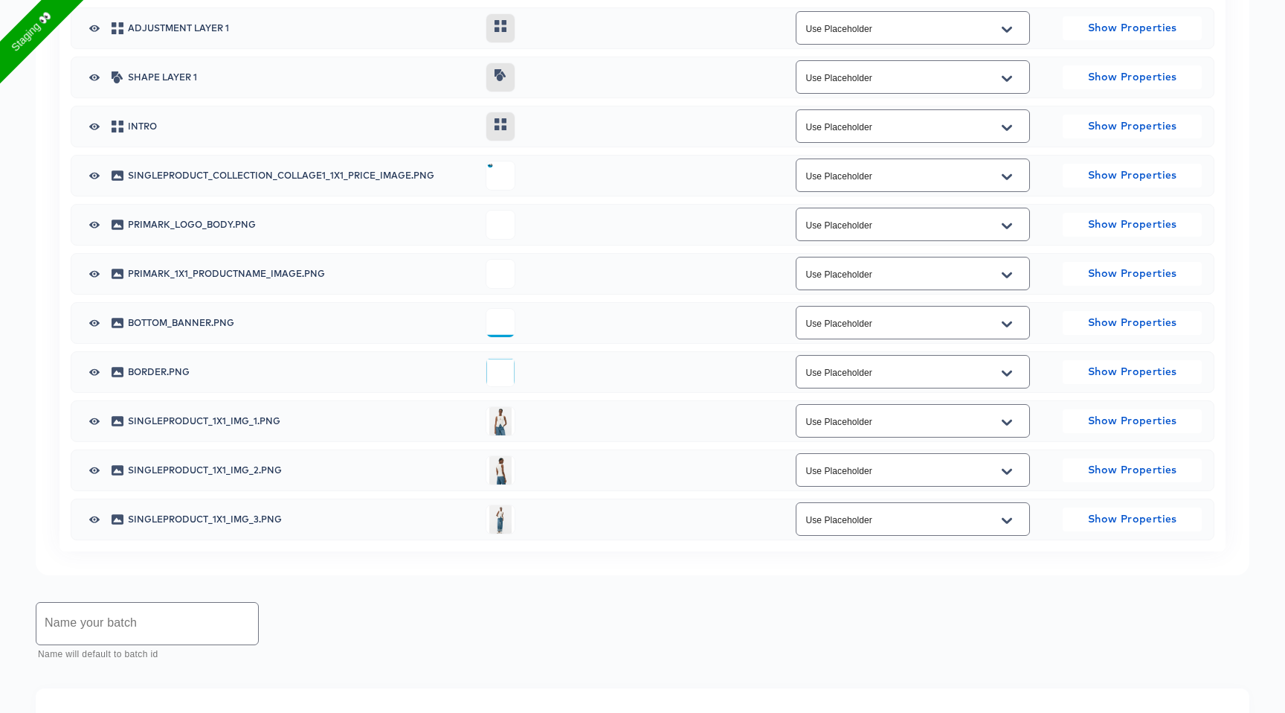
scroll to position [880, 0]
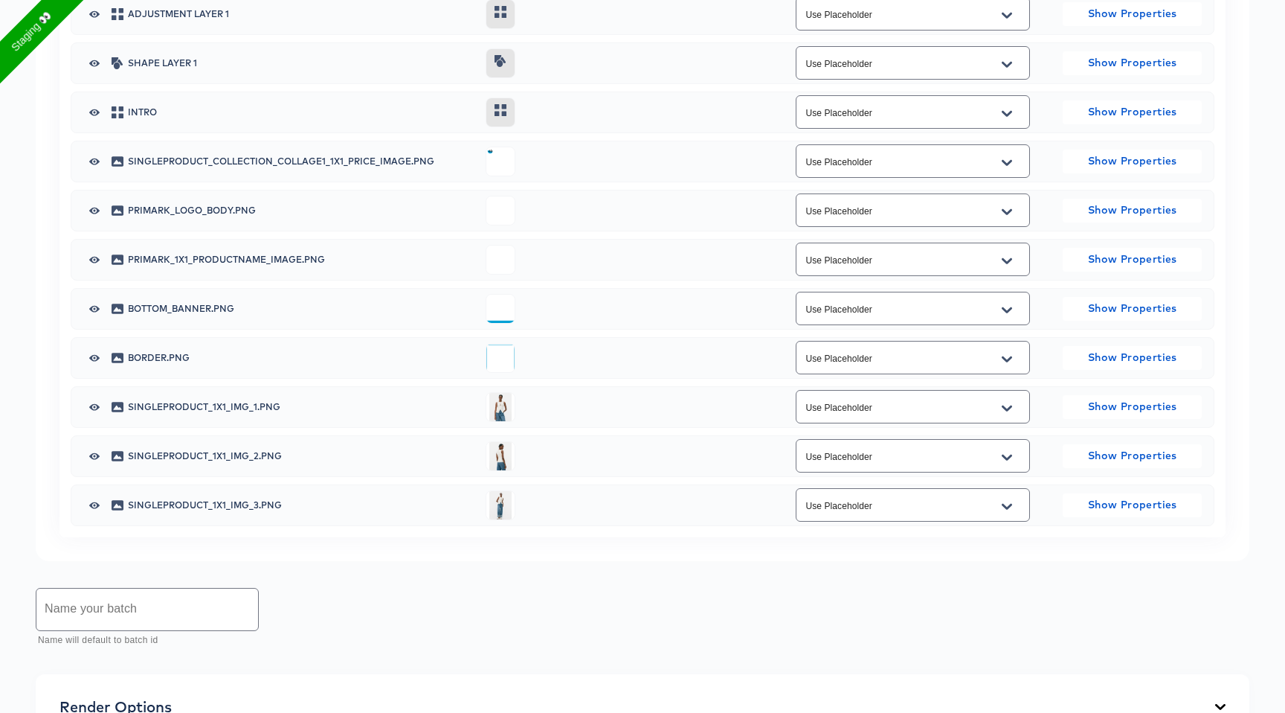
click at [1021, 499] on div at bounding box center [1007, 507] width 31 height 24
click at [999, 513] on button "Open" at bounding box center [1007, 507] width 22 height 24
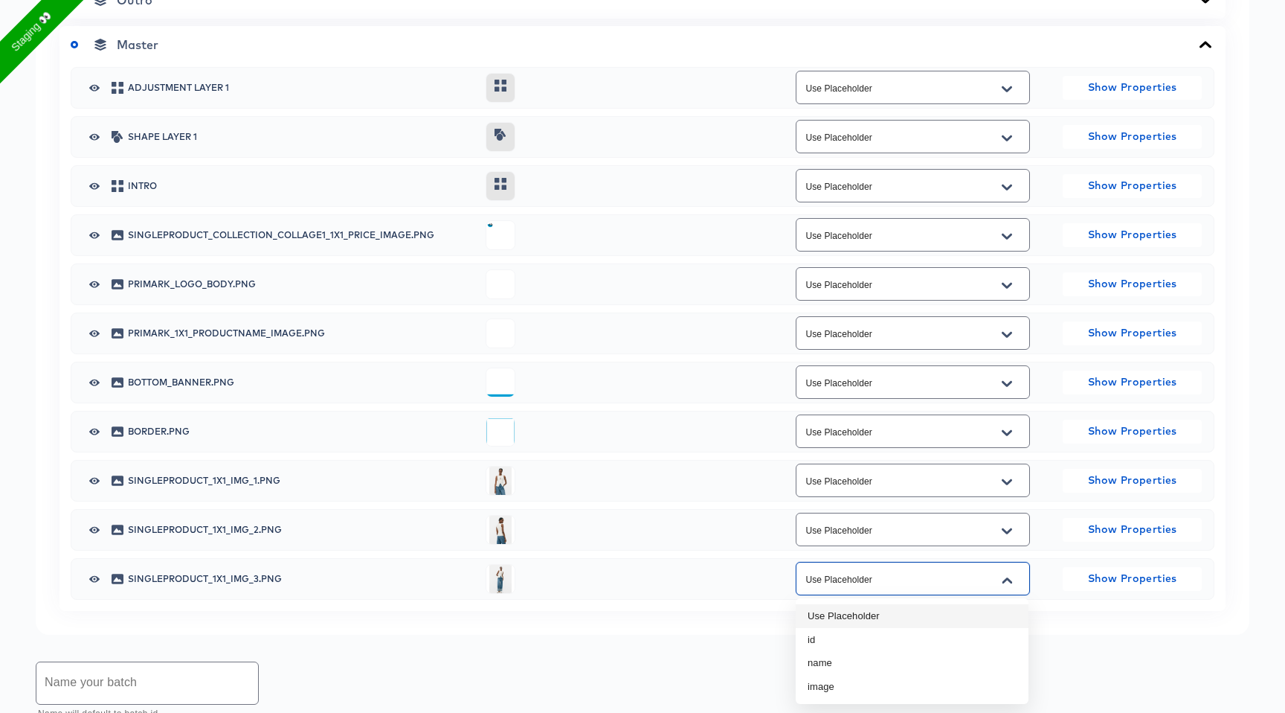
scroll to position [803, 0]
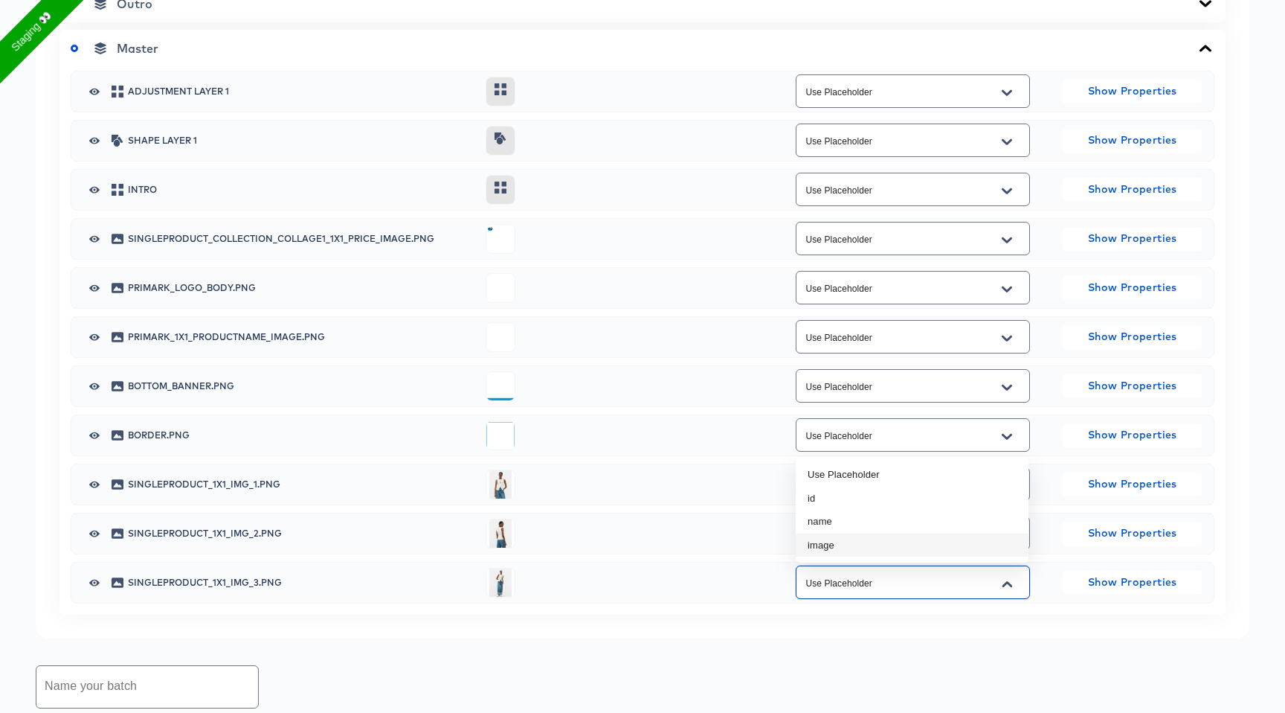
click at [906, 647] on div "Back 136.1 testing Square Video 1080 x 1080 px 11 secs Rename https://dynamo-vi…" at bounding box center [642, 230] width 1285 height 1916
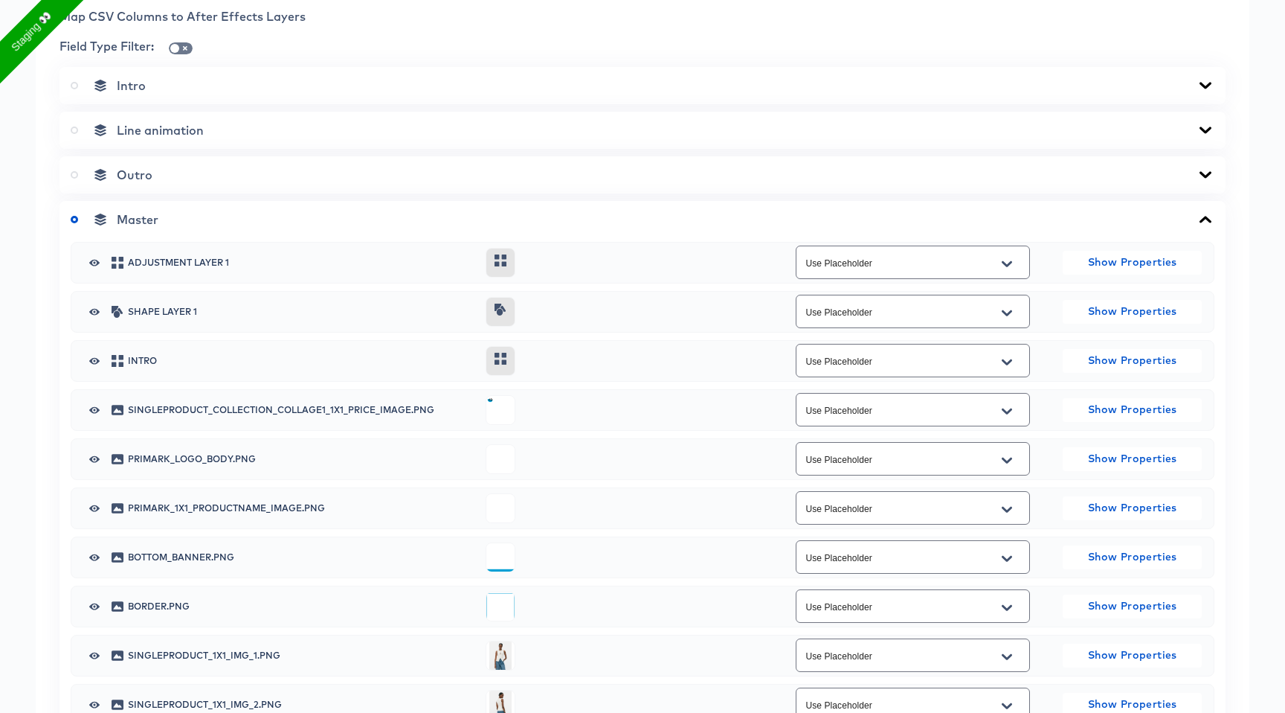
scroll to position [633, 0]
click at [174, 49] on input "checkbox" at bounding box center [175, 50] width 36 height 12
click at [174, 49] on input "checkbox" at bounding box center [187, 50] width 36 height 12
click at [174, 49] on input "checkbox" at bounding box center [175, 50] width 36 height 12
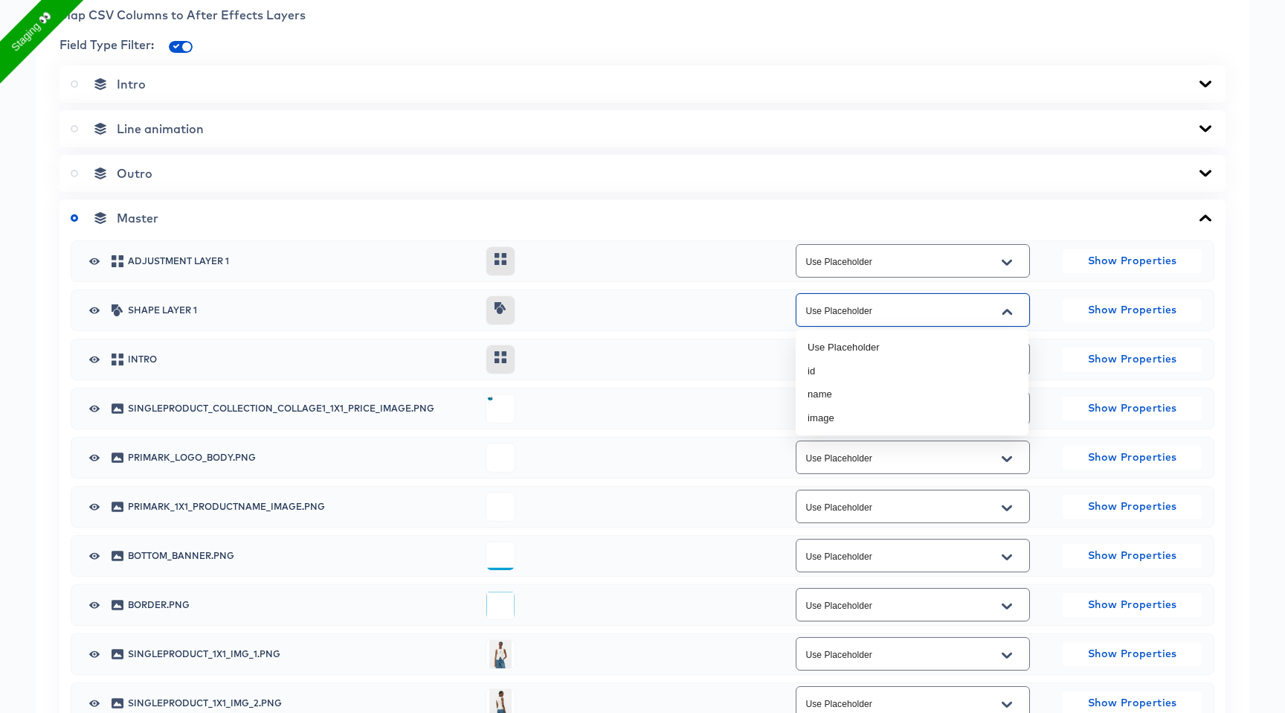
click at [924, 311] on input "Use Placeholder" at bounding box center [902, 310] width 198 height 17
click at [179, 48] on input "checkbox" at bounding box center [187, 50] width 36 height 12
checkbox input "false"
click at [999, 365] on button "Open" at bounding box center [1007, 361] width 22 height 24
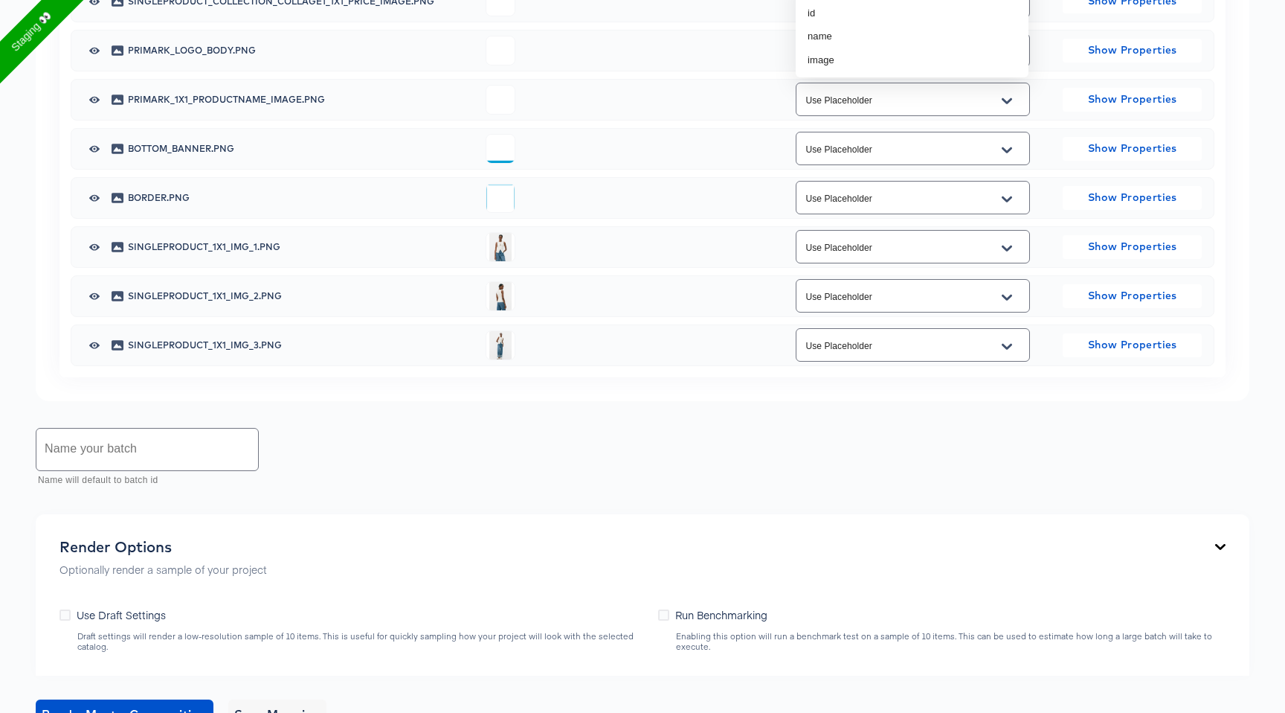
scroll to position [1044, 0]
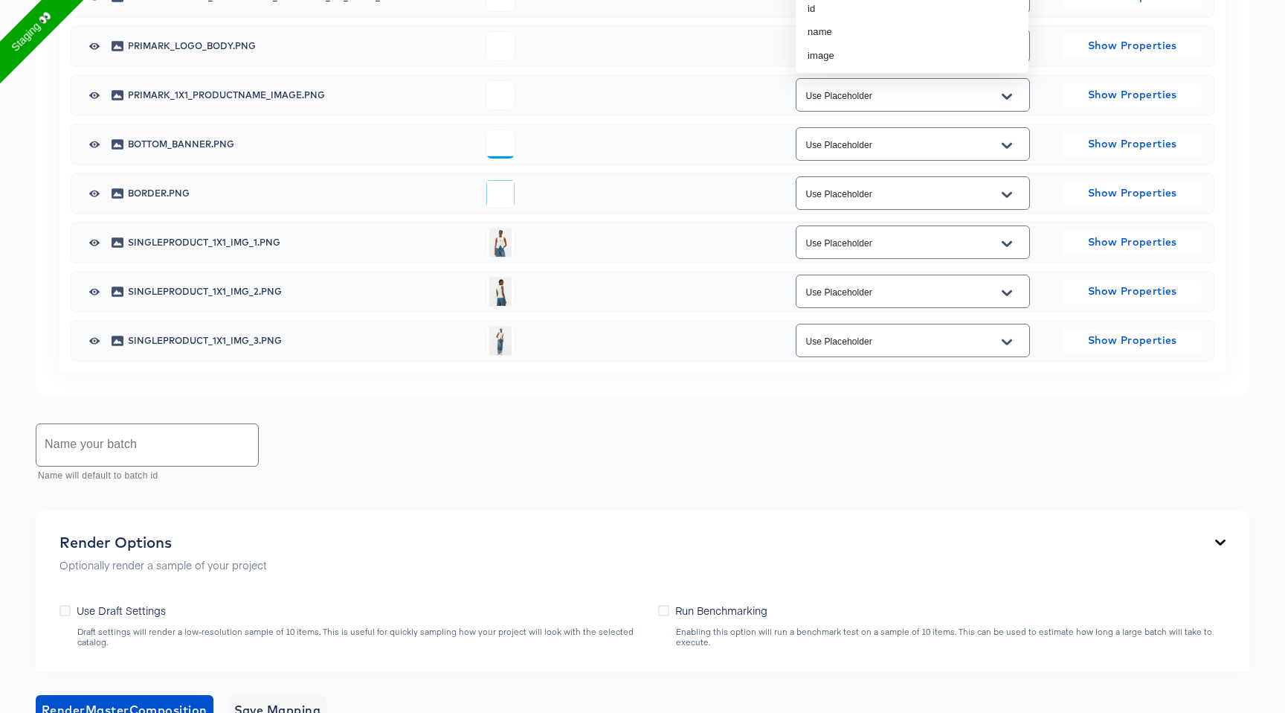
click at [884, 359] on div "Use Placeholder" at bounding box center [913, 340] width 234 height 39
click at [904, 338] on input "Use Placeholder" at bounding box center [902, 341] width 198 height 17
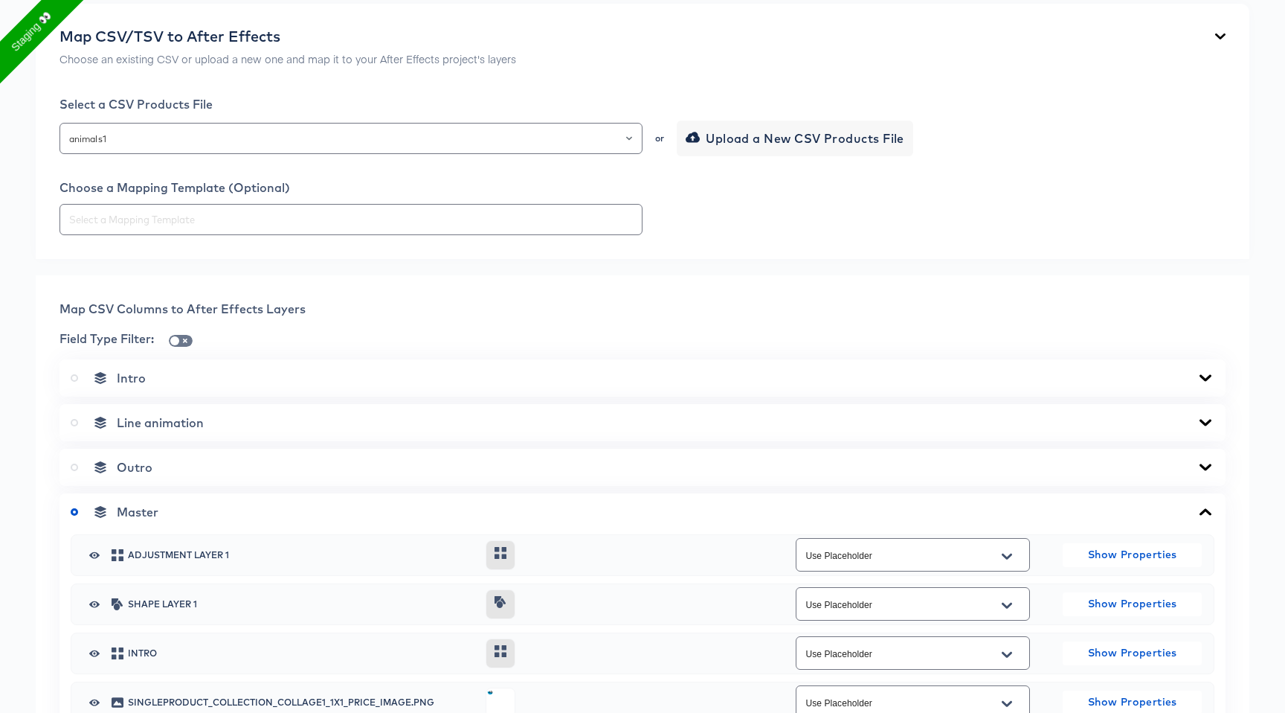
scroll to position [338, 0]
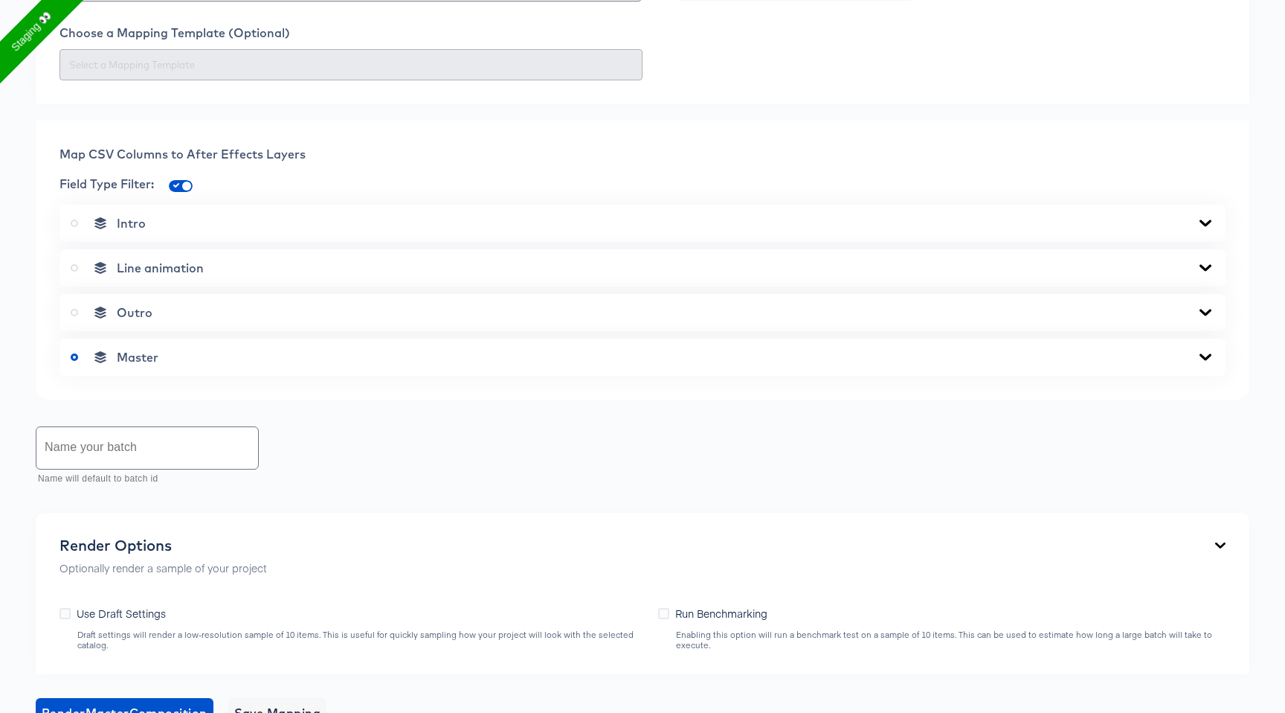
click at [452, 362] on div "Master" at bounding box center [643, 357] width 1144 height 15
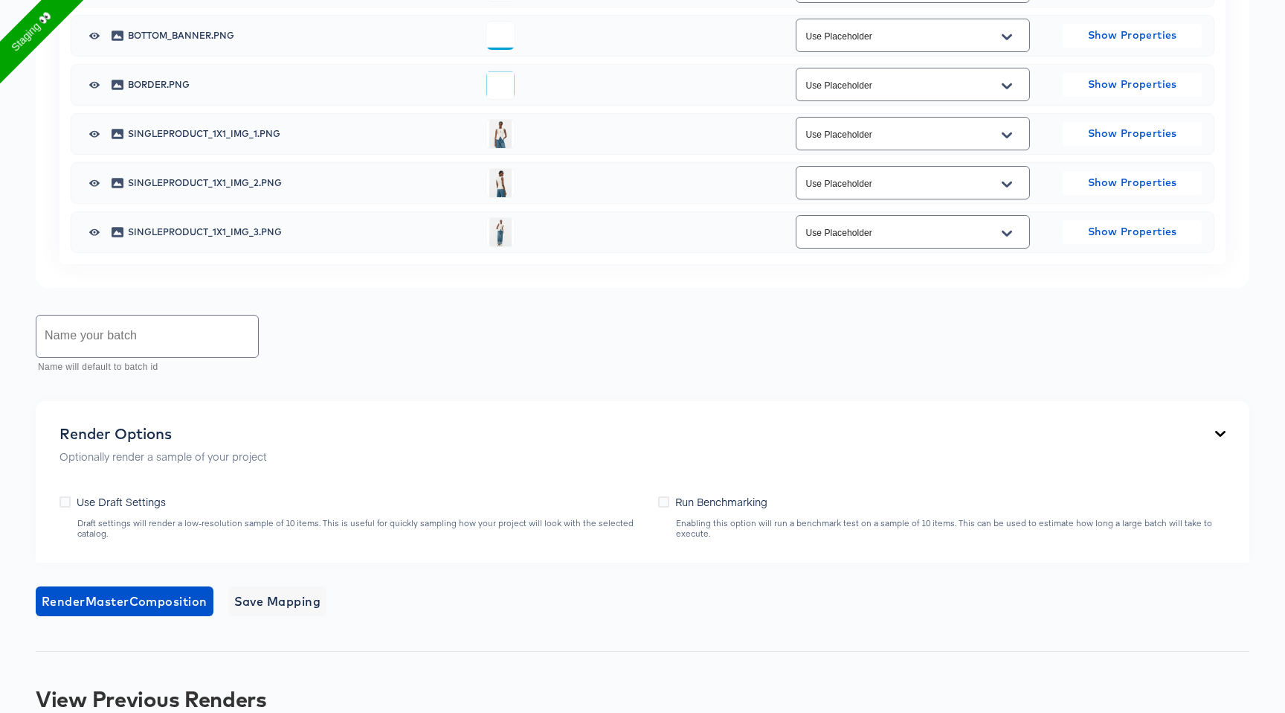
scroll to position [1273, 0]
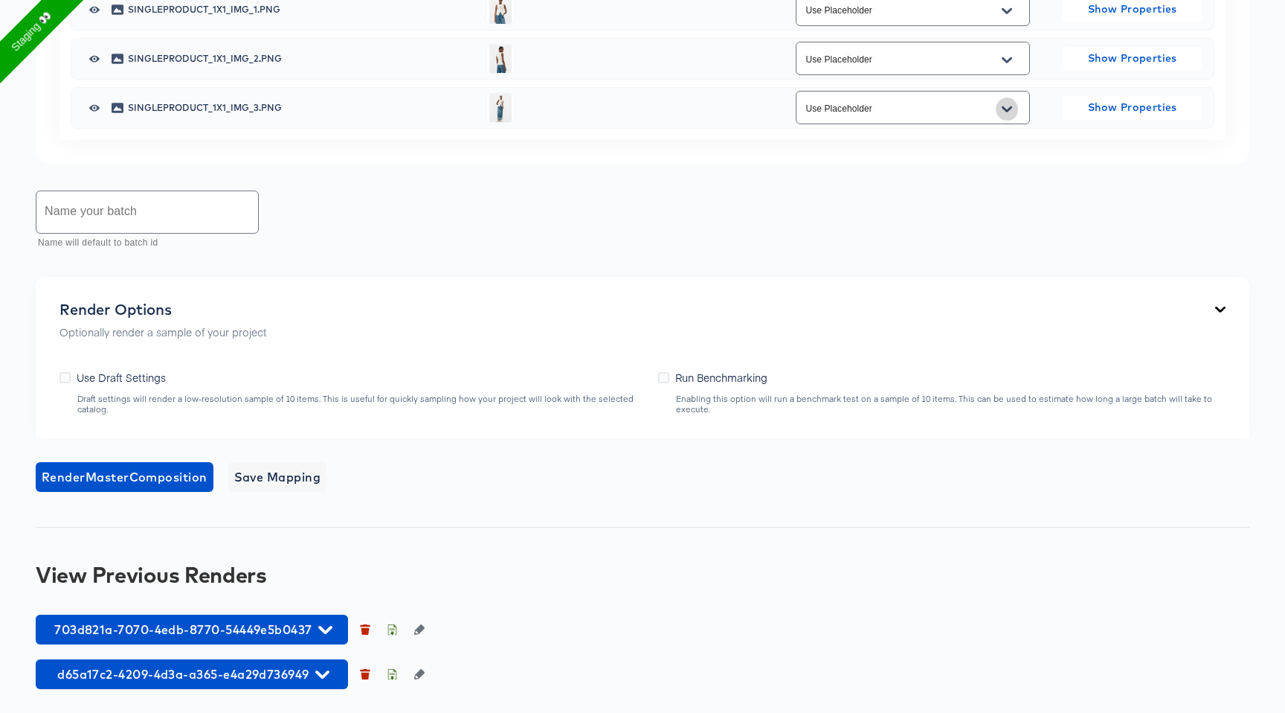
click at [1003, 106] on icon "Open" at bounding box center [1007, 109] width 10 height 6
click at [893, 187] on div "Name your batch Name will default to batch id" at bounding box center [643, 220] width 1214 height 66
click at [1008, 106] on icon "Open" at bounding box center [1007, 109] width 10 height 12
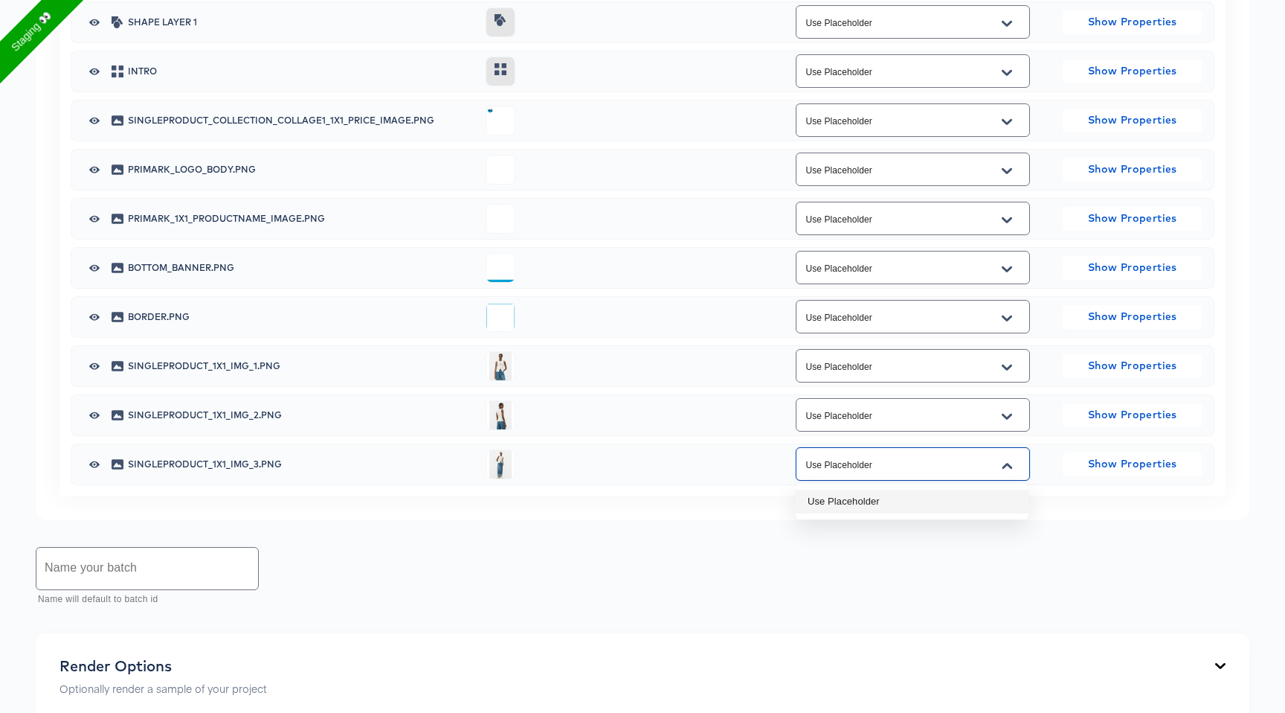
click at [723, 436] on div "Adjustment Layer 1 Use Placeholder Show Properties Shape Layer 1 Use Placeholde…" at bounding box center [643, 218] width 1144 height 533
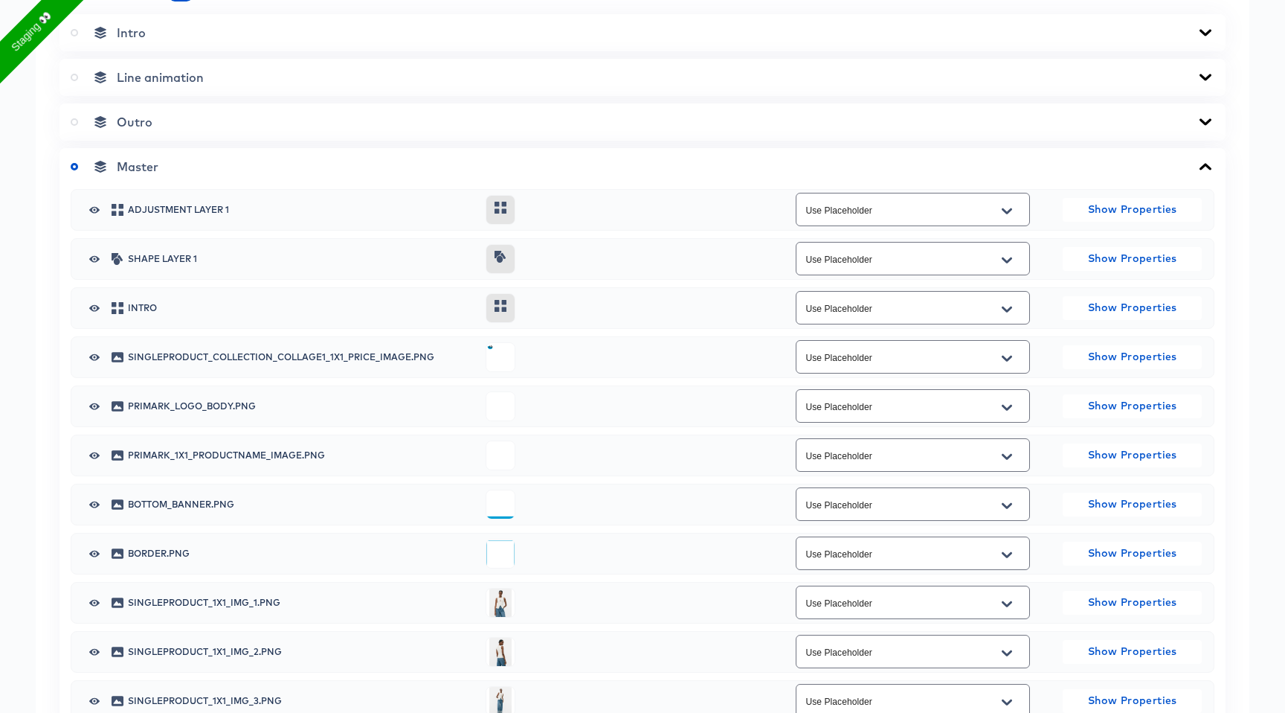
scroll to position [987, 0]
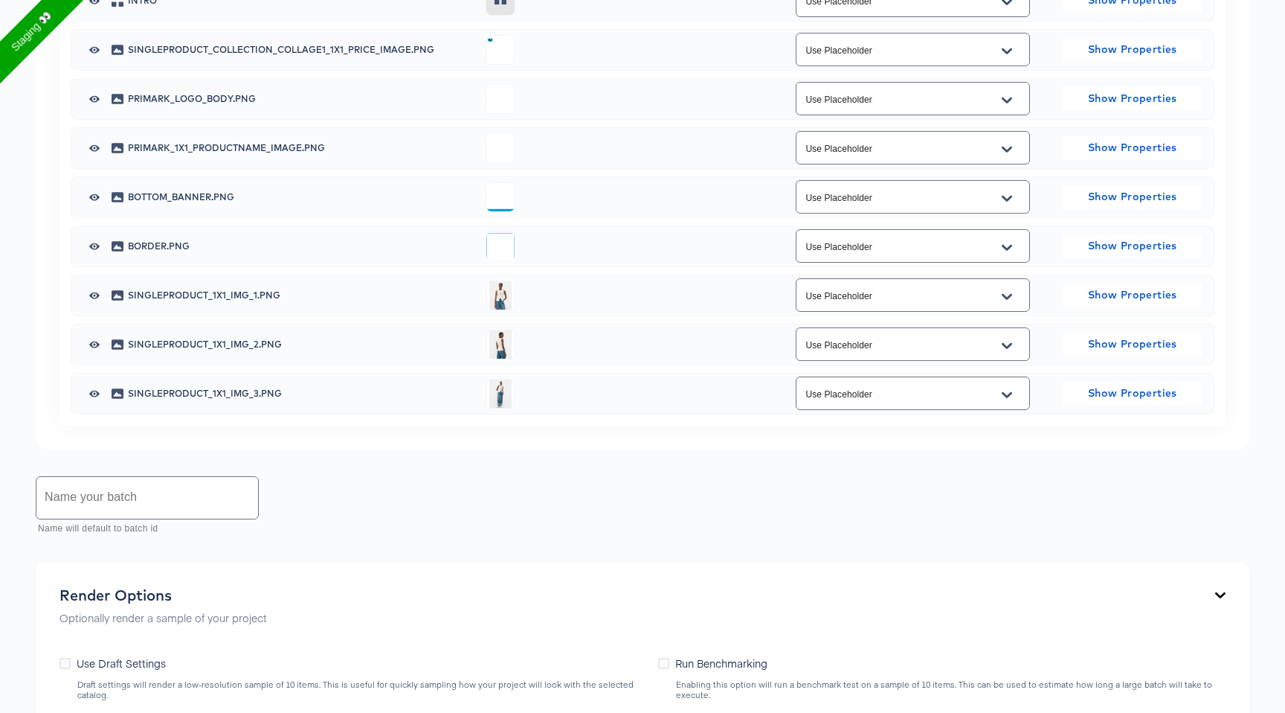
click at [1007, 393] on icon "Open" at bounding box center [1007, 395] width 10 height 12
click at [1007, 393] on icon "Close" at bounding box center [1007, 394] width 10 height 6
click at [1007, 393] on icon "Open" at bounding box center [1007, 395] width 10 height 12
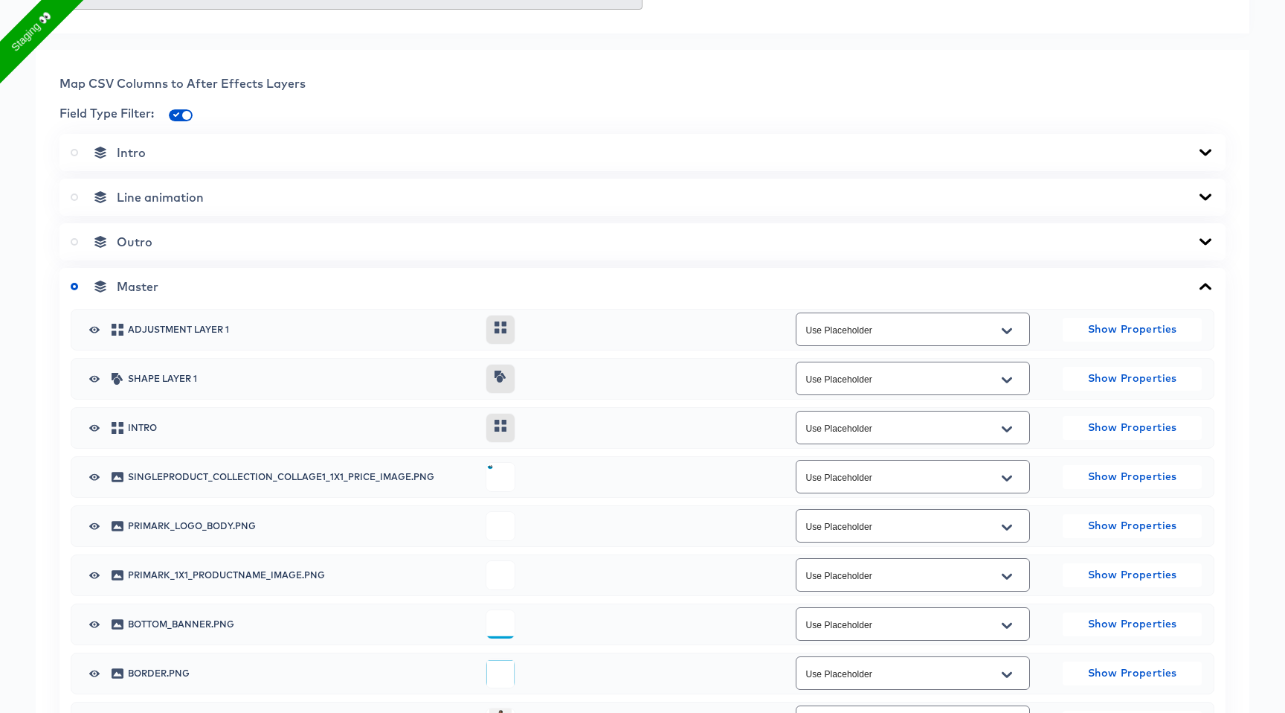
scroll to position [668, 0]
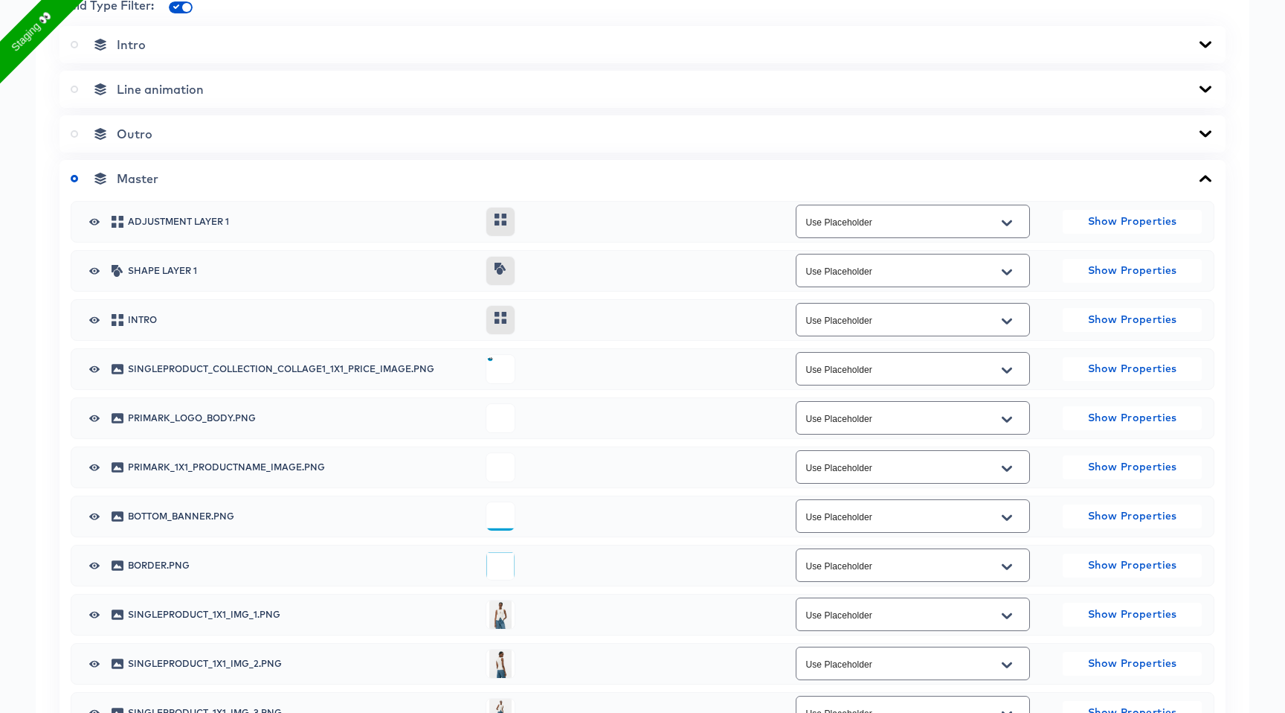
click at [1000, 430] on div at bounding box center [1007, 420] width 31 height 24
click at [1018, 426] on div at bounding box center [1007, 420] width 31 height 24
click at [1008, 421] on icon "Open" at bounding box center [1007, 419] width 10 height 6
click at [1008, 421] on icon "Close" at bounding box center [1007, 420] width 10 height 12
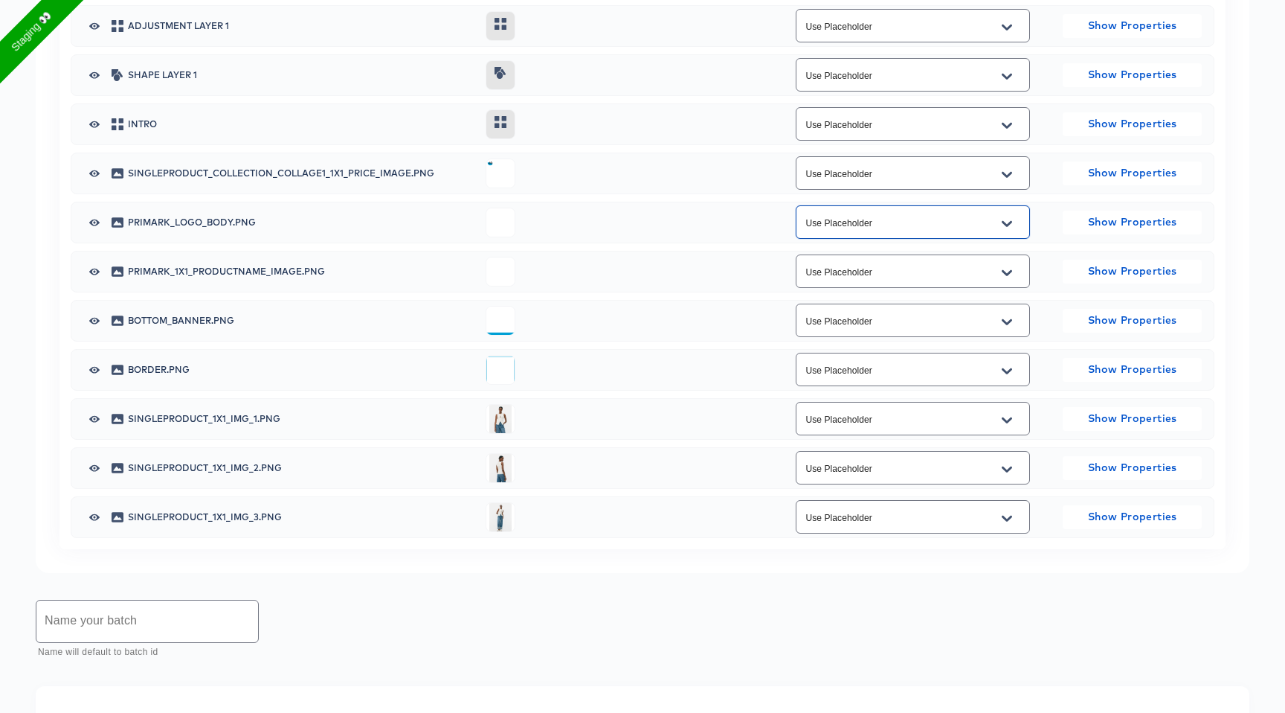
scroll to position [865, 0]
click at [1012, 411] on button "Open" at bounding box center [1007, 419] width 22 height 24
click at [1005, 483] on div "Use Placeholder" at bounding box center [913, 465] width 234 height 39
click at [1009, 463] on icon "Open" at bounding box center [1007, 468] width 10 height 12
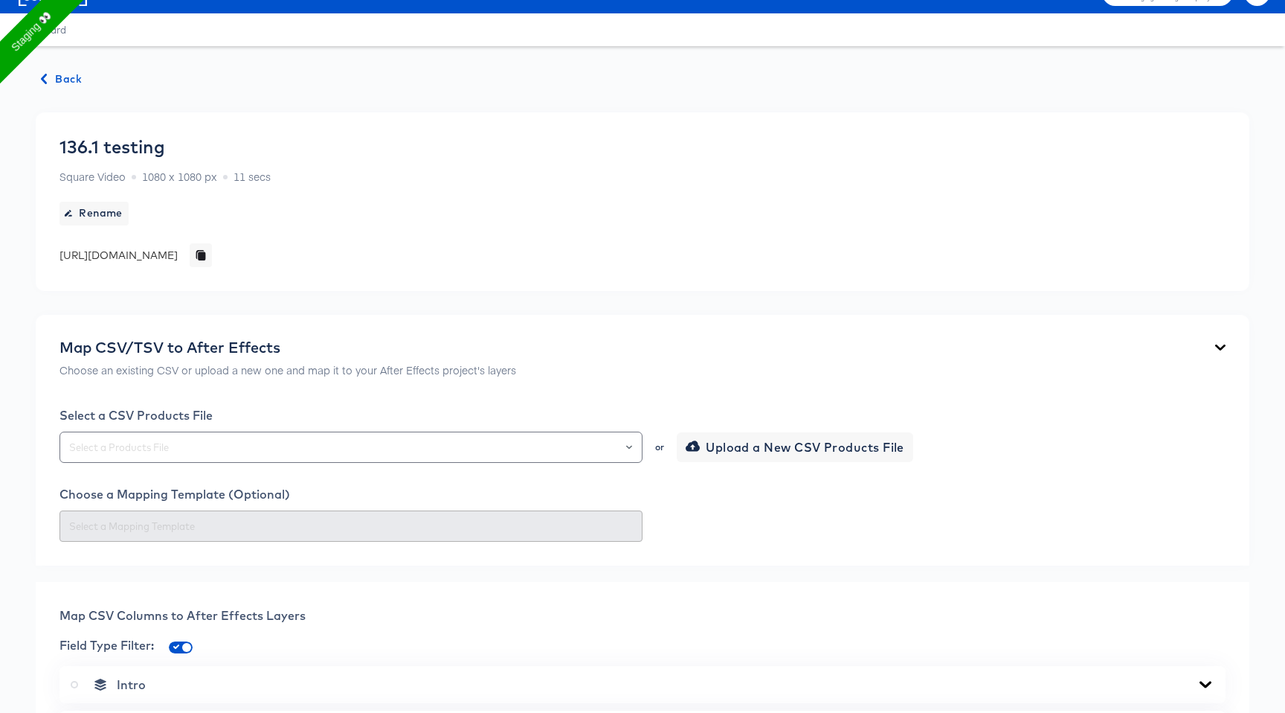
scroll to position [0, 0]
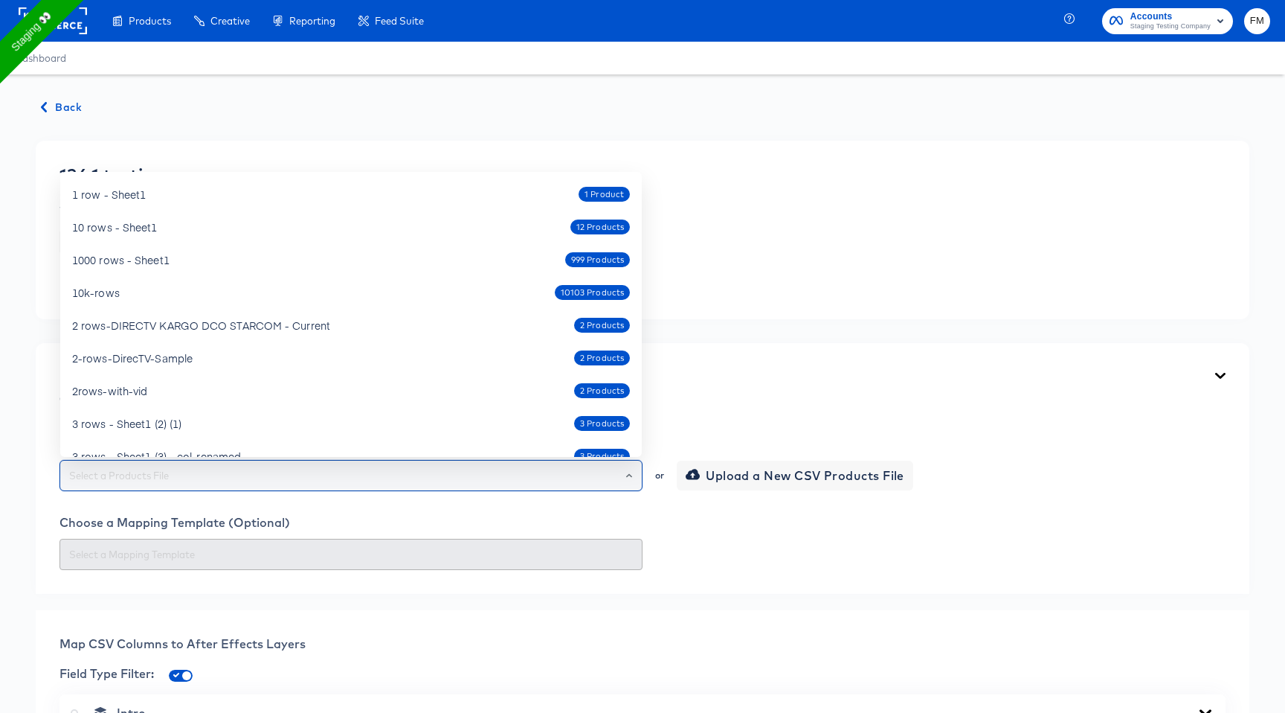
click at [252, 483] on input "text" at bounding box center [351, 475] width 570 height 17
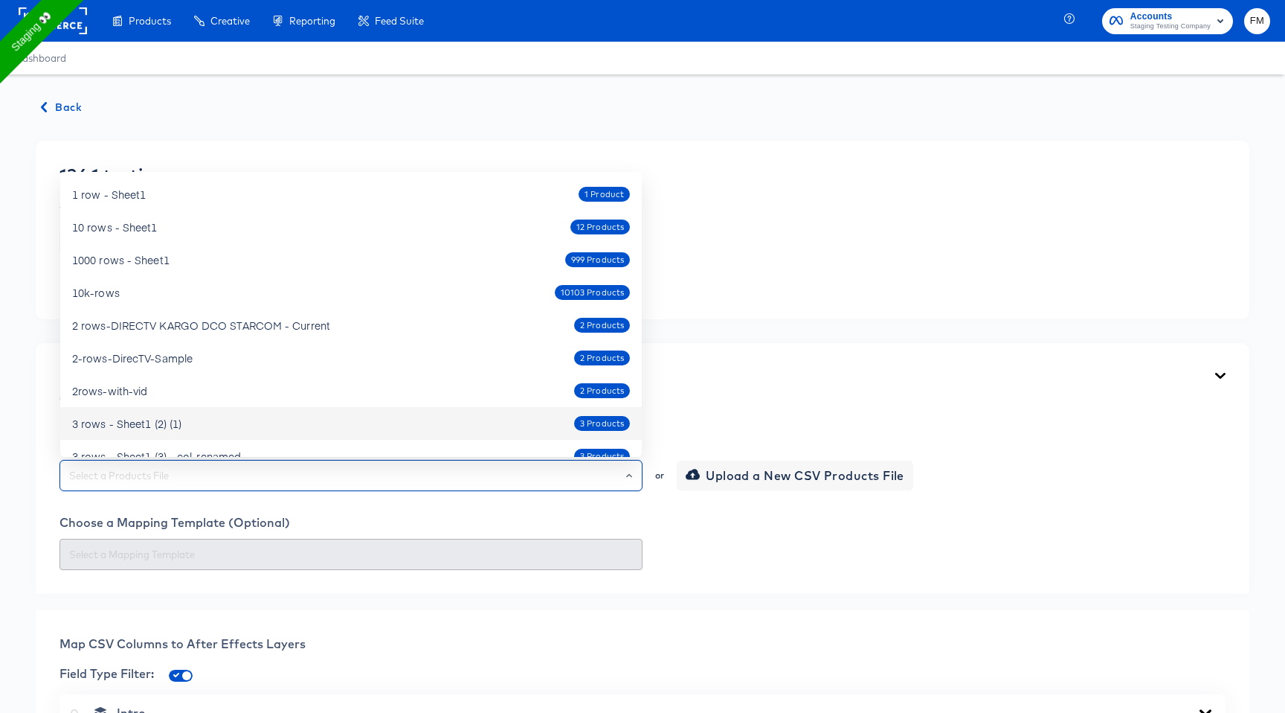
click at [196, 415] on div "3 rows - Sheet1 (2) (1) 3 Products" at bounding box center [351, 423] width 558 height 24
type input "3 rows - Sheet1 (2) (1)"
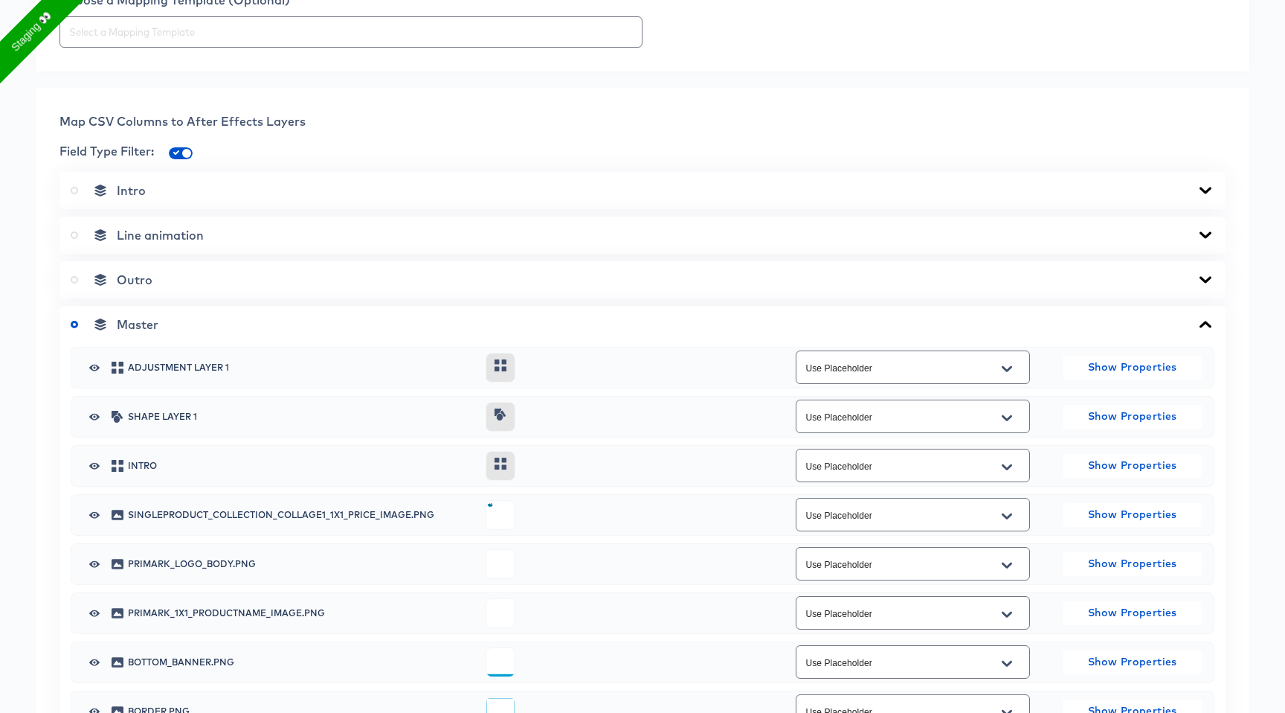
scroll to position [850, 0]
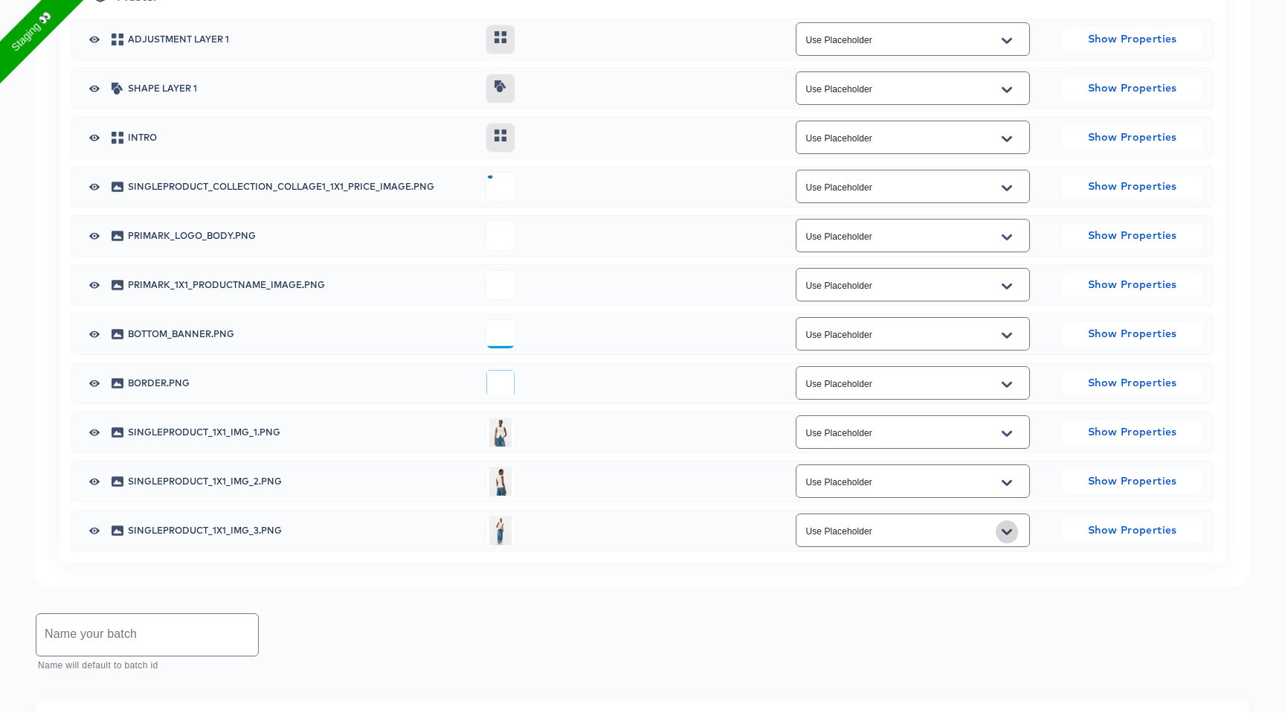
click at [1004, 536] on icon "Open" at bounding box center [1007, 532] width 10 height 12
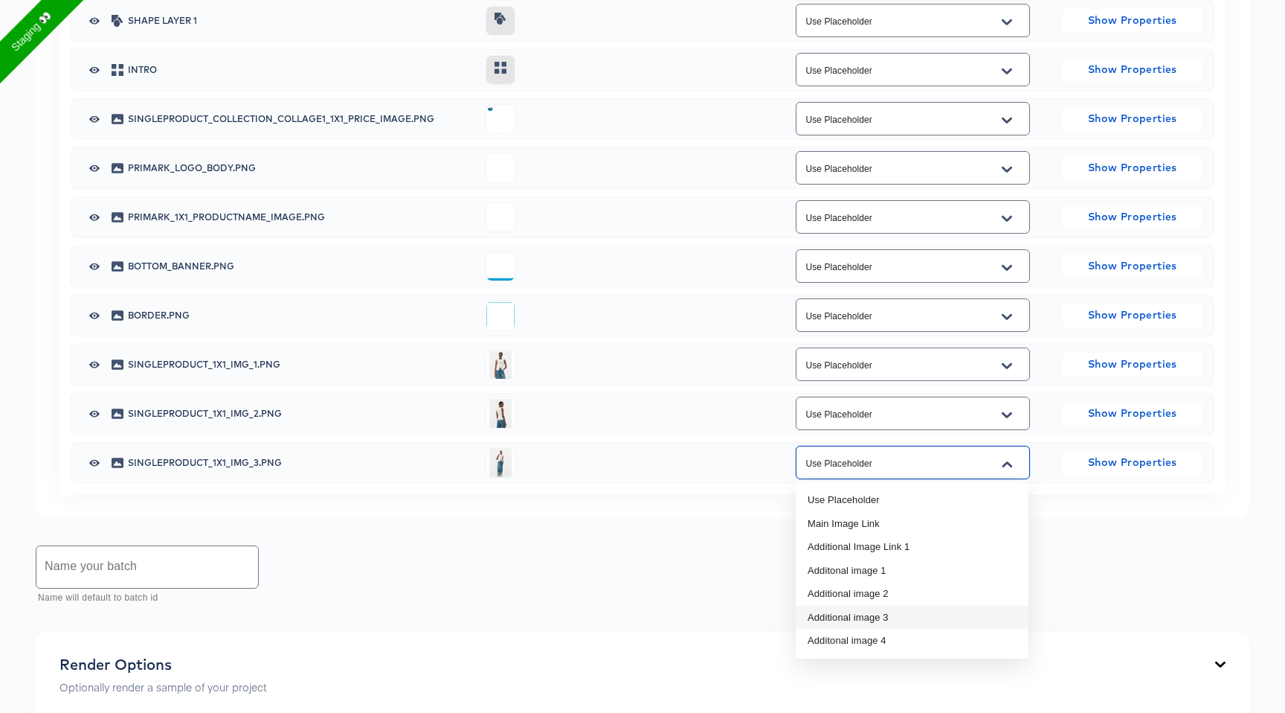
scroll to position [919, 0]
click at [908, 414] on input "Use Placeholder" at bounding box center [902, 413] width 198 height 17
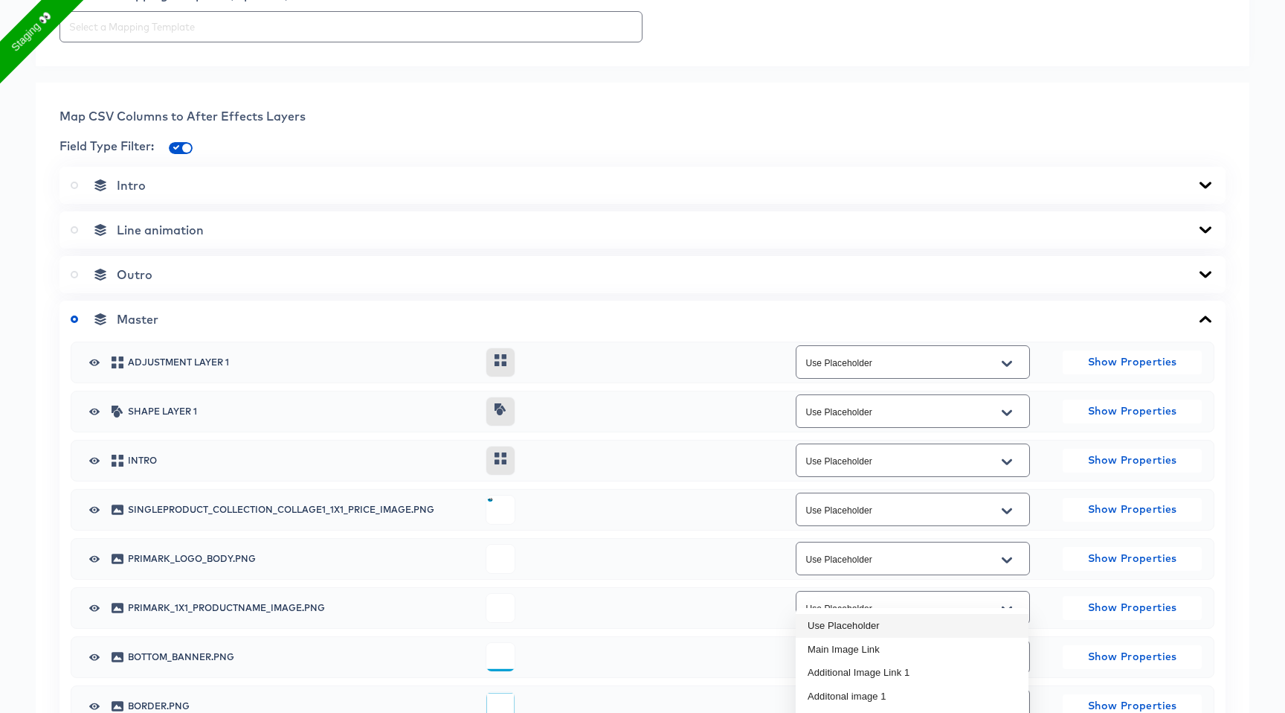
scroll to position [524, 0]
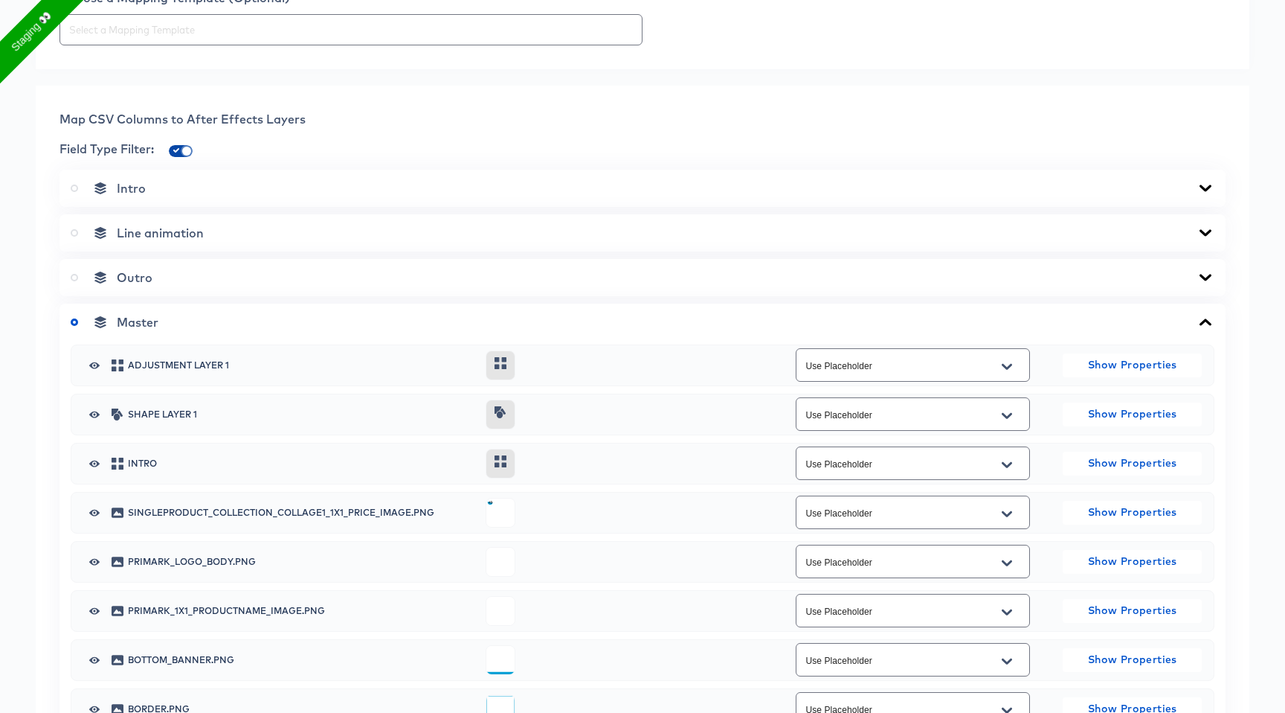
click at [185, 149] on input "checkbox" at bounding box center [187, 154] width 36 height 12
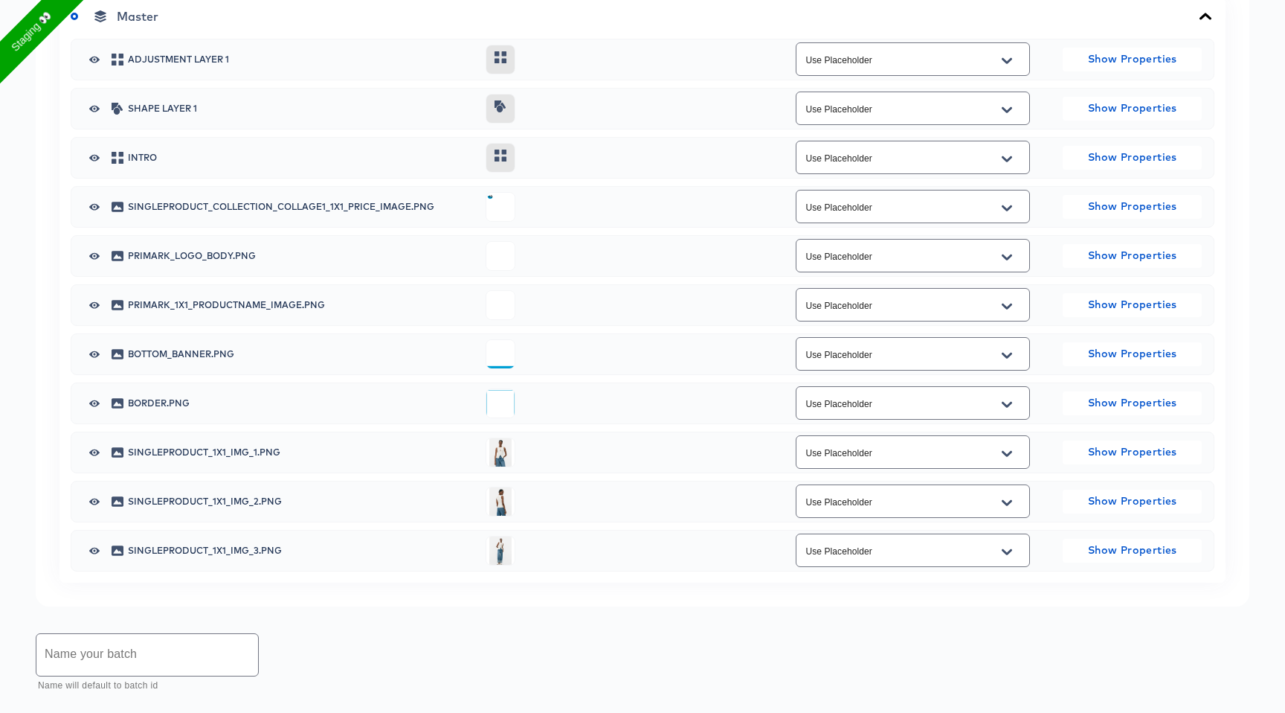
scroll to position [838, 0]
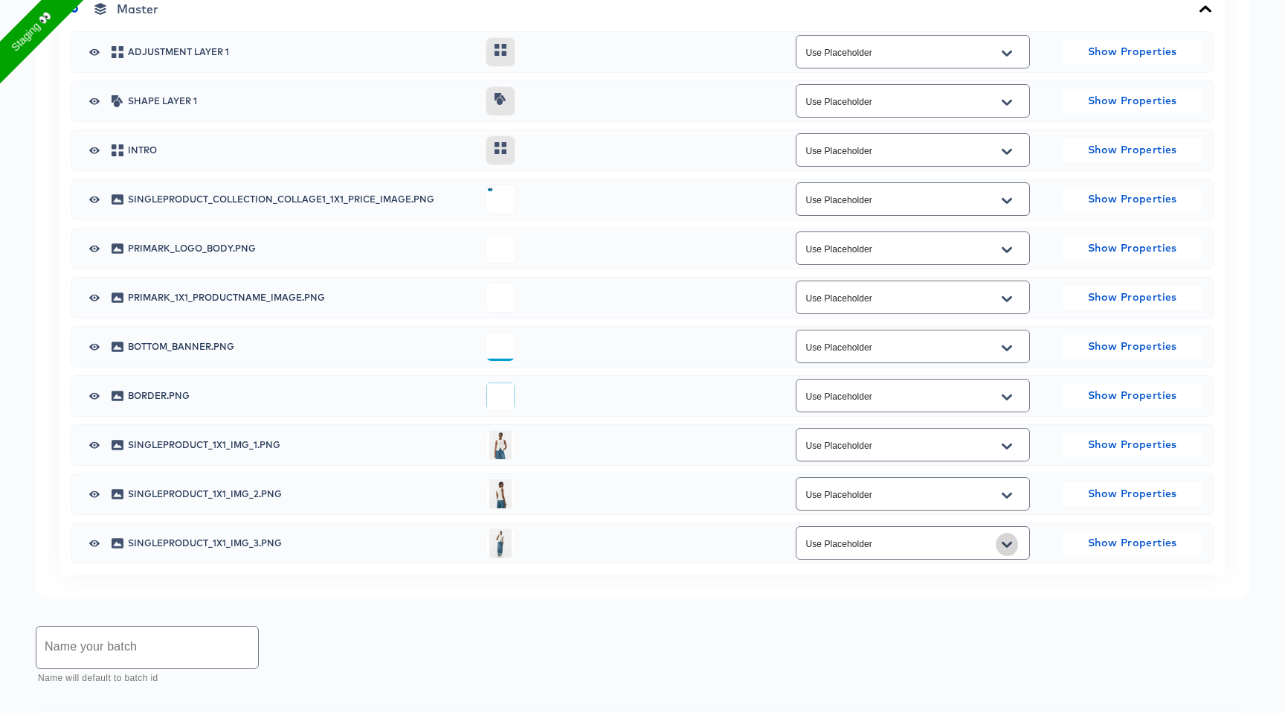
click at [1009, 541] on icon "Open" at bounding box center [1007, 545] width 10 height 12
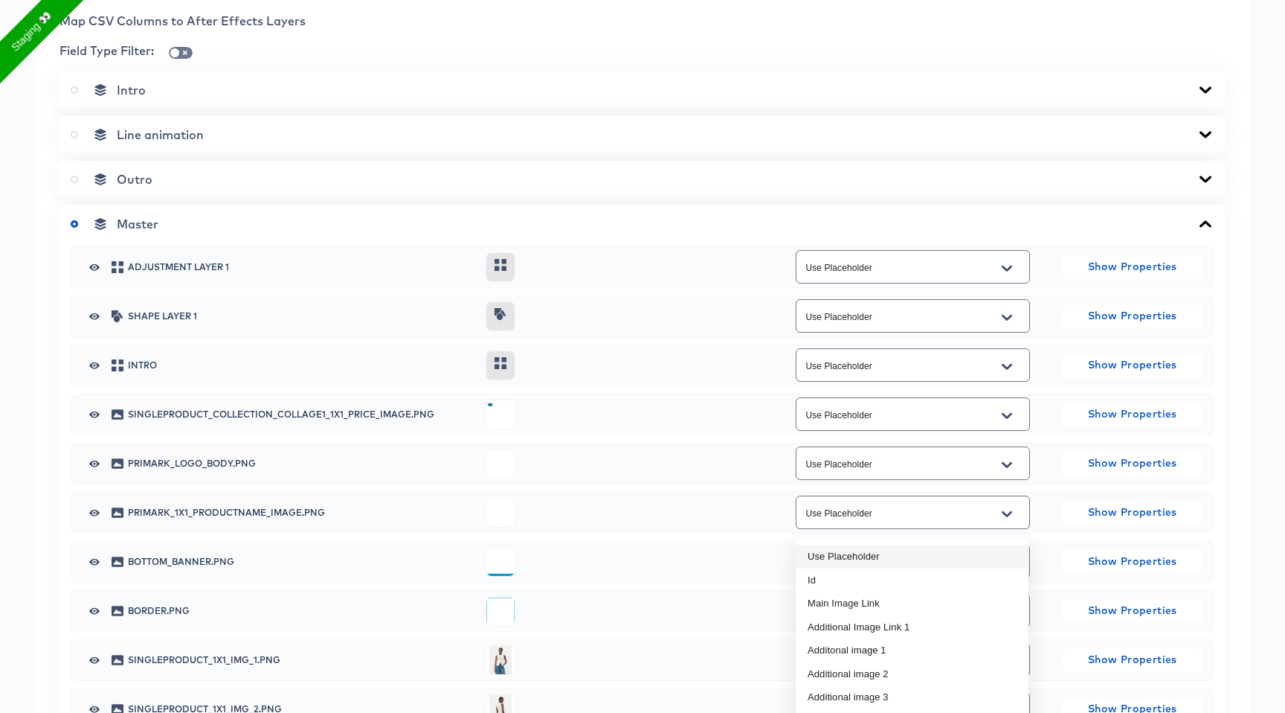
scroll to position [623, 0]
click at [176, 49] on input "checkbox" at bounding box center [175, 55] width 36 height 12
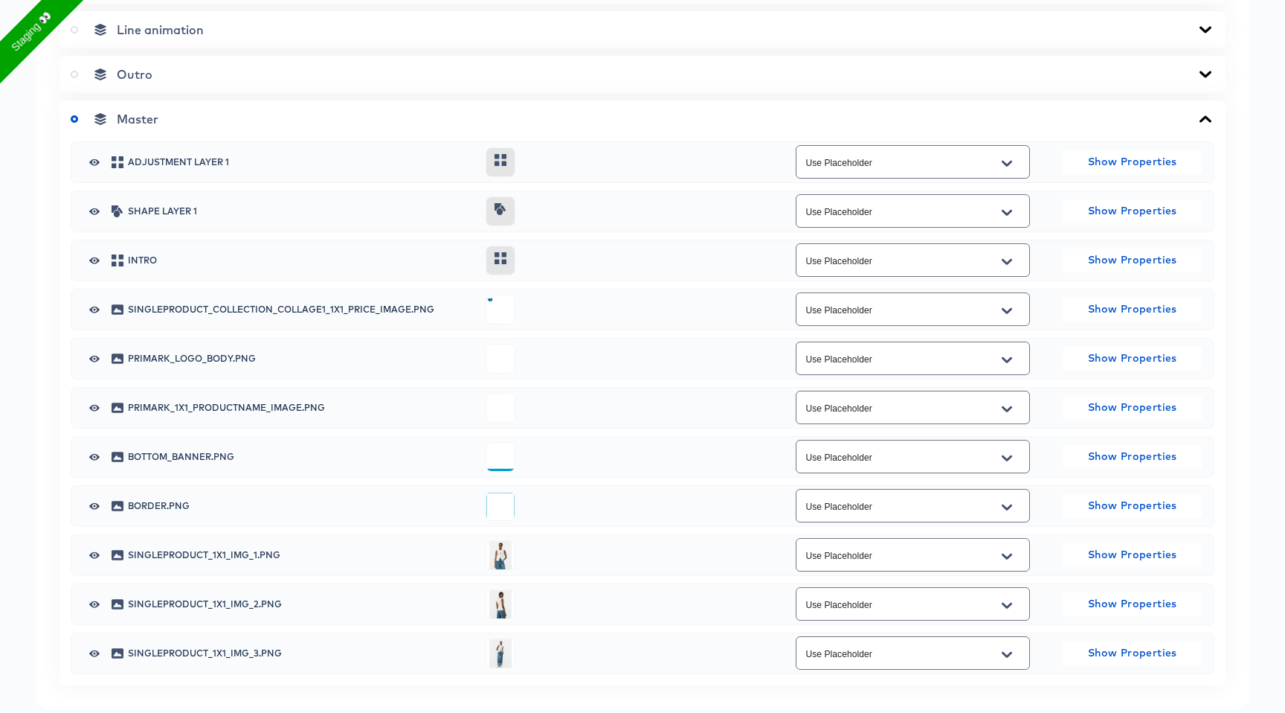
scroll to position [760, 0]
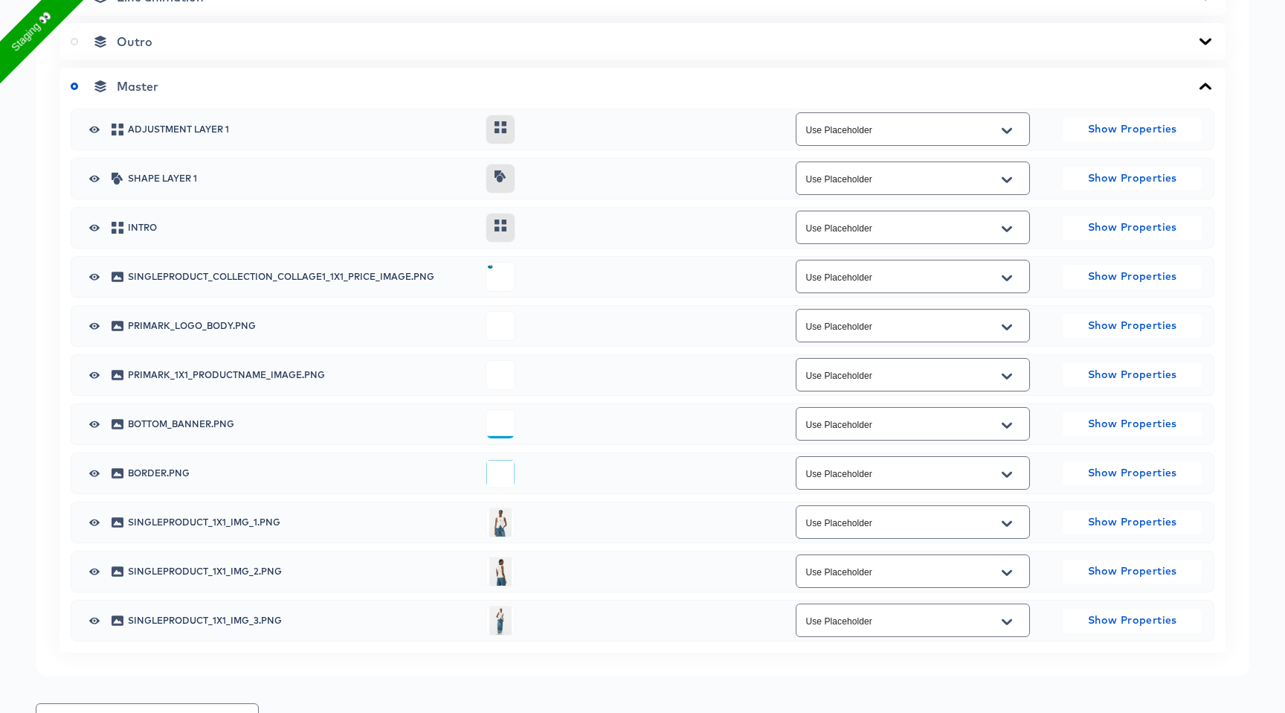
click at [928, 626] on input "Use Placeholder" at bounding box center [902, 620] width 198 height 17
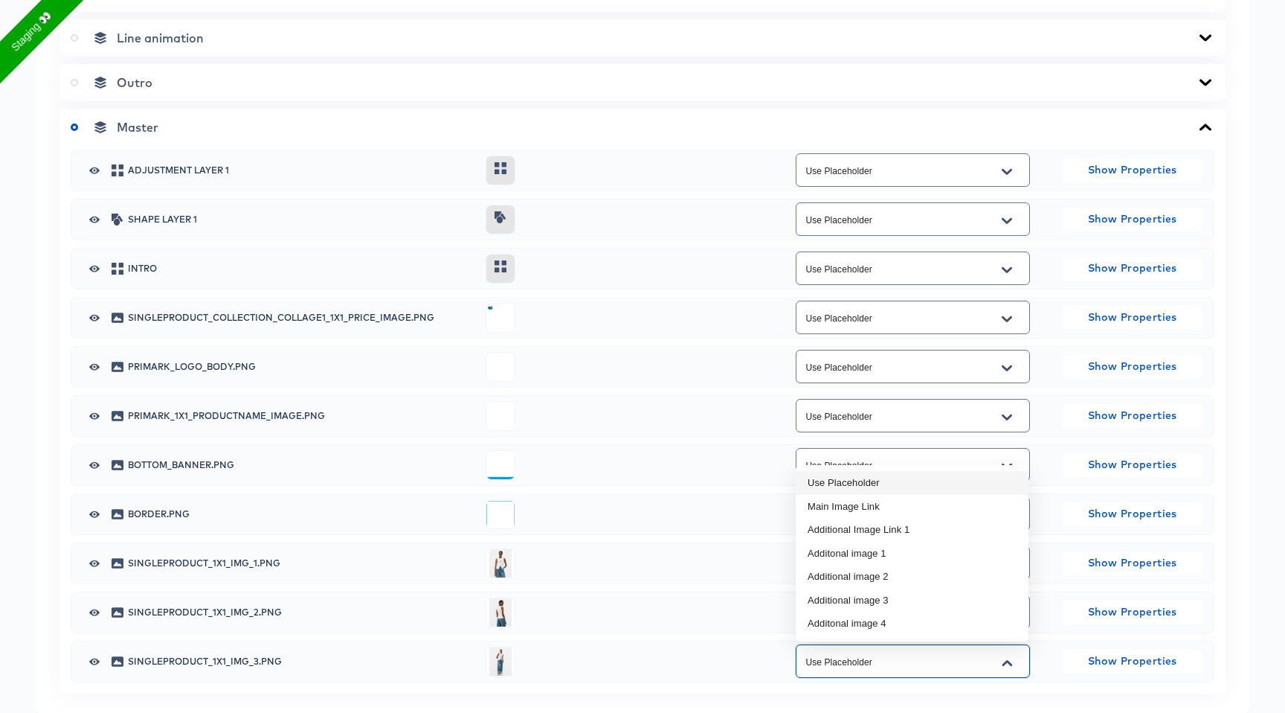
scroll to position [707, 0]
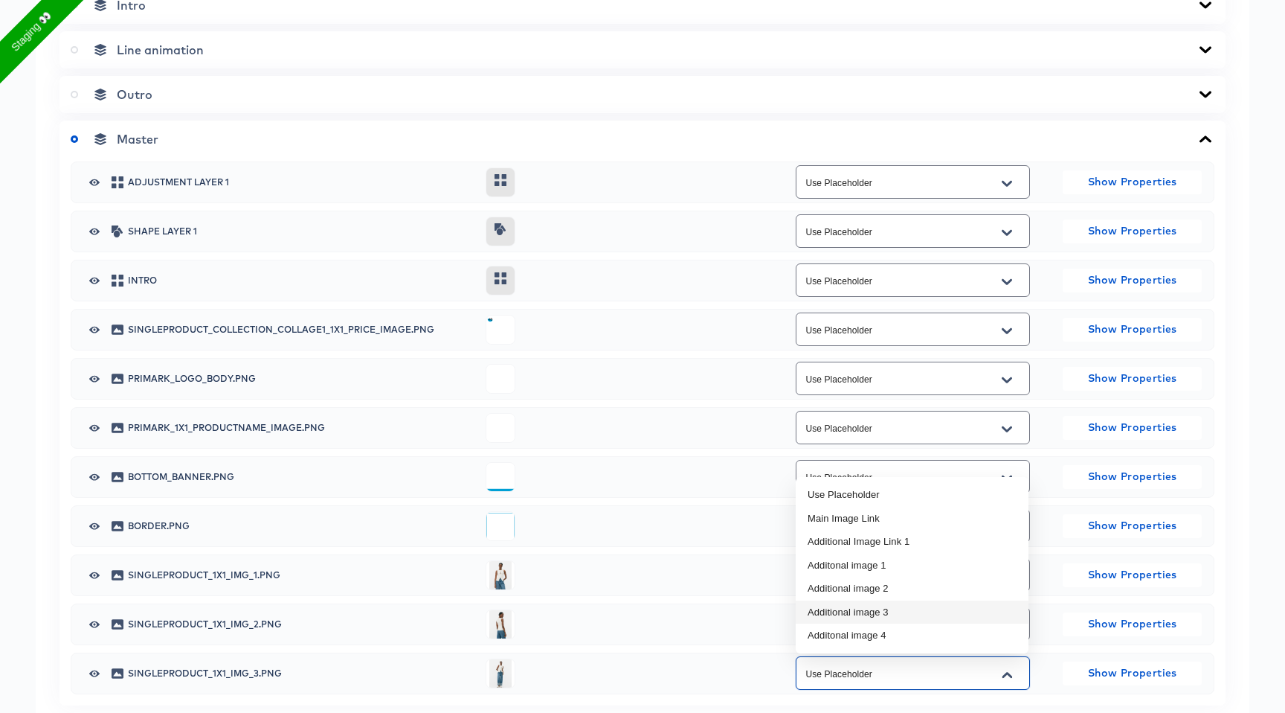
click at [1038, 707] on div "Map CSV Columns to After Effects Layers Field Type Filter: Intro Line animation…" at bounding box center [643, 316] width 1214 height 826
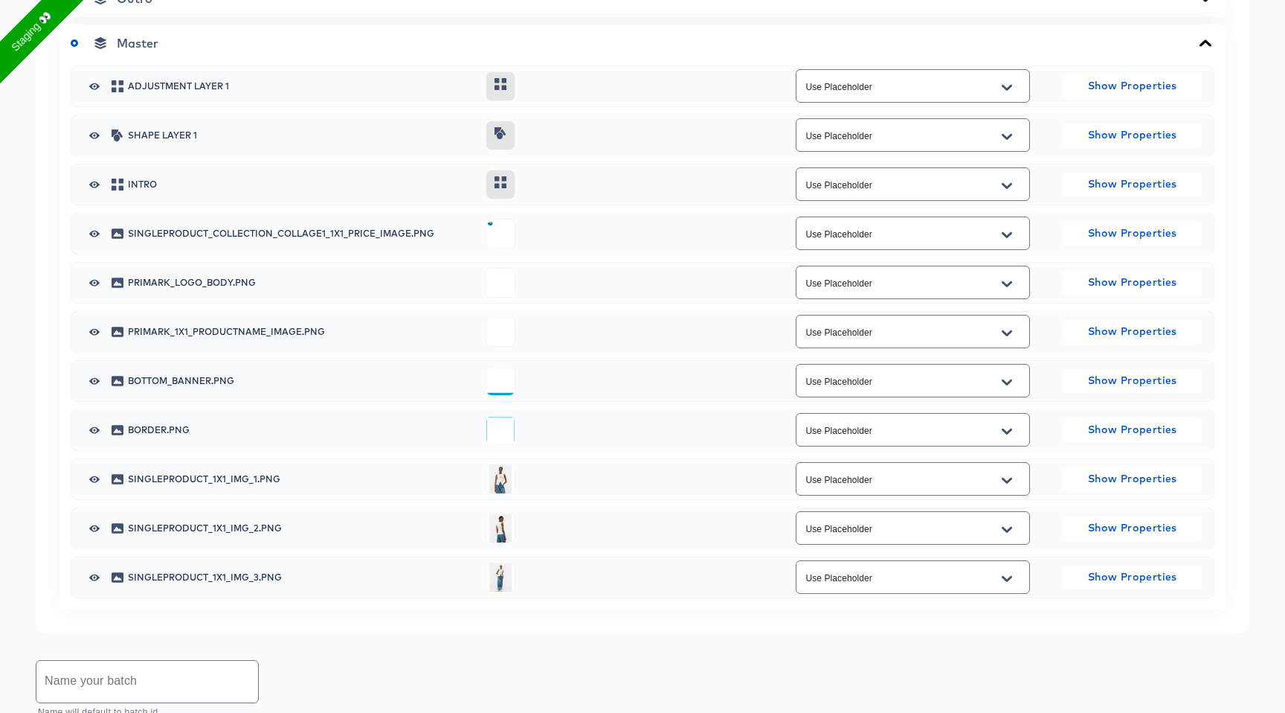
scroll to position [899, 0]
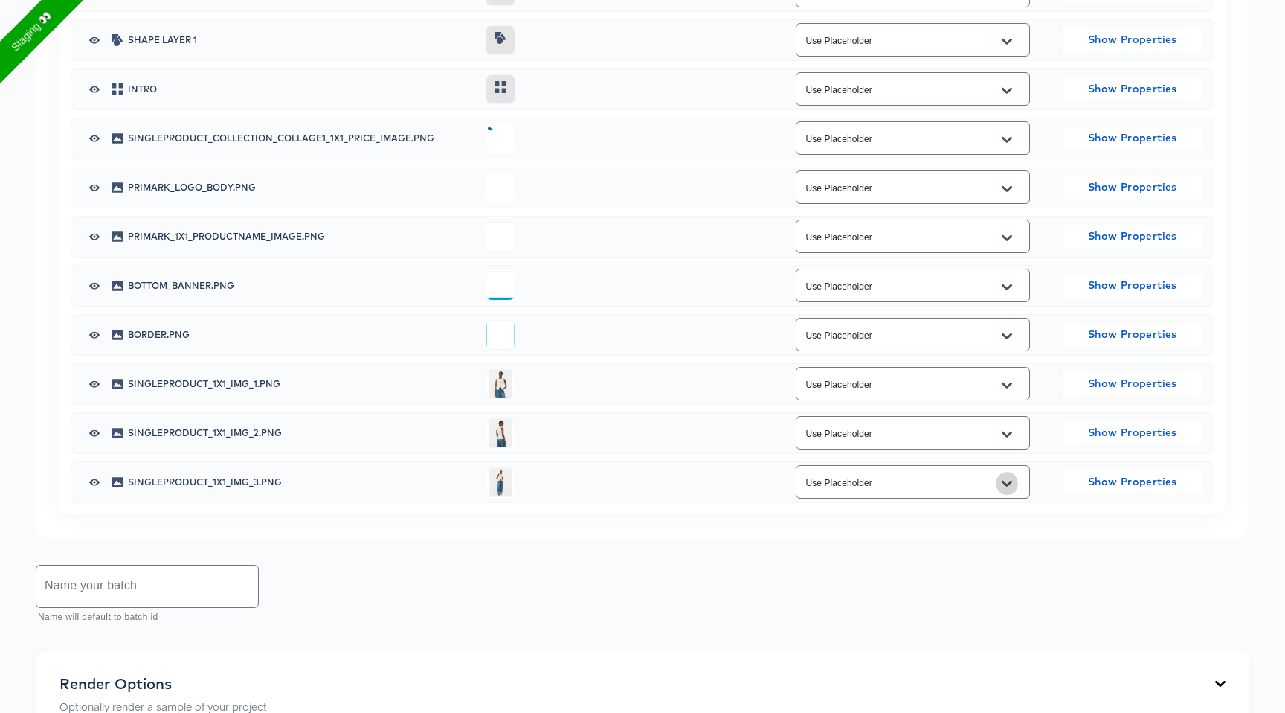
click at [1006, 484] on icon "Open" at bounding box center [1007, 483] width 10 height 6
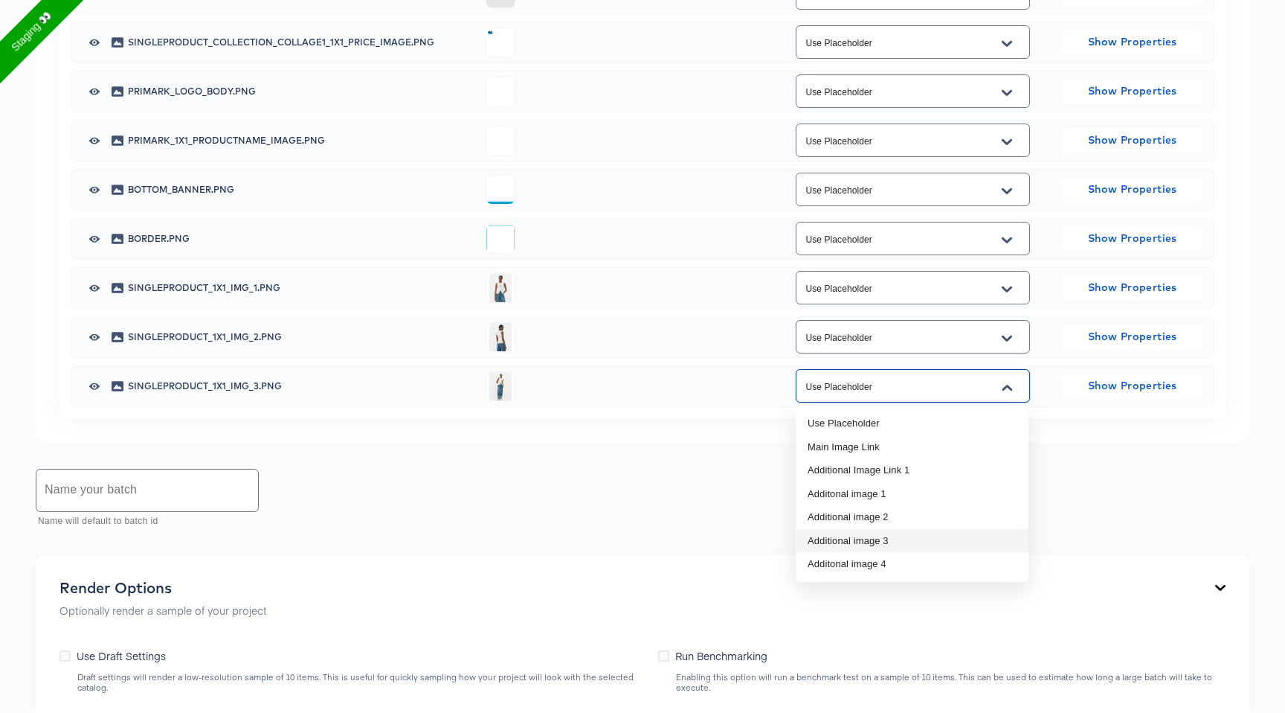
scroll to position [1006, 0]
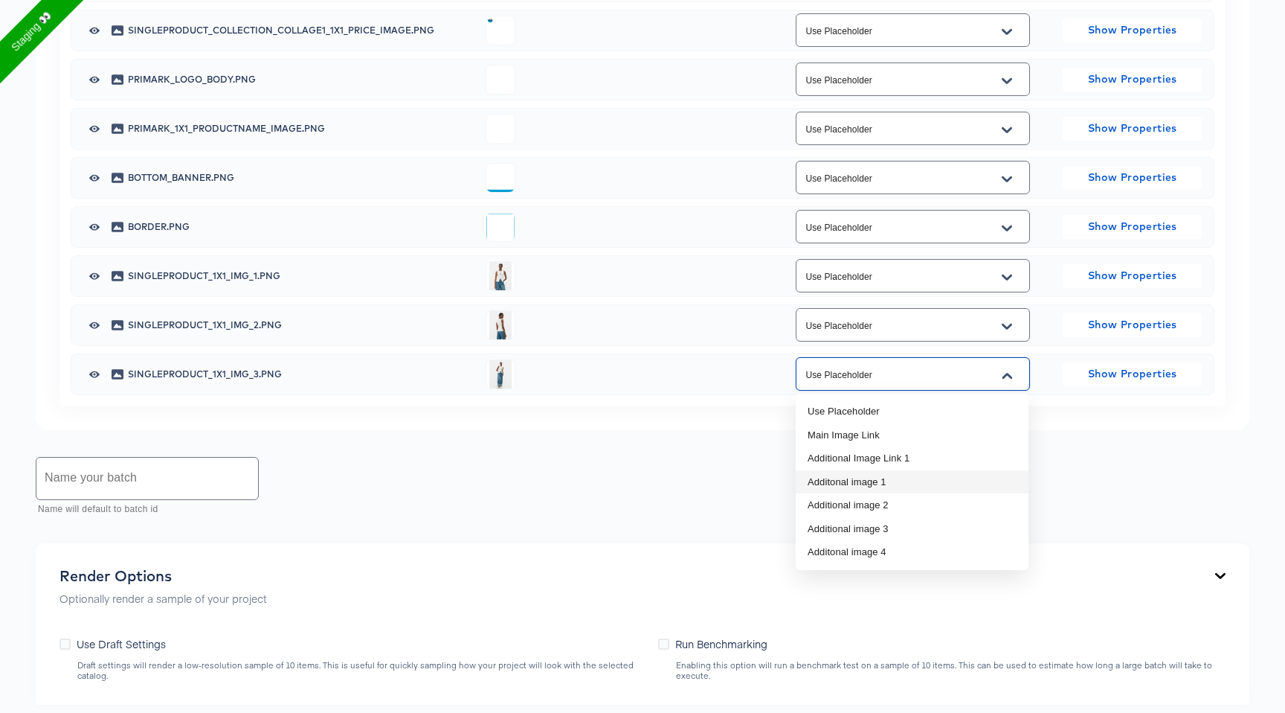
click at [701, 490] on div "Name your batch Name will default to batch id" at bounding box center [643, 487] width 1214 height 66
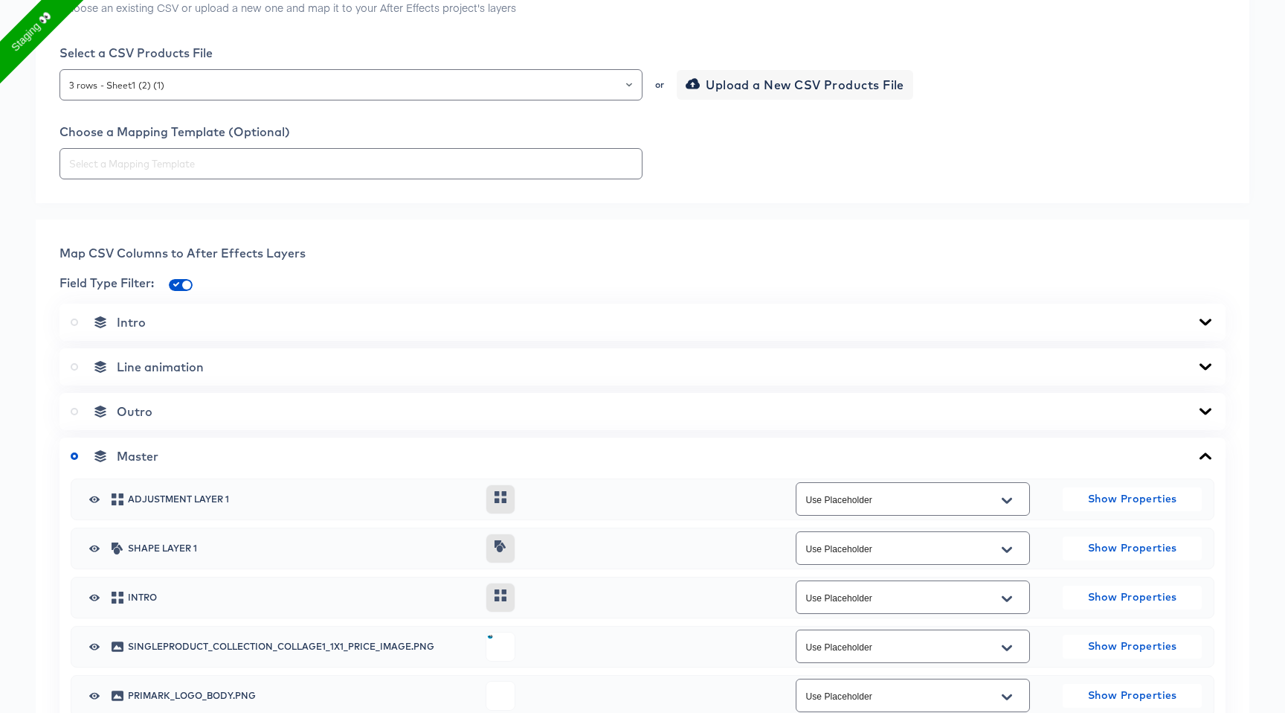
scroll to position [146, 0]
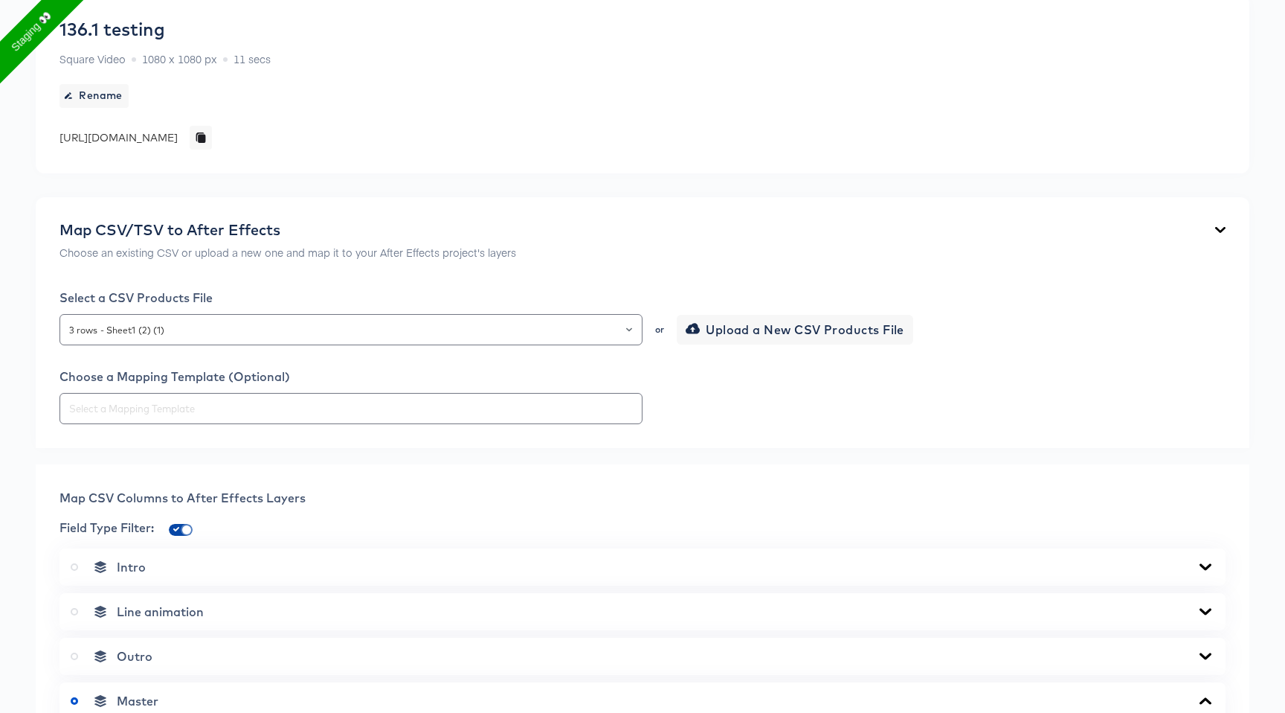
click at [184, 530] on input "checkbox" at bounding box center [187, 533] width 36 height 12
checkbox input "false"
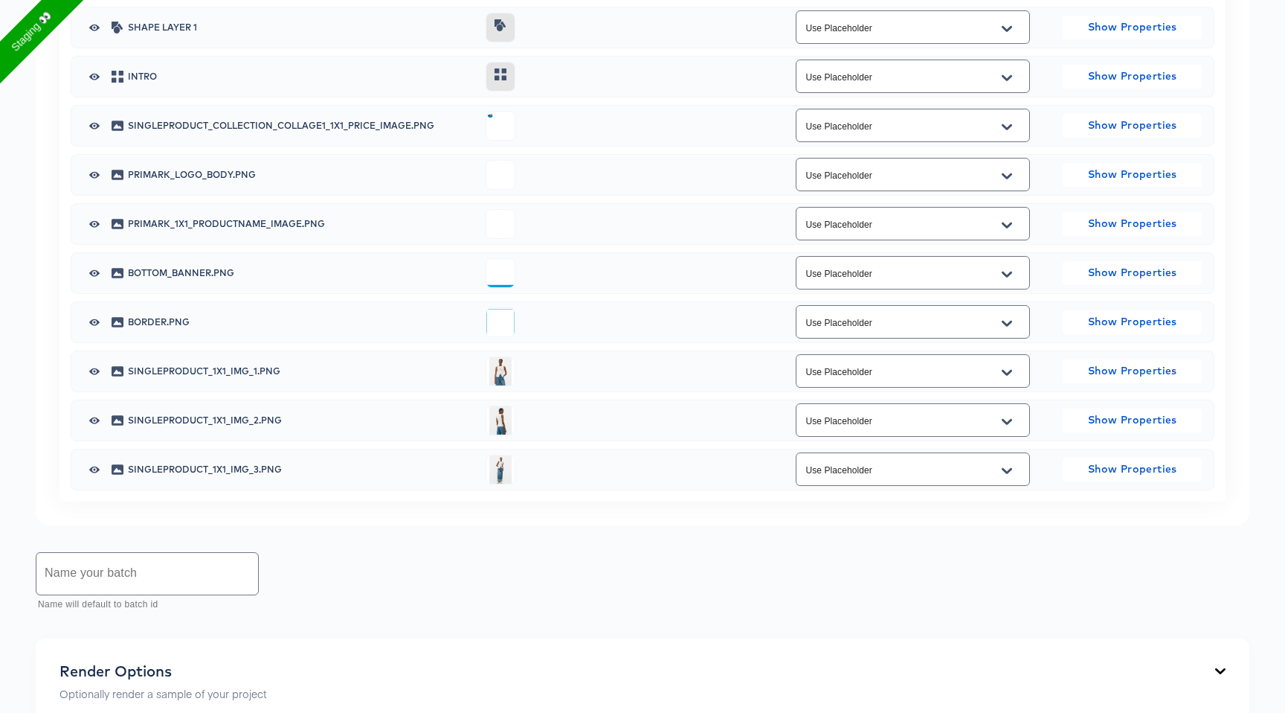
scroll to position [918, 0]
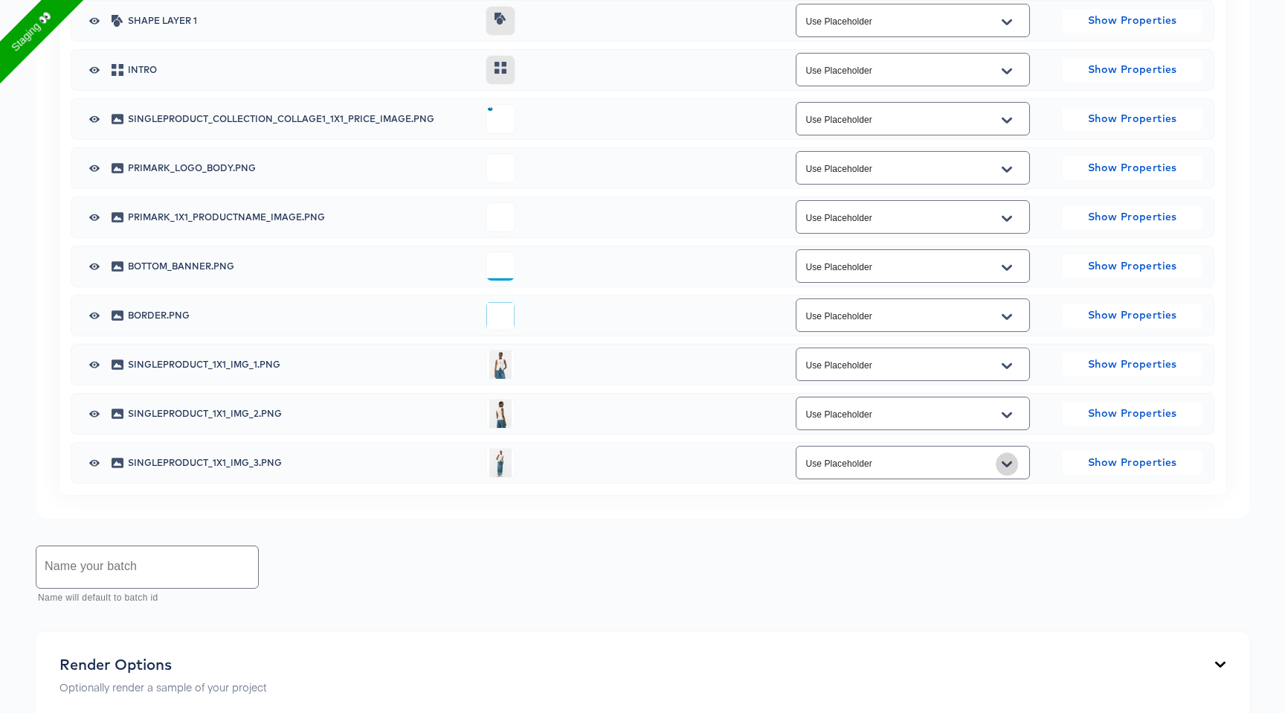
click at [1012, 463] on icon "Open" at bounding box center [1007, 464] width 10 height 12
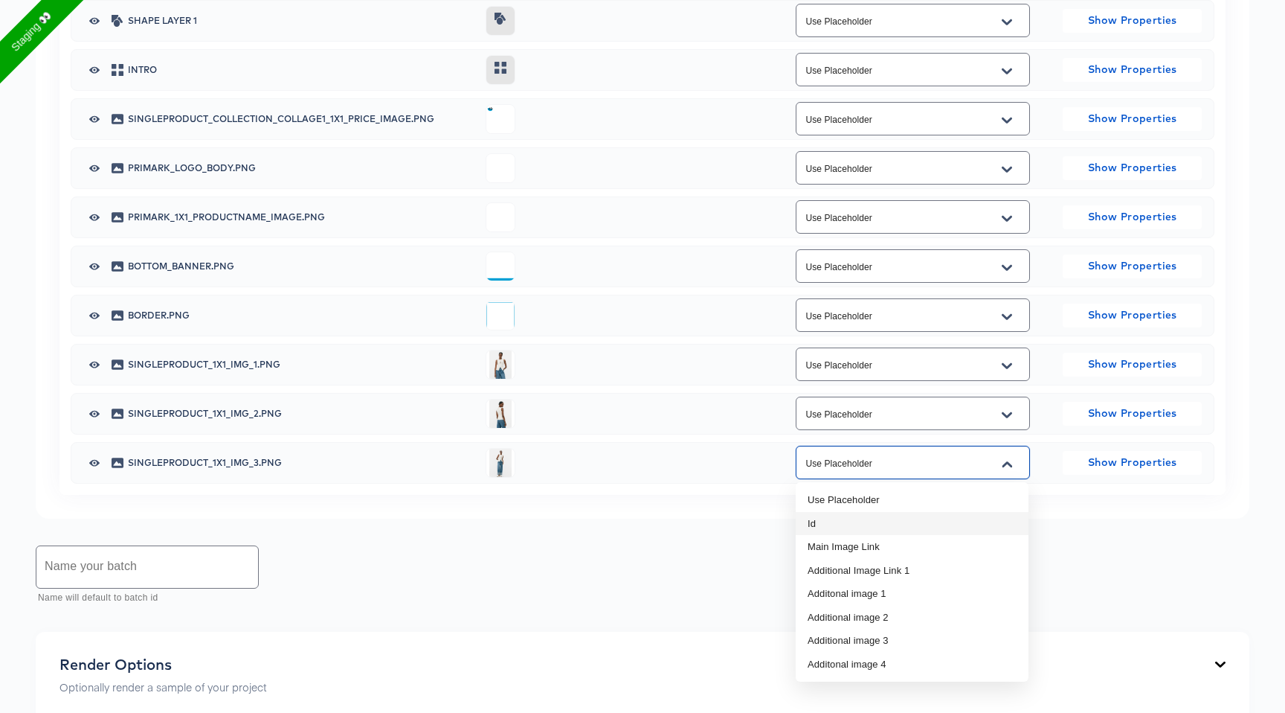
click at [838, 526] on li "Id" at bounding box center [912, 524] width 233 height 24
type input "Id"
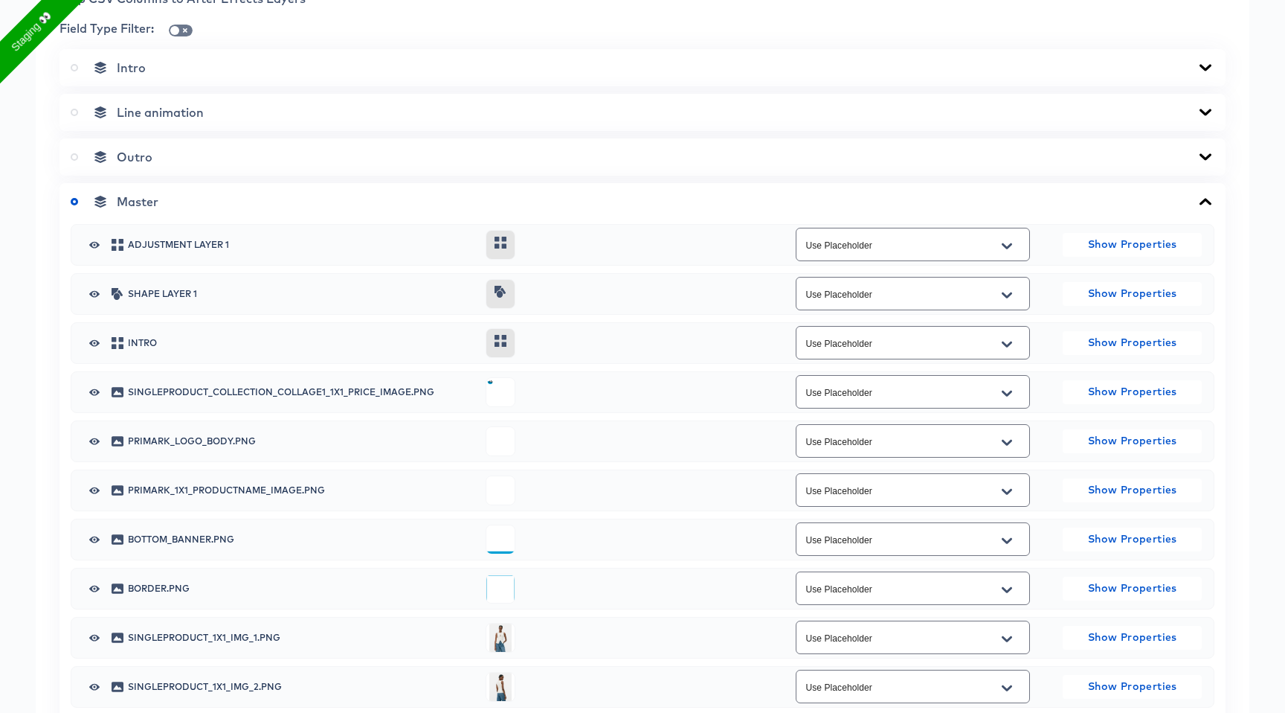
scroll to position [517, 0]
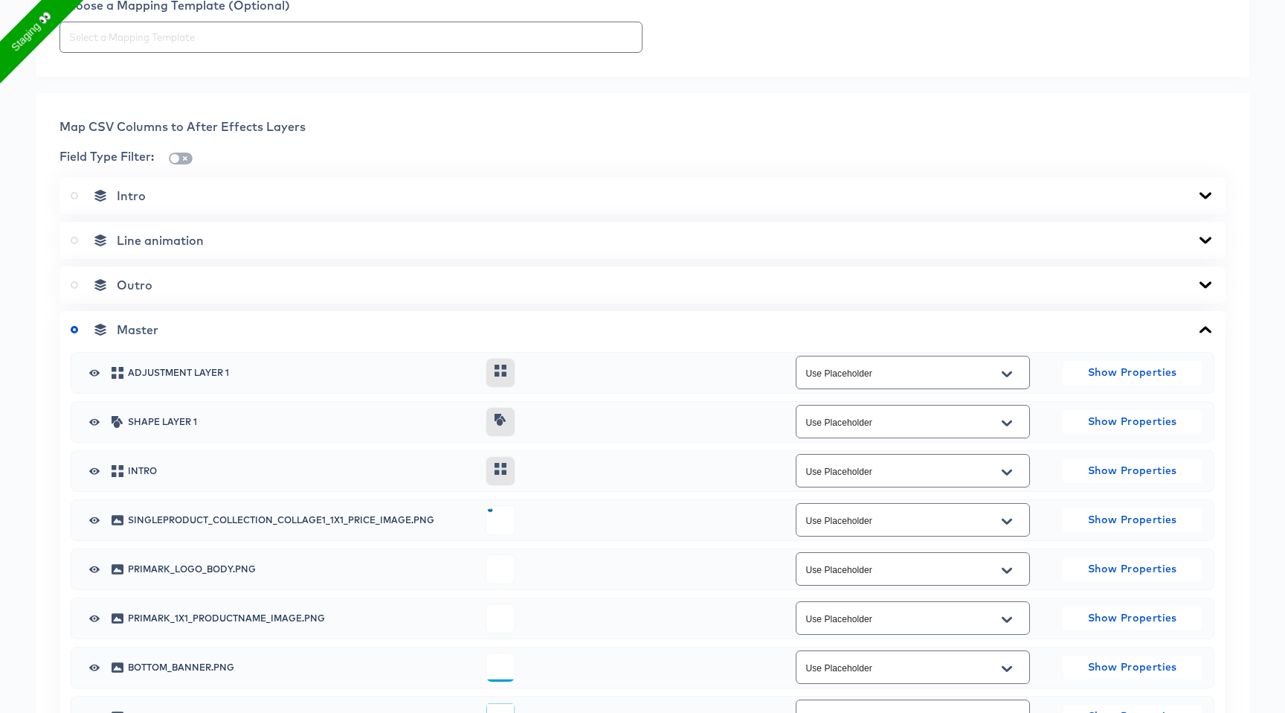
click at [185, 162] on input "checkbox" at bounding box center [175, 161] width 36 height 12
checkbox input "true"
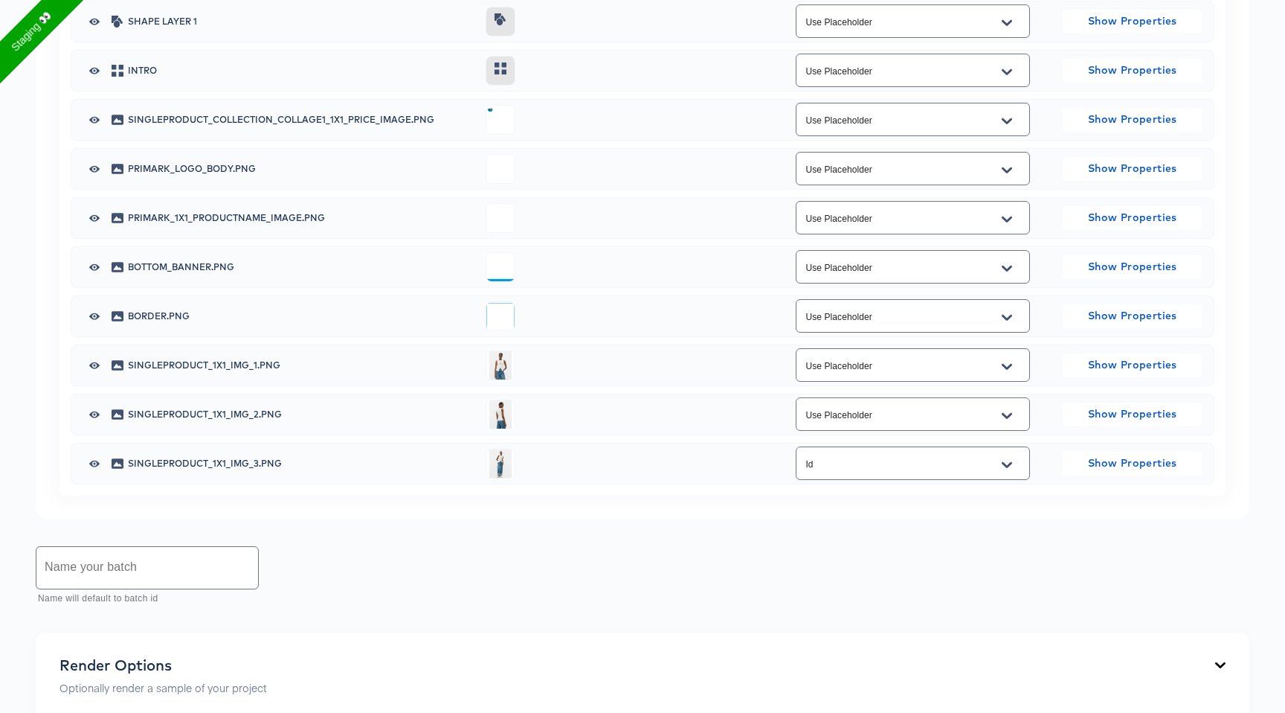
scroll to position [1079, 0]
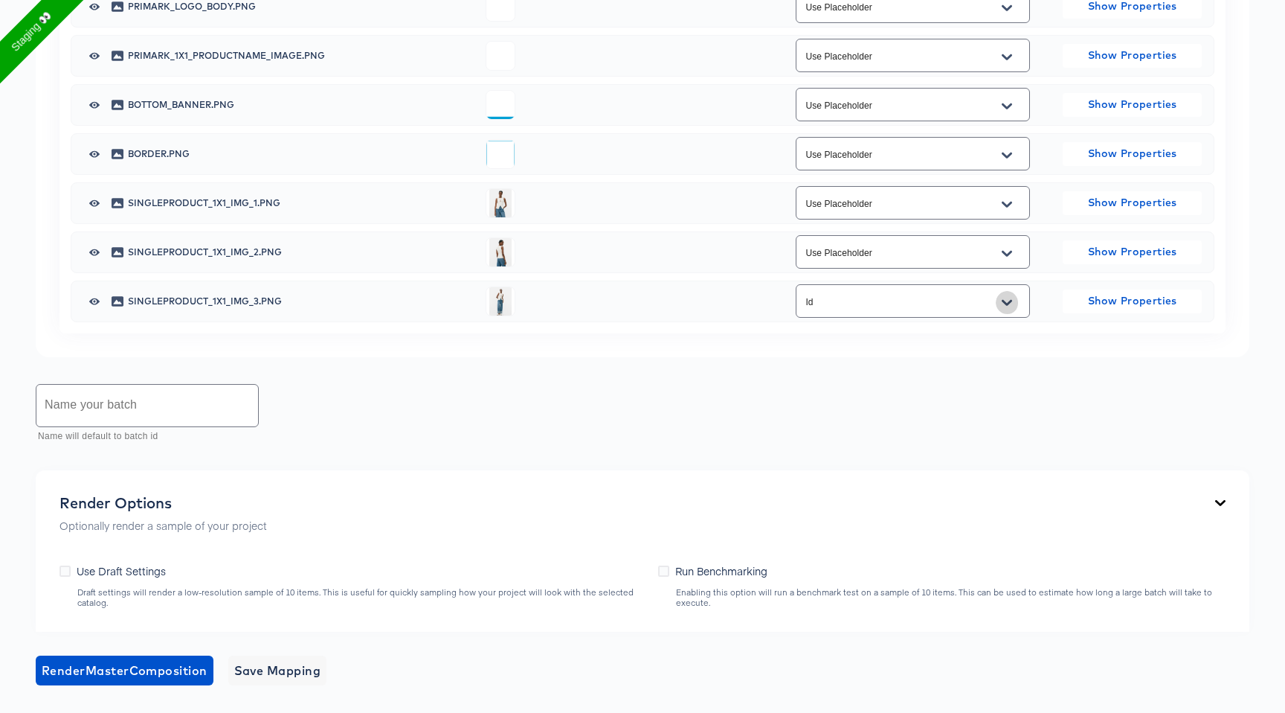
click at [1009, 299] on icon "Open" at bounding box center [1007, 303] width 10 height 12
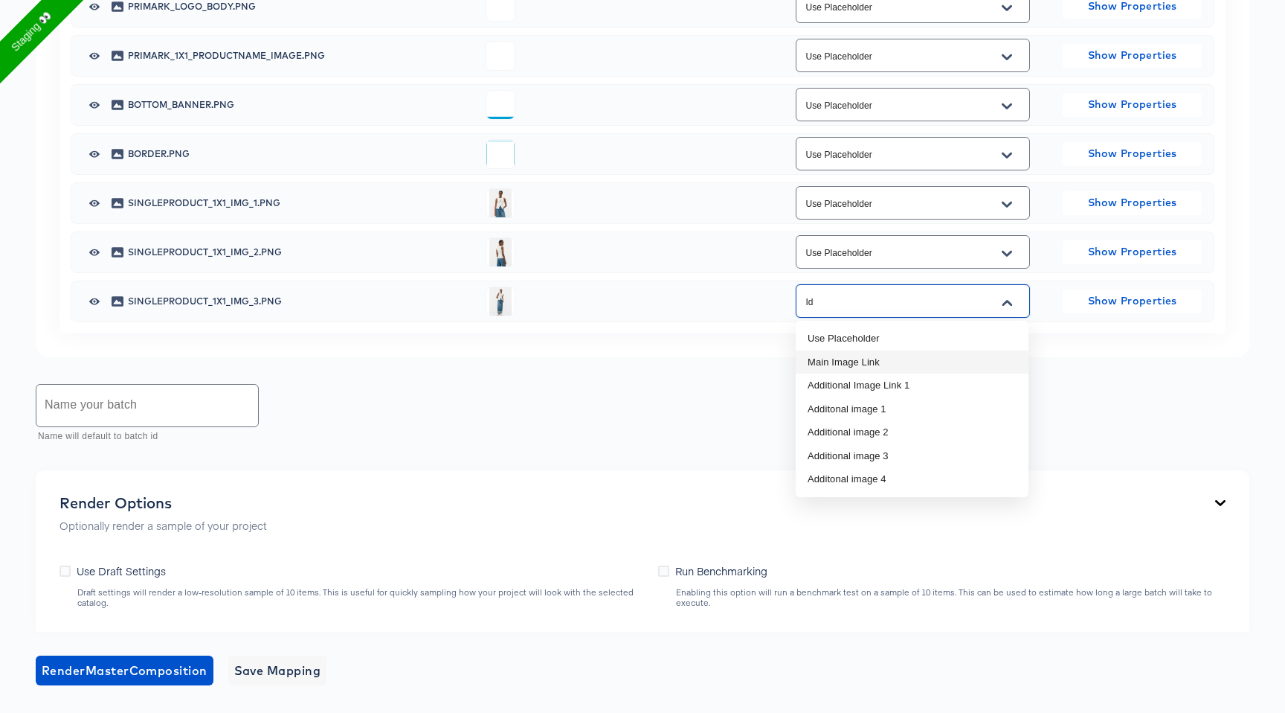
click at [918, 368] on li "Main Image Link" at bounding box center [912, 362] width 233 height 24
type input "Main Image Link"
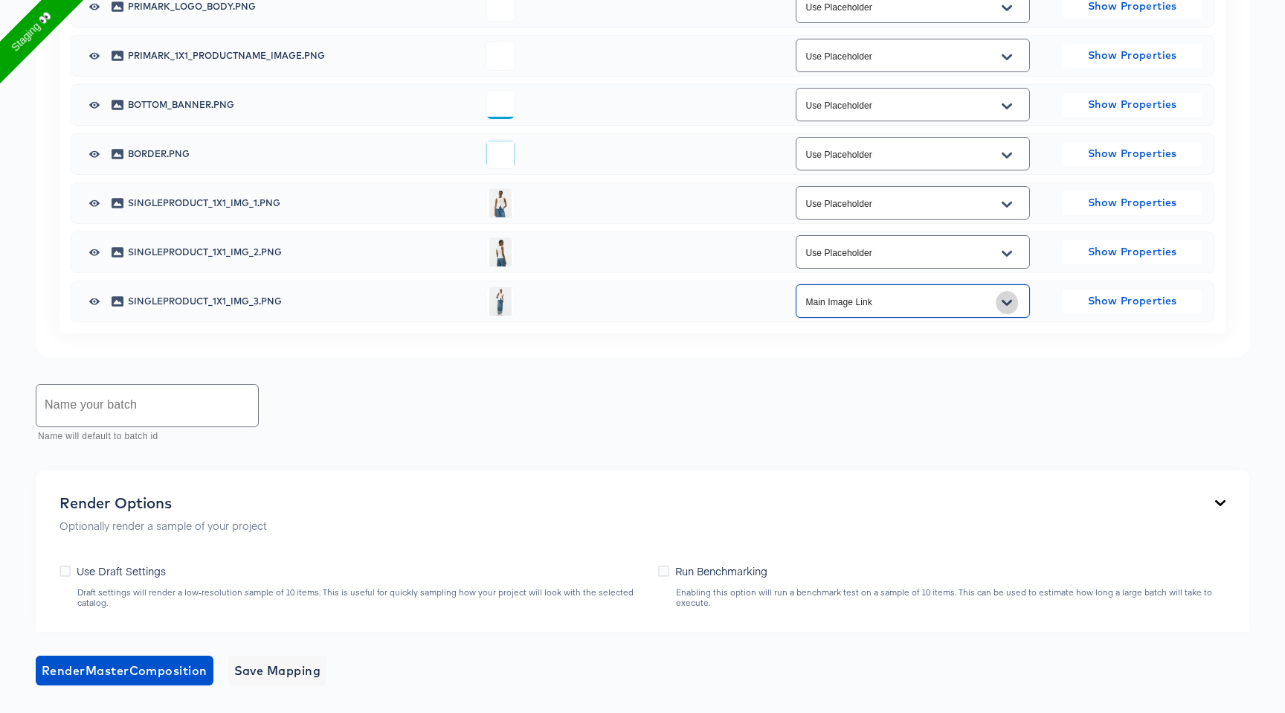
click at [1006, 298] on icon "Open" at bounding box center [1007, 303] width 10 height 12
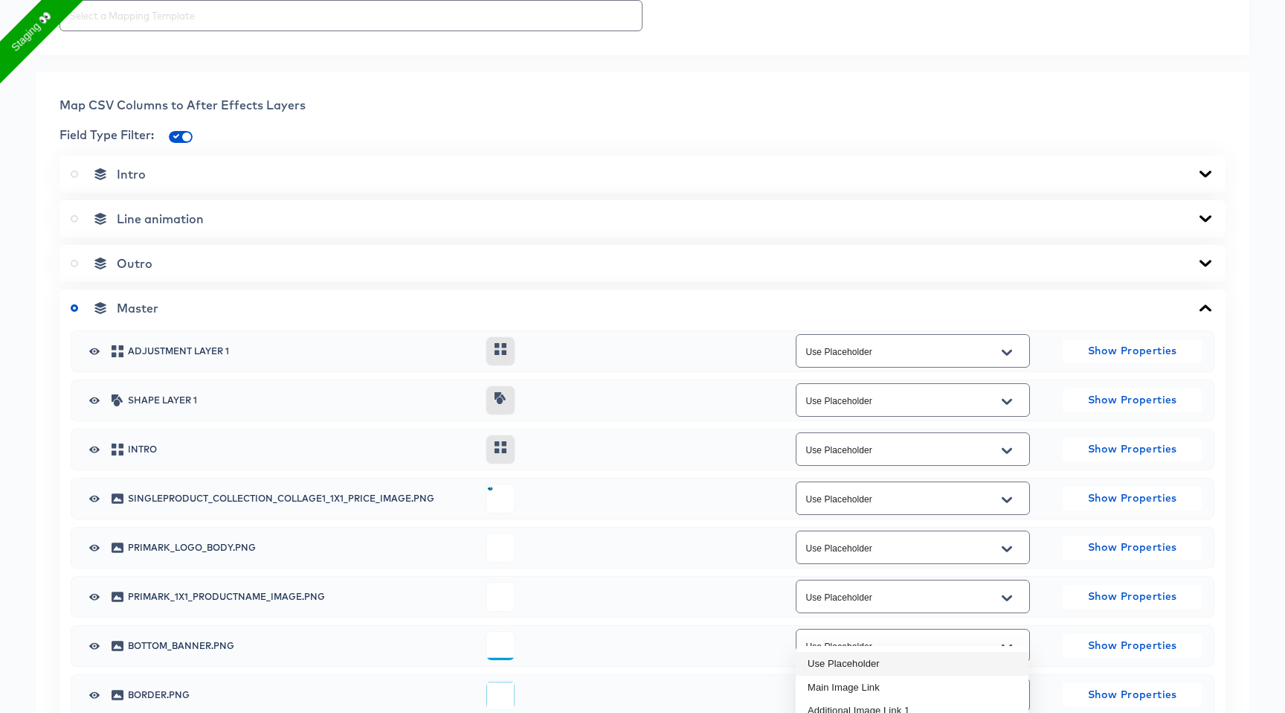
scroll to position [306, 0]
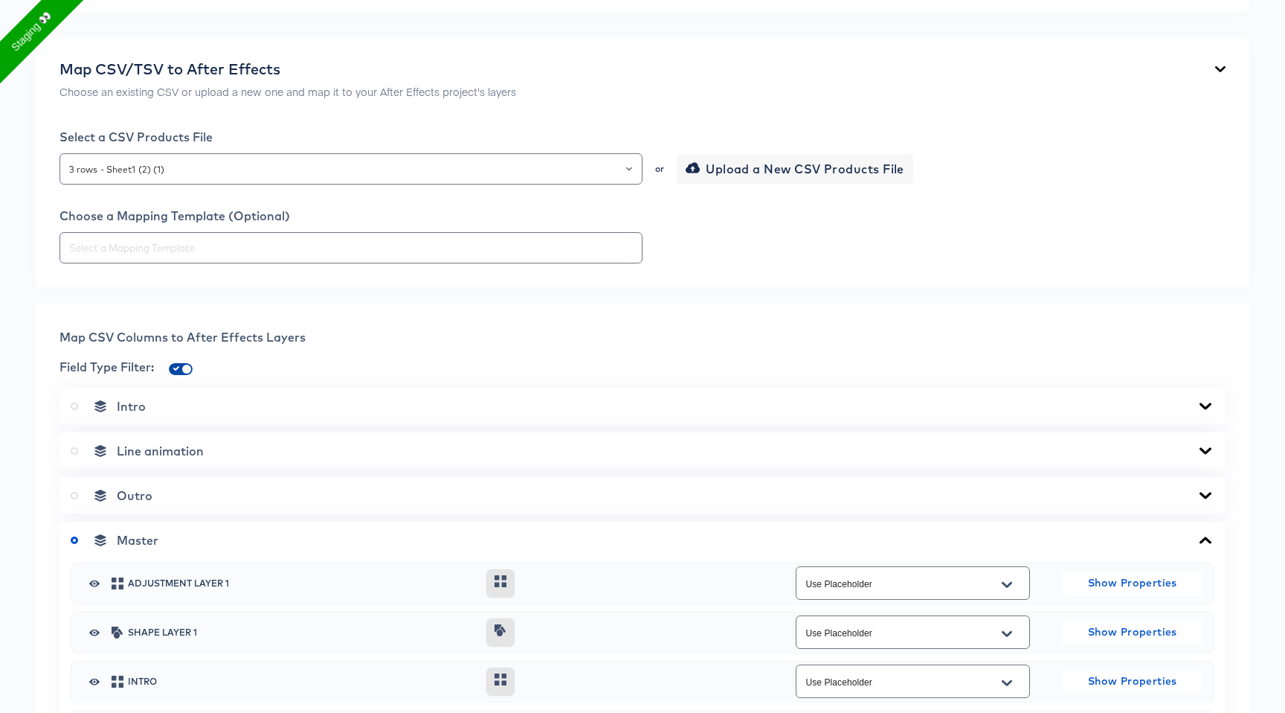
click at [184, 370] on input "checkbox" at bounding box center [187, 372] width 36 height 12
checkbox input "false"
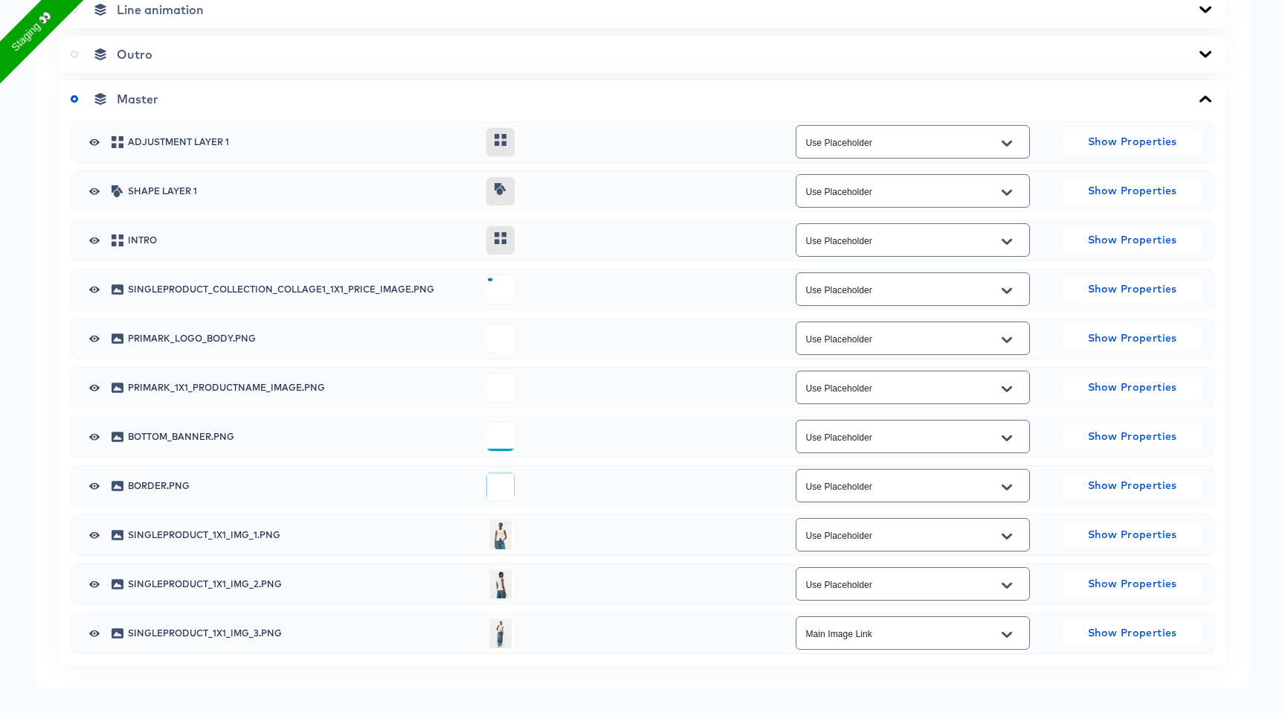
scroll to position [1038, 0]
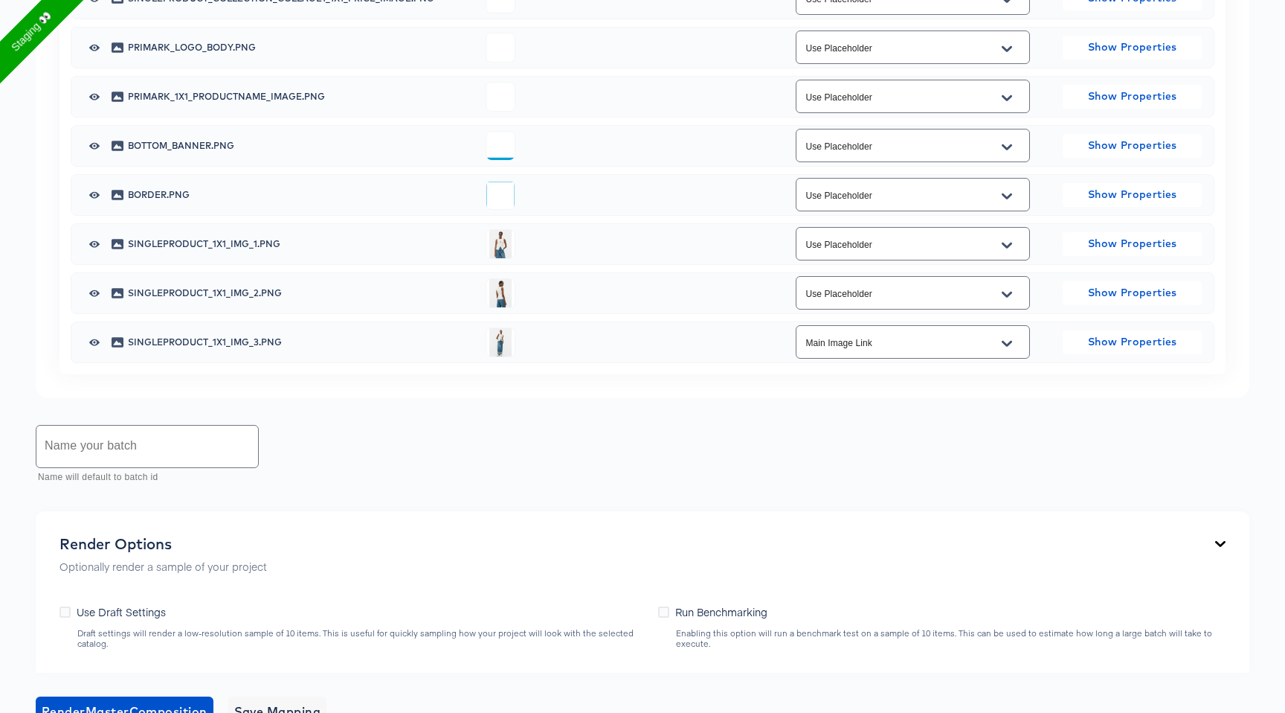
click at [914, 340] on input "Main Image Link" at bounding box center [902, 342] width 198 height 17
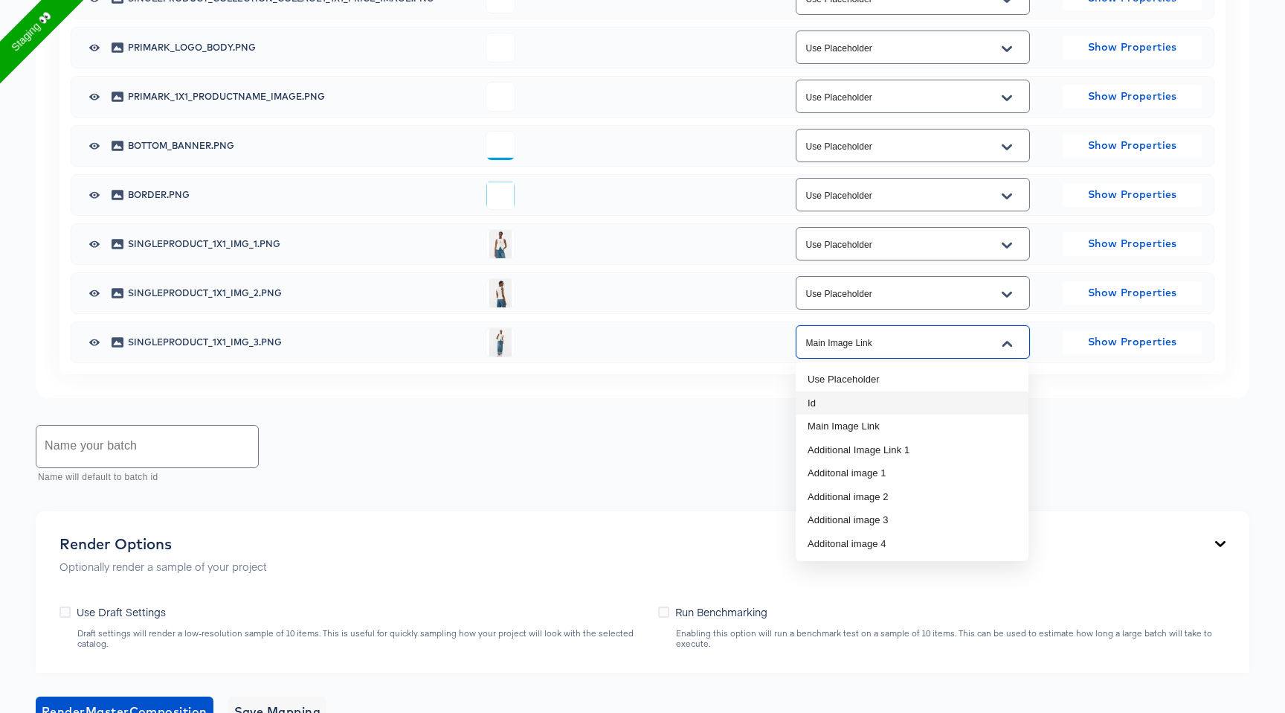
click at [863, 411] on li "Id" at bounding box center [912, 403] width 233 height 24
type input "Id"
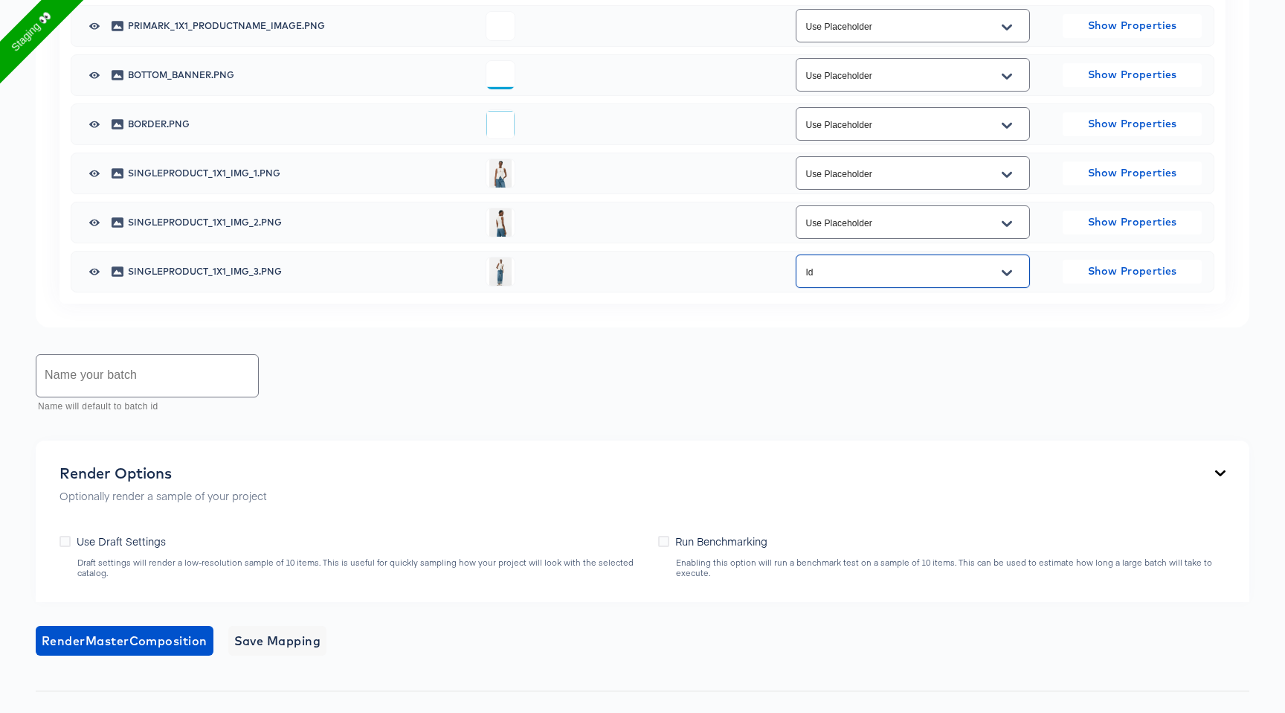
scroll to position [1273, 0]
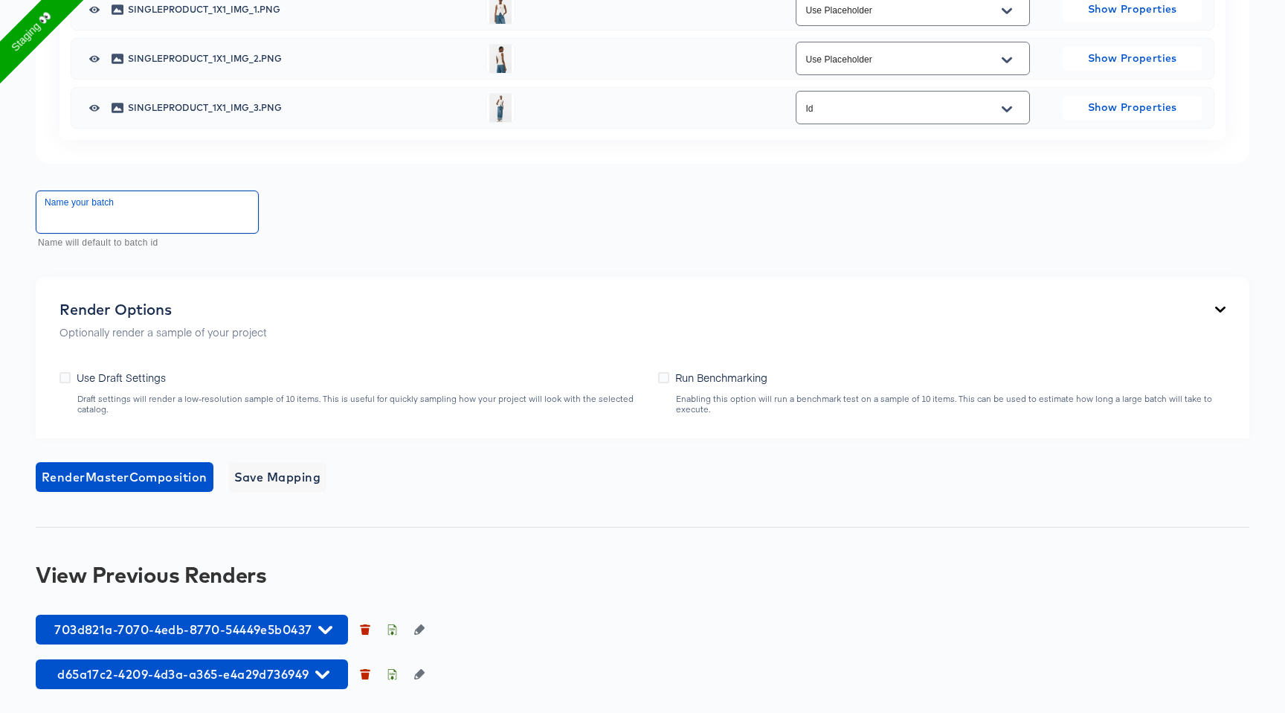
click at [198, 213] on input "text" at bounding box center [147, 212] width 222 height 42
type input "toogle with id picked"
click at [159, 476] on span "Render Master Composition" at bounding box center [125, 476] width 166 height 21
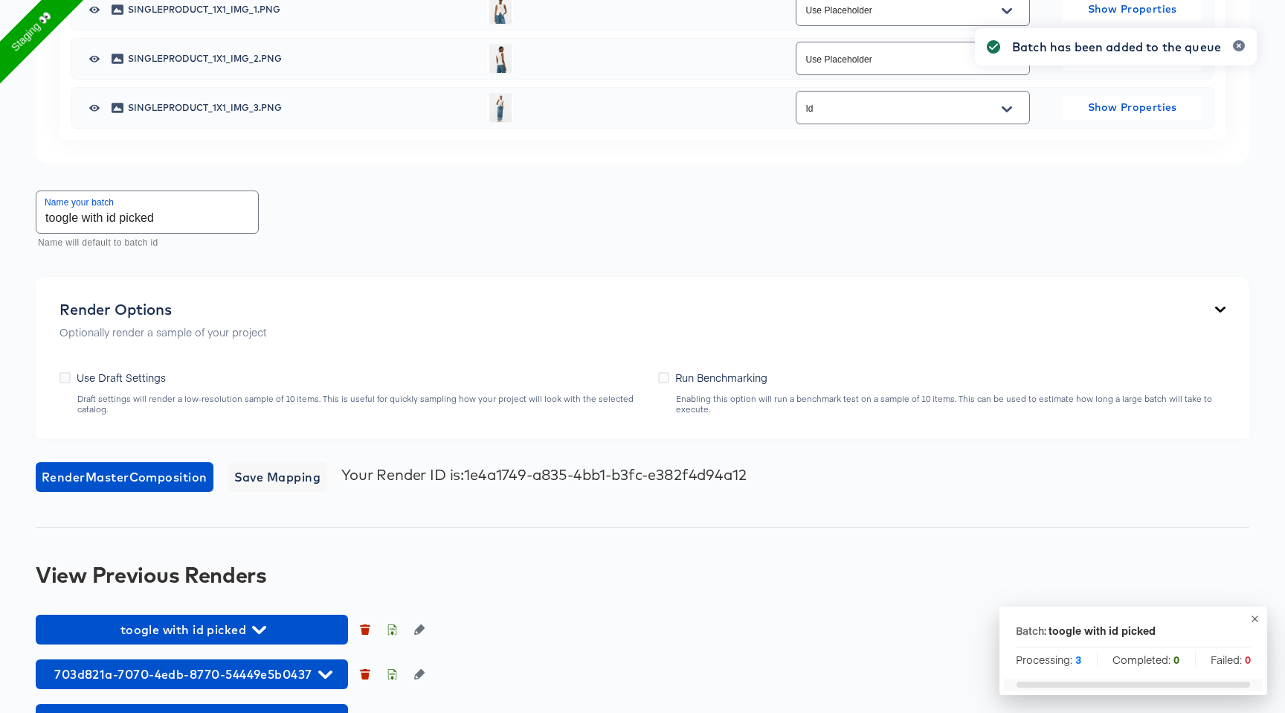
scroll to position [1264, 0]
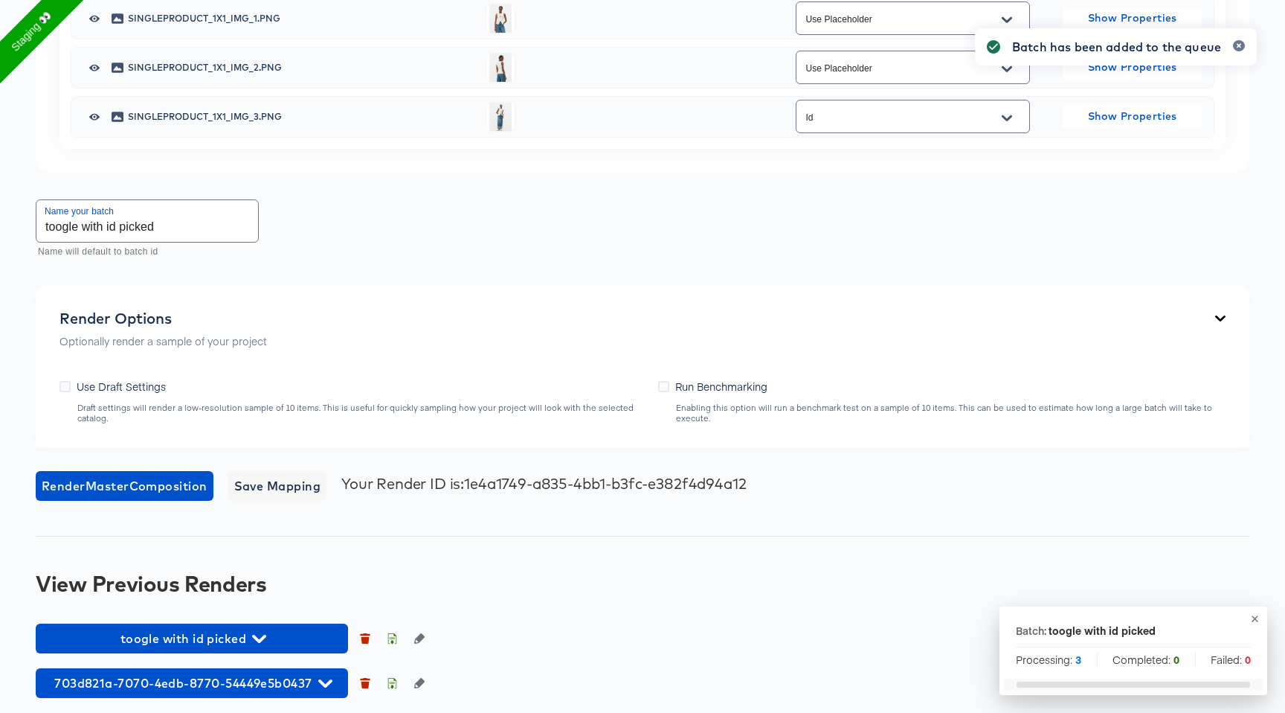
click at [996, 121] on div "Batch has been added to the queue" at bounding box center [1116, 329] width 312 height 632
click at [1009, 117] on div "Batch has been added to the queue" at bounding box center [1116, 329] width 312 height 632
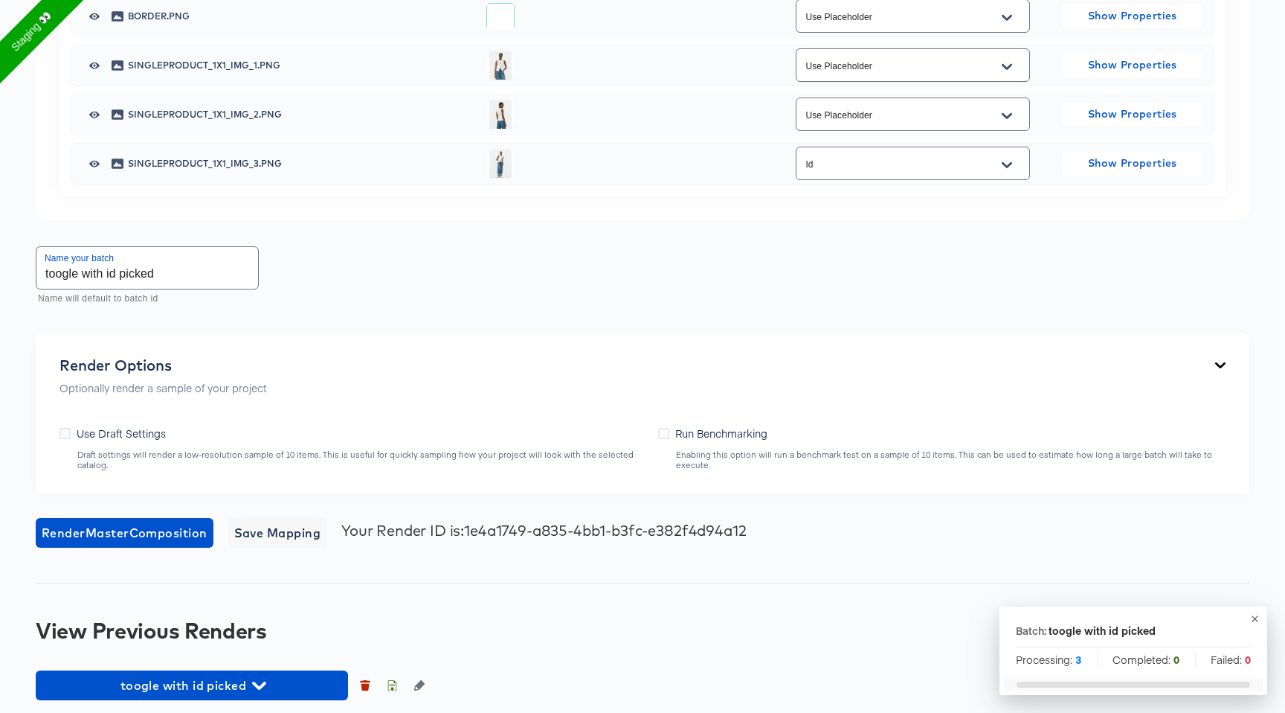
scroll to position [1214, 0]
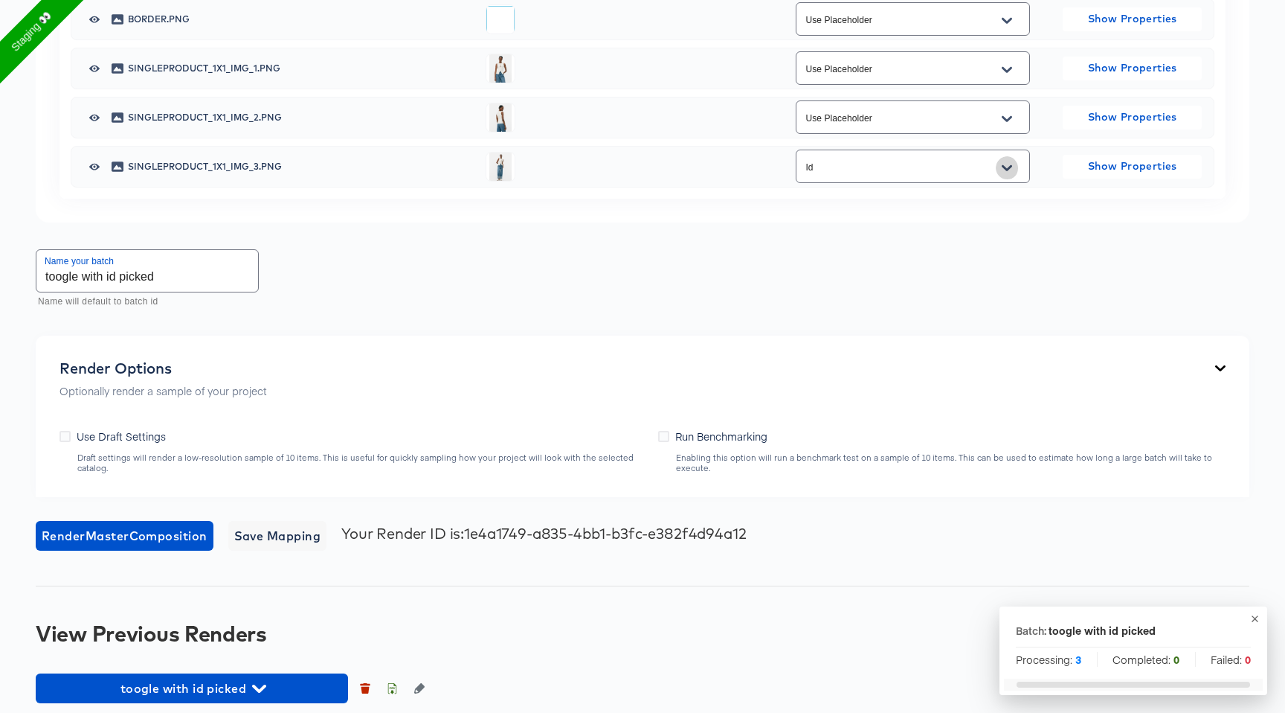
click at [1013, 159] on button "Open" at bounding box center [1007, 168] width 22 height 24
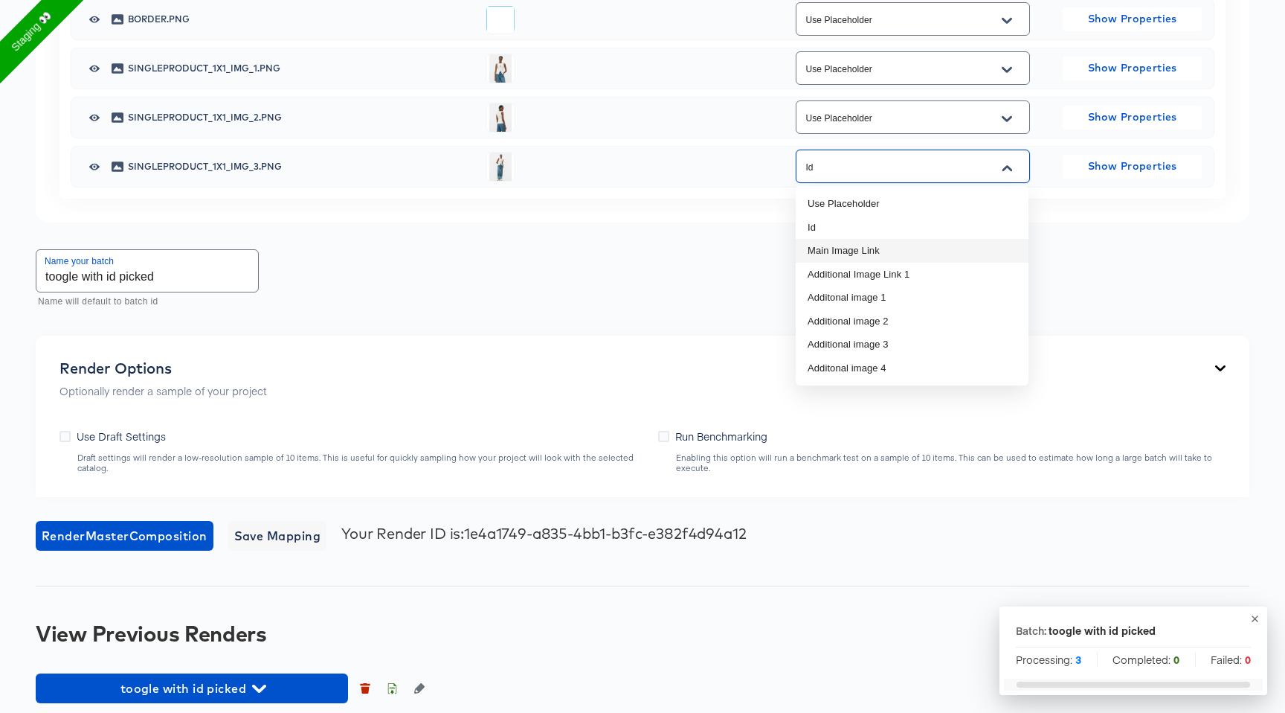
click at [949, 240] on li "Main Image Link" at bounding box center [912, 251] width 233 height 24
type input "Main Image Link"
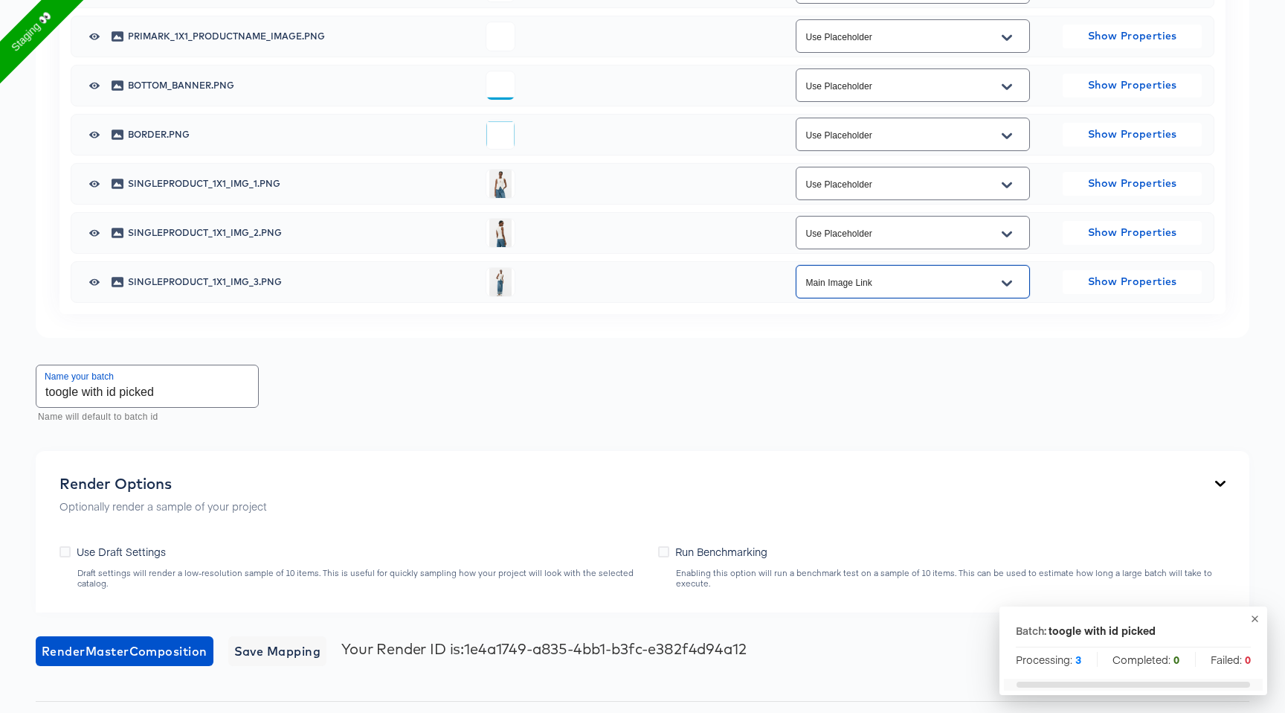
scroll to position [597, 0]
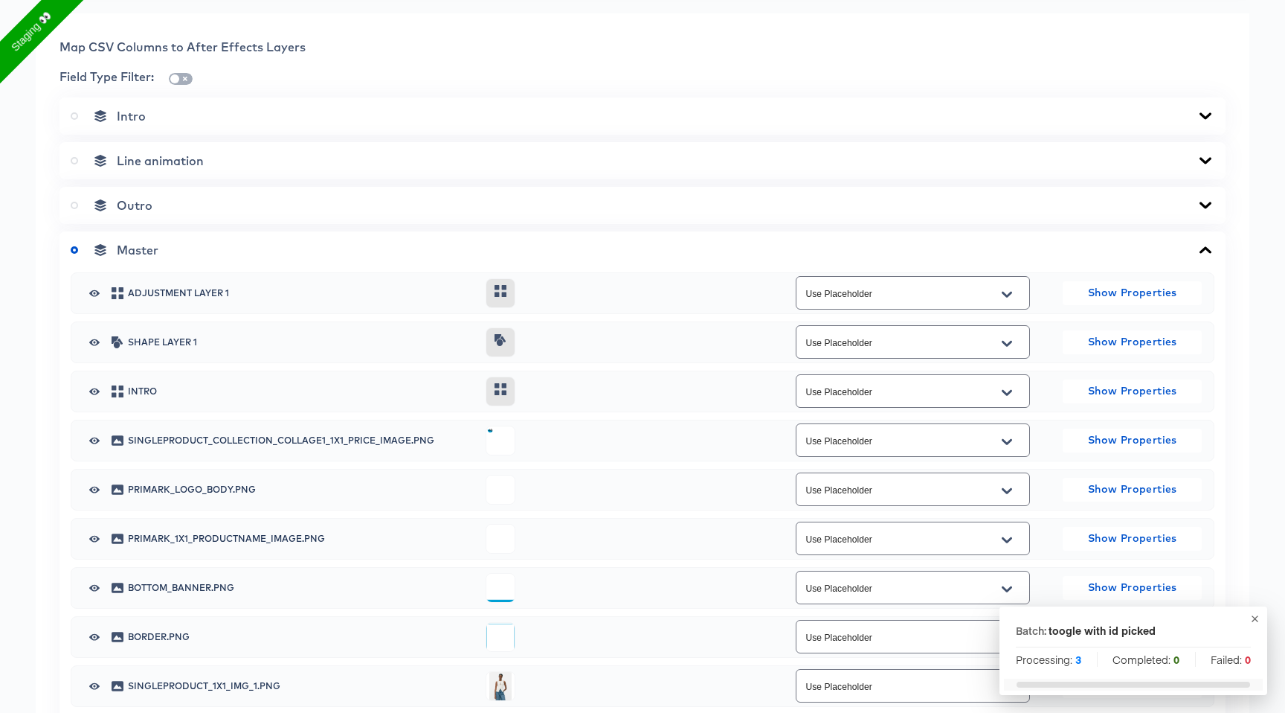
click at [174, 77] on input "checkbox" at bounding box center [175, 82] width 36 height 12
checkbox input "true"
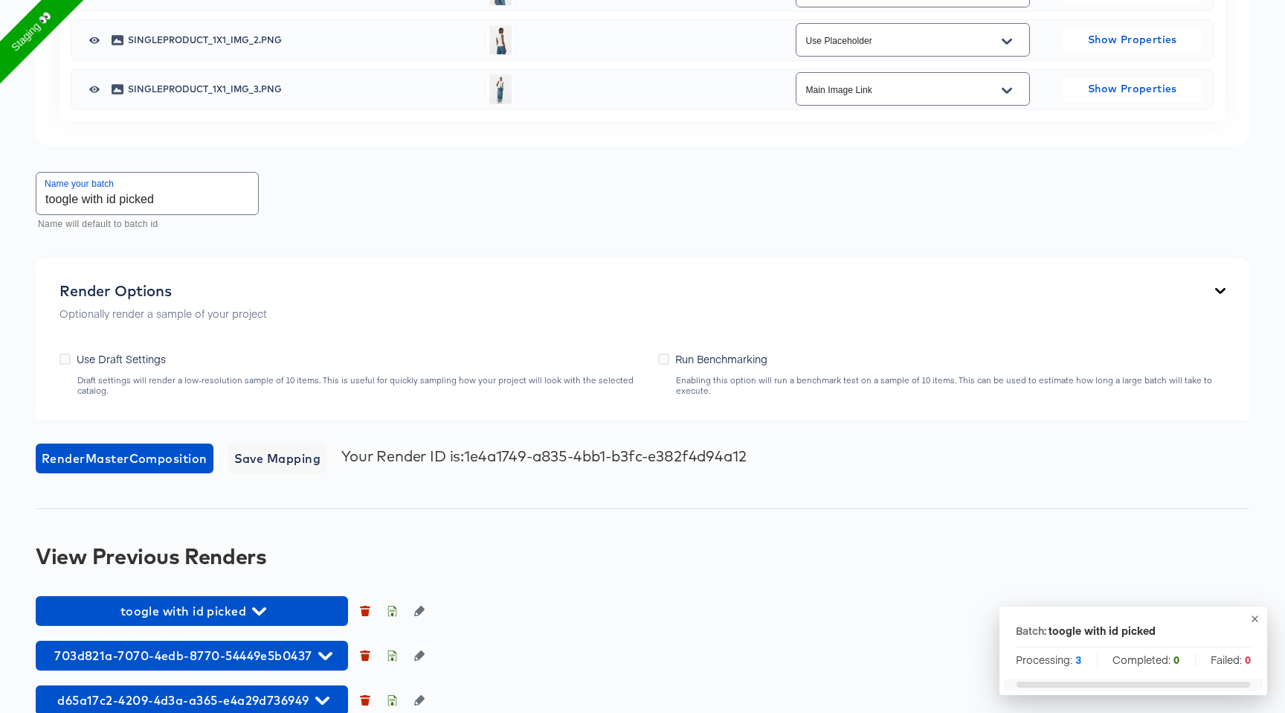
scroll to position [1317, 0]
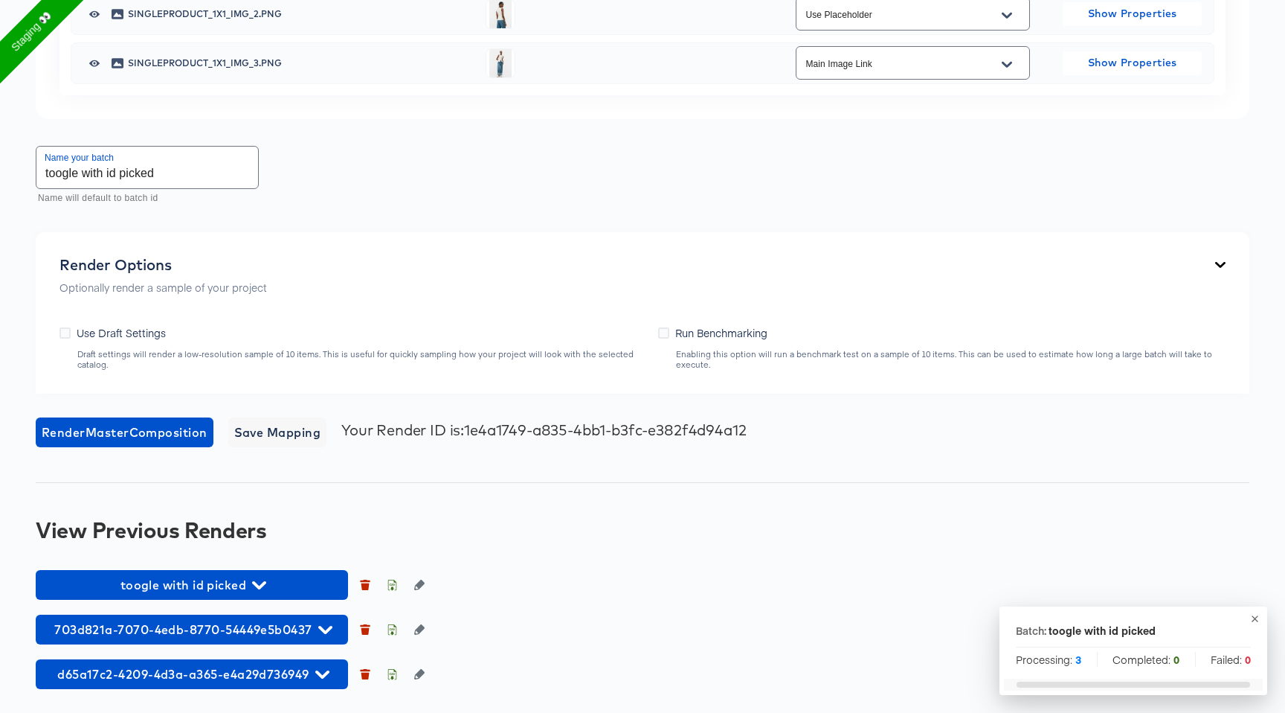
click at [1015, 56] on button "Open" at bounding box center [1007, 65] width 22 height 24
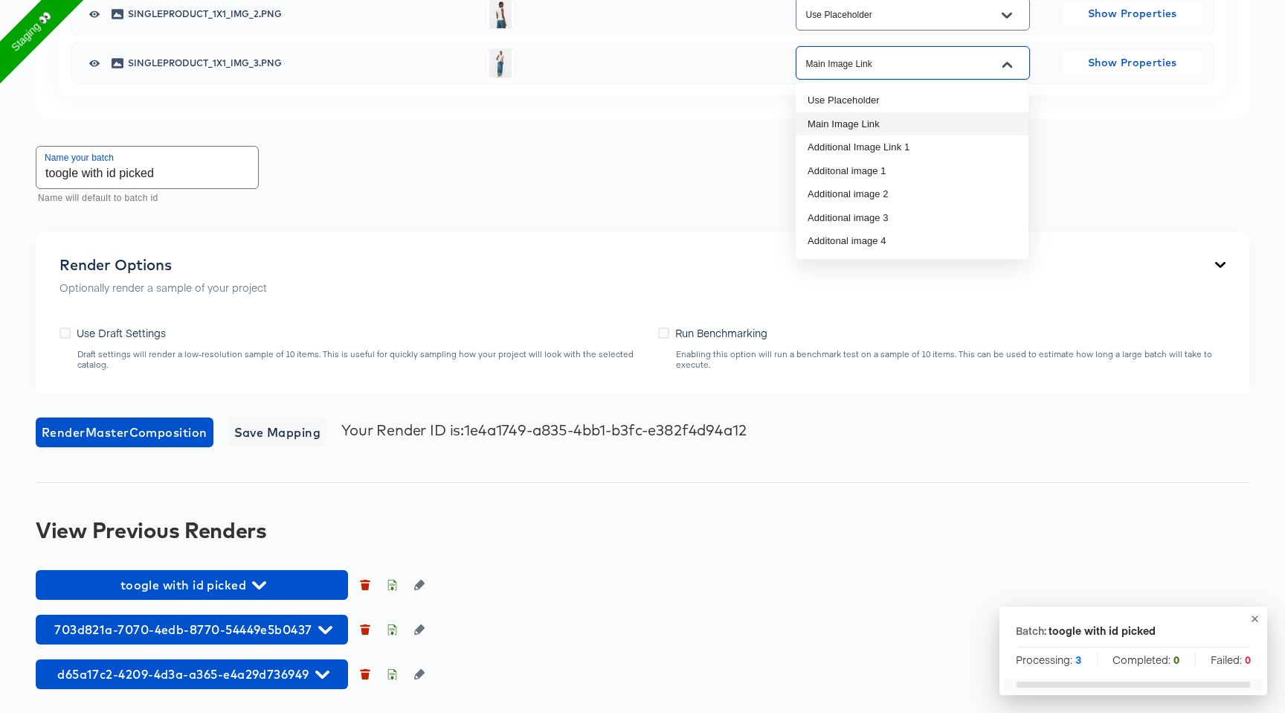
click at [935, 127] on li "Main Image Link" at bounding box center [912, 124] width 233 height 24
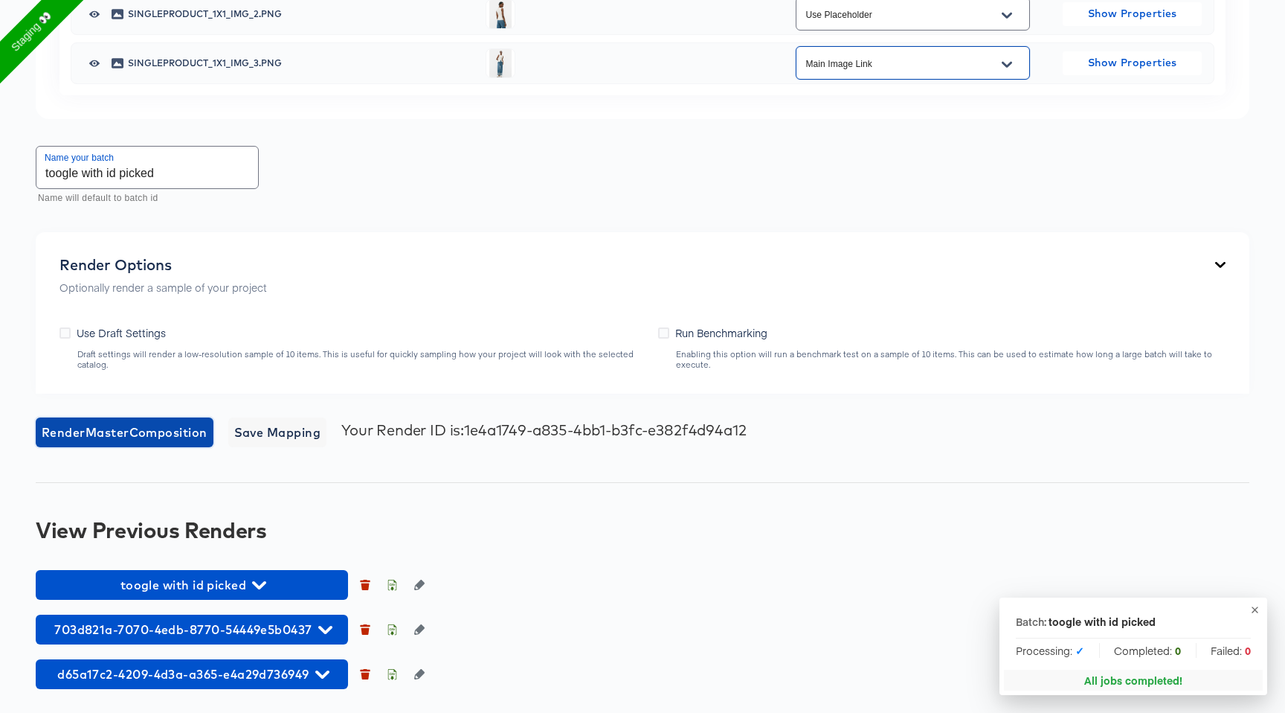
click at [118, 434] on span "Render Master Composition" at bounding box center [125, 432] width 166 height 21
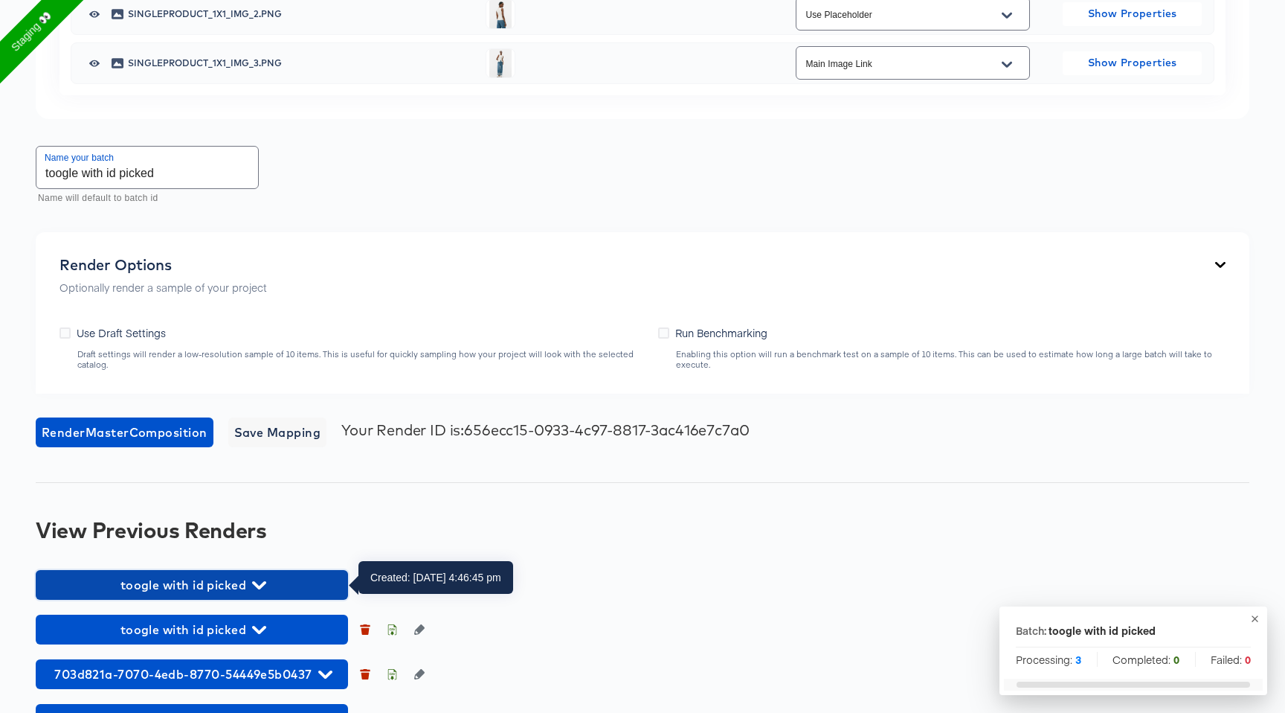
click at [266, 583] on icon "button" at bounding box center [259, 585] width 14 height 8
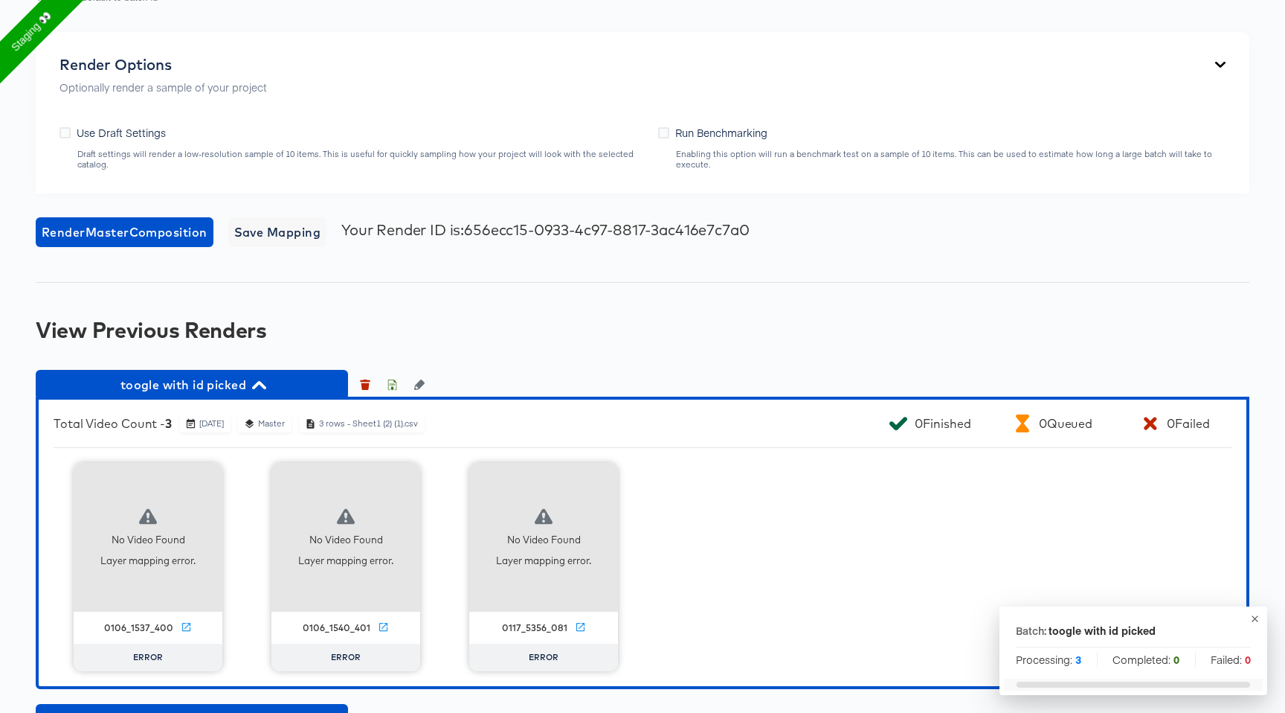
scroll to position [1651, 0]
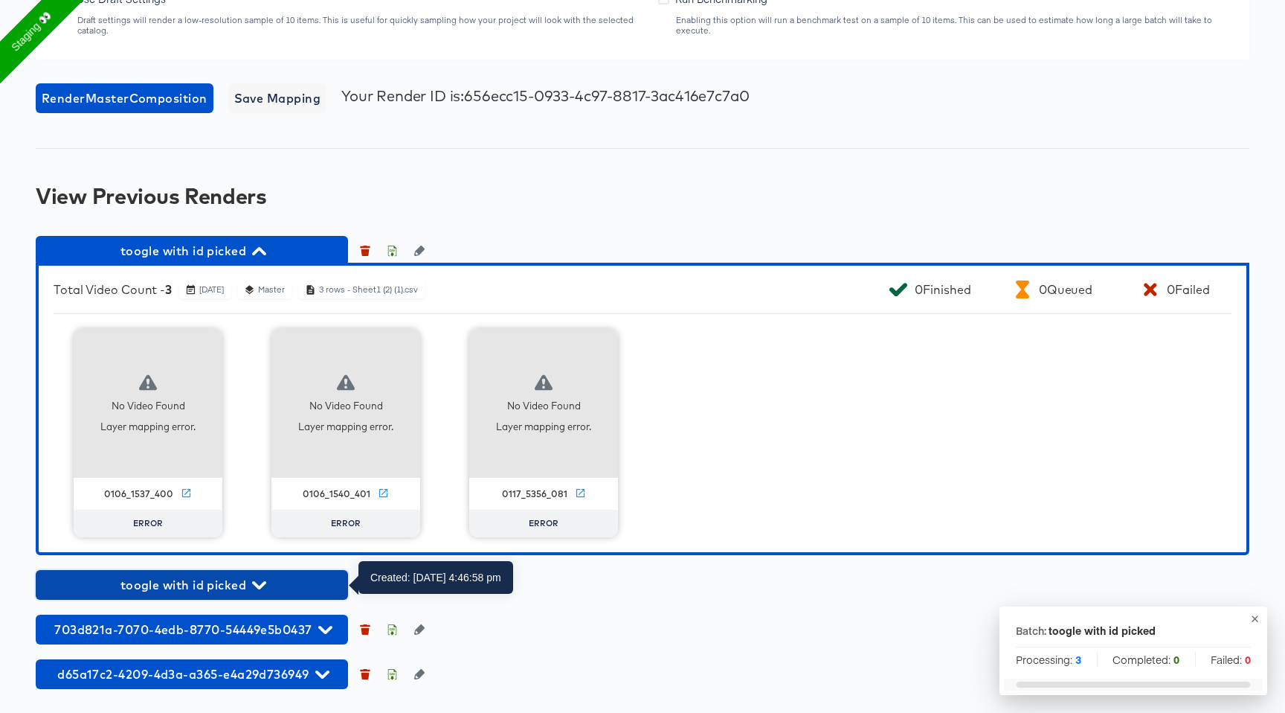
click at [261, 591] on icon "button" at bounding box center [259, 585] width 14 height 14
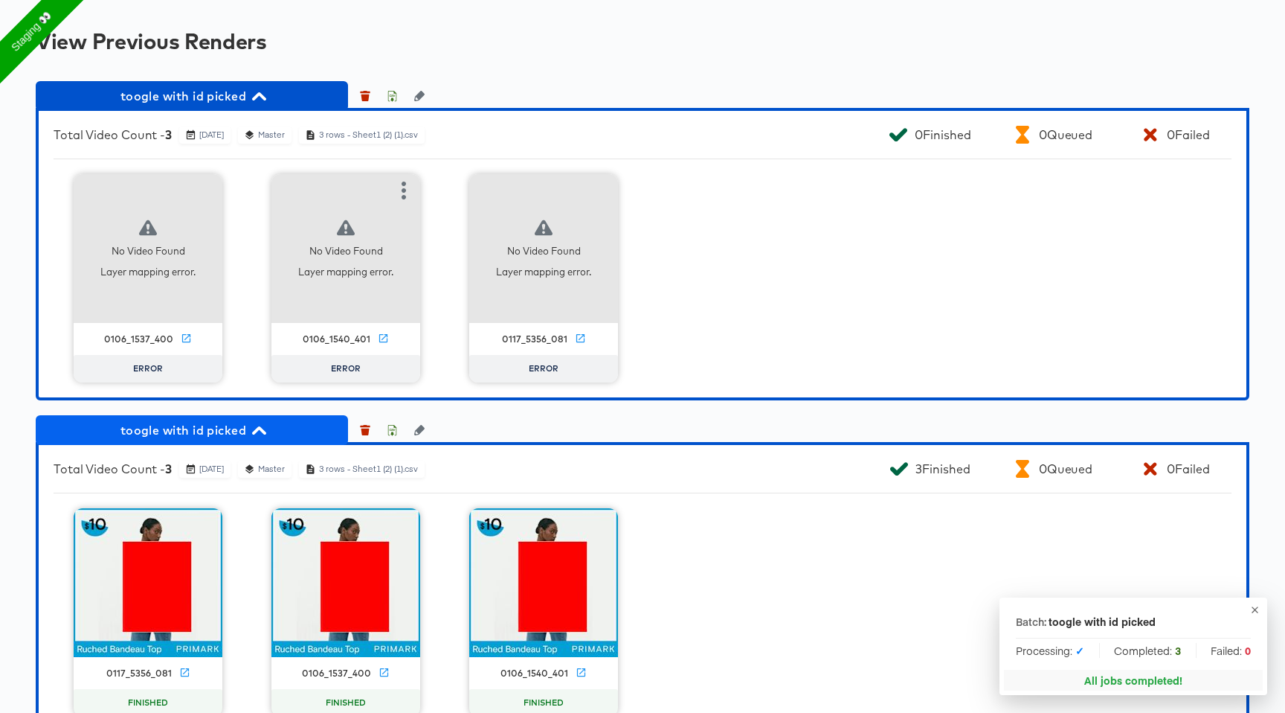
scroll to position [1716, 0]
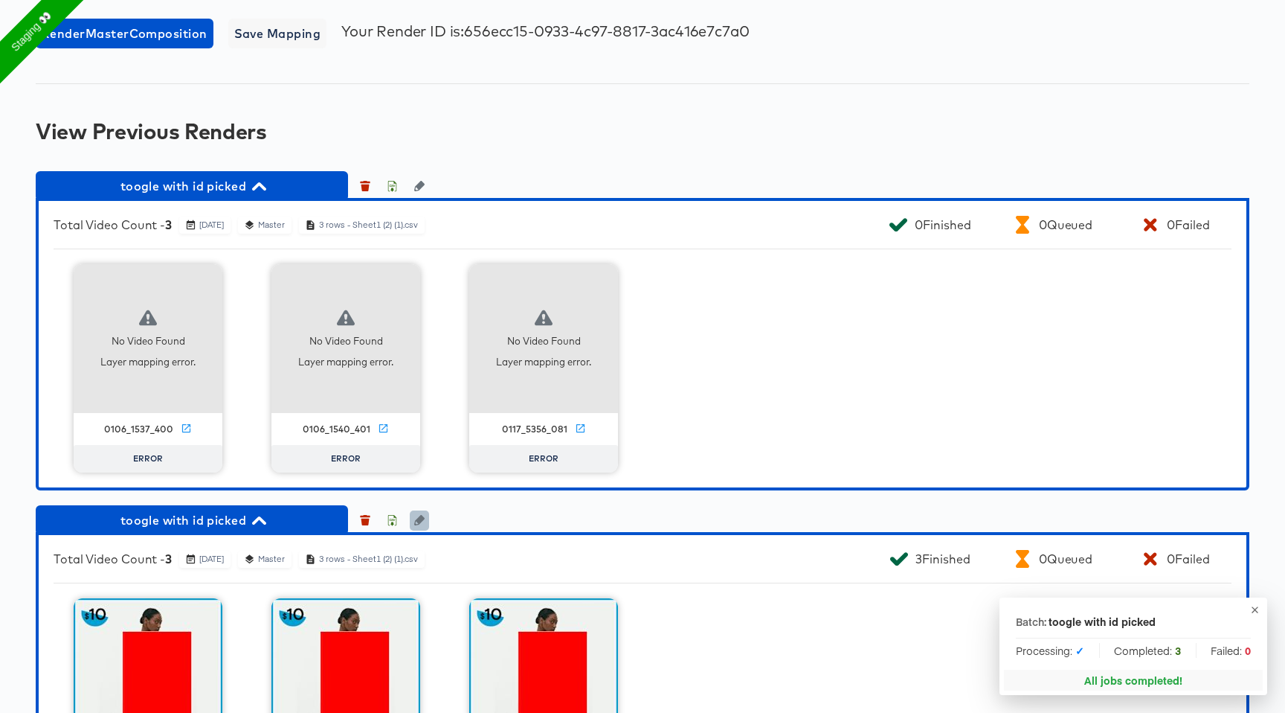
click at [418, 518] on icon "button" at bounding box center [419, 520] width 10 height 10
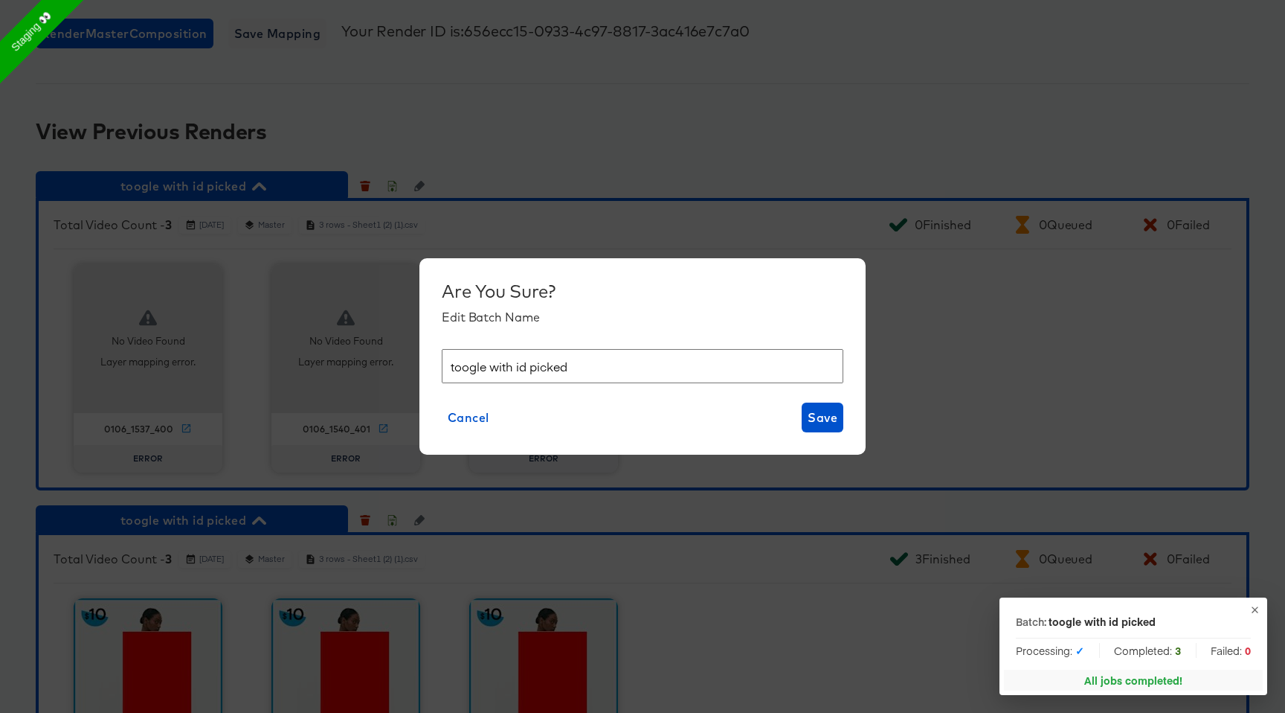
drag, startPoint x: 527, startPoint y: 370, endPoint x: 619, endPoint y: 372, distance: 92.3
click at [619, 372] on input "toogle with id picked" at bounding box center [643, 366] width 402 height 35
type input "toogle with correct pick"
click at [820, 424] on span "Save" at bounding box center [823, 417] width 30 height 21
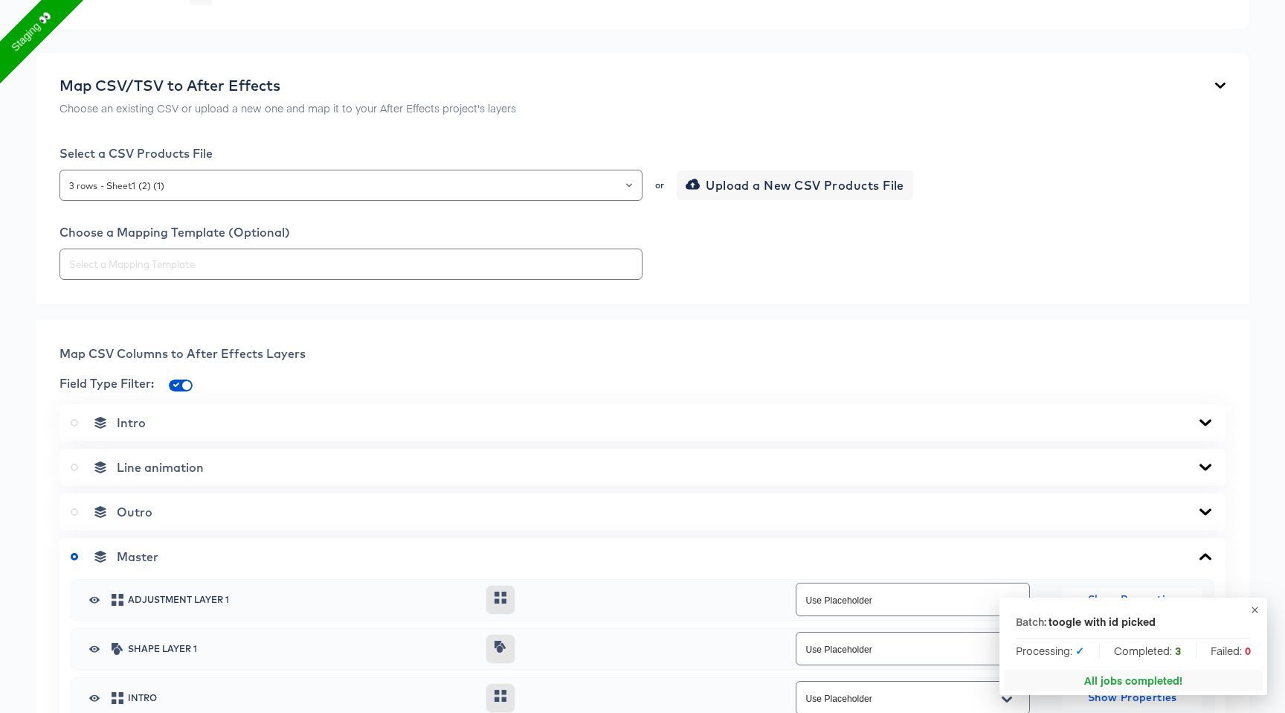
scroll to position [0, 0]
